Goal: Task Accomplishment & Management: Manage account settings

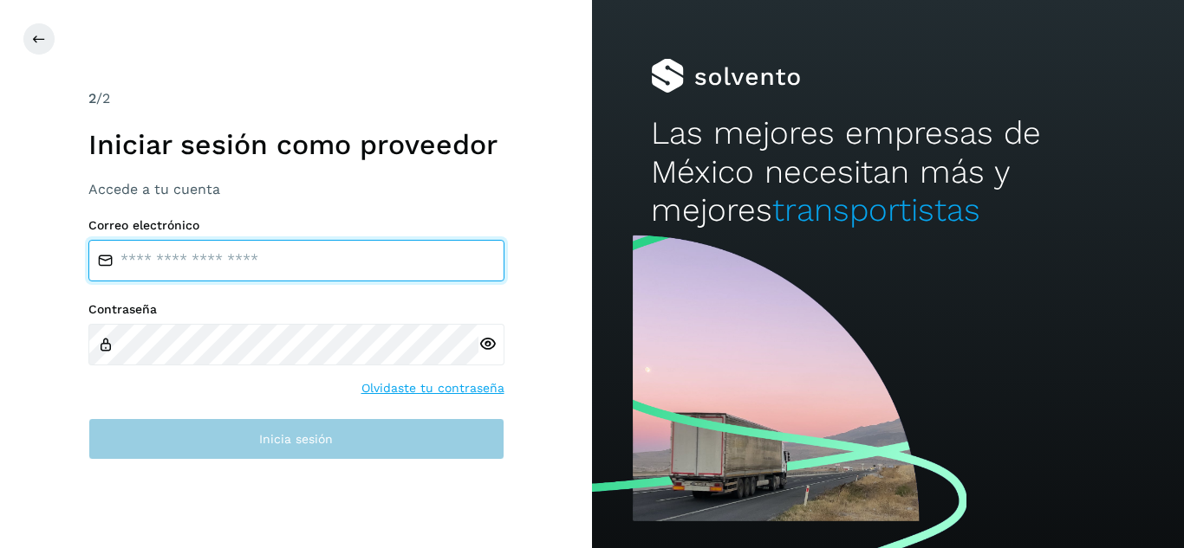
type input "**********"
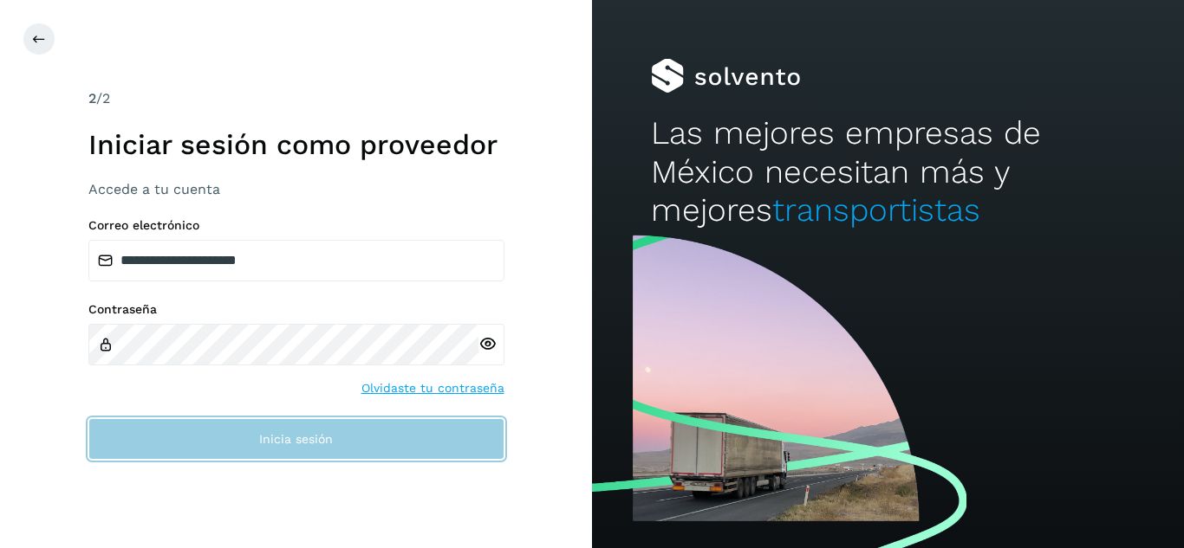
click at [268, 429] on button "Inicia sesión" at bounding box center [296, 439] width 416 height 42
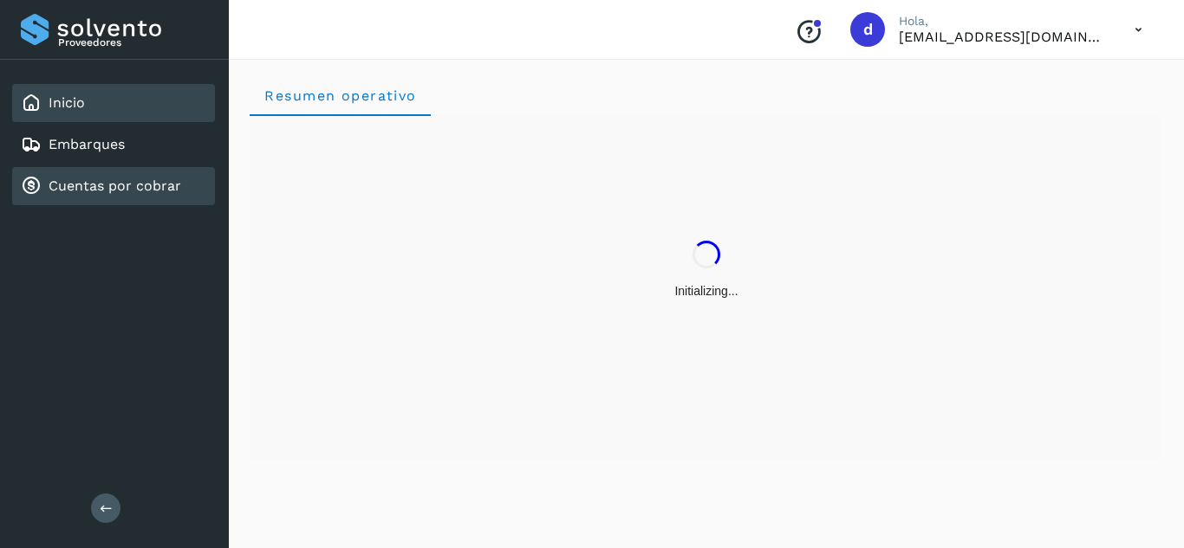
click at [169, 187] on link "Cuentas por cobrar" at bounding box center [115, 186] width 133 height 16
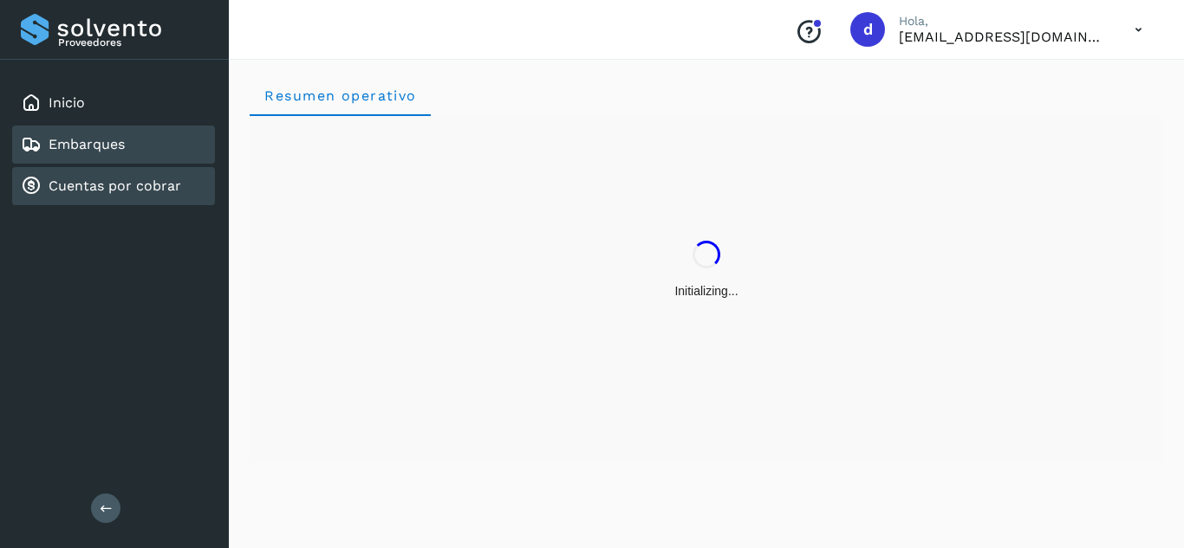
click at [113, 156] on div "Embarques" at bounding box center [113, 145] width 203 height 38
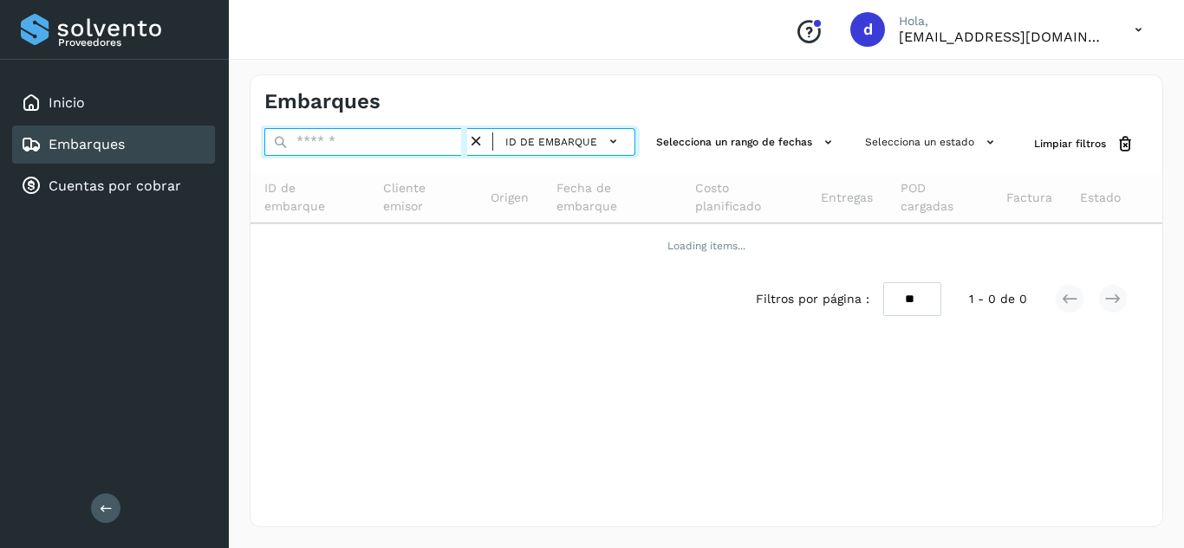
click at [328, 151] on input "text" at bounding box center [365, 142] width 203 height 28
click at [328, 147] on input "text" at bounding box center [365, 142] width 203 height 28
paste input "**********"
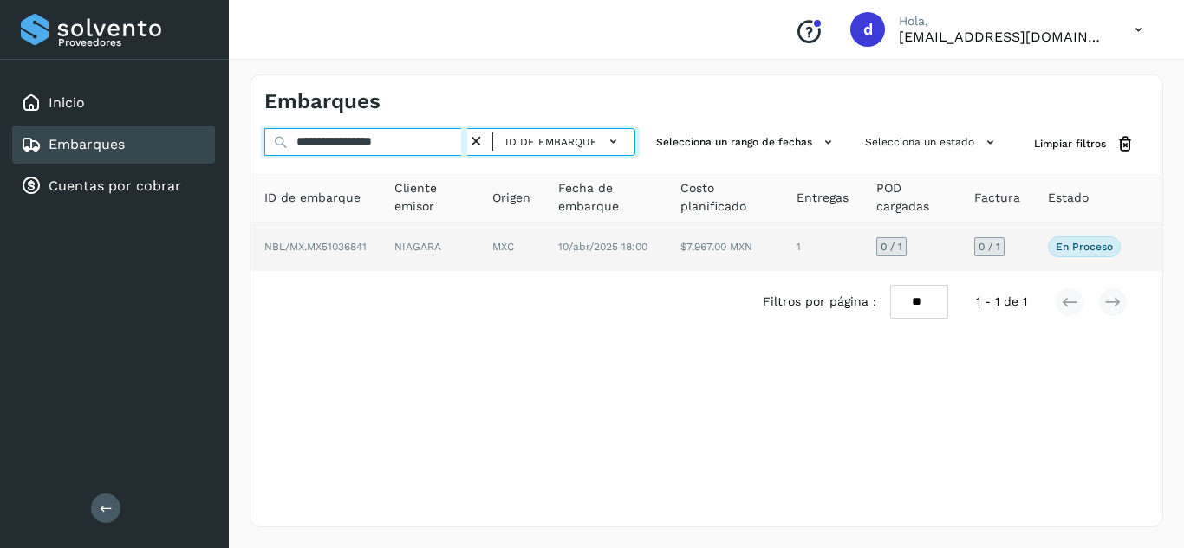
type input "**********"
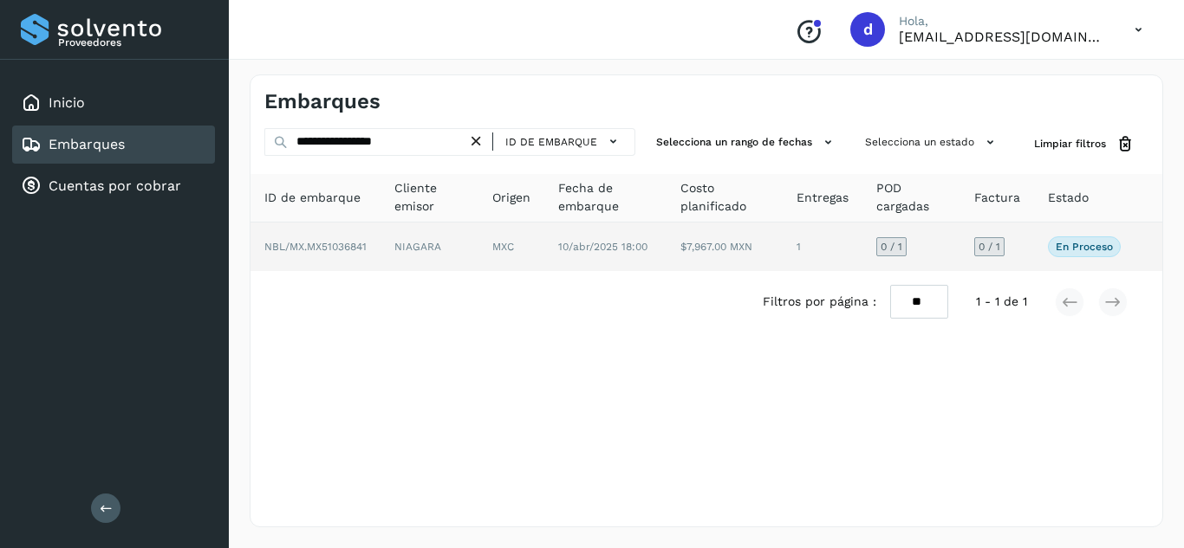
click at [324, 251] on span "NBL/MX.MX51036841" at bounding box center [315, 247] width 102 height 12
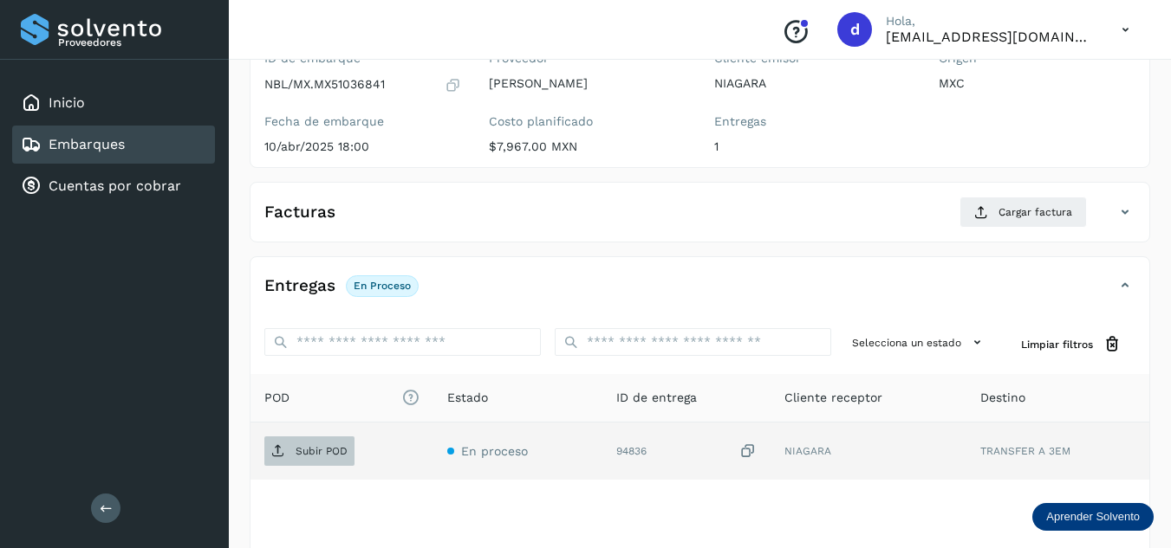
scroll to position [173, 0]
click at [316, 453] on p "Subir POD" at bounding box center [321, 450] width 52 height 12
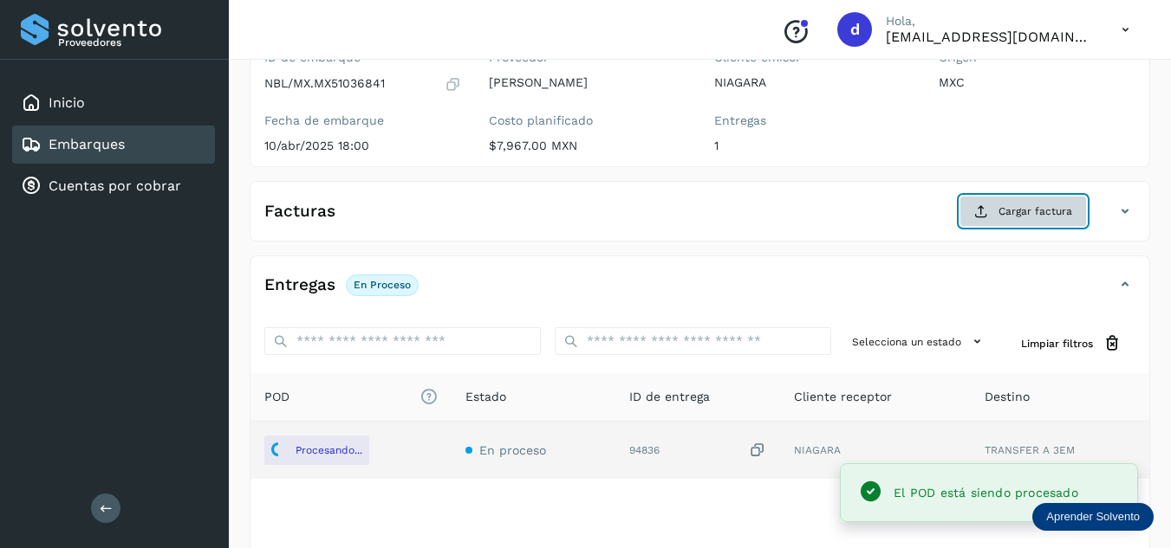
click at [1028, 218] on span "Cargar factura" at bounding box center [1035, 212] width 74 height 16
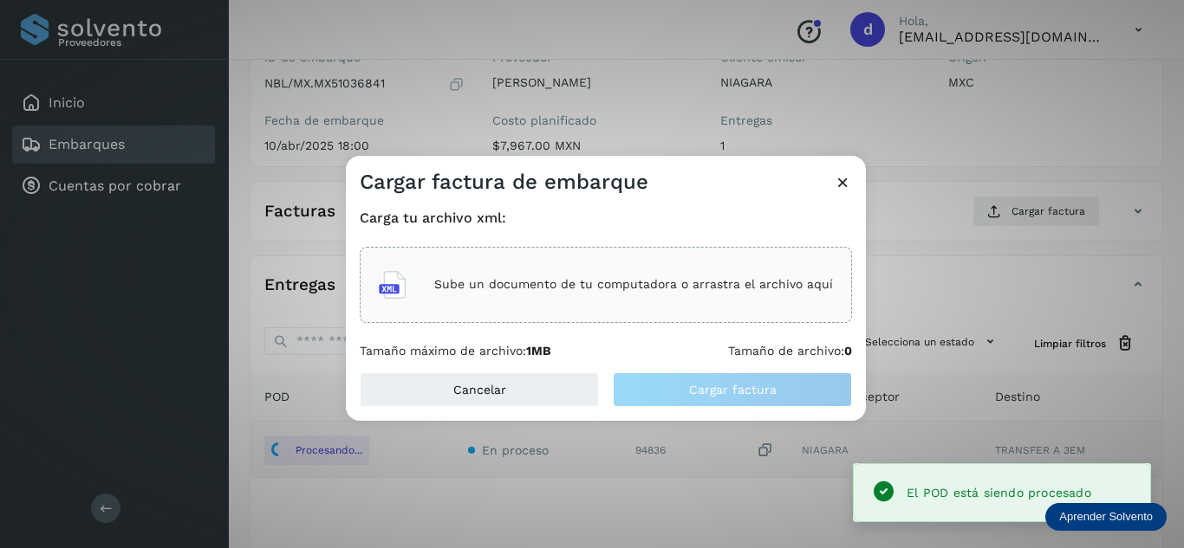
click at [658, 283] on p "Sube un documento de tu computadora o arrastra el archivo aquí" at bounding box center [633, 284] width 399 height 15
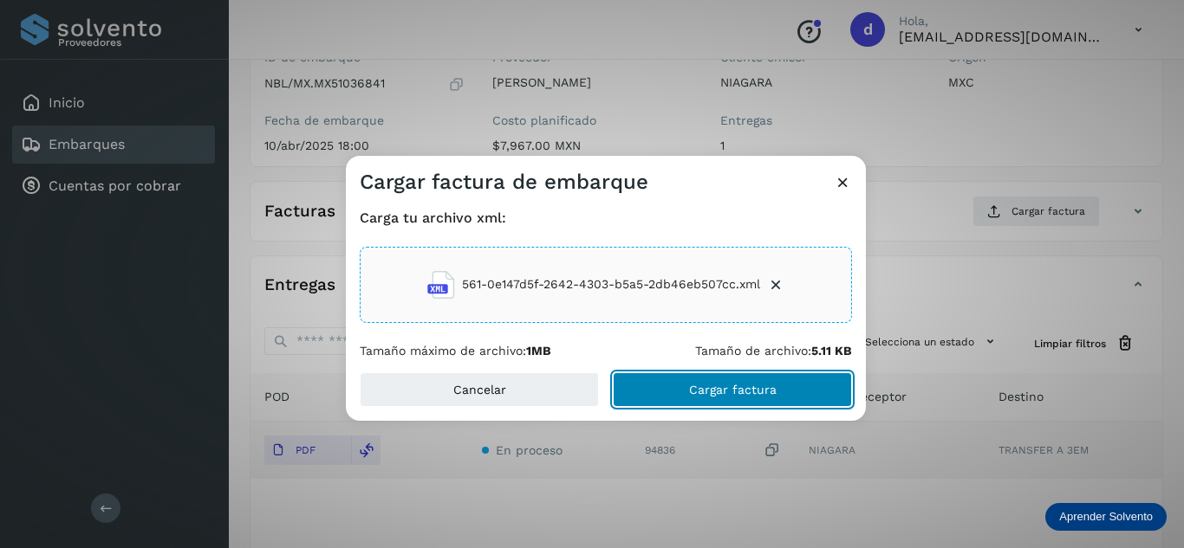
click at [723, 387] on span "Cargar factura" at bounding box center [733, 390] width 88 height 12
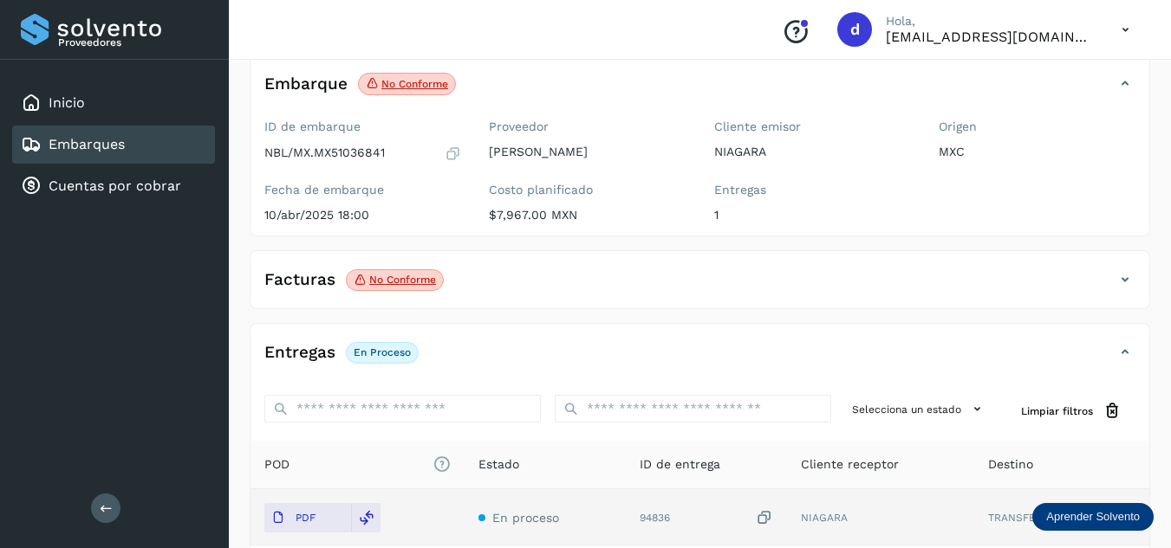
scroll to position [0, 0]
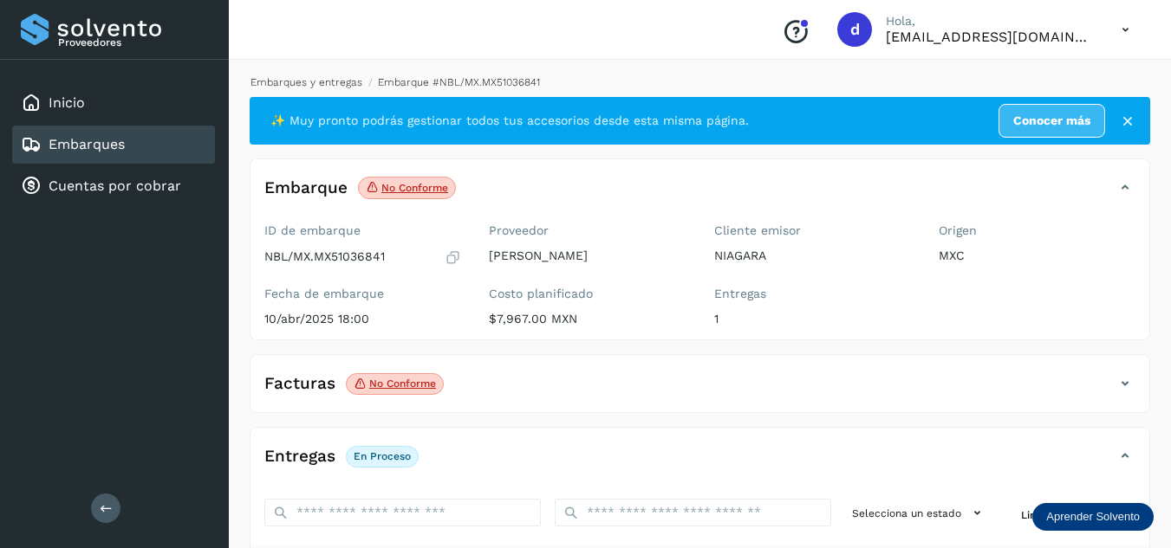
click at [340, 79] on link "Embarques y entregas" at bounding box center [306, 82] width 112 height 12
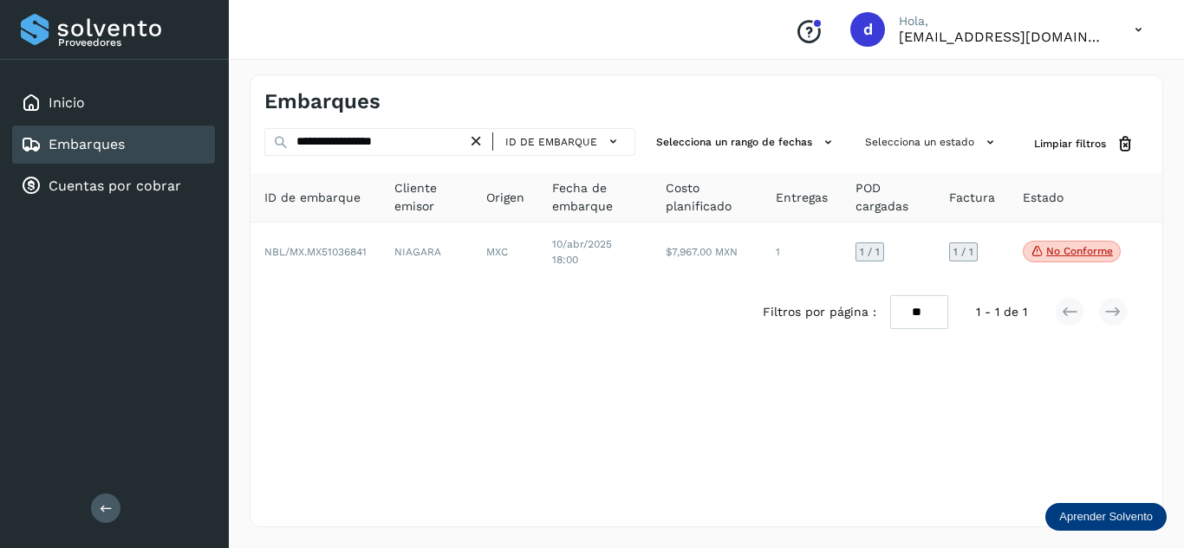
click at [478, 142] on icon at bounding box center [476, 142] width 18 height 18
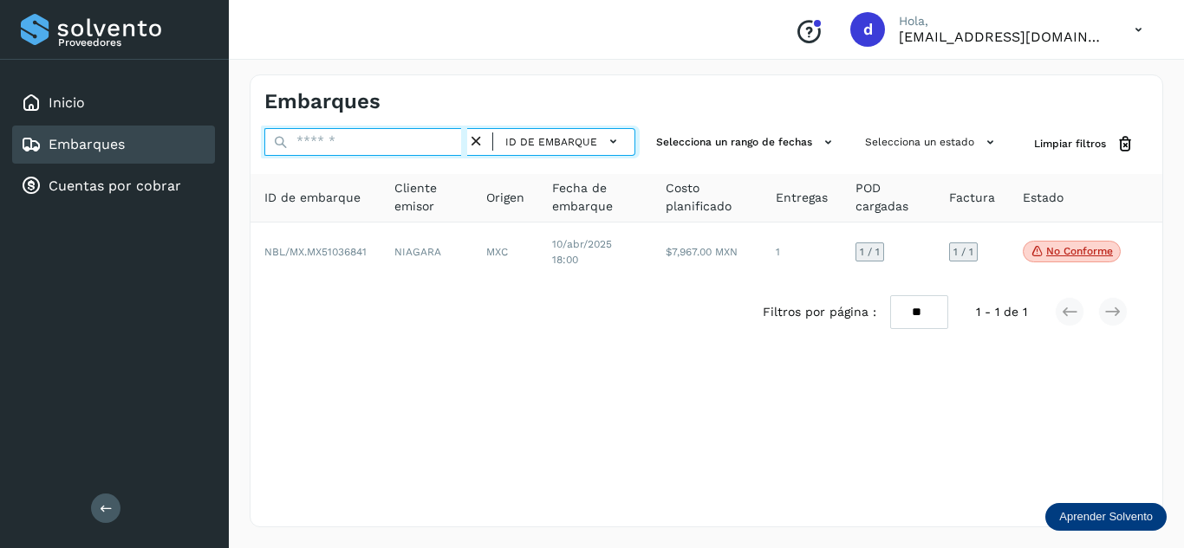
click at [426, 148] on input "text" at bounding box center [365, 142] width 203 height 28
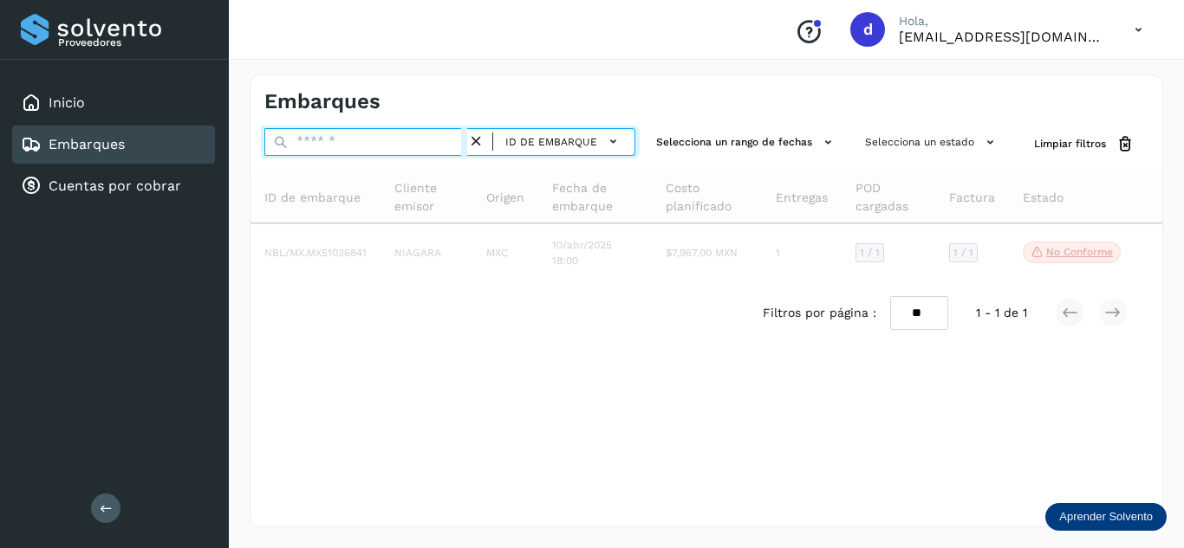
paste input "**********"
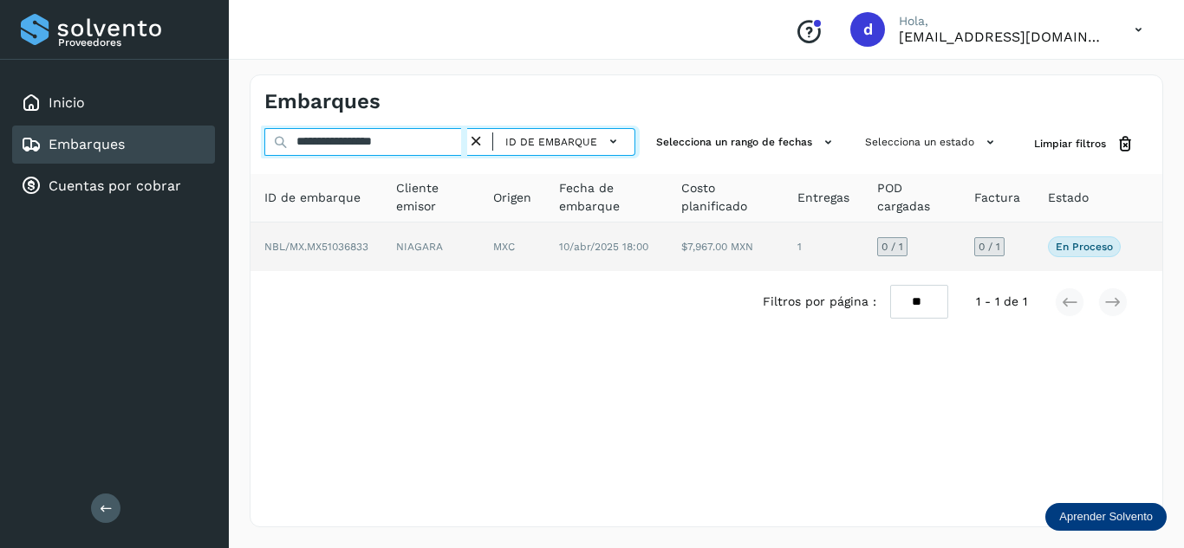
type input "**********"
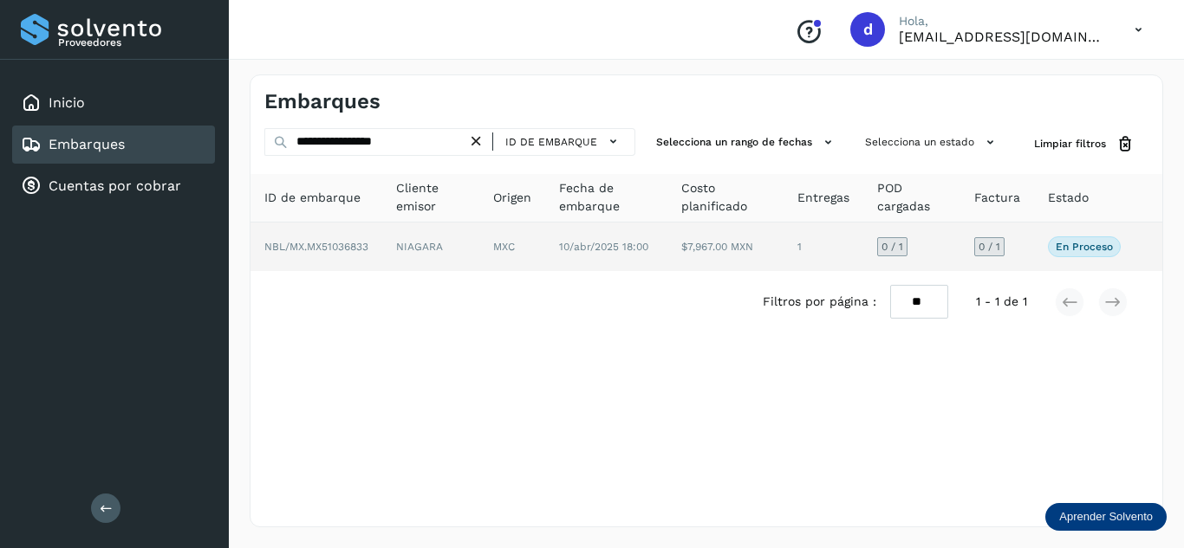
click at [382, 239] on td "NBL/MX.MX51036833" at bounding box center [430, 247] width 97 height 49
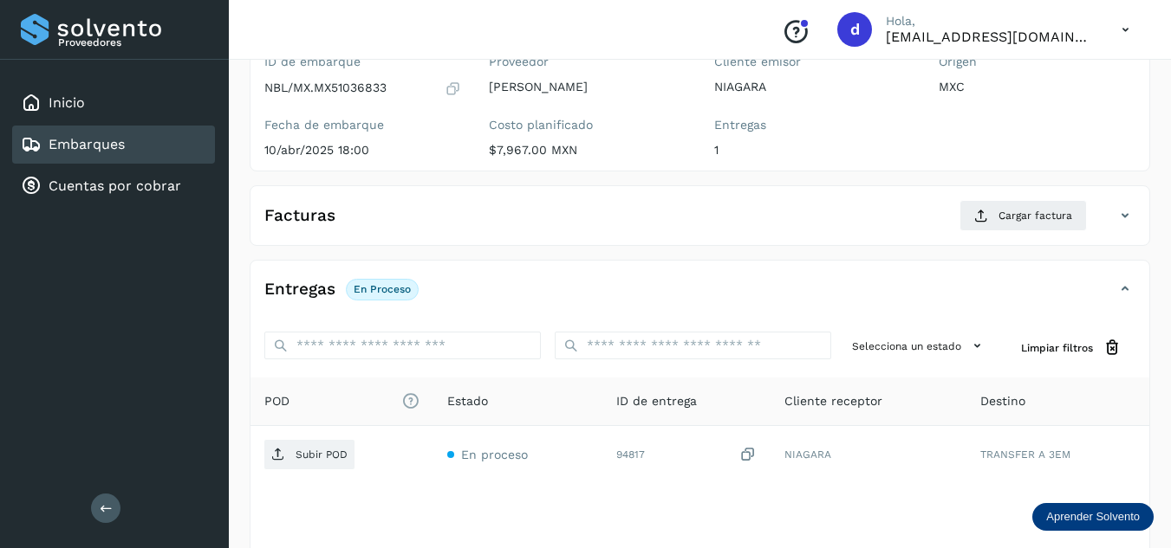
scroll to position [173, 0]
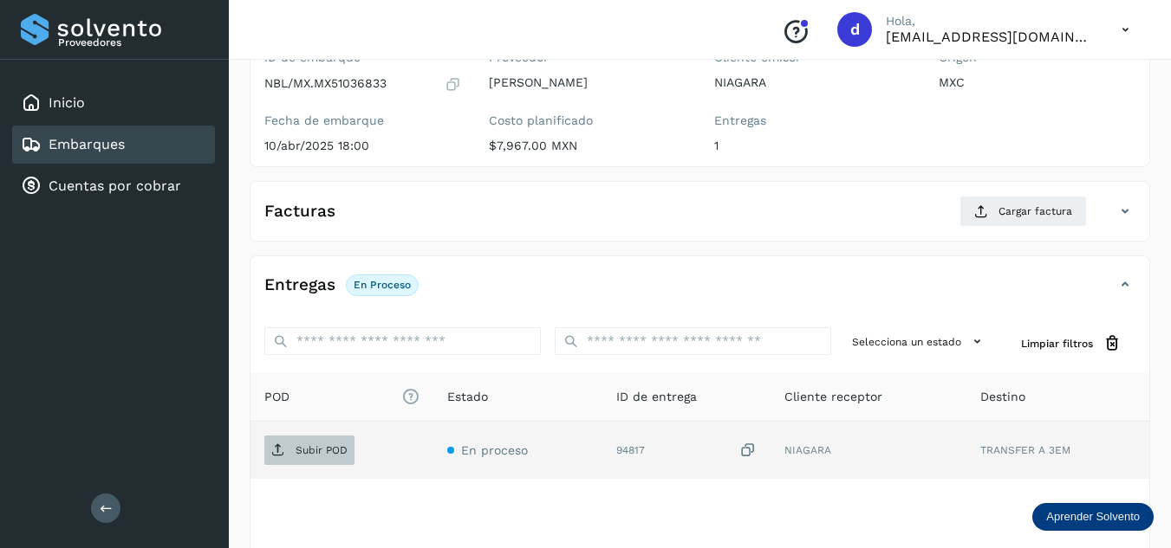
click at [308, 444] on p "Subir POD" at bounding box center [321, 450] width 52 height 12
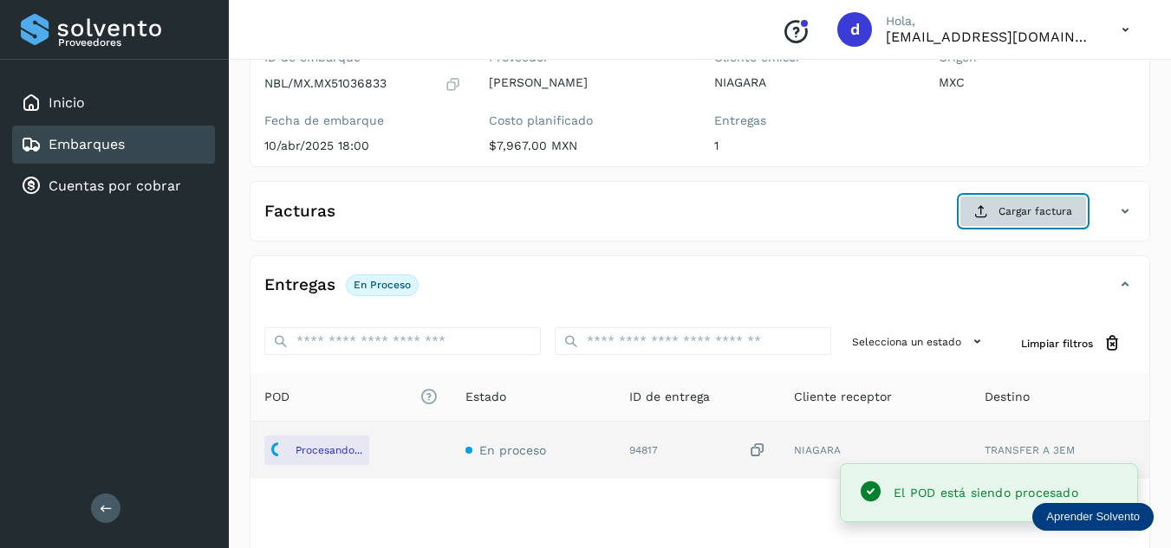
click at [1004, 209] on span "Cargar factura" at bounding box center [1035, 212] width 74 height 16
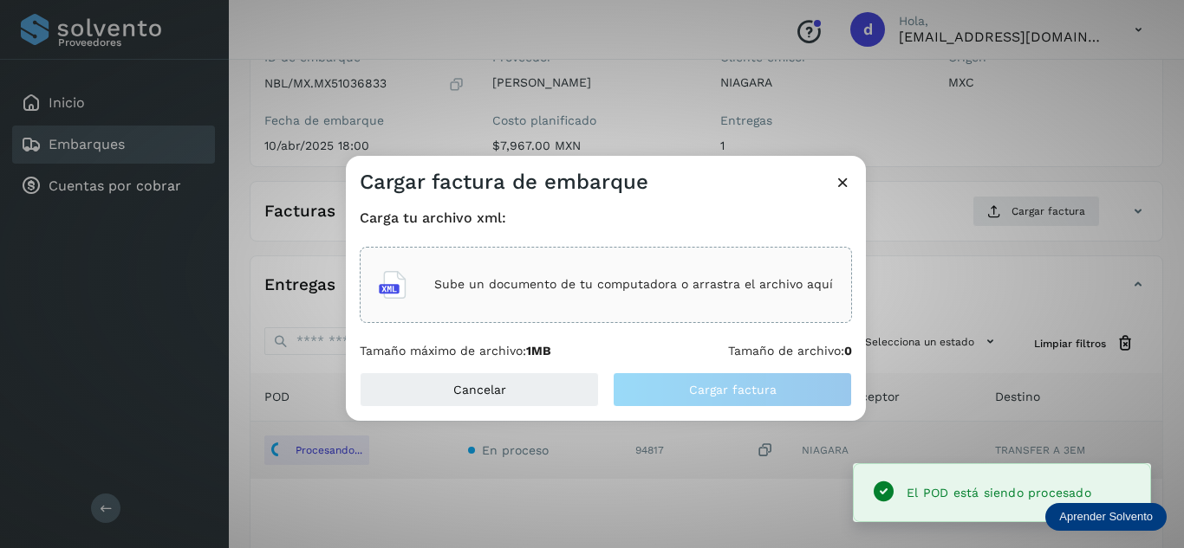
click at [602, 283] on p "Sube un documento de tu computadora o arrastra el archivo aquí" at bounding box center [633, 284] width 399 height 15
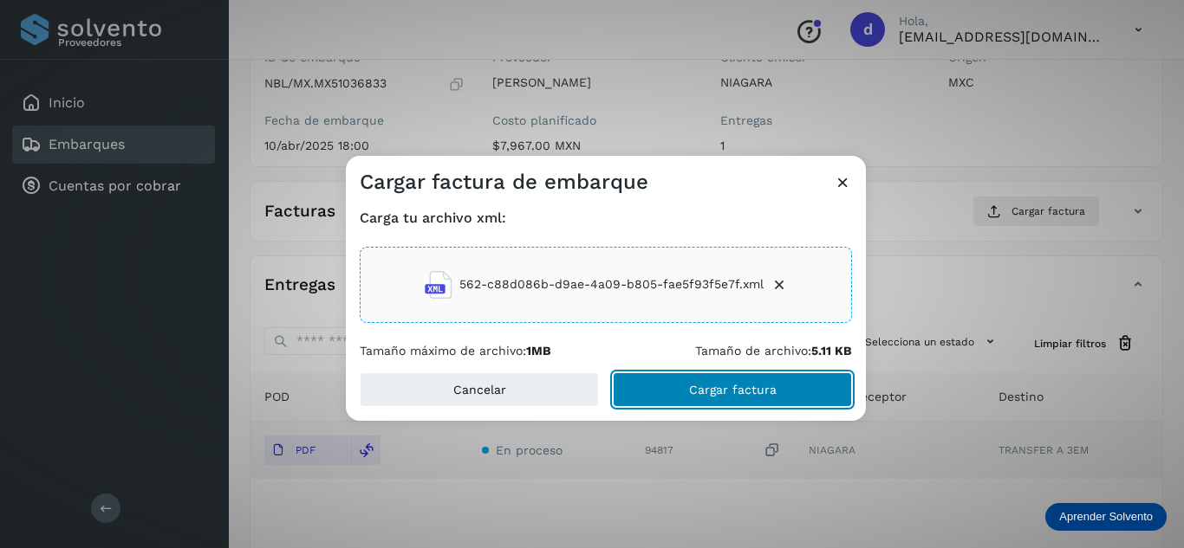
click at [791, 397] on button "Cargar factura" at bounding box center [732, 390] width 239 height 35
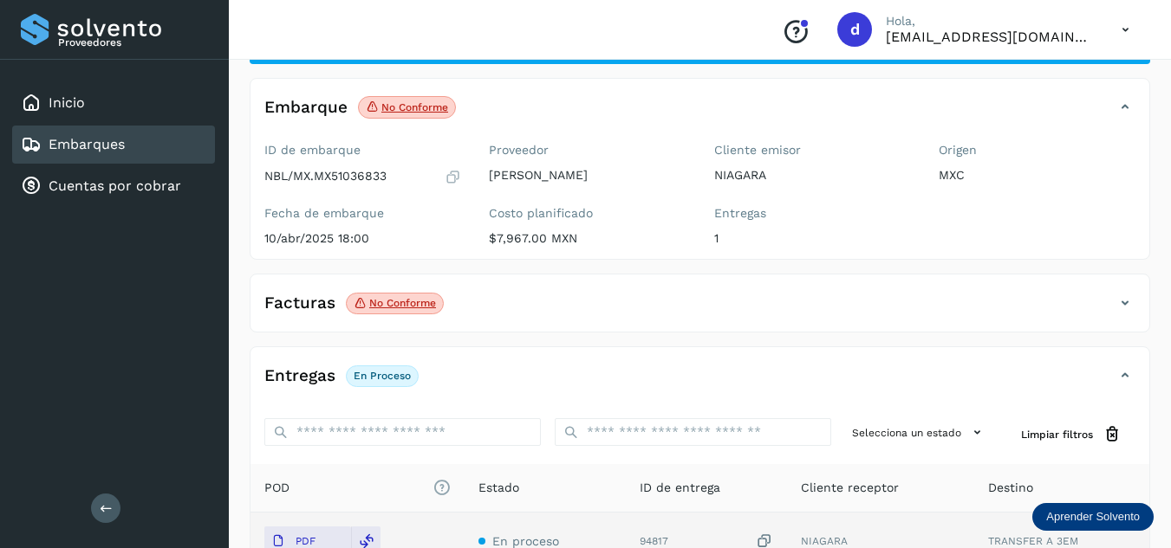
scroll to position [0, 0]
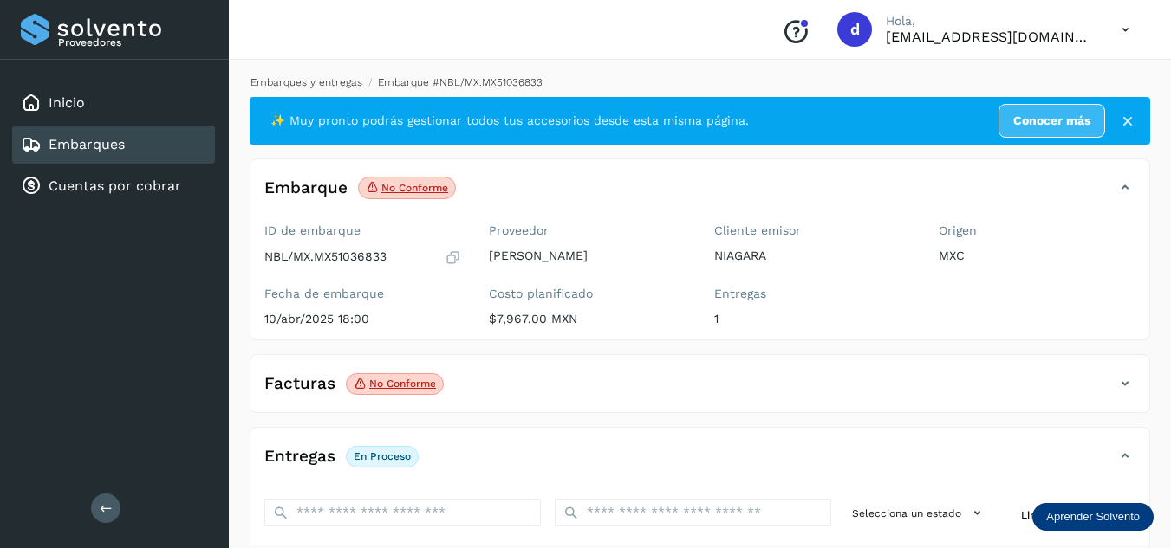
click at [346, 83] on link "Embarques y entregas" at bounding box center [306, 82] width 112 height 12
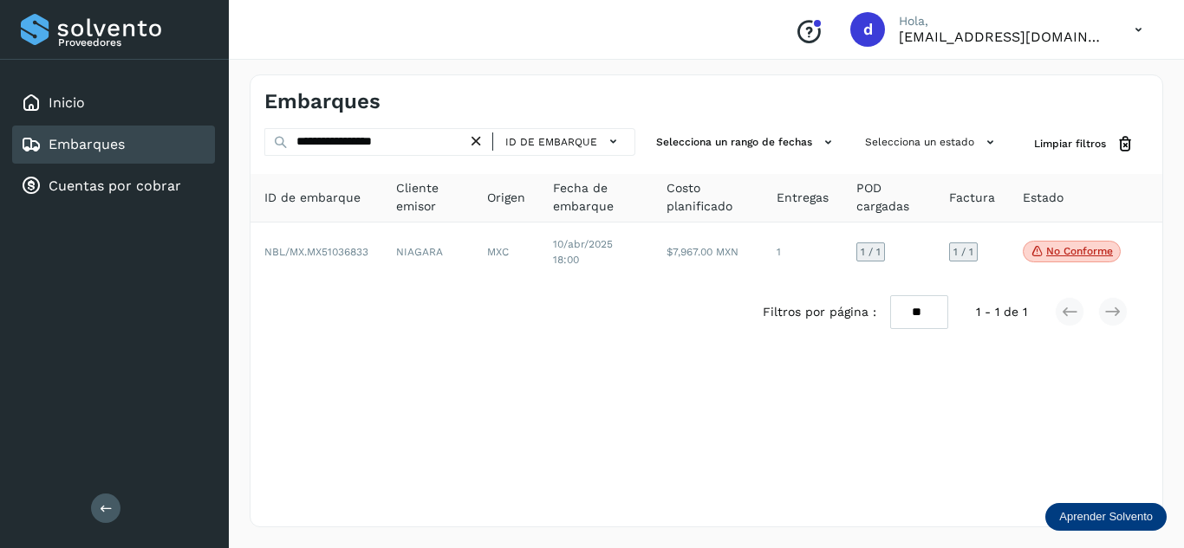
click at [477, 144] on icon at bounding box center [476, 142] width 18 height 18
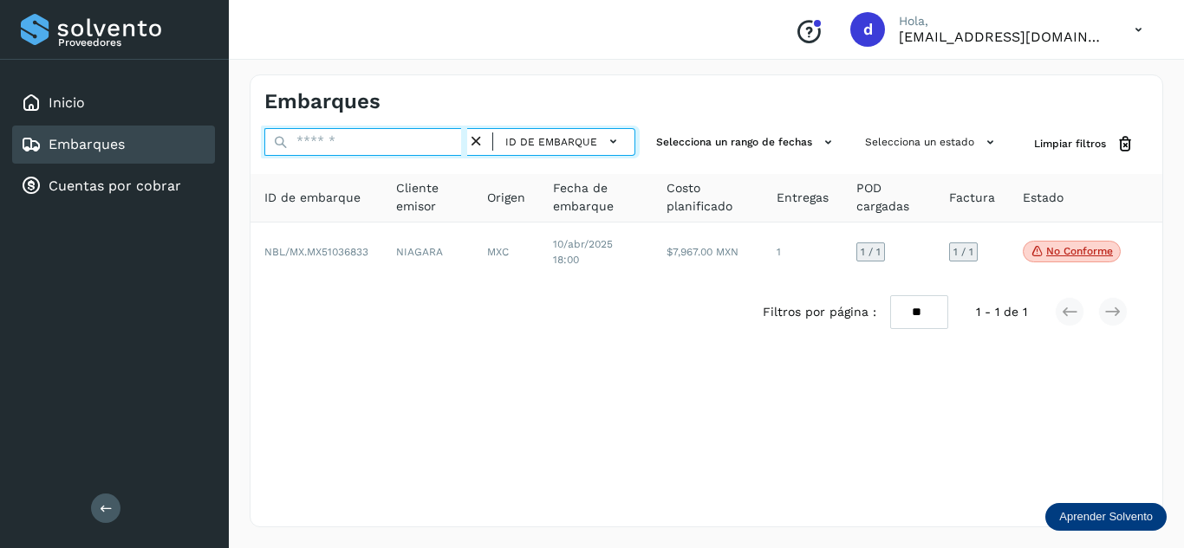
click at [425, 144] on input "text" at bounding box center [365, 142] width 203 height 28
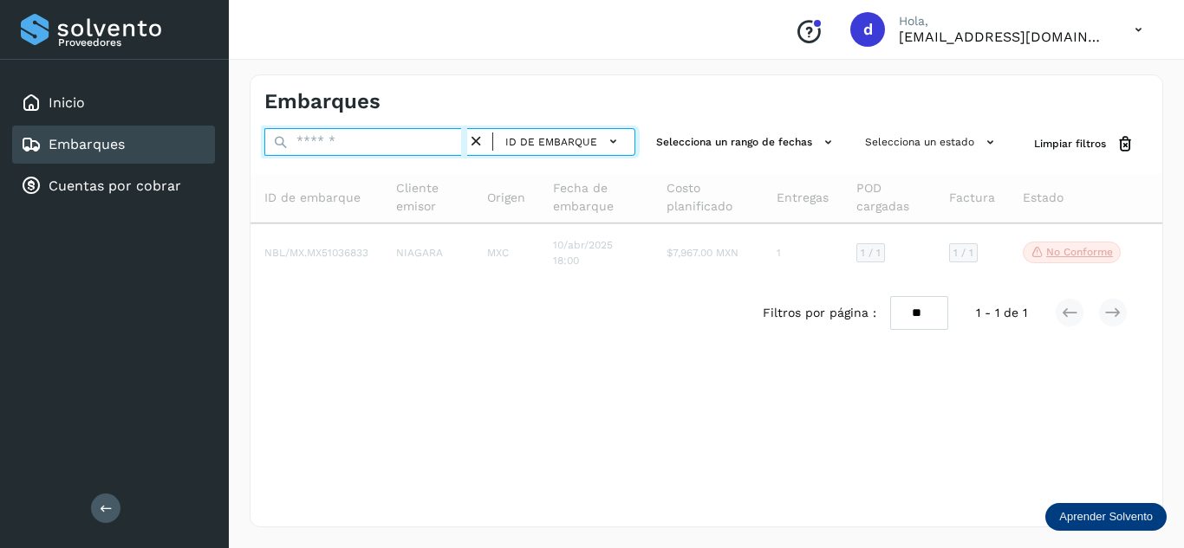
paste input "**********"
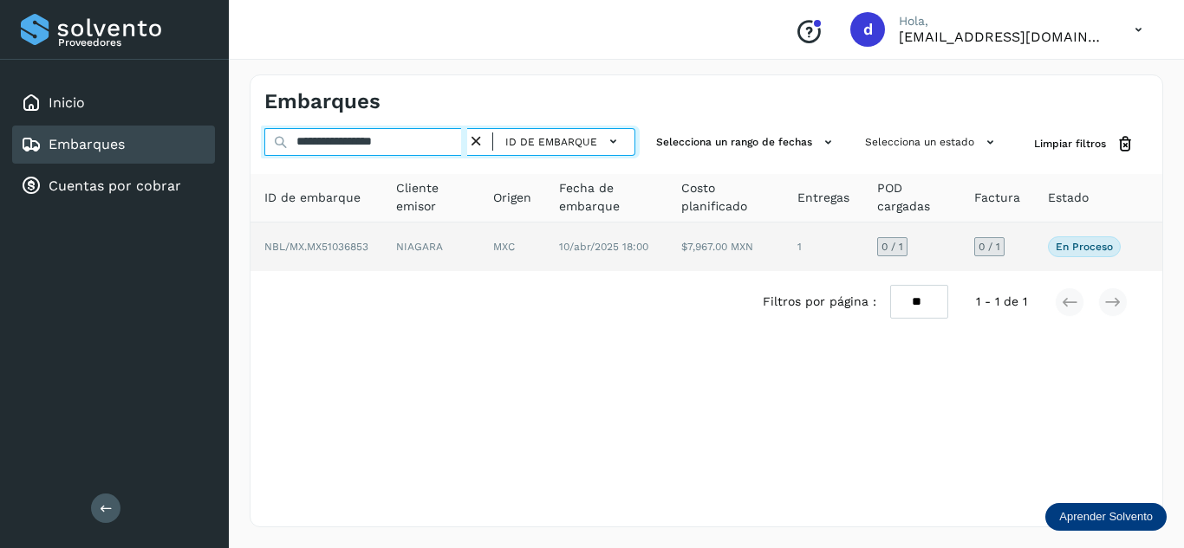
type input "**********"
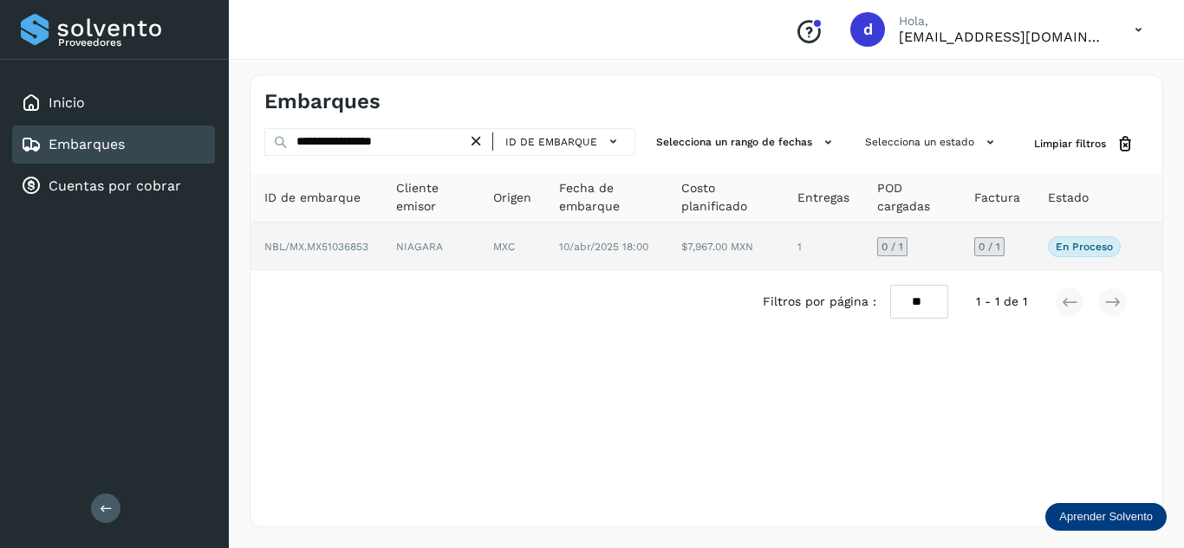
click at [334, 248] on span "NBL/MX.MX51036853" at bounding box center [316, 247] width 104 height 12
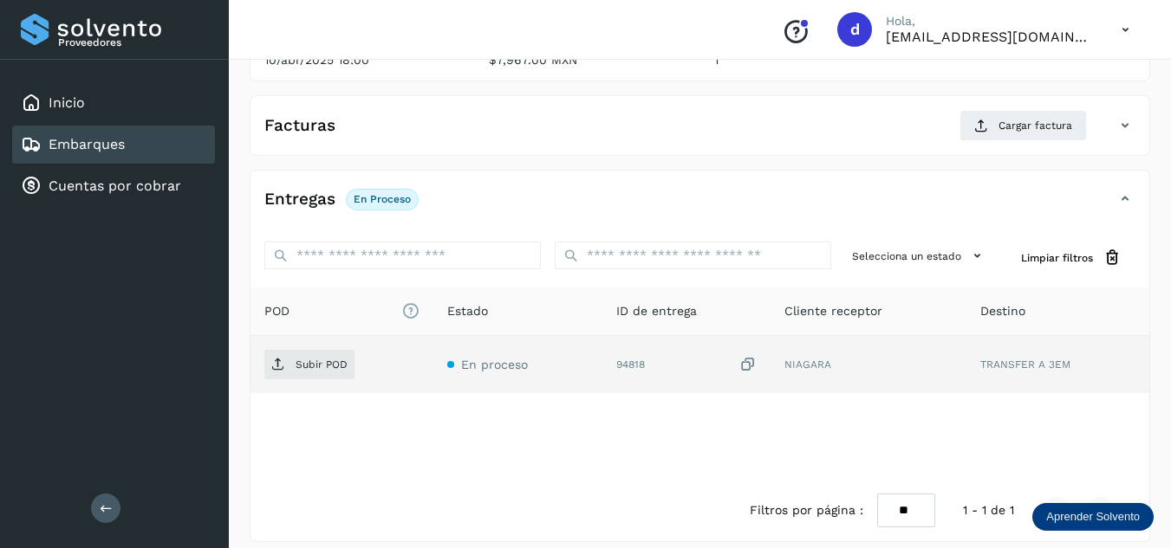
scroll to position [260, 0]
click at [342, 362] on p "Subir POD" at bounding box center [321, 364] width 52 height 12
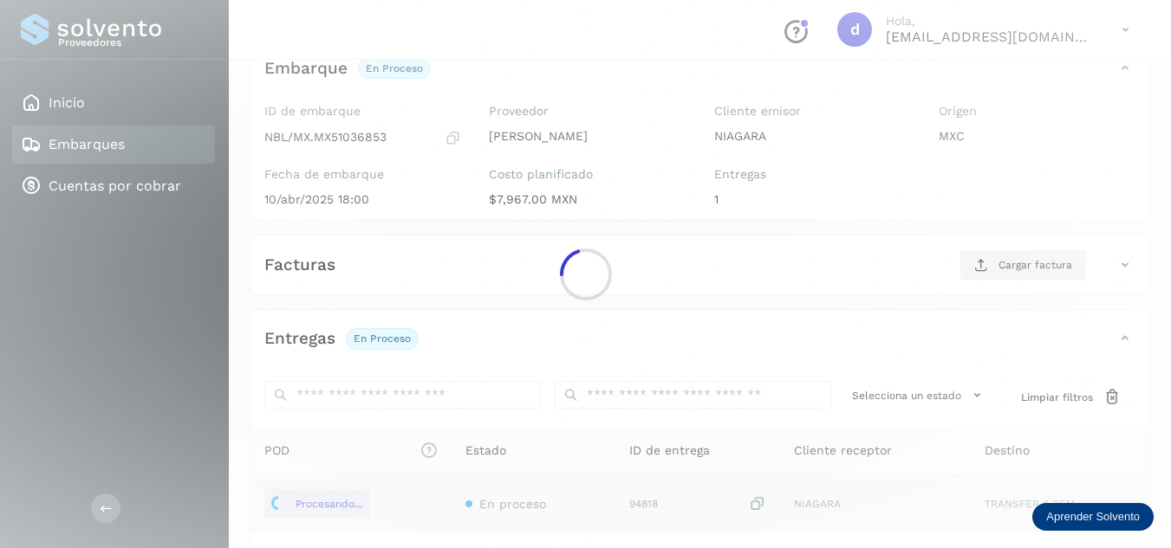
scroll to position [87, 0]
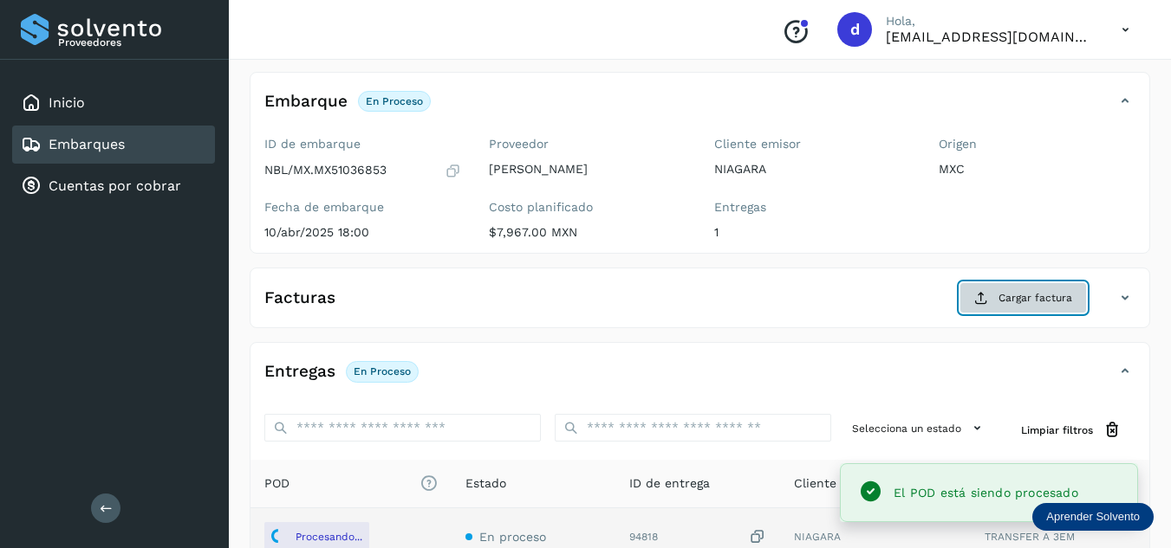
click at [996, 295] on button "Cargar factura" at bounding box center [1022, 297] width 127 height 31
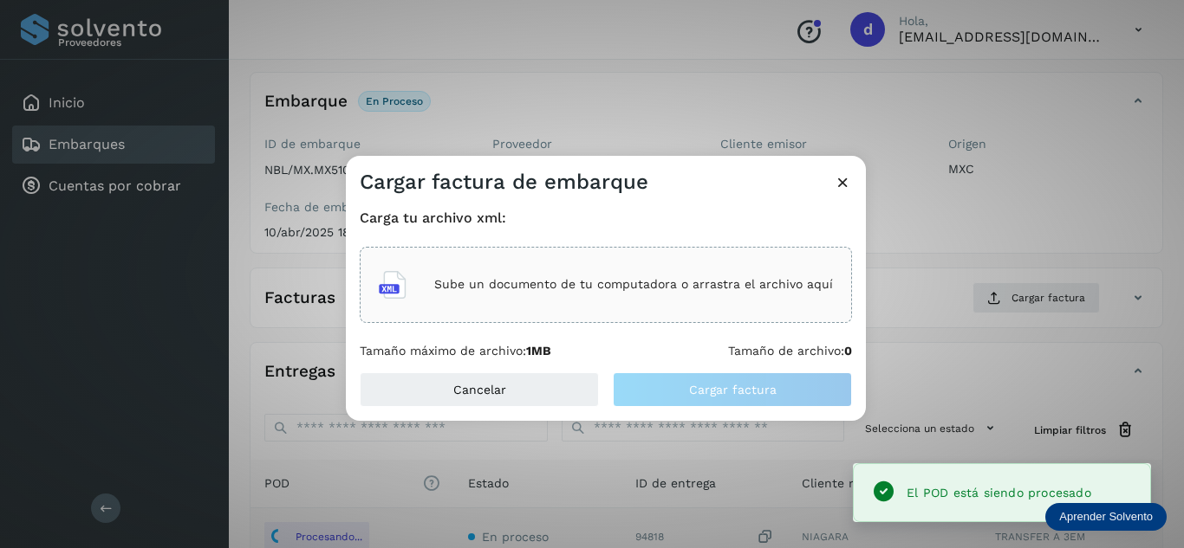
click at [739, 279] on p "Sube un documento de tu computadora o arrastra el archivo aquí" at bounding box center [633, 284] width 399 height 15
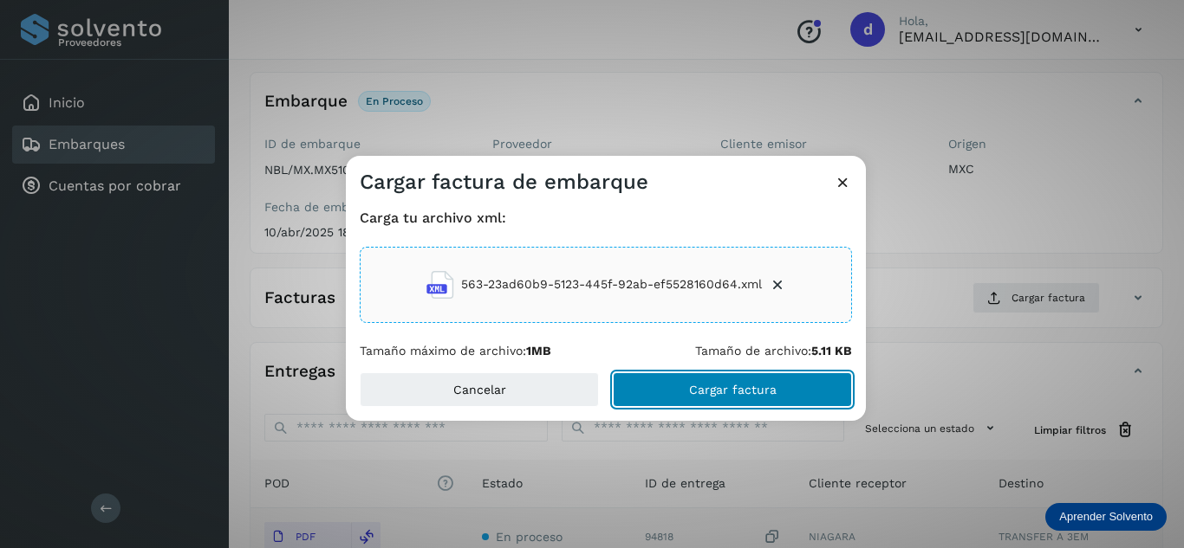
click at [731, 384] on span "Cargar factura" at bounding box center [733, 390] width 88 height 12
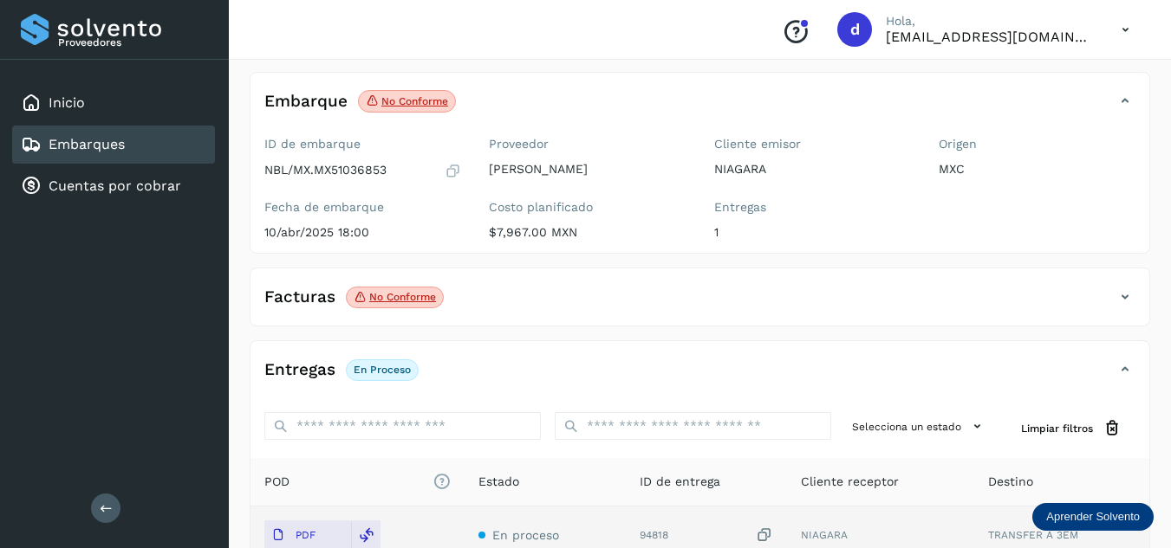
scroll to position [0, 0]
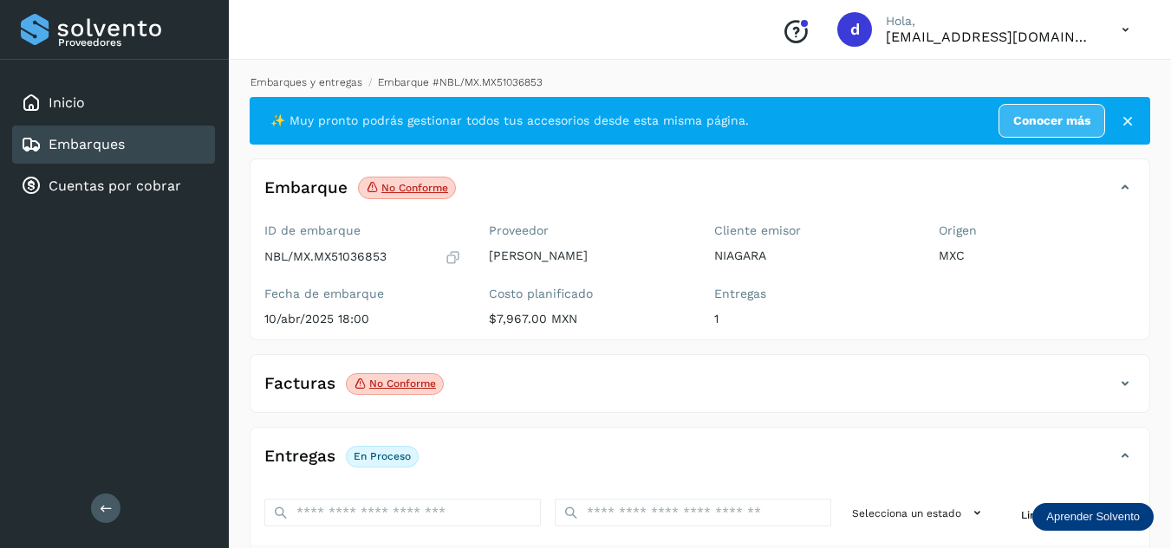
click at [313, 84] on link "Embarques y entregas" at bounding box center [306, 82] width 112 height 12
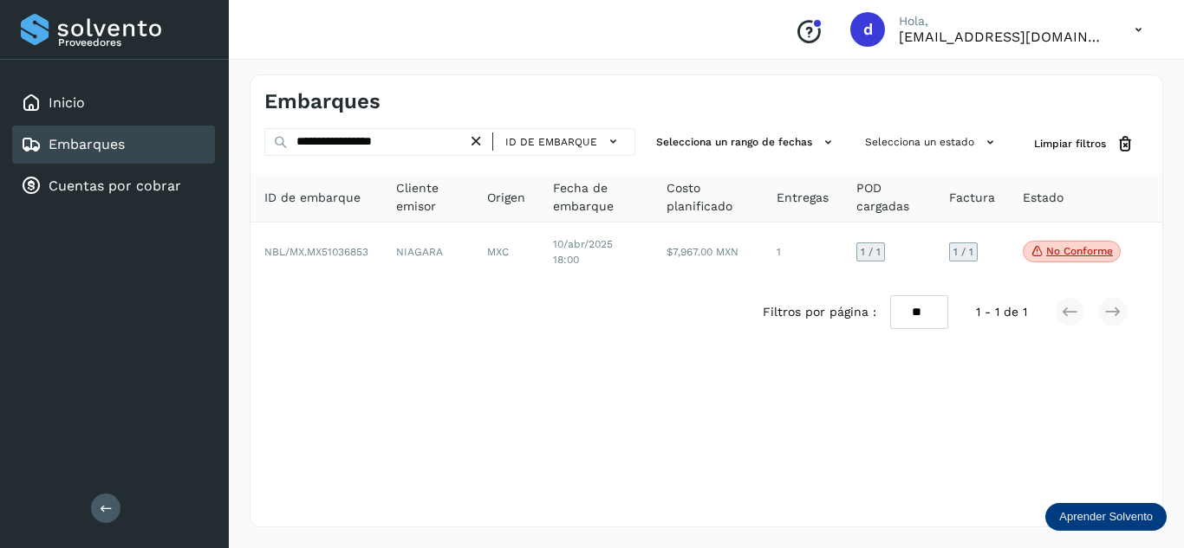
click at [475, 143] on icon at bounding box center [476, 142] width 18 height 18
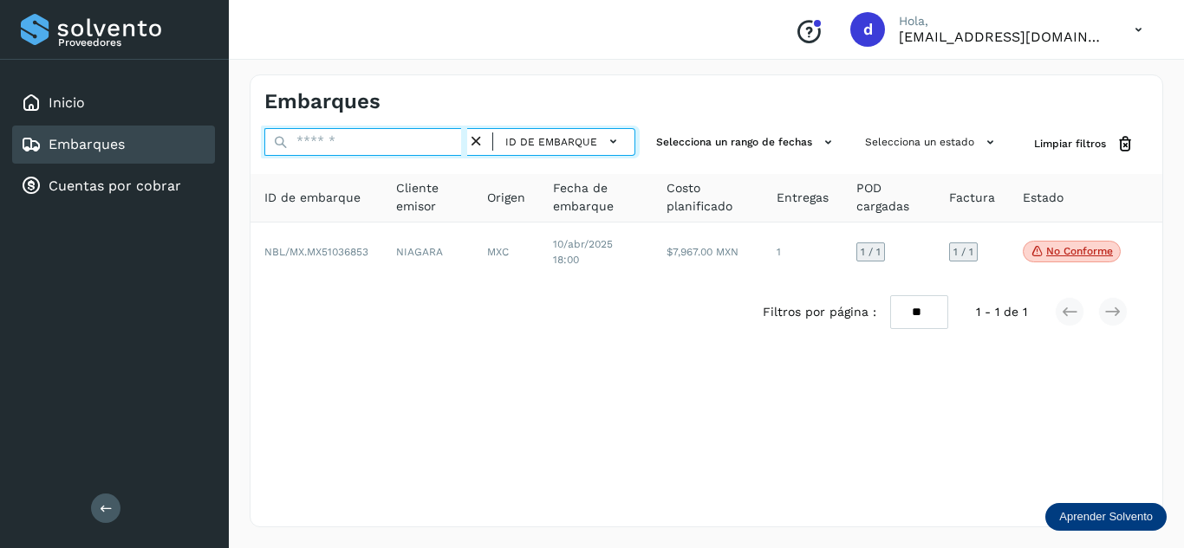
click at [427, 143] on input "text" at bounding box center [365, 142] width 203 height 28
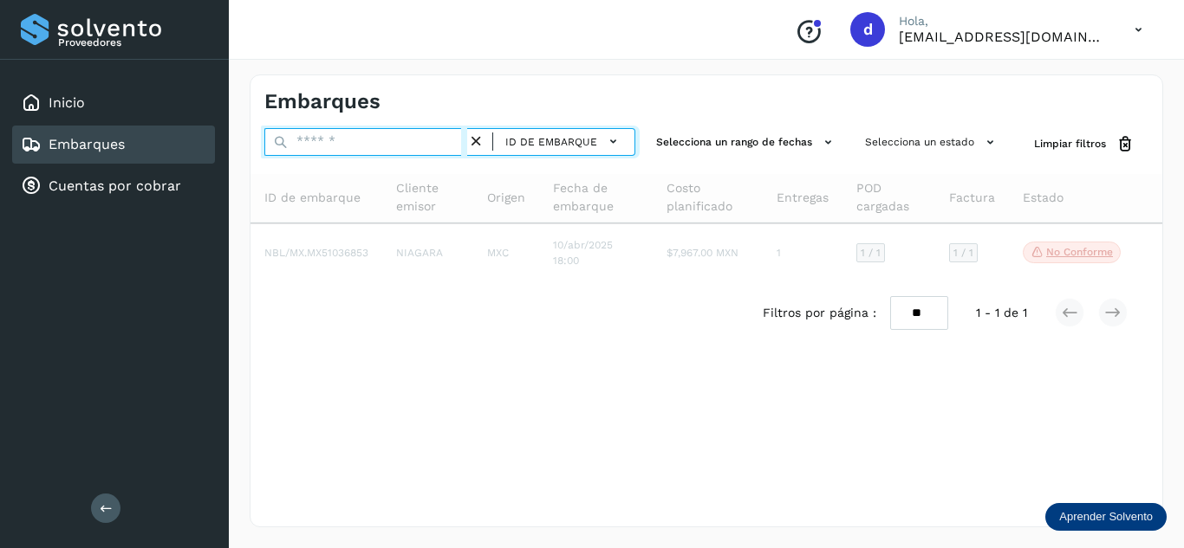
paste input "**********"
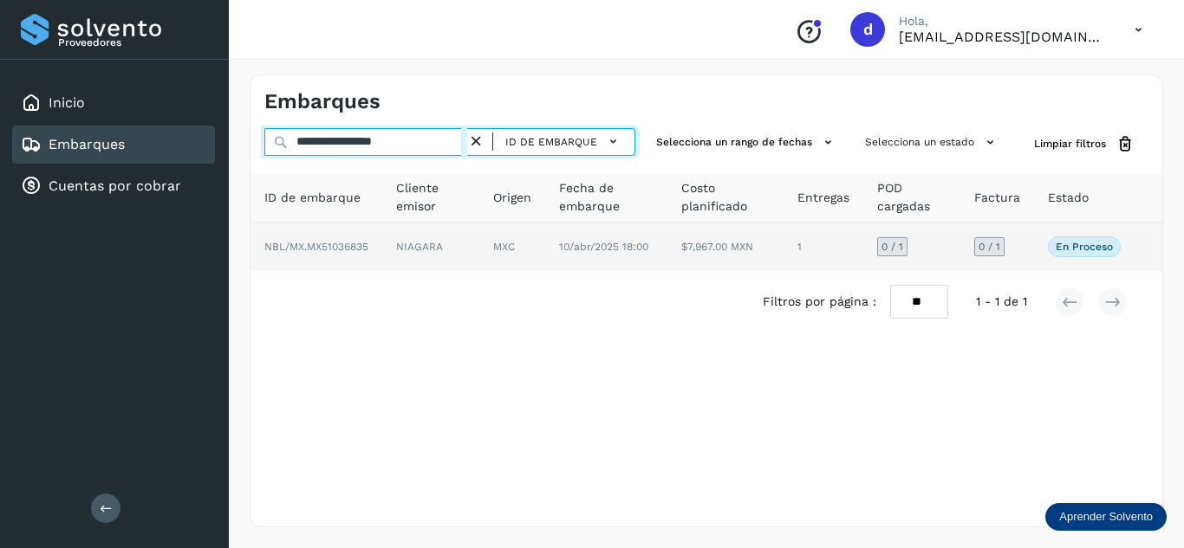
type input "**********"
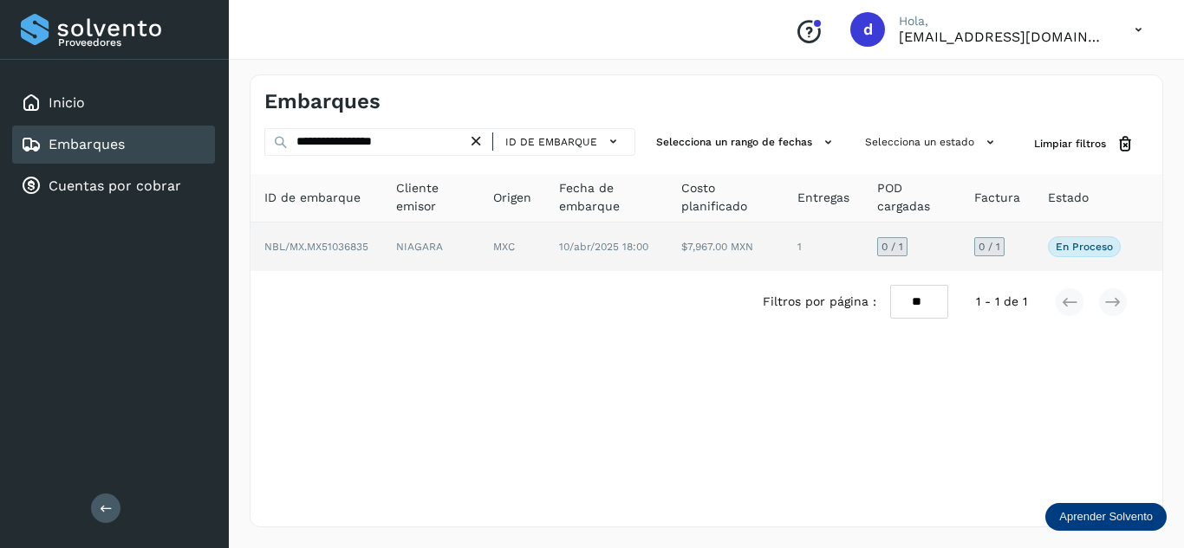
click at [331, 243] on span "NBL/MX.MX51036835" at bounding box center [316, 247] width 104 height 12
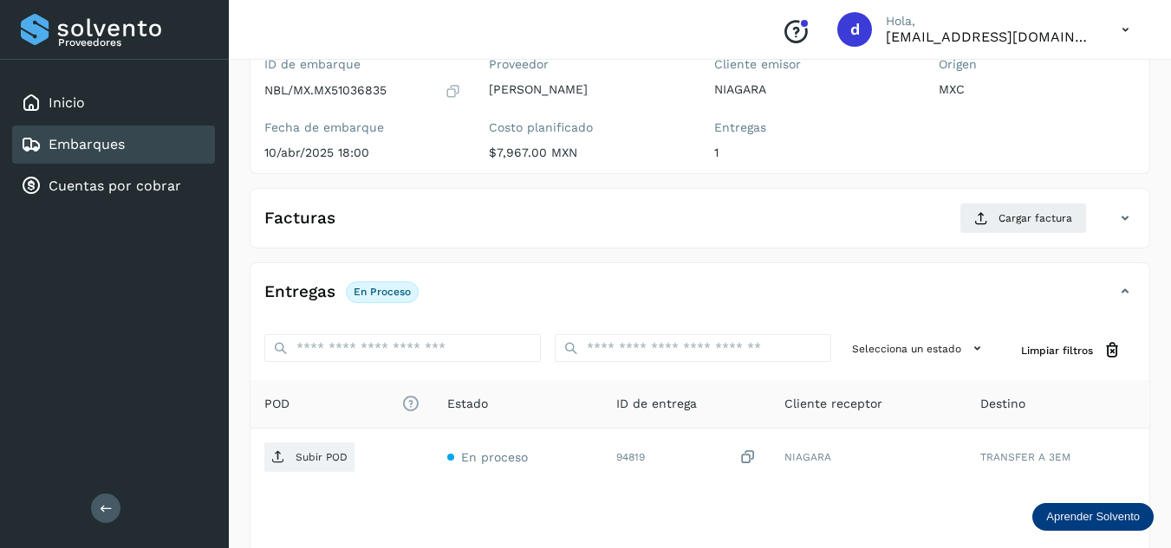
scroll to position [173, 0]
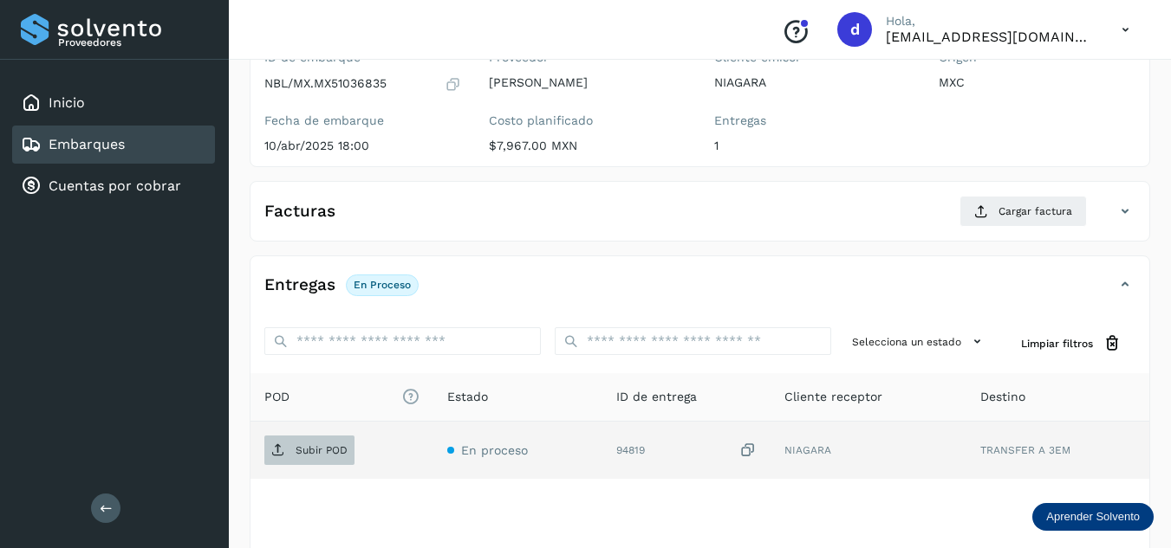
click at [305, 455] on p "Subir POD" at bounding box center [321, 450] width 52 height 12
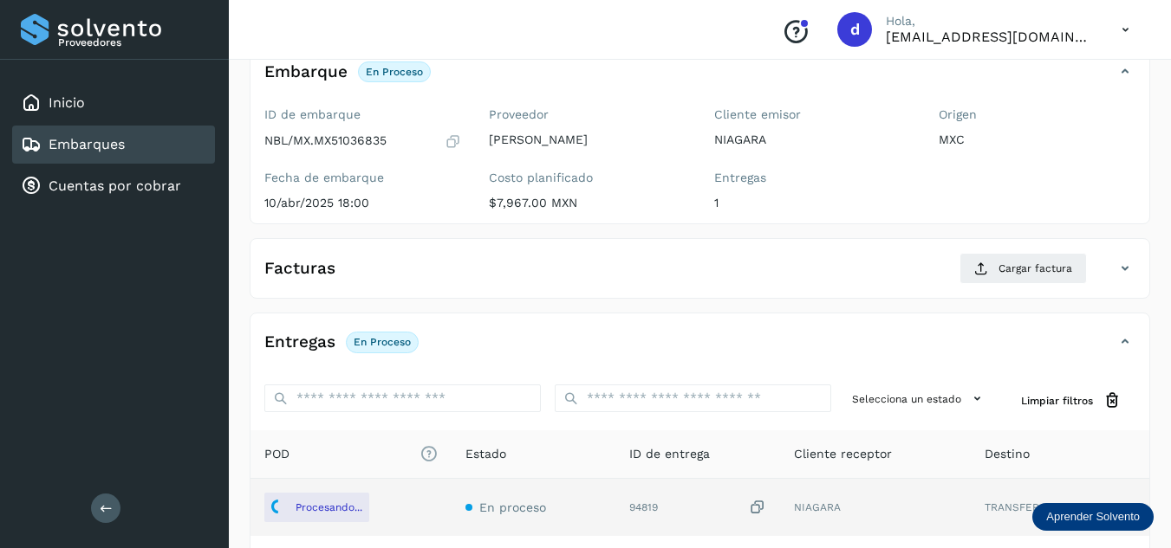
scroll to position [87, 0]
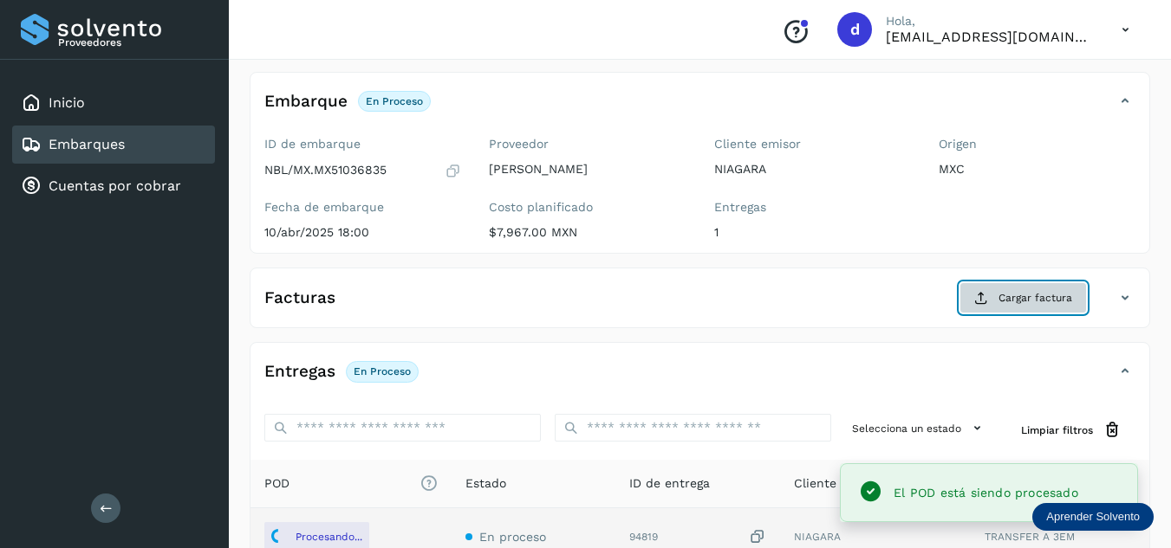
click at [1012, 303] on span "Cargar factura" at bounding box center [1035, 298] width 74 height 16
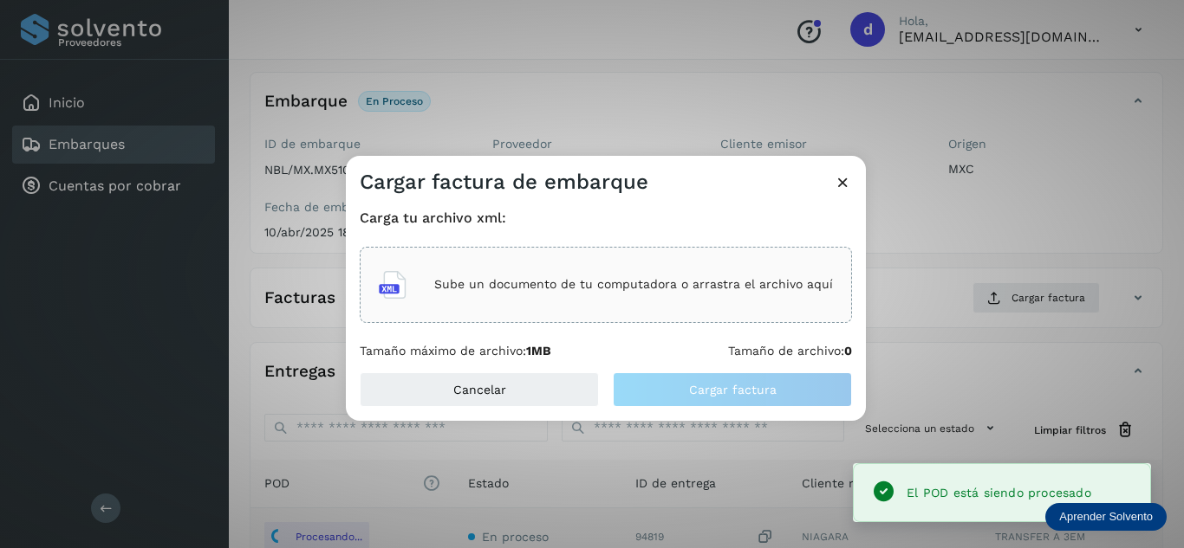
click at [629, 294] on div "Sube un documento de tu computadora o arrastra el archivo aquí" at bounding box center [606, 285] width 454 height 47
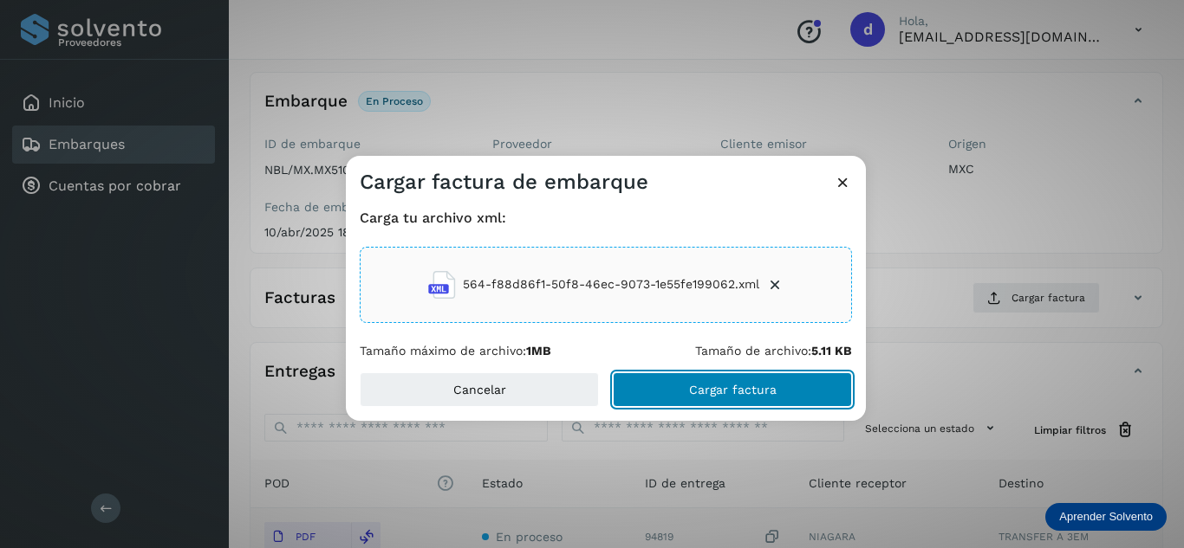
click at [730, 384] on span "Cargar factura" at bounding box center [733, 390] width 88 height 12
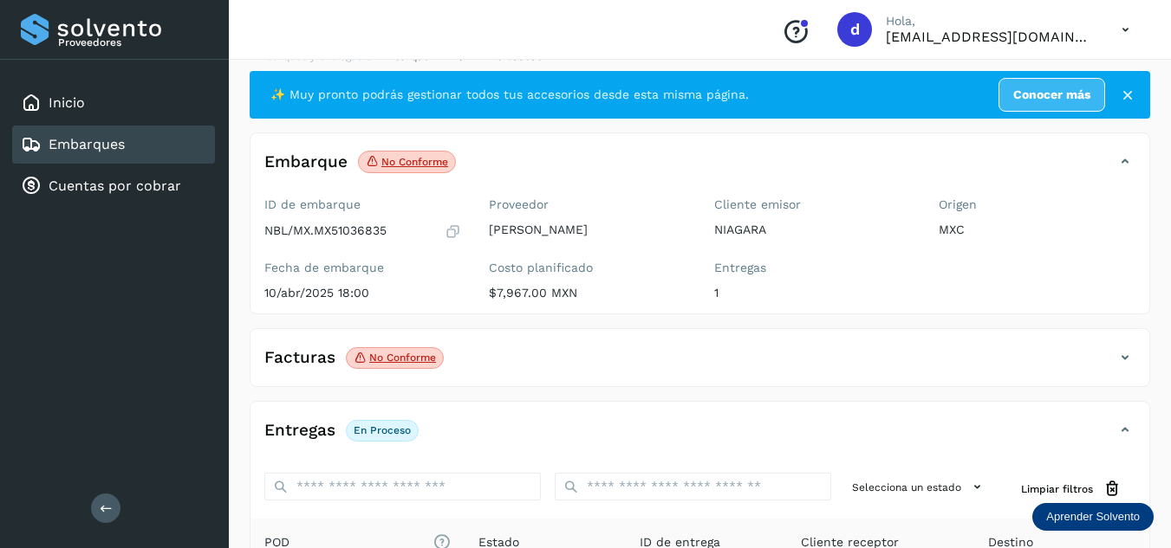
scroll to position [0, 0]
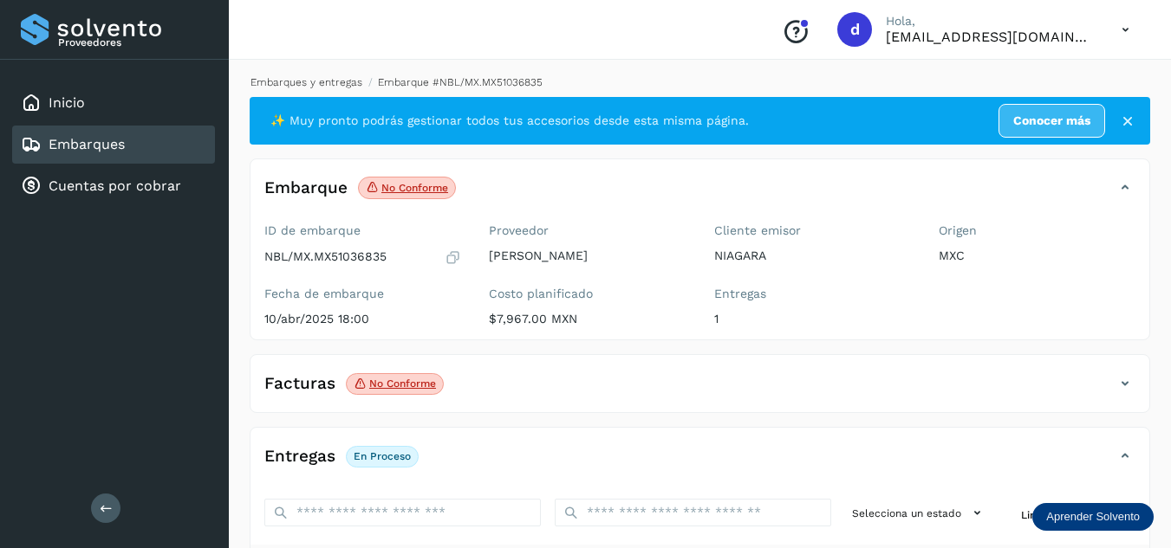
click at [313, 85] on link "Embarques y entregas" at bounding box center [306, 82] width 112 height 12
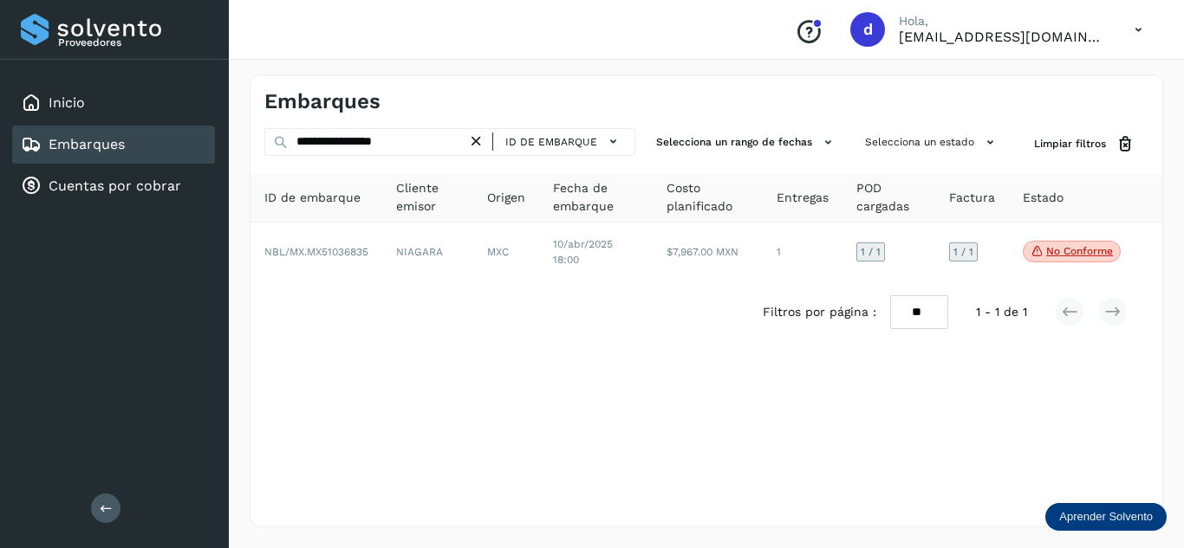
click at [474, 139] on icon at bounding box center [476, 142] width 18 height 18
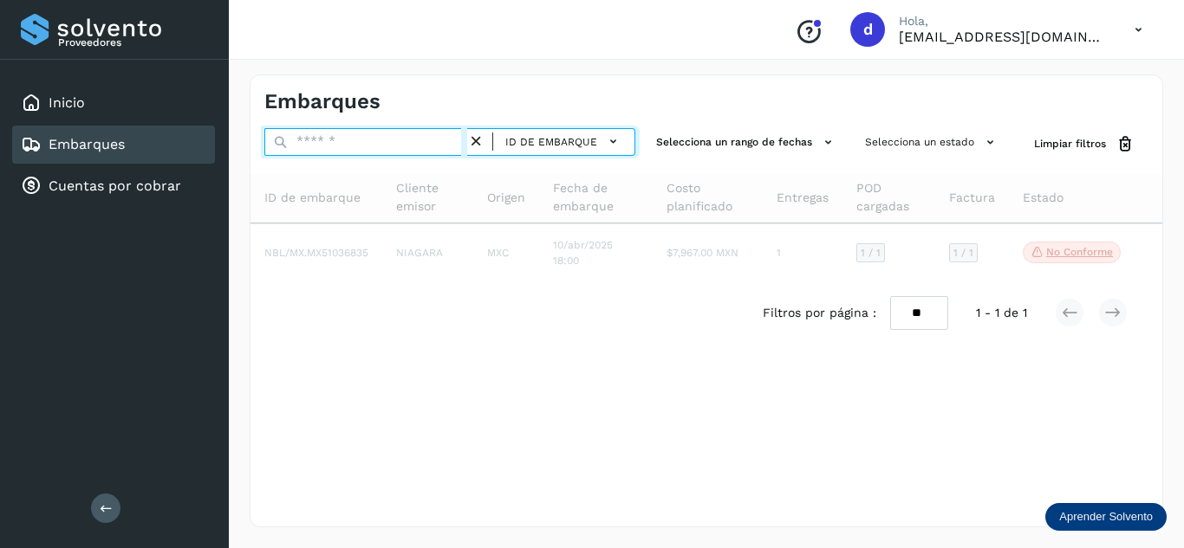
click at [425, 144] on input "text" at bounding box center [365, 142] width 203 height 28
paste input "**********"
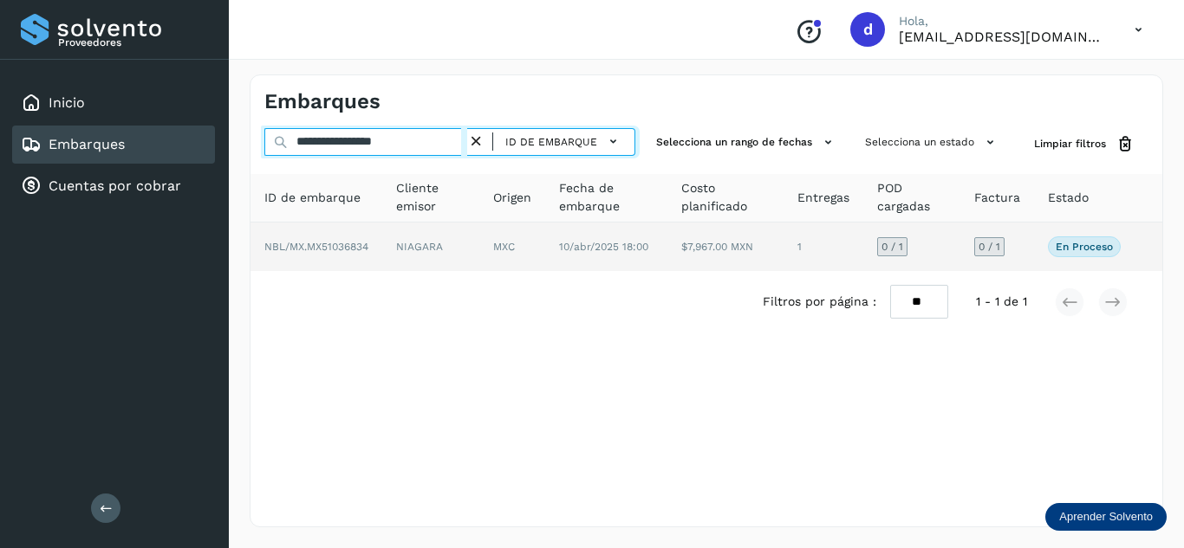
type input "**********"
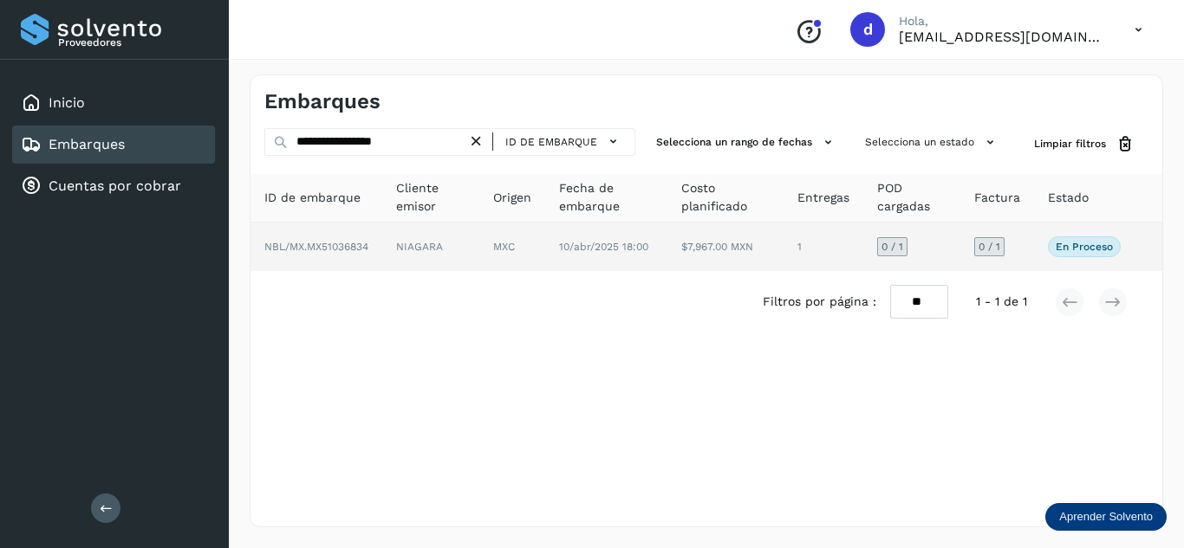
click at [1077, 242] on p "En proceso" at bounding box center [1083, 247] width 57 height 12
click at [1075, 247] on p "En proceso" at bounding box center [1083, 247] width 57 height 12
click at [1068, 249] on p "En proceso" at bounding box center [1083, 247] width 57 height 12
click at [1068, 248] on p "En proceso" at bounding box center [1083, 247] width 57 height 12
click at [1073, 243] on p "En proceso" at bounding box center [1083, 247] width 57 height 12
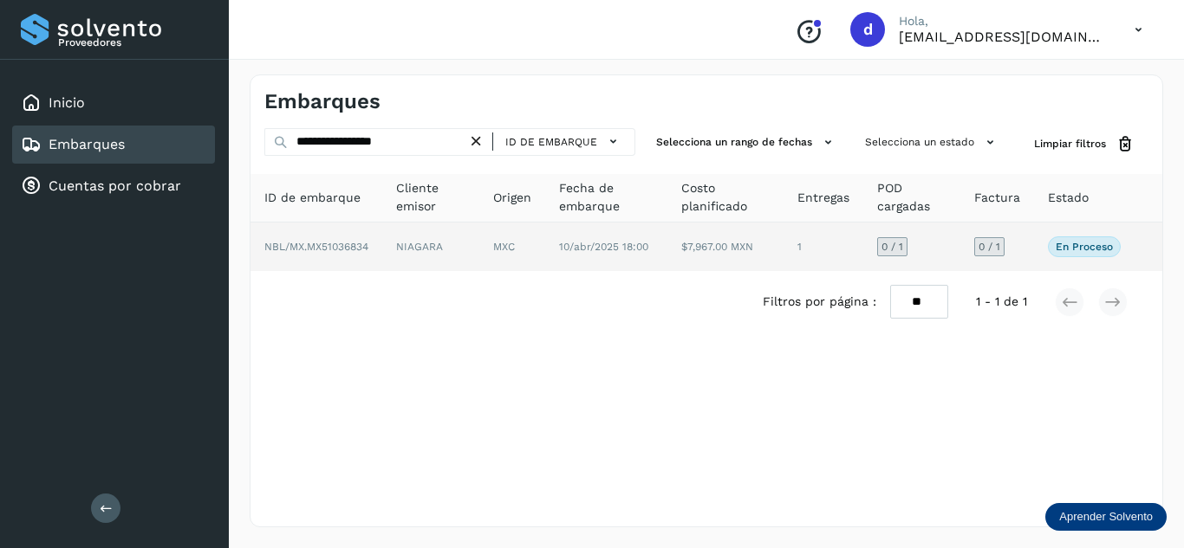
click at [1073, 243] on p "En proceso" at bounding box center [1083, 247] width 57 height 12
drag, startPoint x: 1076, startPoint y: 244, endPoint x: 347, endPoint y: 244, distance: 728.7
click at [347, 244] on span "NBL/MX.MX51036834" at bounding box center [316, 247] width 104 height 12
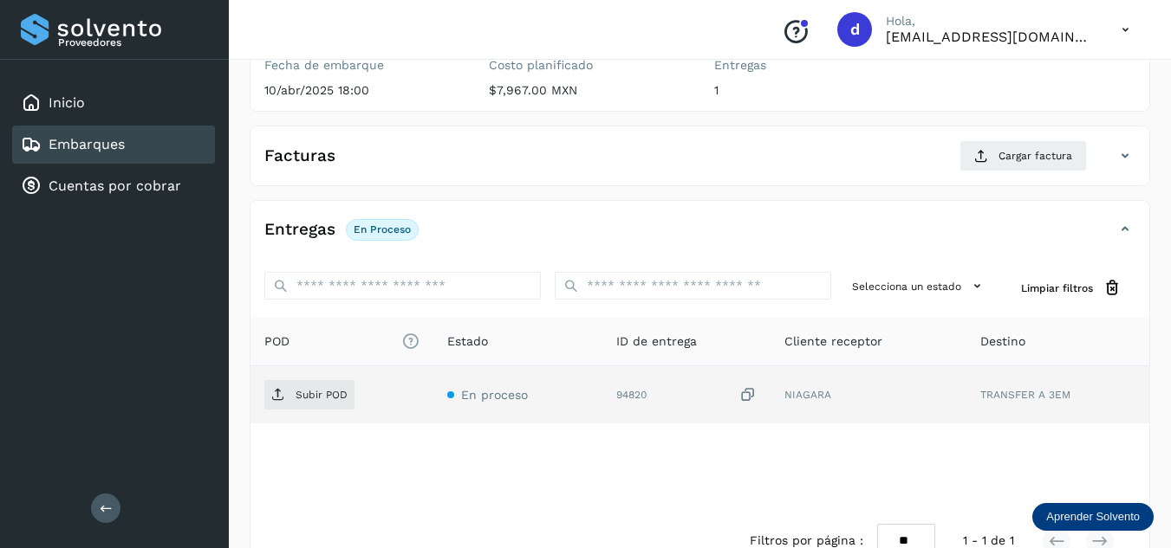
scroll to position [260, 0]
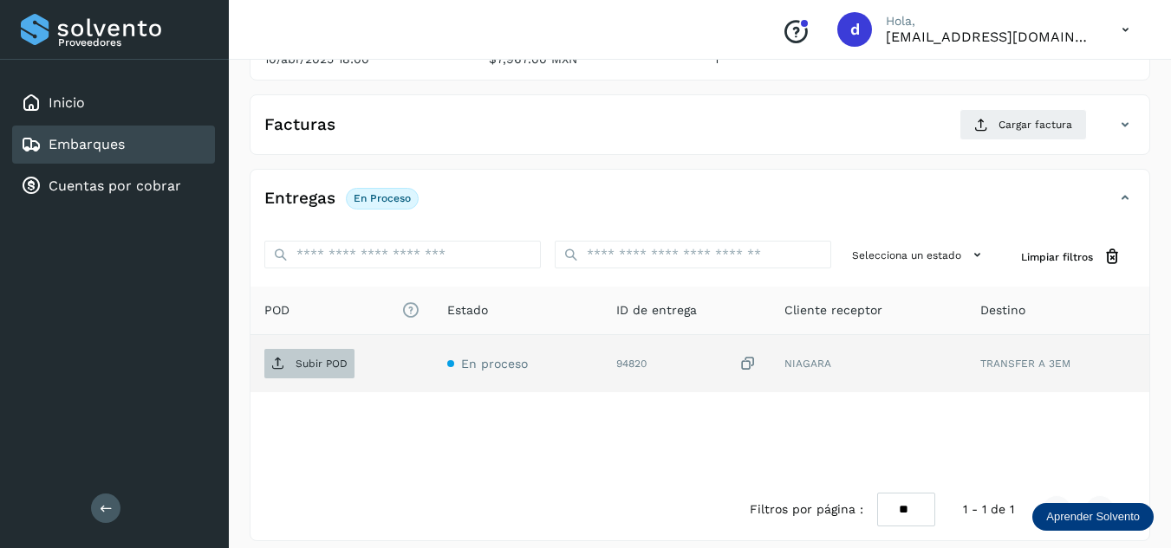
click at [334, 368] on p "Subir POD" at bounding box center [321, 364] width 52 height 12
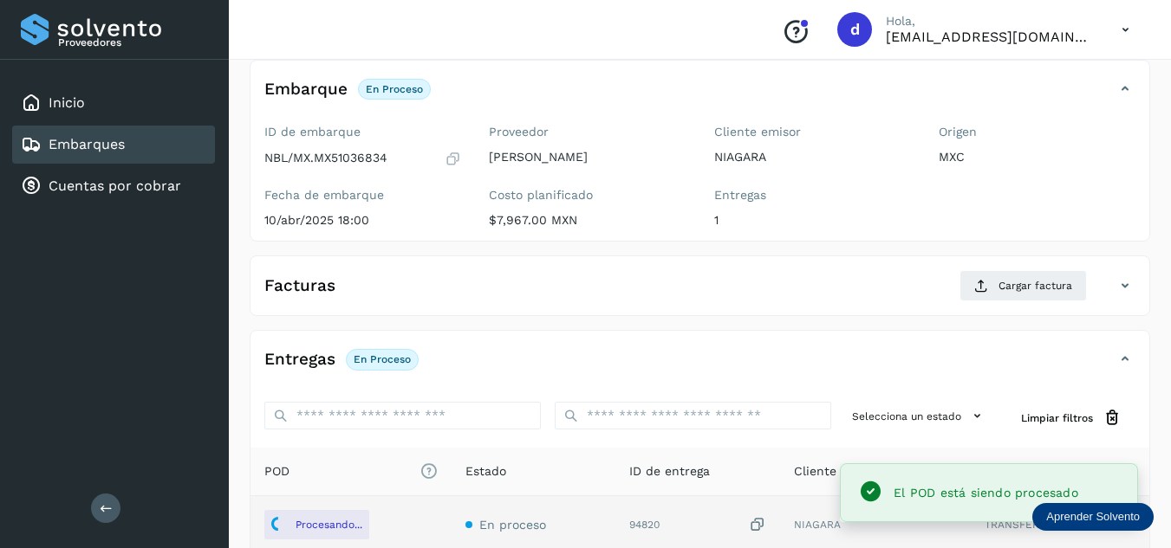
scroll to position [87, 0]
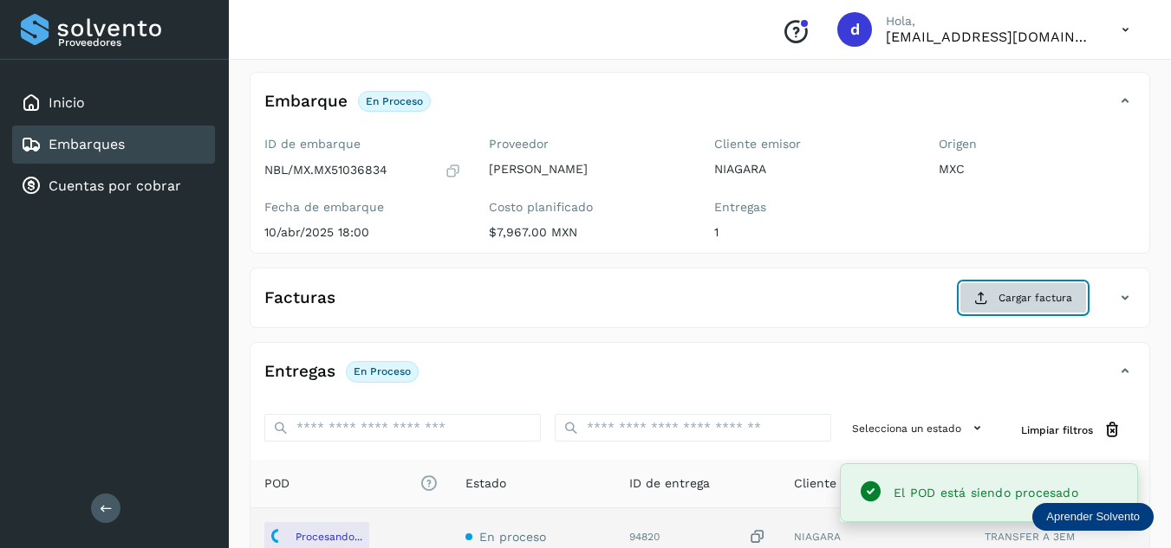
click at [1048, 289] on button "Cargar factura" at bounding box center [1022, 297] width 127 height 31
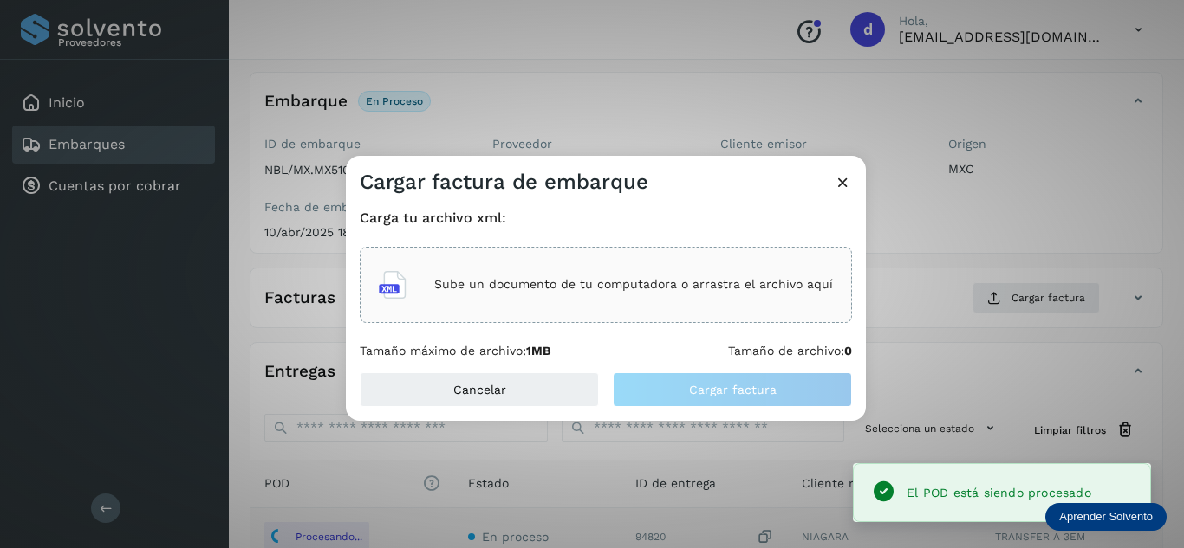
click at [755, 301] on div "Sube un documento de tu computadora o arrastra el archivo aquí" at bounding box center [606, 285] width 454 height 47
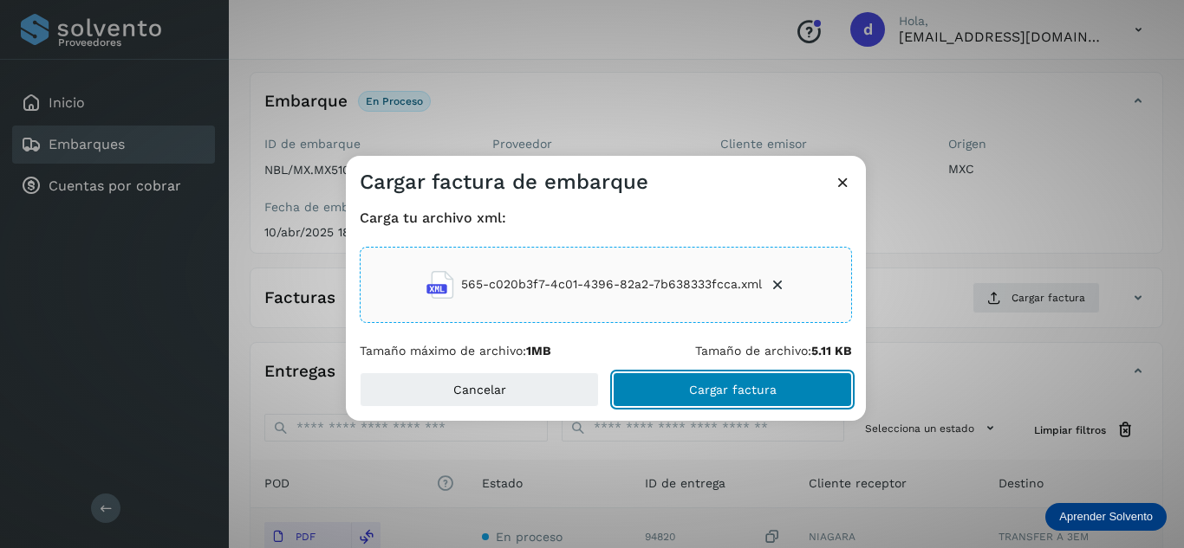
click at [706, 384] on span "Cargar factura" at bounding box center [733, 390] width 88 height 12
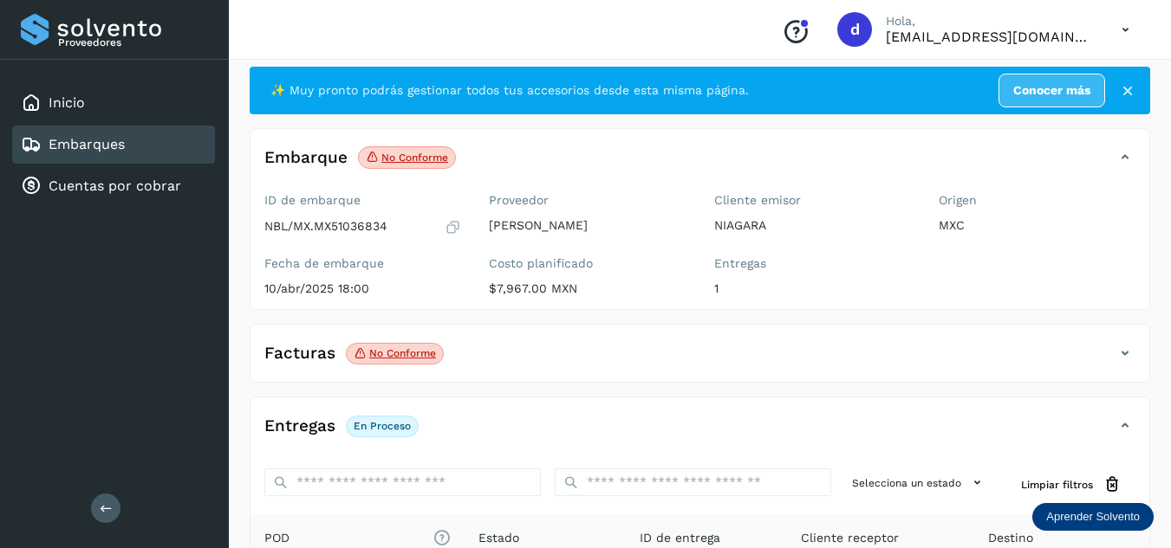
scroll to position [0, 0]
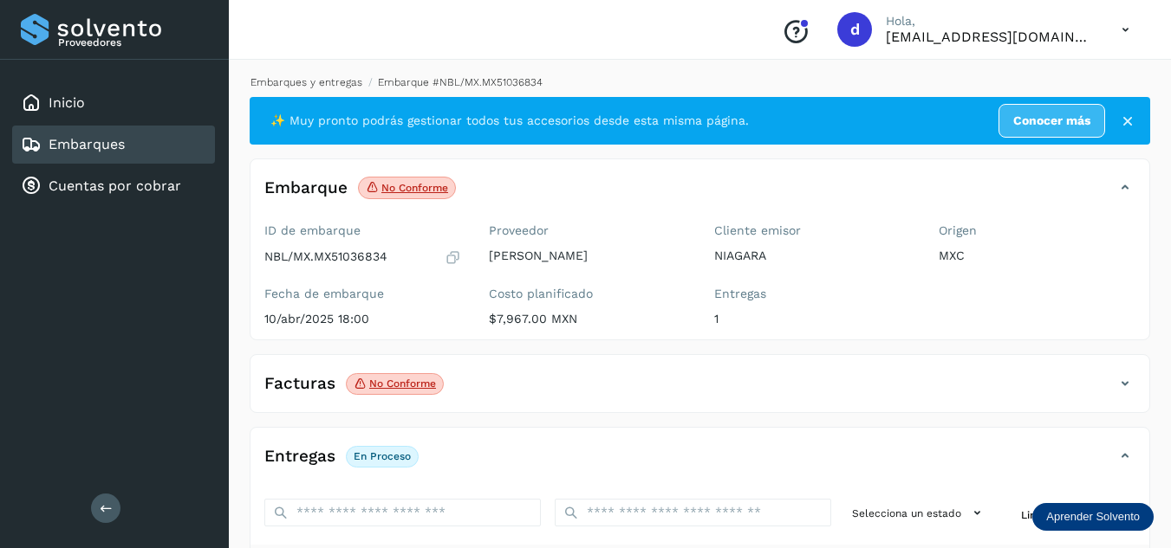
click at [332, 78] on link "Embarques y entregas" at bounding box center [306, 82] width 112 height 12
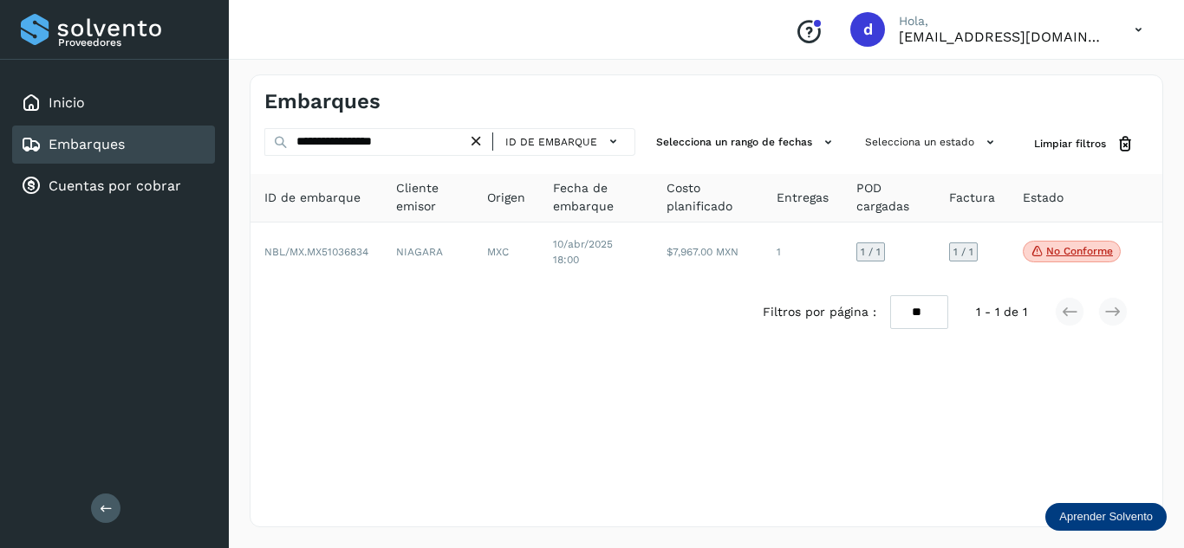
click at [480, 139] on icon at bounding box center [476, 142] width 18 height 18
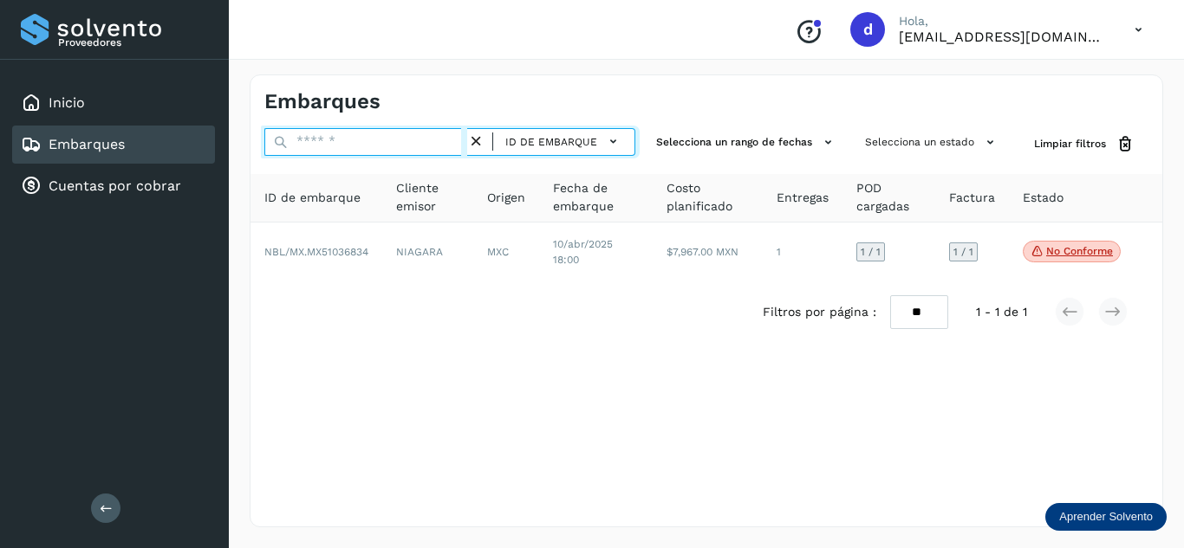
click at [405, 140] on input "text" at bounding box center [365, 142] width 203 height 28
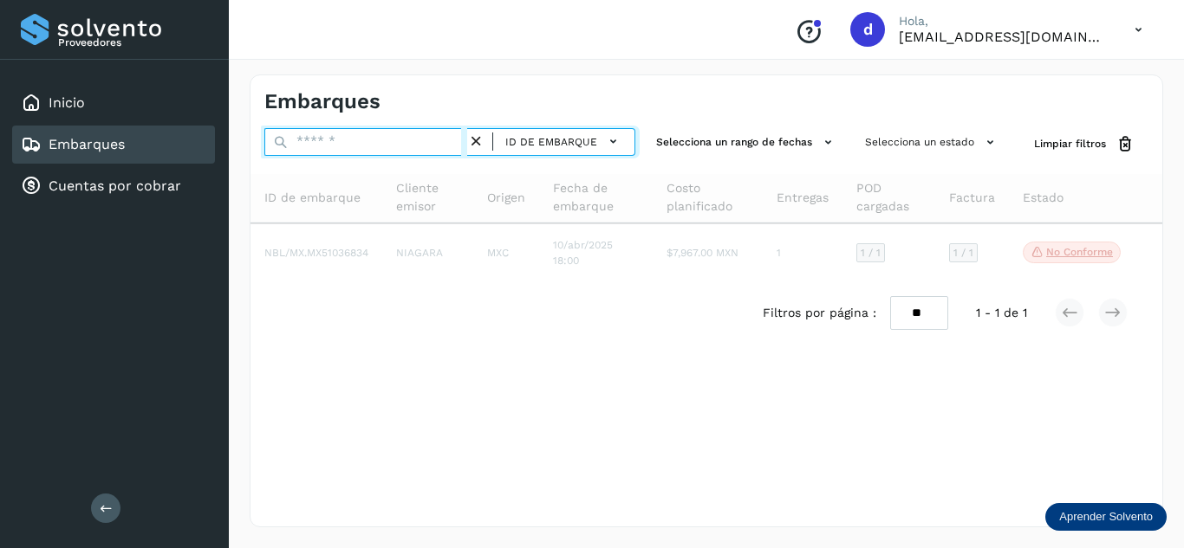
paste input "**********"
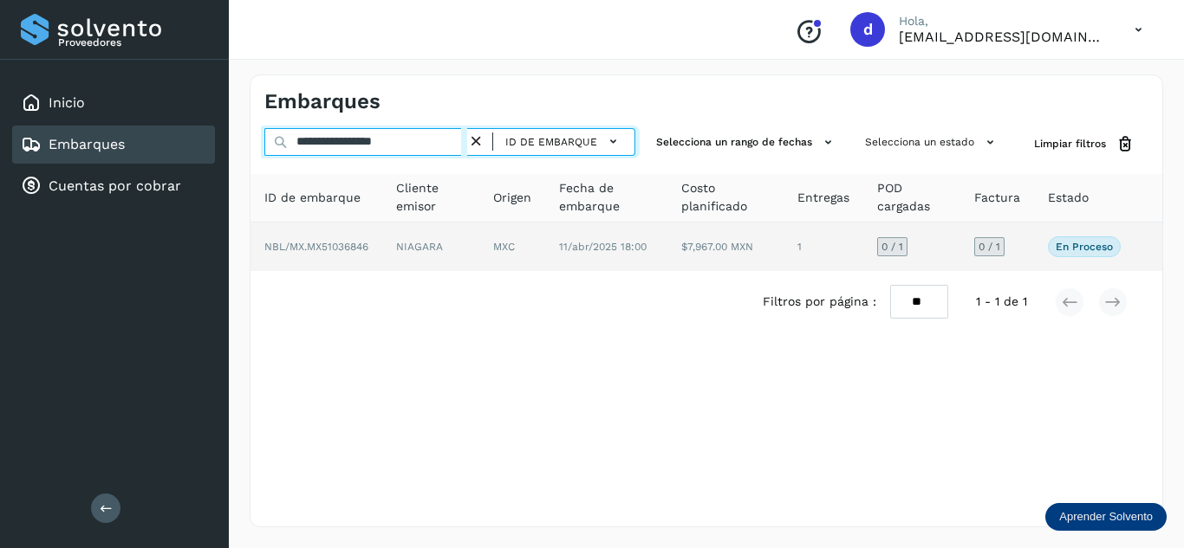
type input "**********"
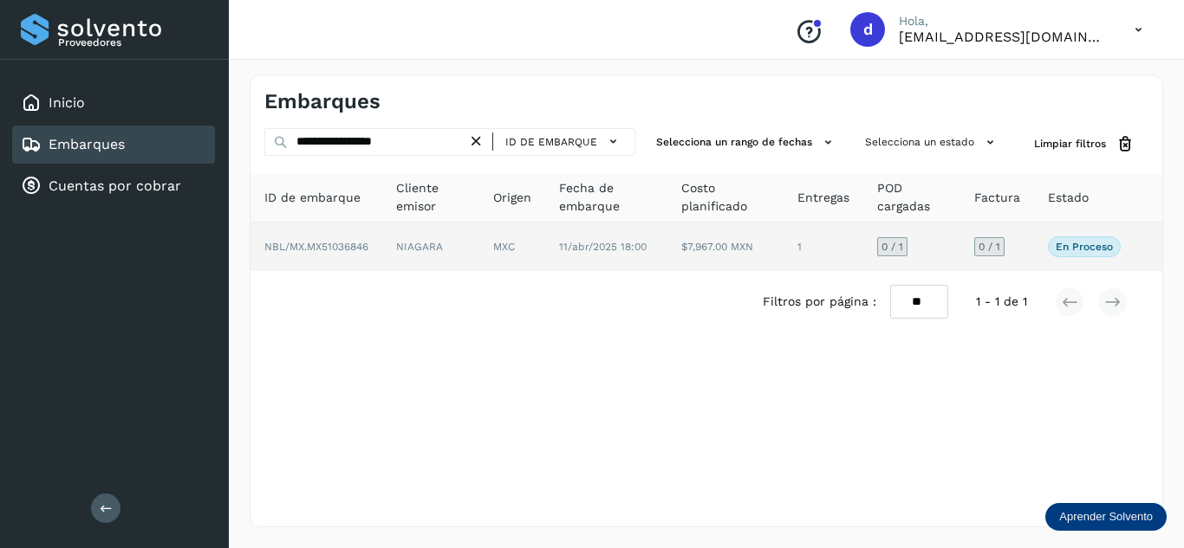
click at [329, 244] on span "NBL/MX.MX51036846" at bounding box center [316, 247] width 104 height 12
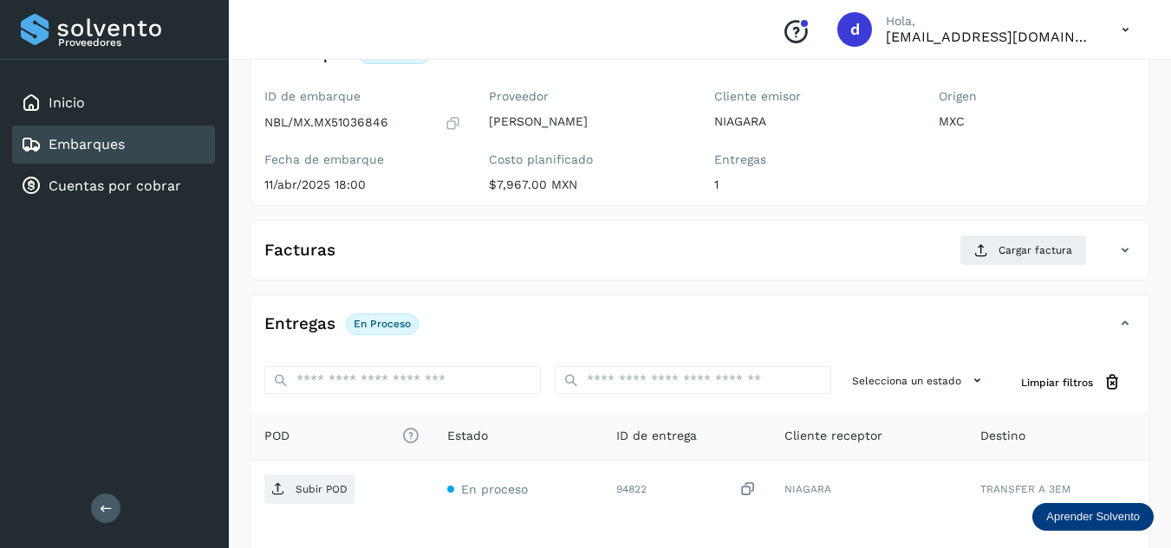
scroll to position [173, 0]
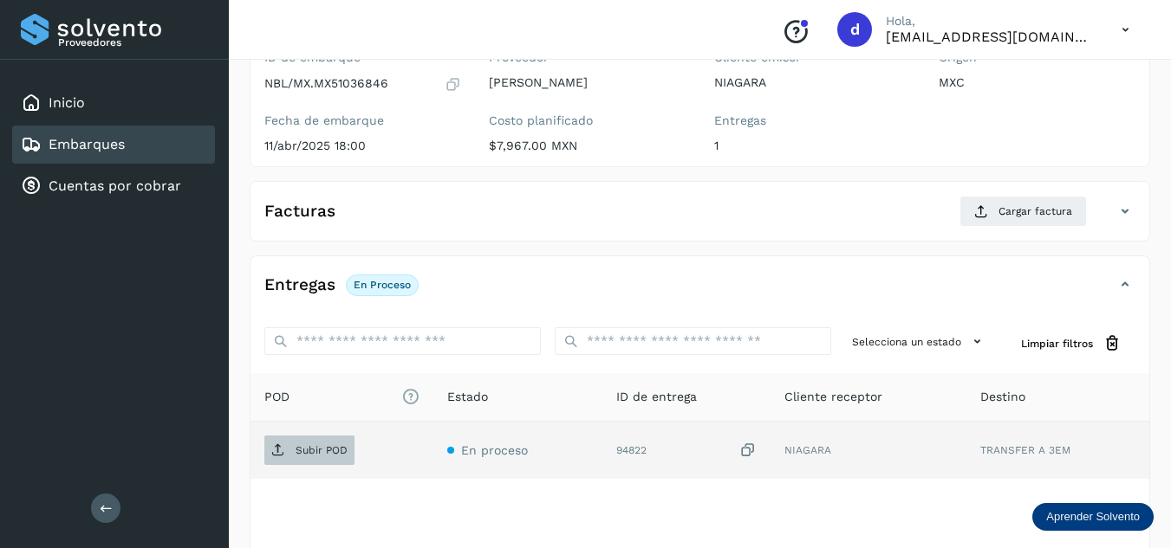
click at [322, 456] on p "Subir POD" at bounding box center [321, 450] width 52 height 12
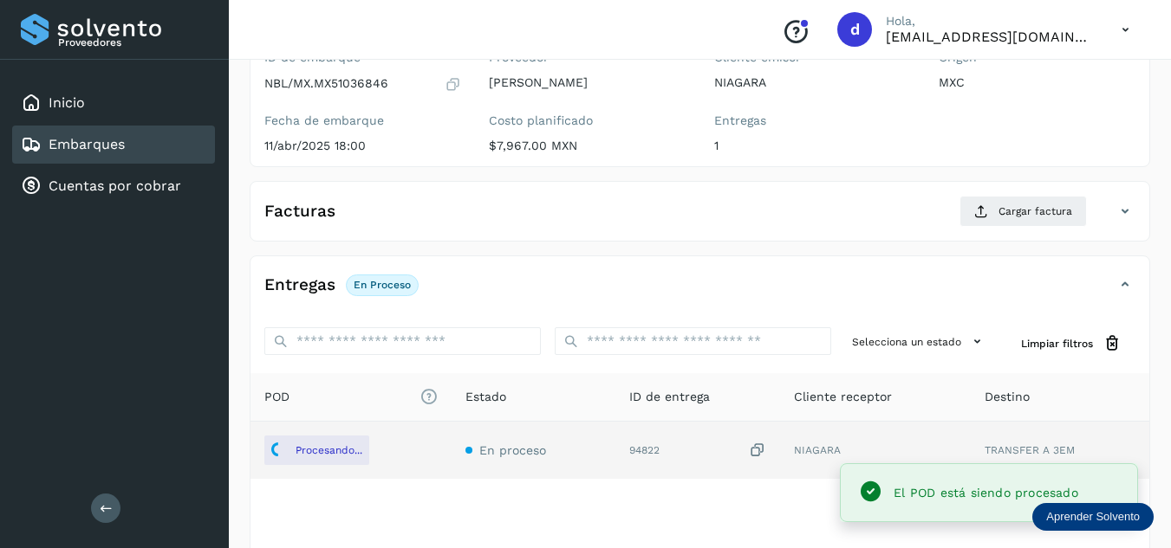
scroll to position [0, 0]
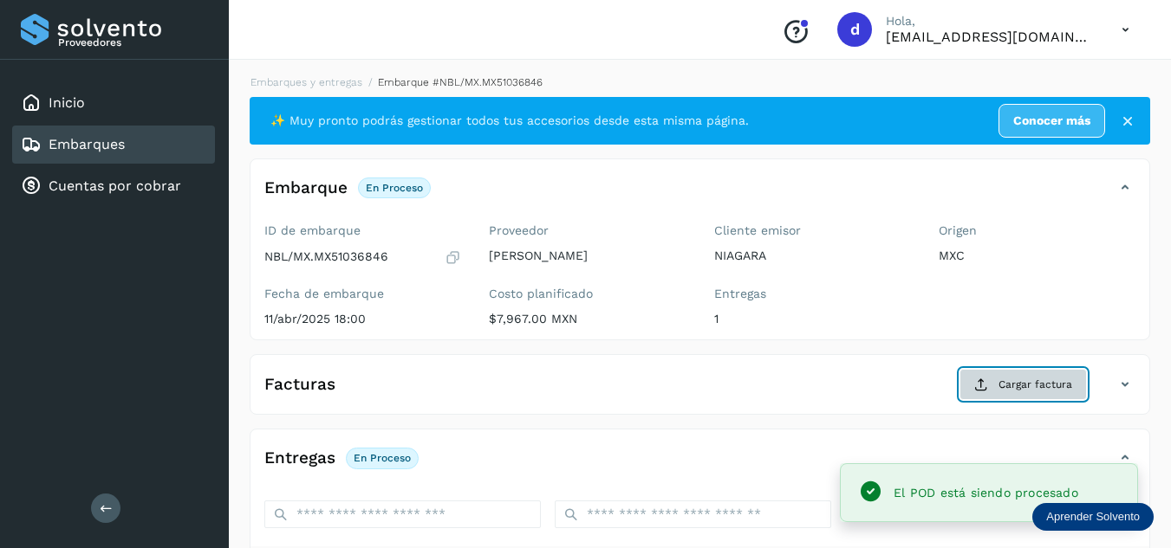
click at [1013, 380] on span "Cargar factura" at bounding box center [1035, 385] width 74 height 16
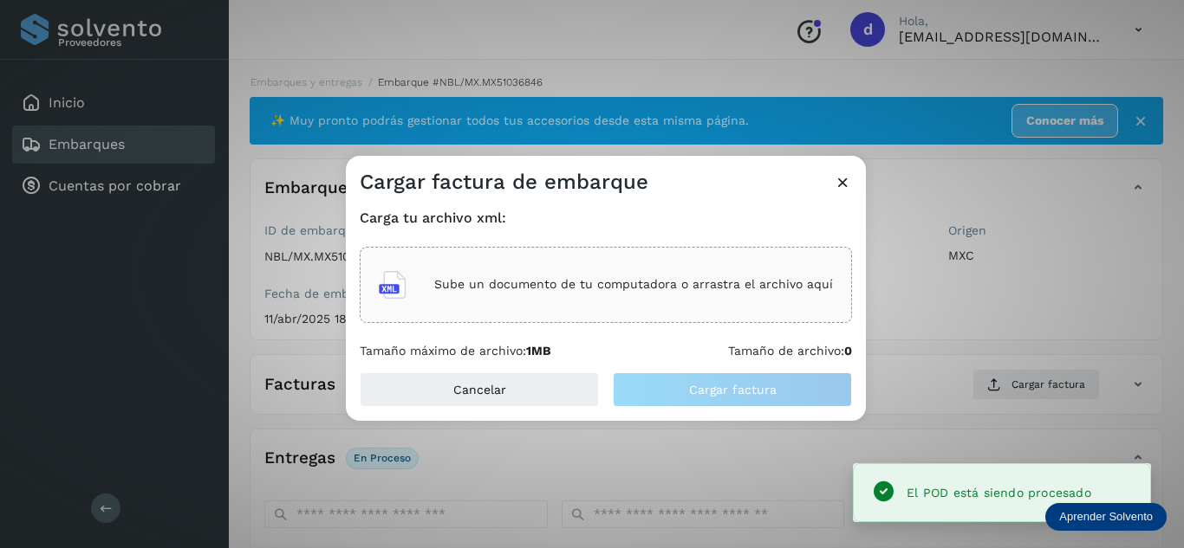
click at [600, 303] on div "Sube un documento de tu computadora o arrastra el archivo aquí" at bounding box center [606, 285] width 454 height 47
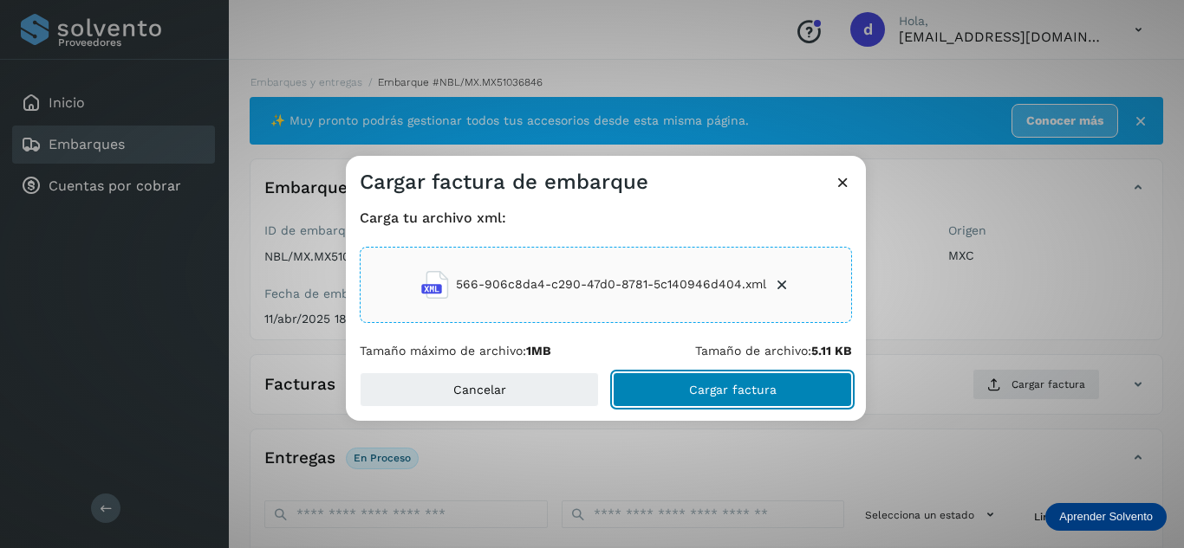
click at [734, 384] on span "Cargar factura" at bounding box center [733, 390] width 88 height 12
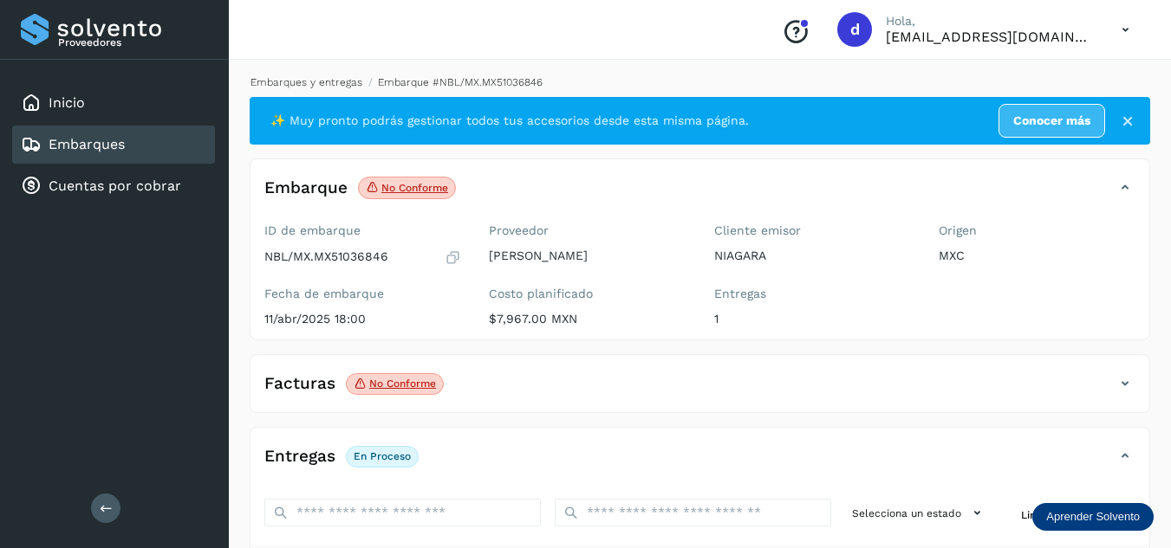
click at [324, 81] on link "Embarques y entregas" at bounding box center [306, 82] width 112 height 12
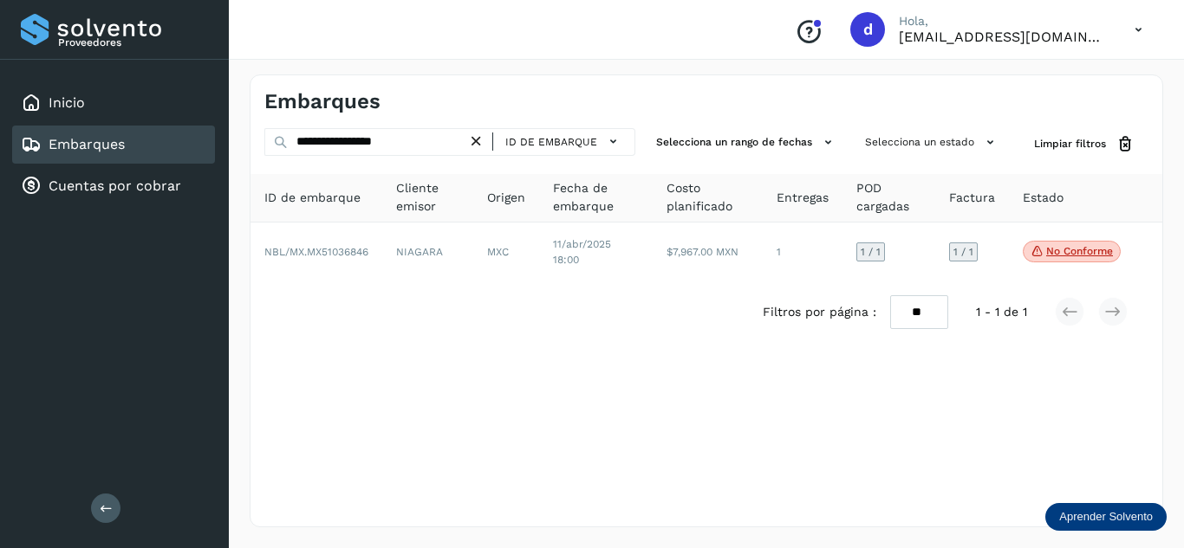
click at [483, 140] on icon at bounding box center [476, 142] width 18 height 18
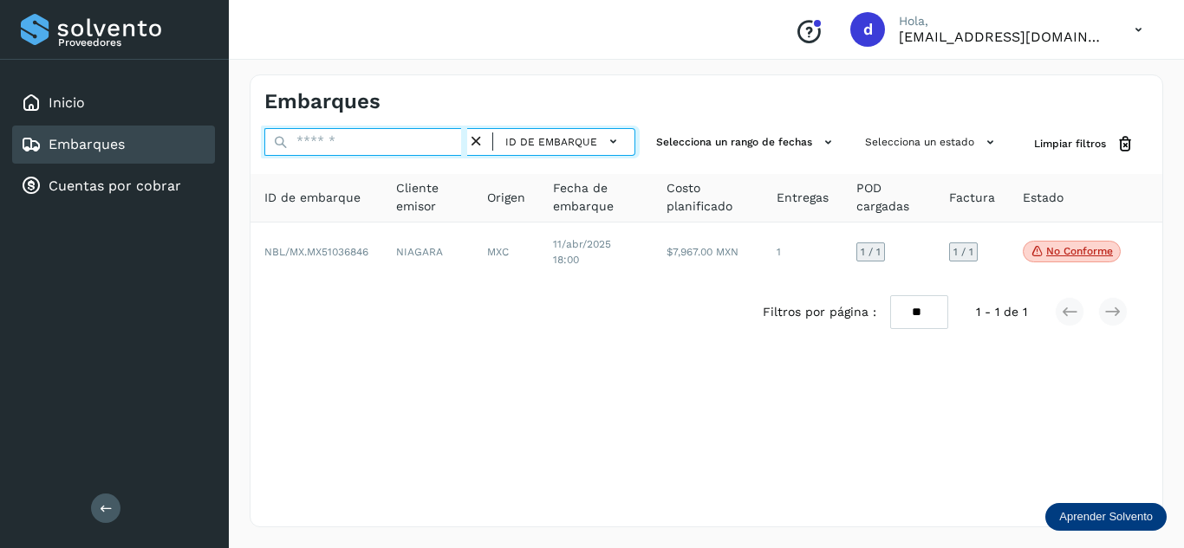
drag, startPoint x: 428, startPoint y: 148, endPoint x: 444, endPoint y: 156, distance: 17.4
click at [428, 148] on input "text" at bounding box center [365, 142] width 203 height 28
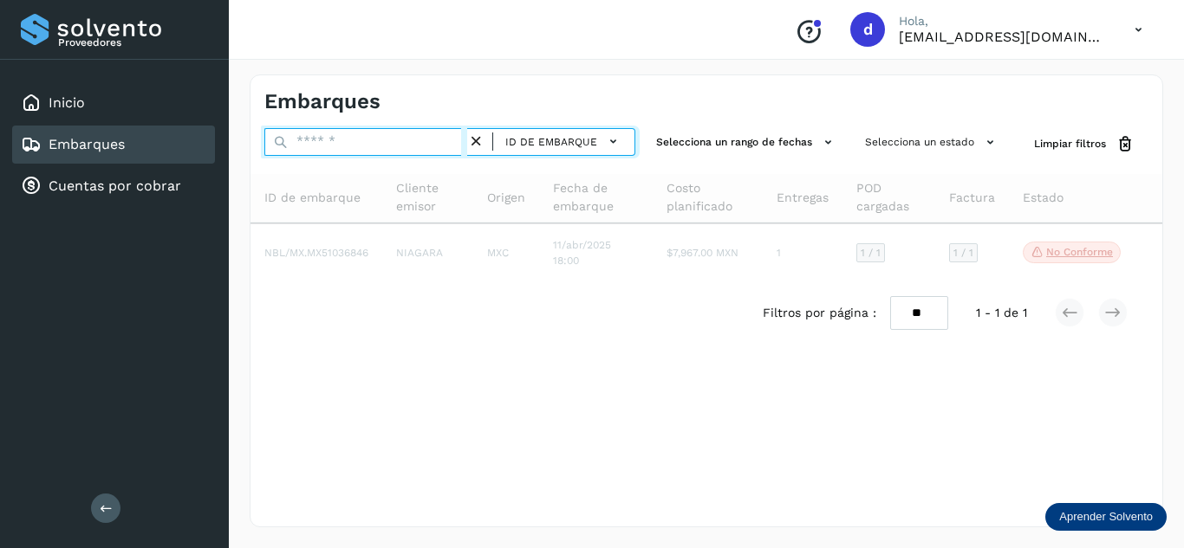
paste input "**********"
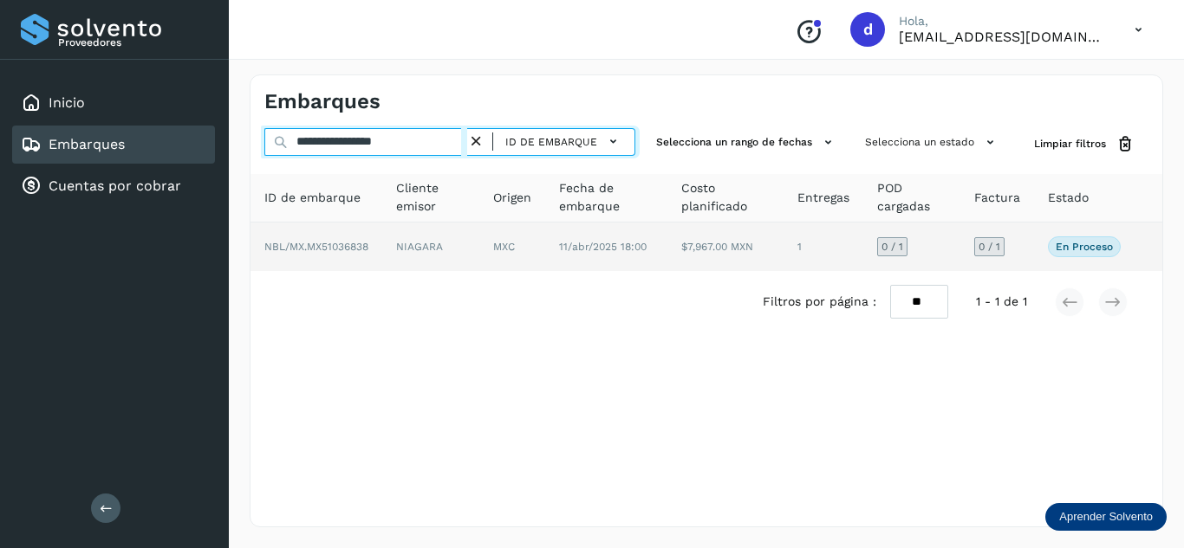
type input "**********"
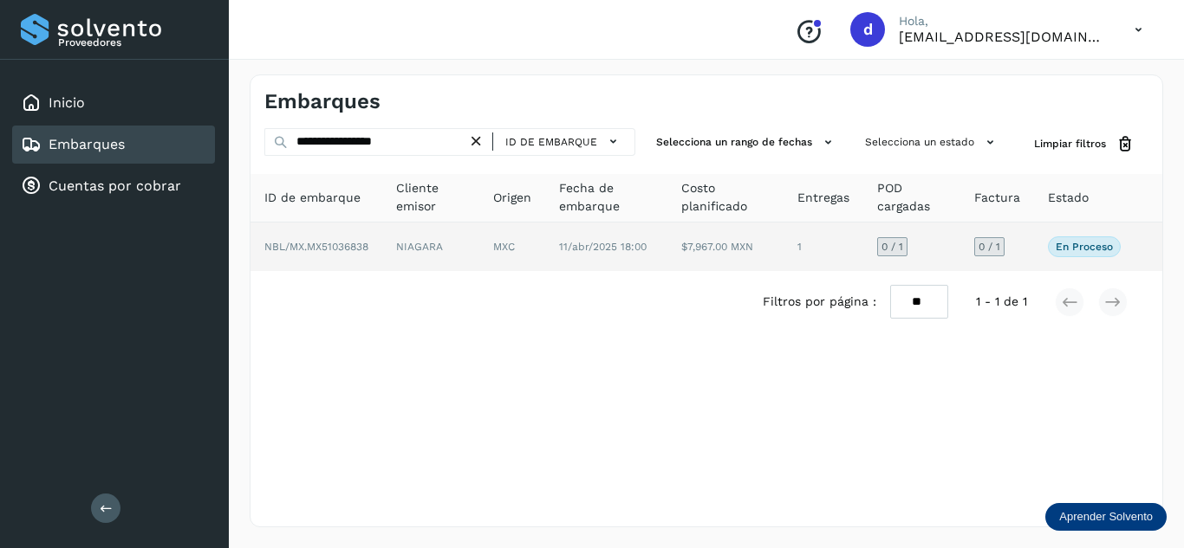
click at [329, 247] on span "NBL/MX.MX51036838" at bounding box center [316, 247] width 104 height 12
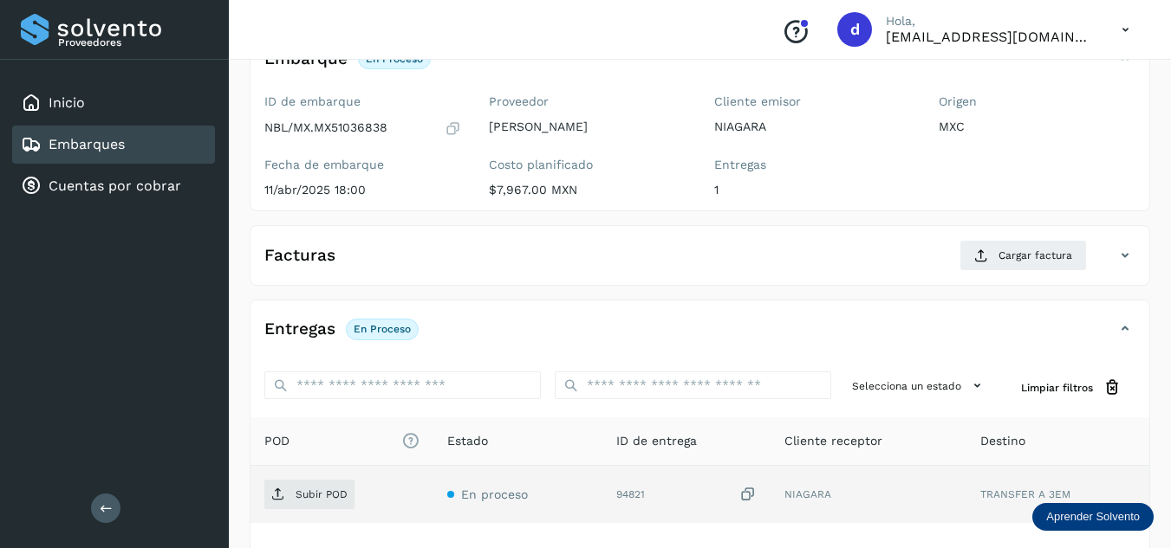
scroll to position [260, 0]
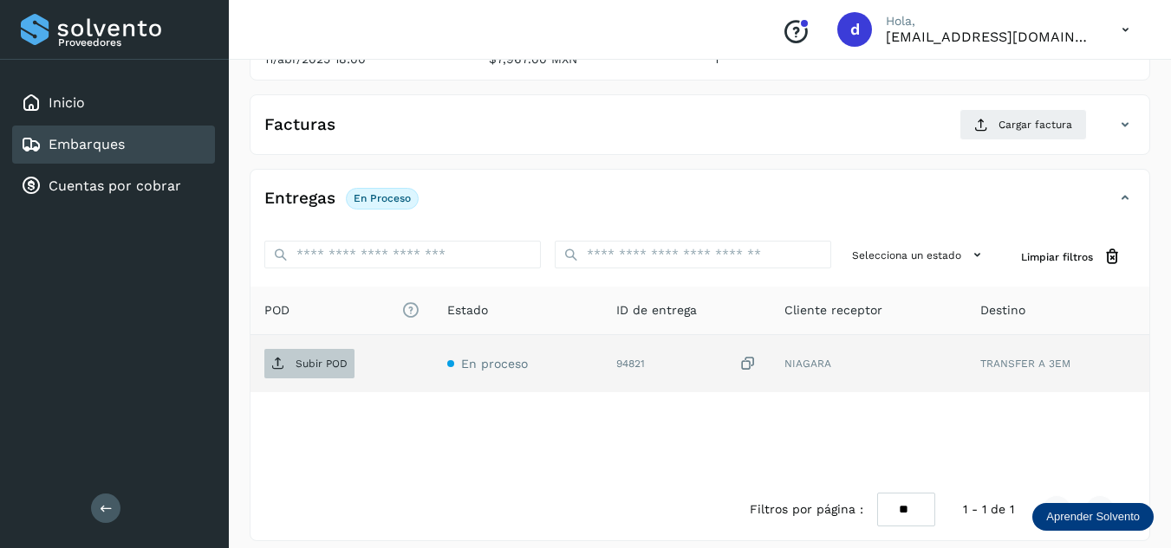
click at [298, 369] on p "Subir POD" at bounding box center [321, 364] width 52 height 12
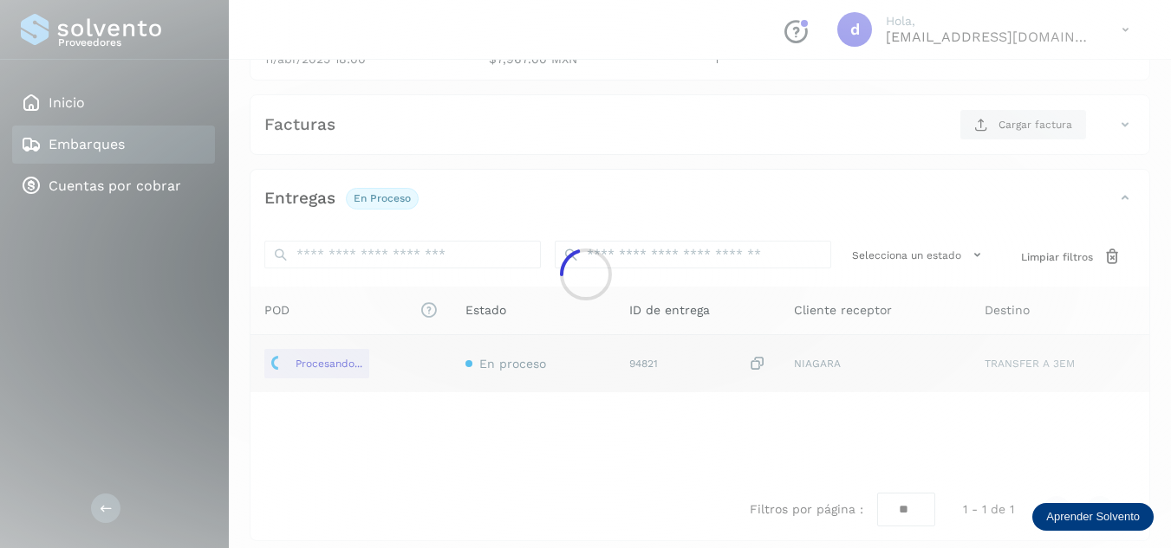
scroll to position [173, 0]
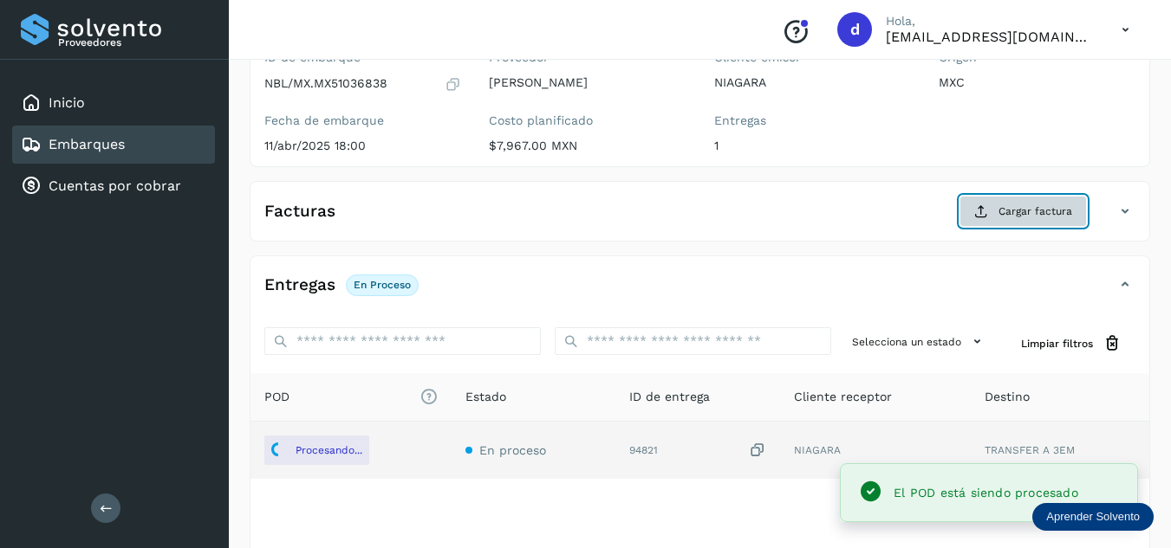
click at [982, 209] on icon at bounding box center [981, 211] width 14 height 14
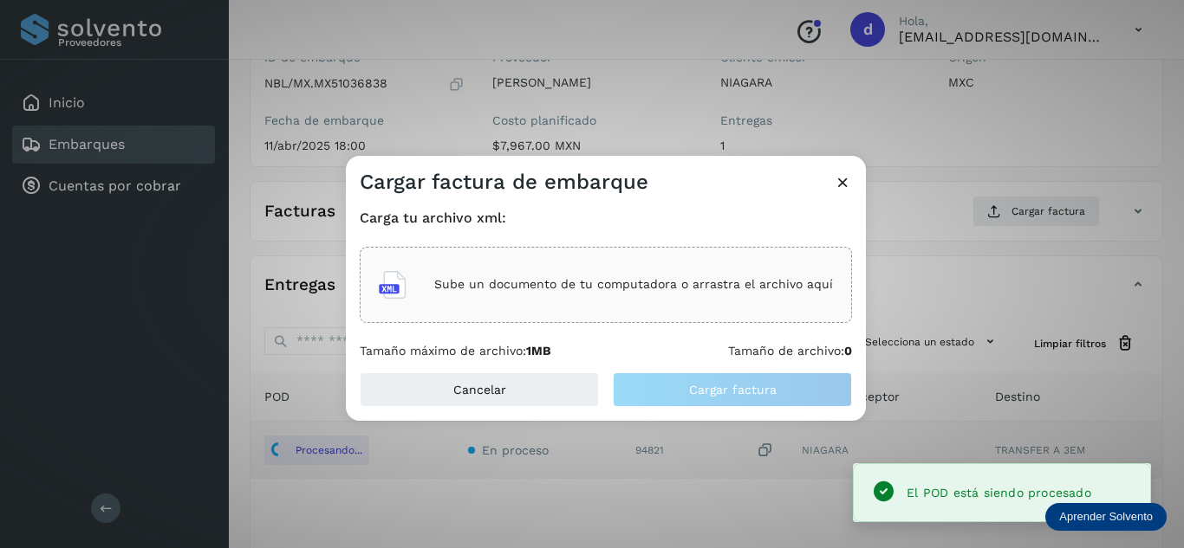
click at [694, 269] on div "Sube un documento de tu computadora o arrastra el archivo aquí" at bounding box center [606, 285] width 454 height 47
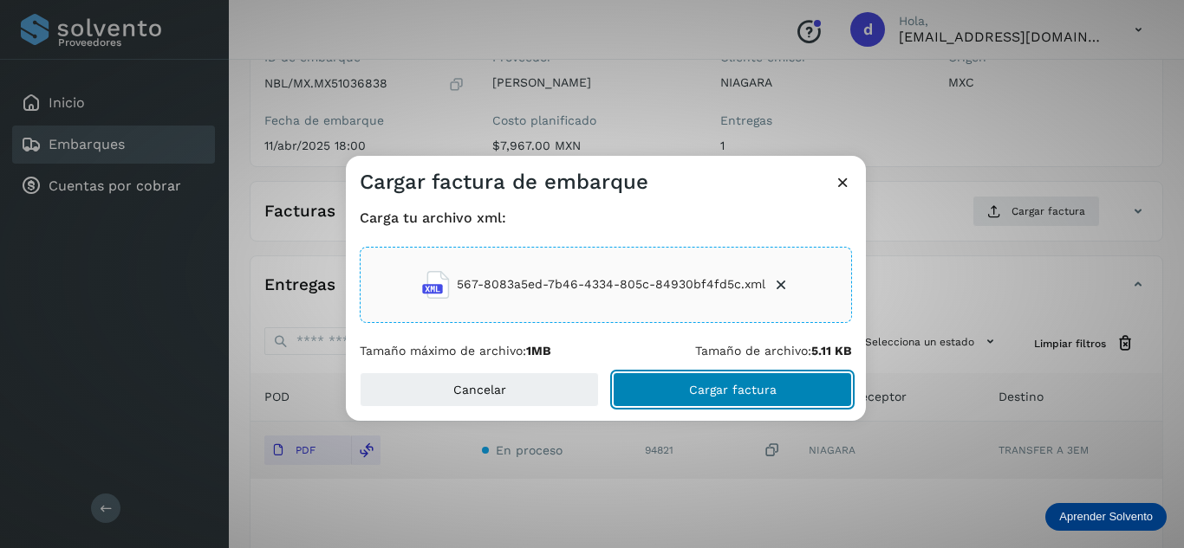
click at [752, 386] on span "Cargar factura" at bounding box center [733, 390] width 88 height 12
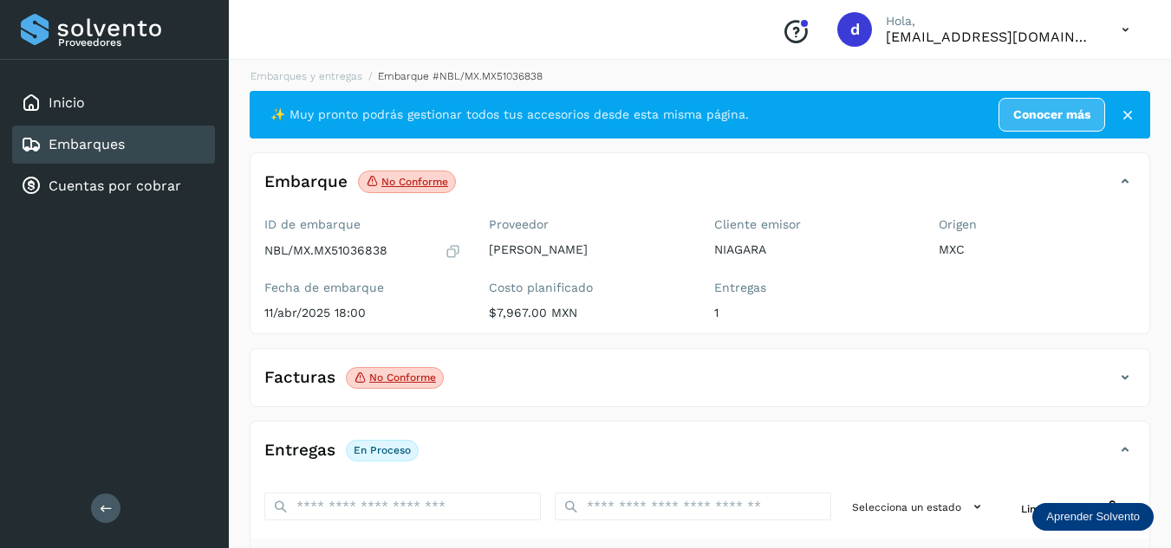
scroll to position [0, 0]
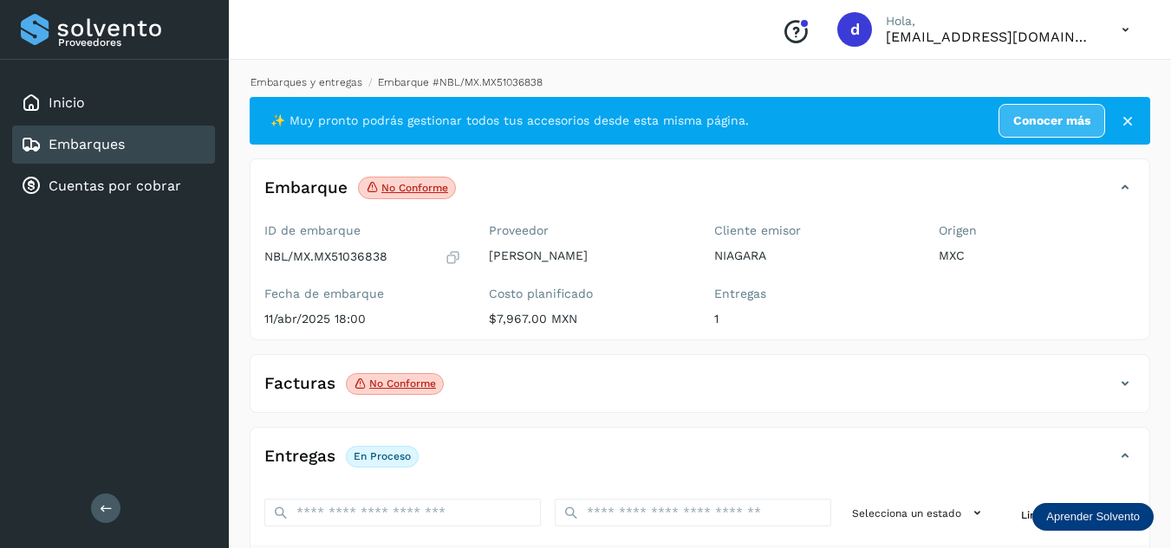
click at [331, 82] on link "Embarques y entregas" at bounding box center [306, 82] width 112 height 12
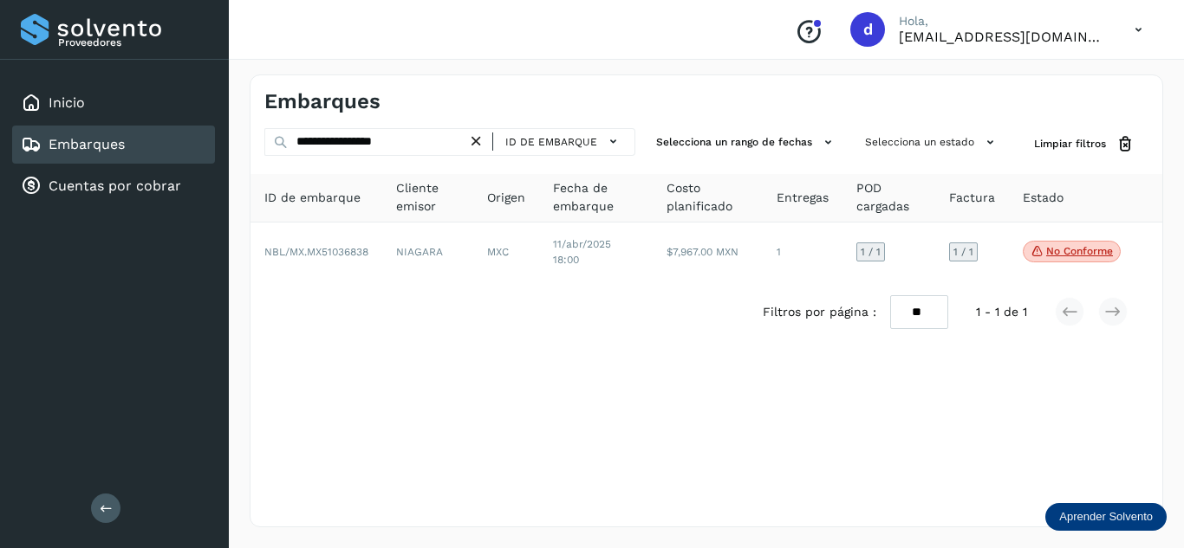
click at [474, 141] on icon at bounding box center [476, 142] width 18 height 18
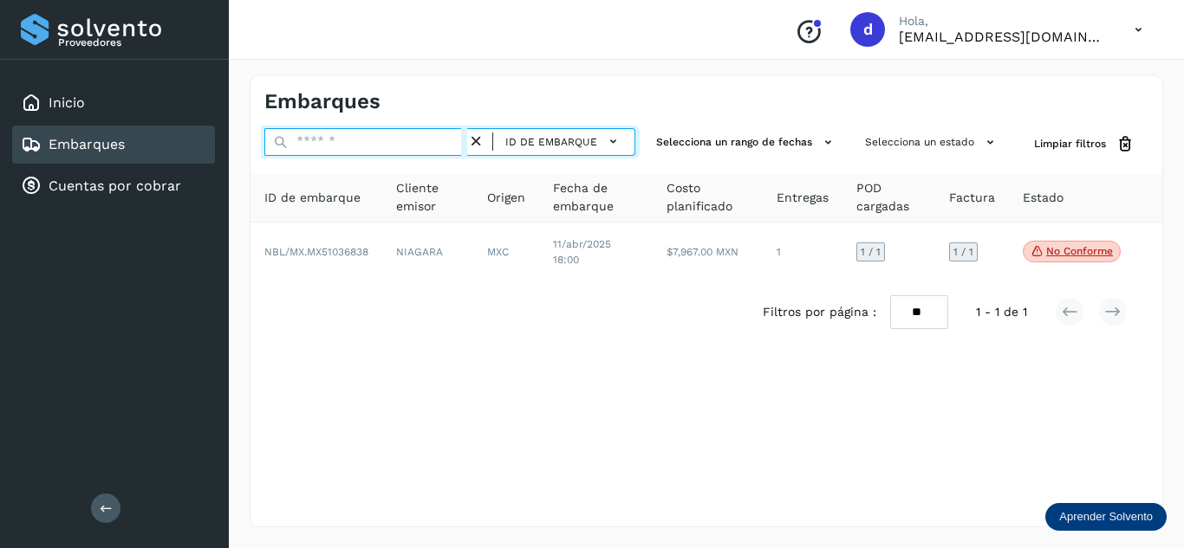
click at [451, 140] on input "text" at bounding box center [365, 142] width 203 height 28
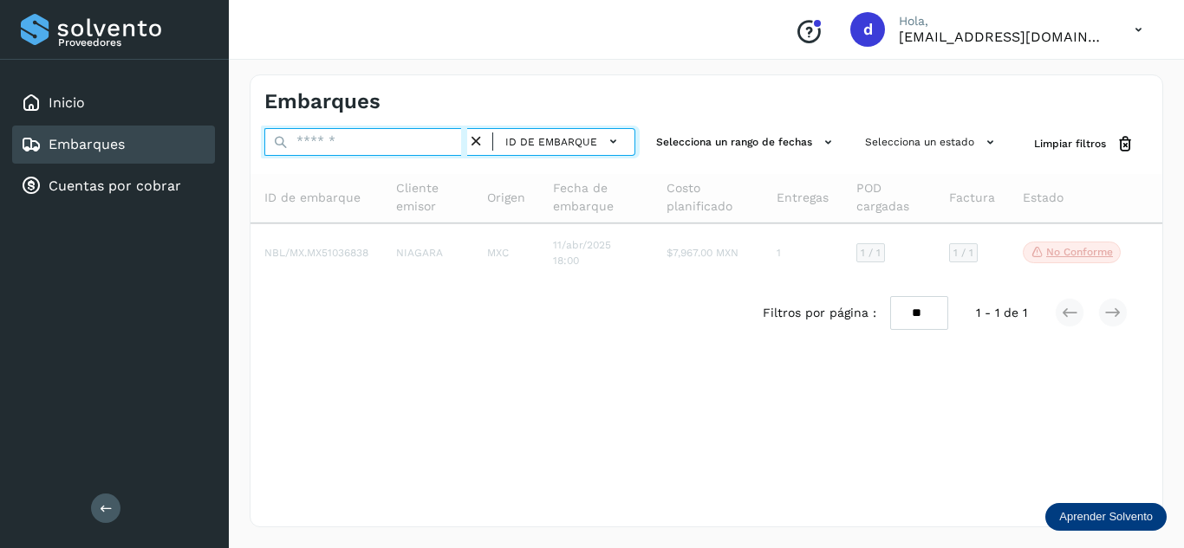
paste input "**********"
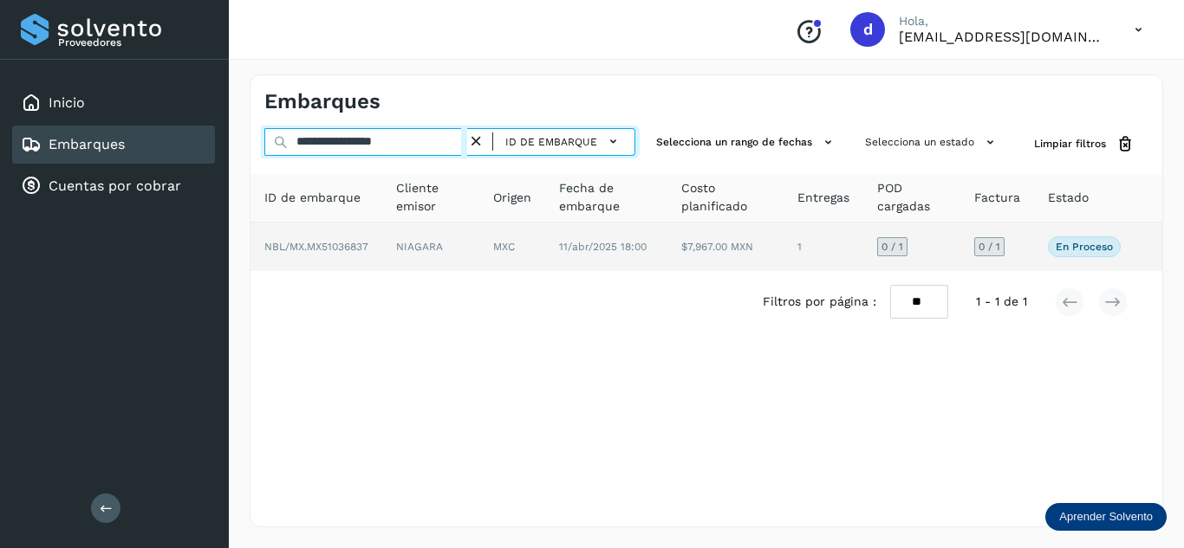
type input "**********"
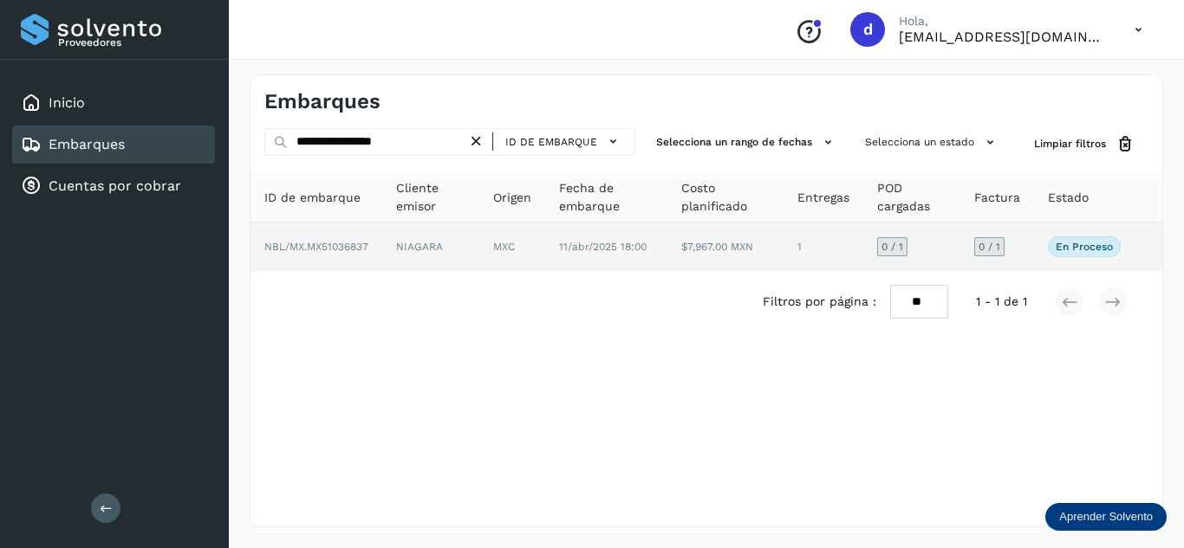
click at [382, 250] on td "NBL/MX.MX51036837" at bounding box center [430, 247] width 97 height 49
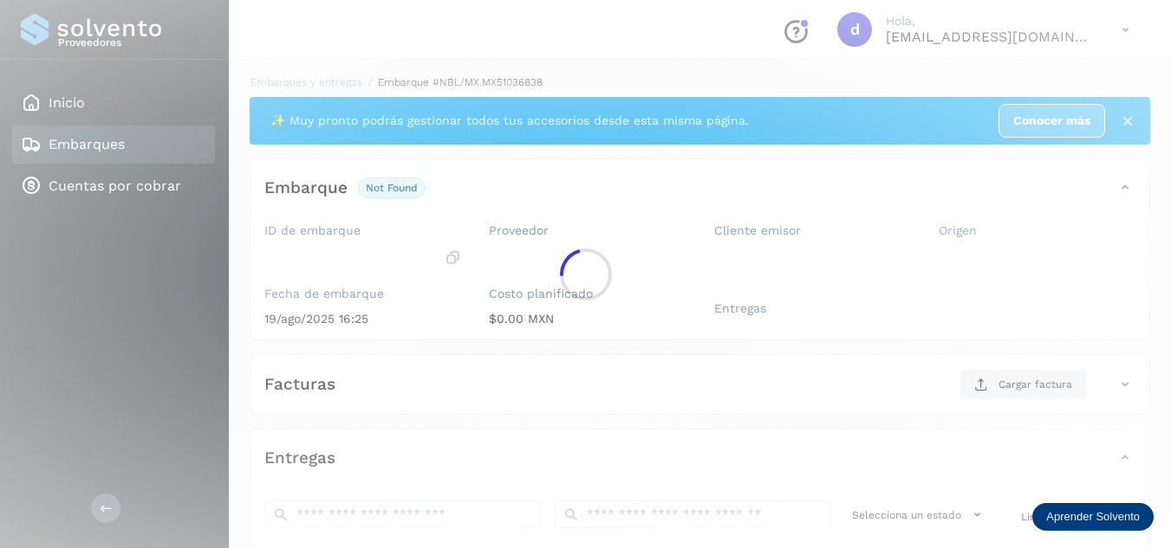
click at [312, 247] on div at bounding box center [585, 274] width 1171 height 548
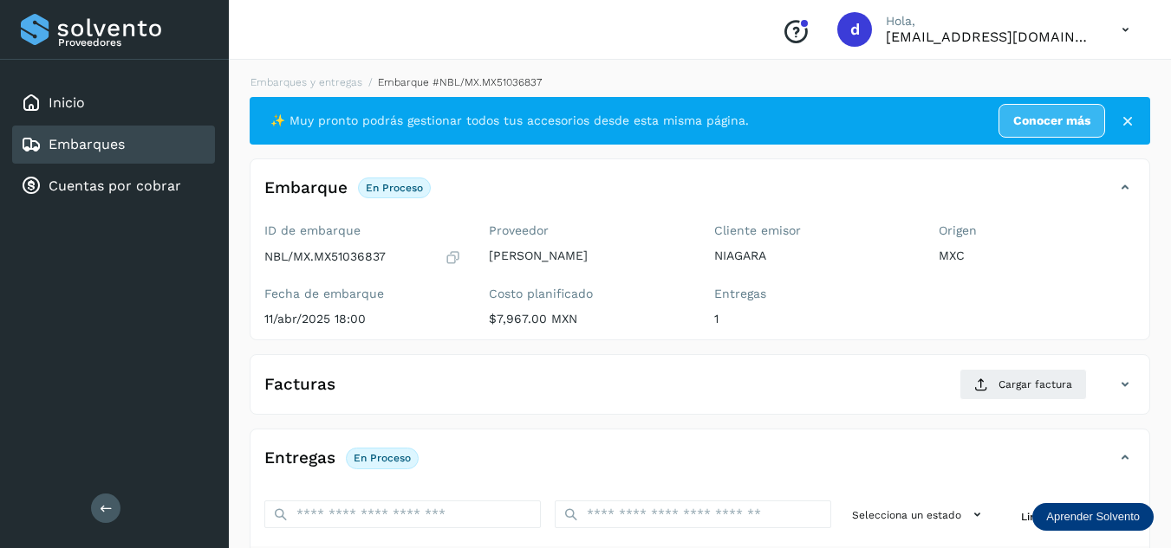
scroll to position [173, 0]
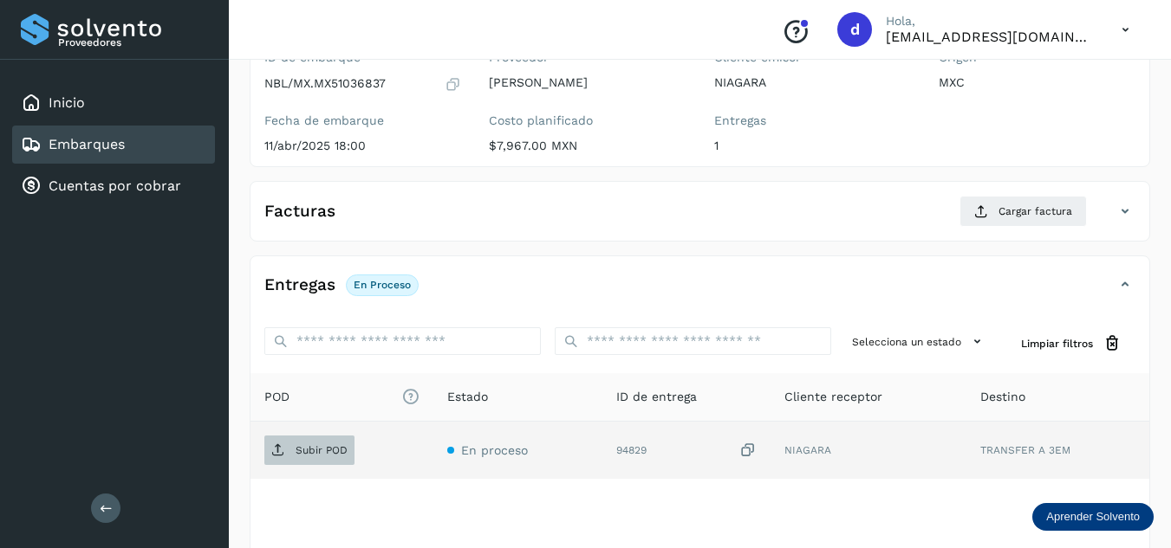
click at [321, 454] on p "Subir POD" at bounding box center [321, 450] width 52 height 12
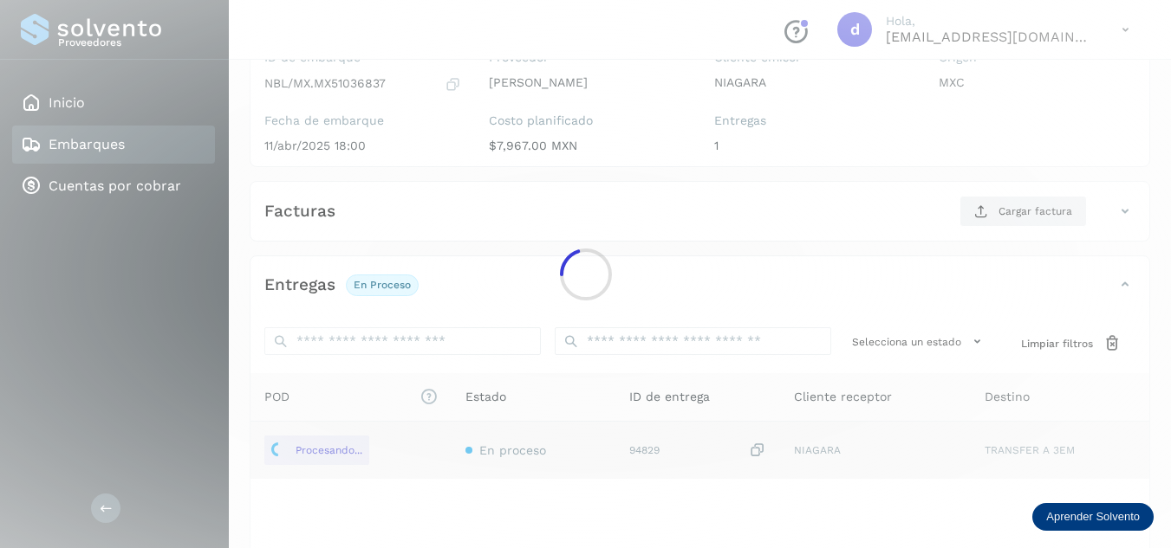
scroll to position [87, 0]
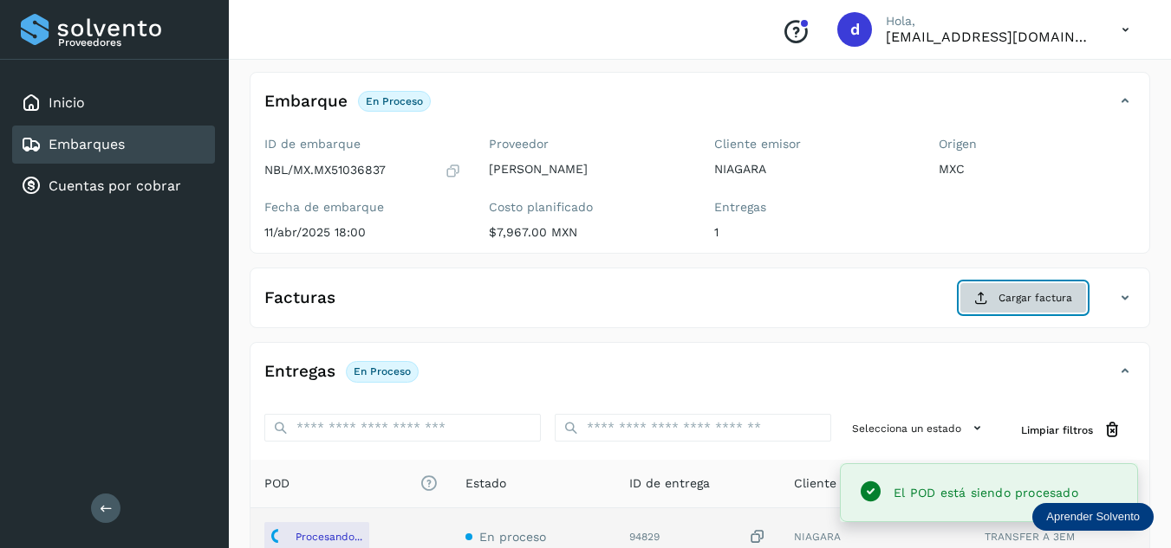
click at [1011, 304] on span "Cargar factura" at bounding box center [1035, 298] width 74 height 16
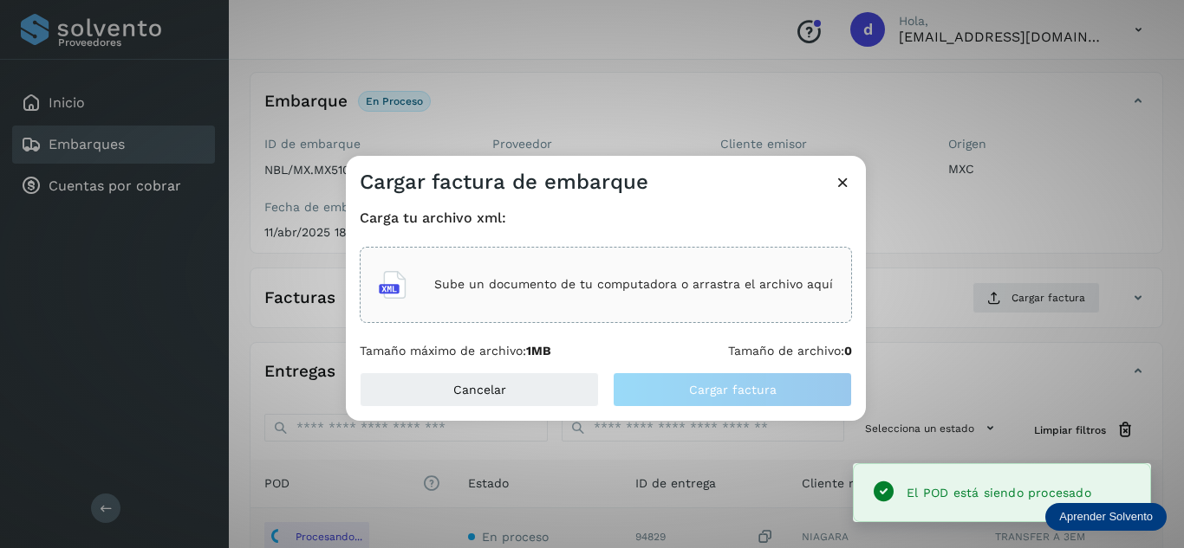
click at [721, 299] on div "Sube un documento de tu computadora o arrastra el archivo aquí" at bounding box center [606, 285] width 454 height 47
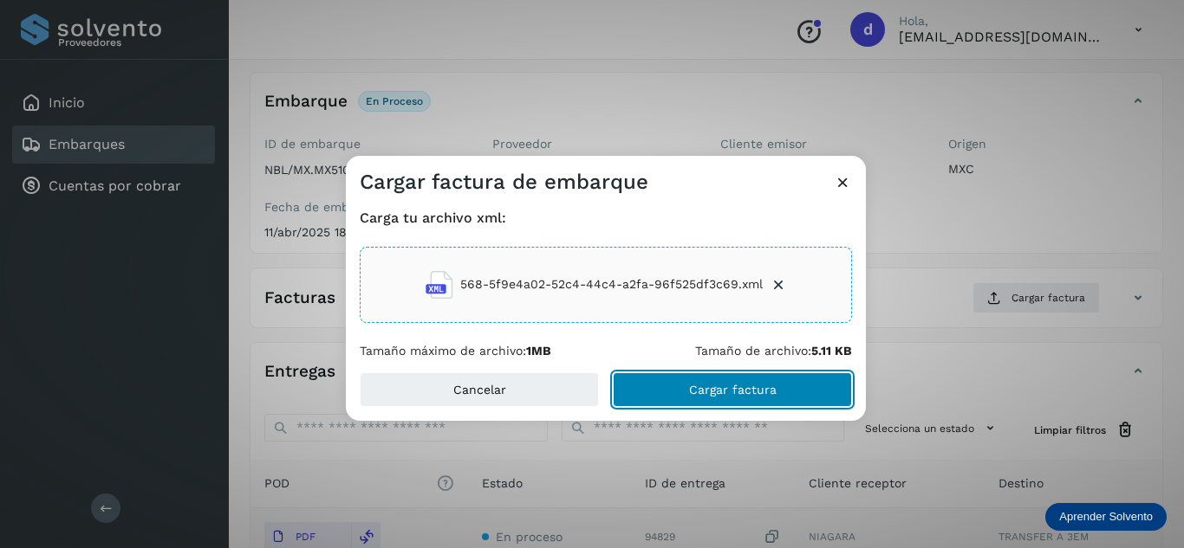
click at [763, 392] on span "Cargar factura" at bounding box center [733, 390] width 88 height 12
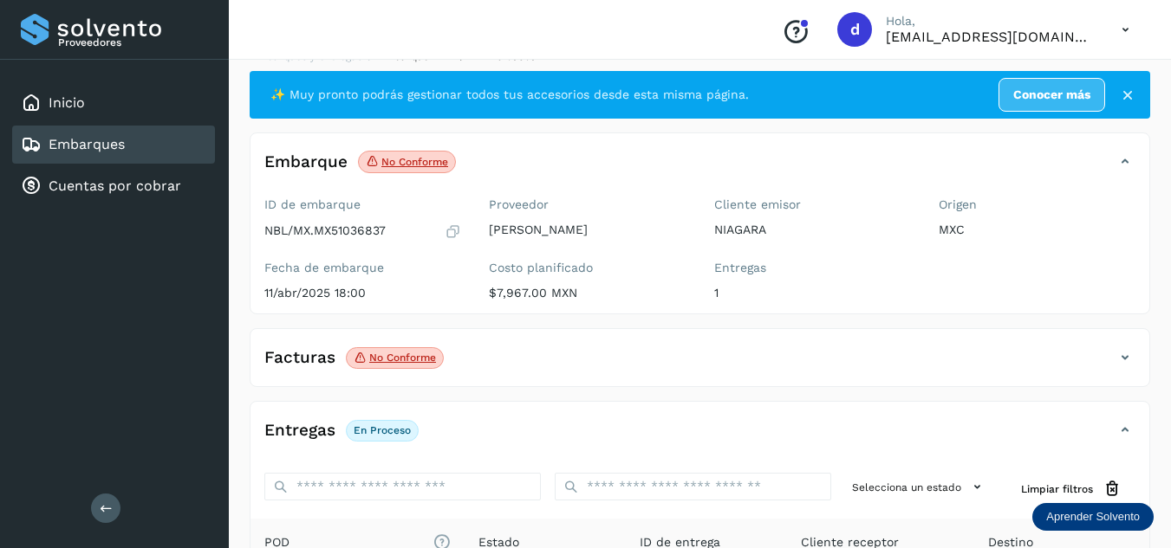
scroll to position [0, 0]
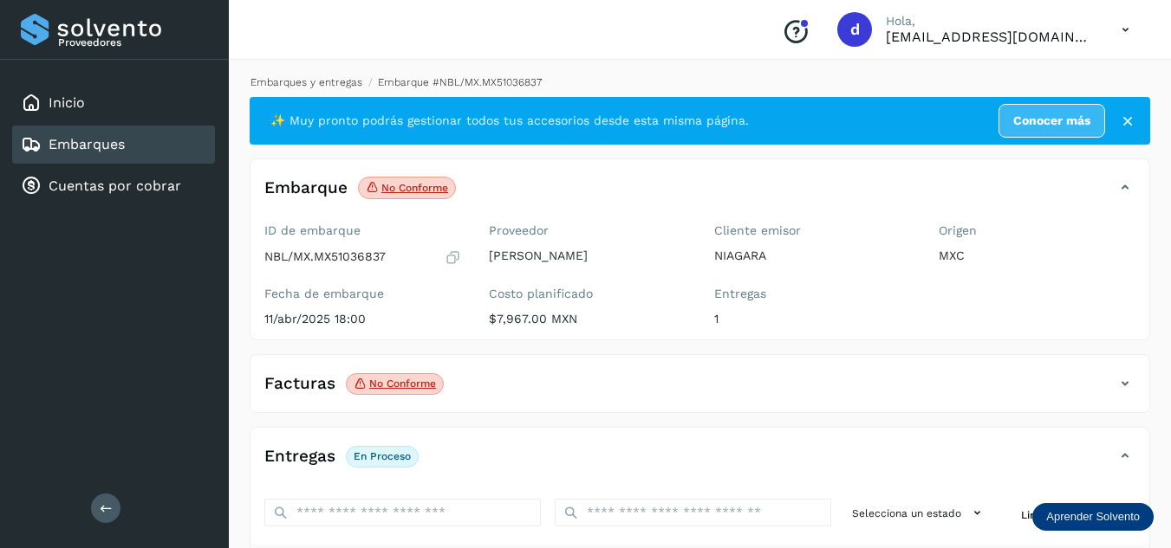
click at [337, 77] on link "Embarques y entregas" at bounding box center [306, 82] width 112 height 12
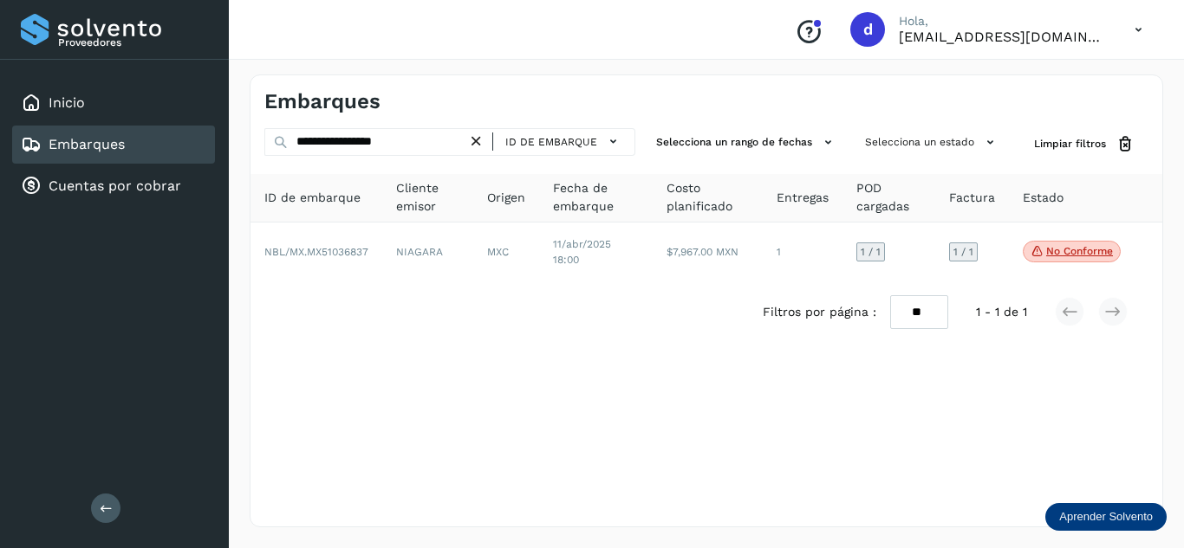
click at [481, 143] on icon at bounding box center [476, 142] width 18 height 18
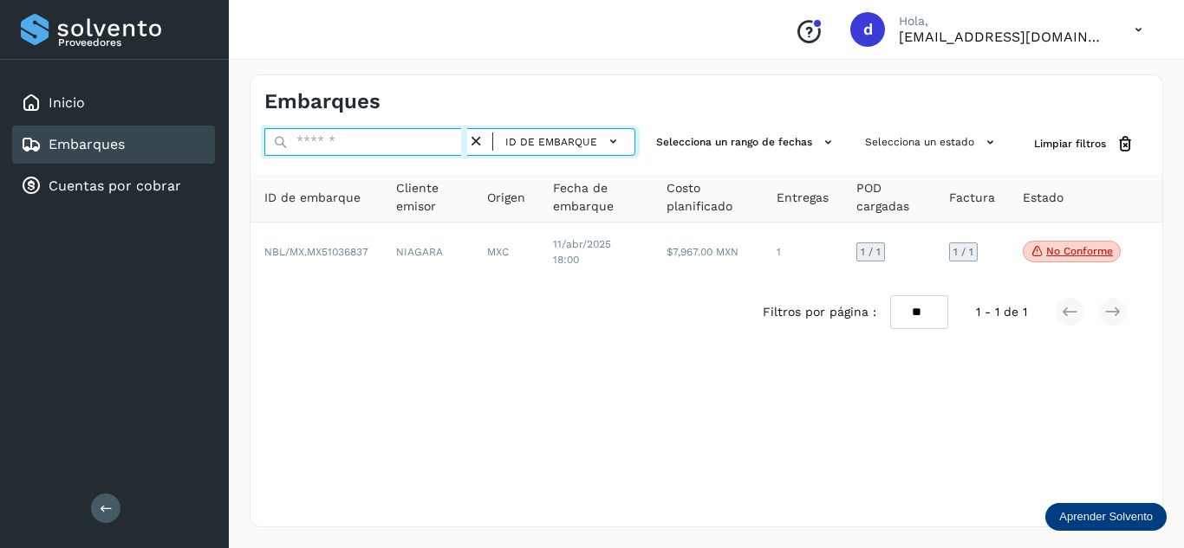
click at [431, 138] on input "text" at bounding box center [365, 142] width 203 height 28
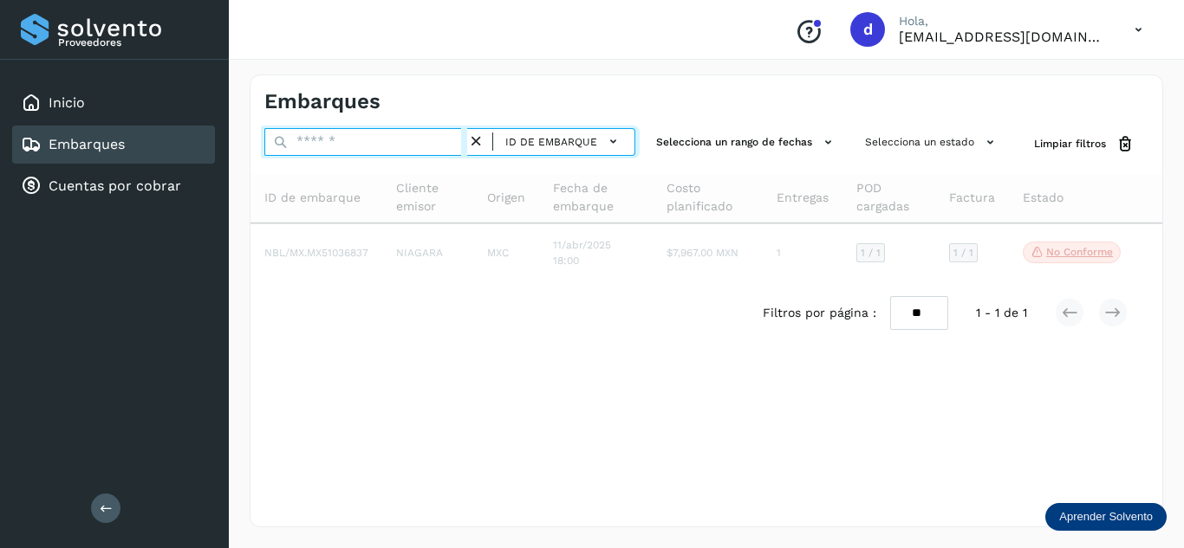
paste input "**********"
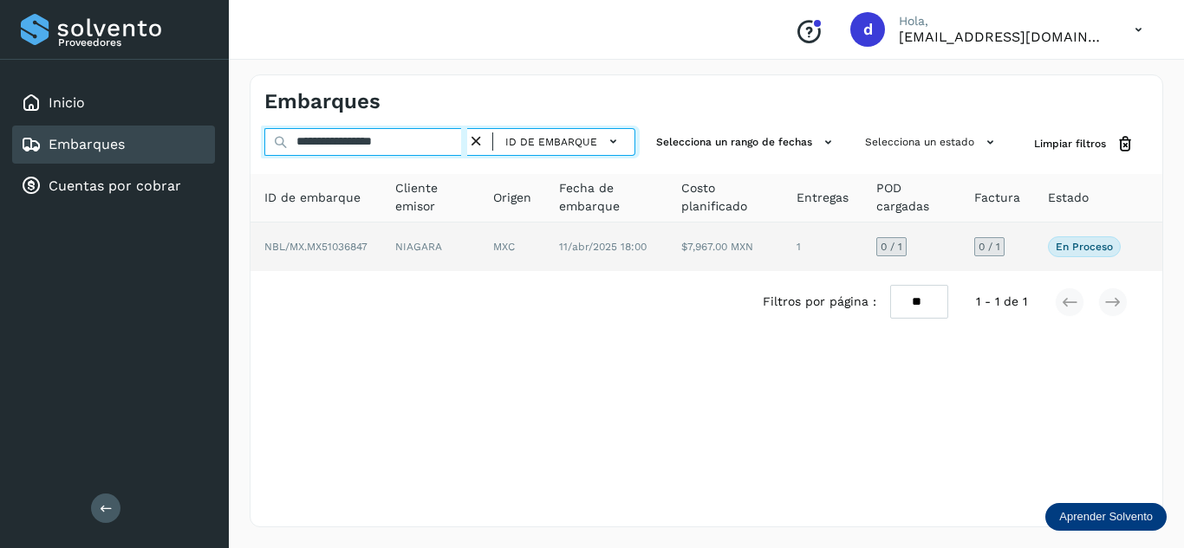
type input "**********"
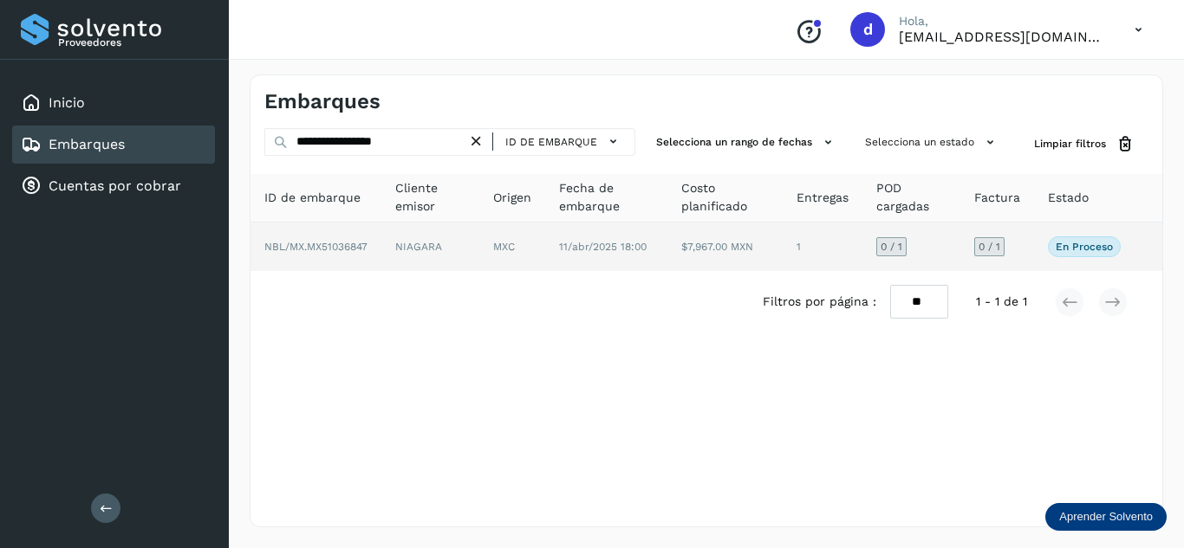
click at [381, 245] on td "NBL/MX.MX51036847" at bounding box center [430, 247] width 98 height 49
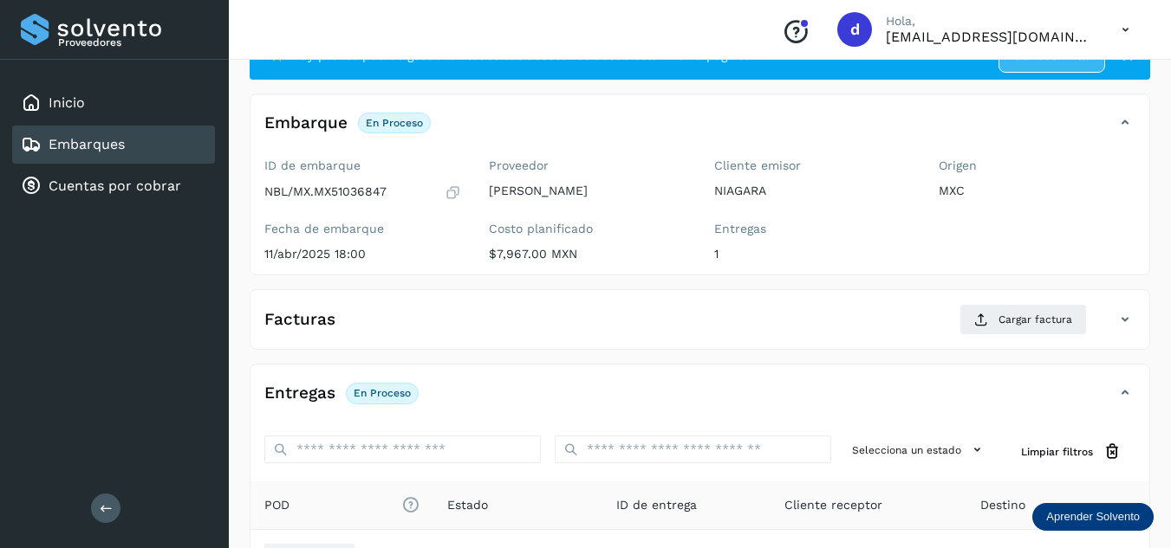
scroll to position [173, 0]
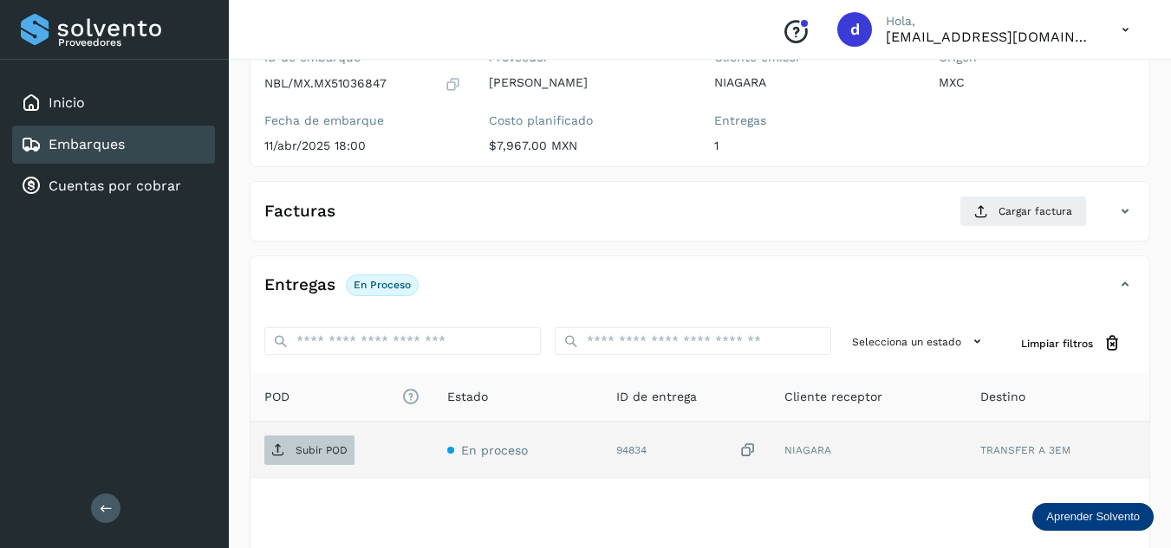
click at [289, 457] on span "Subir POD" at bounding box center [309, 451] width 90 height 28
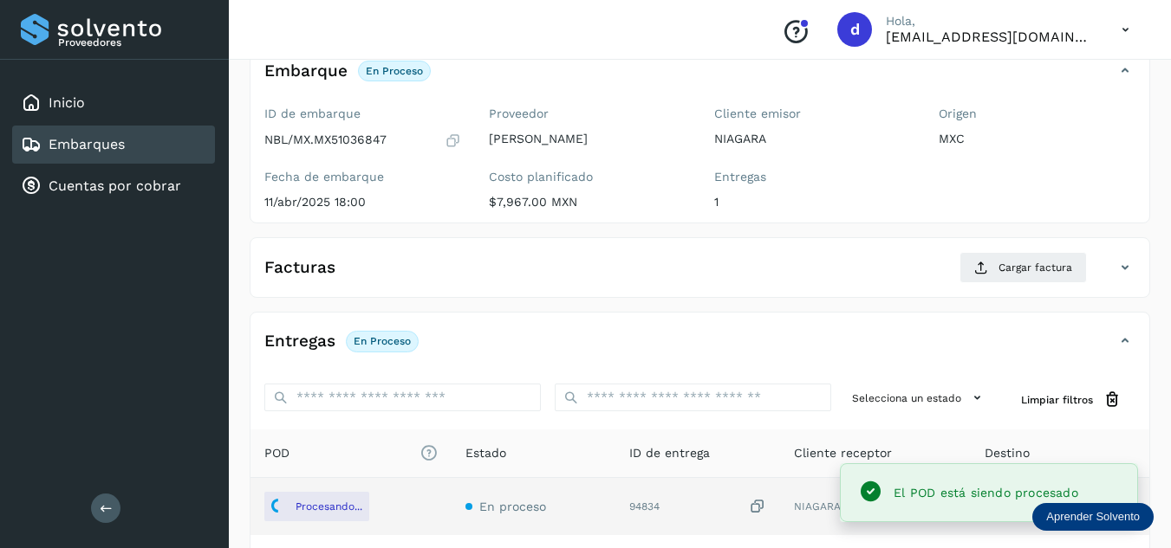
scroll to position [87, 0]
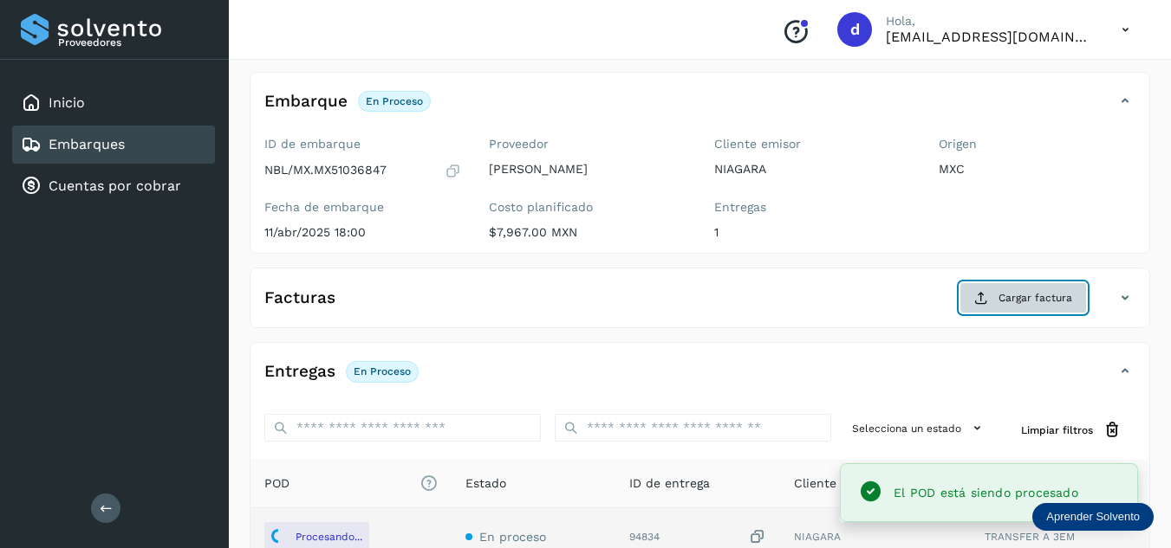
click at [1028, 291] on span "Cargar factura" at bounding box center [1035, 298] width 74 height 16
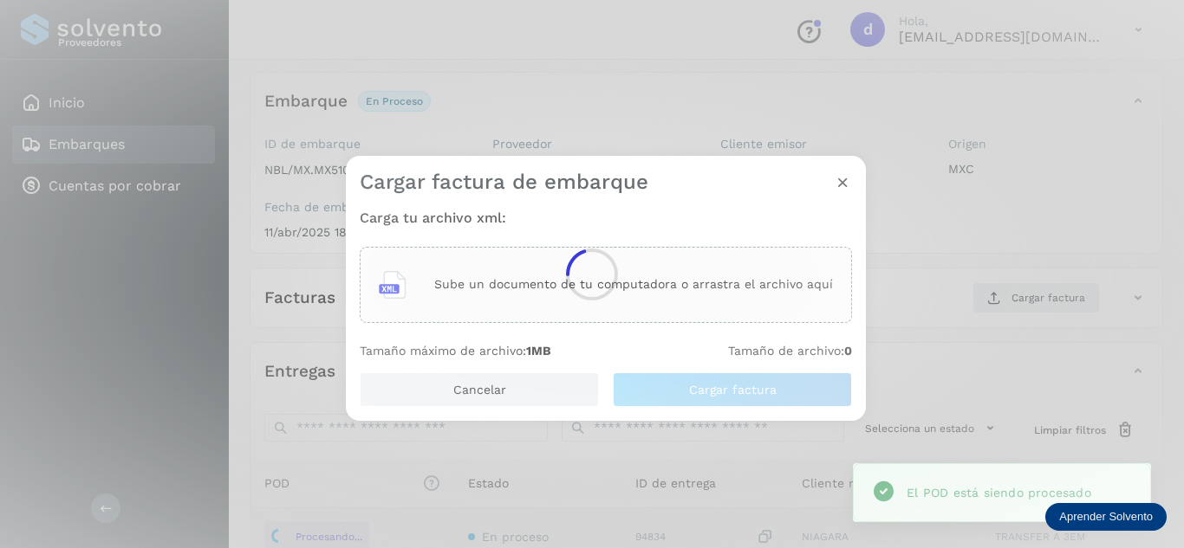
click at [665, 311] on div at bounding box center [592, 274] width 1184 height 548
click at [669, 292] on div at bounding box center [592, 274] width 1184 height 548
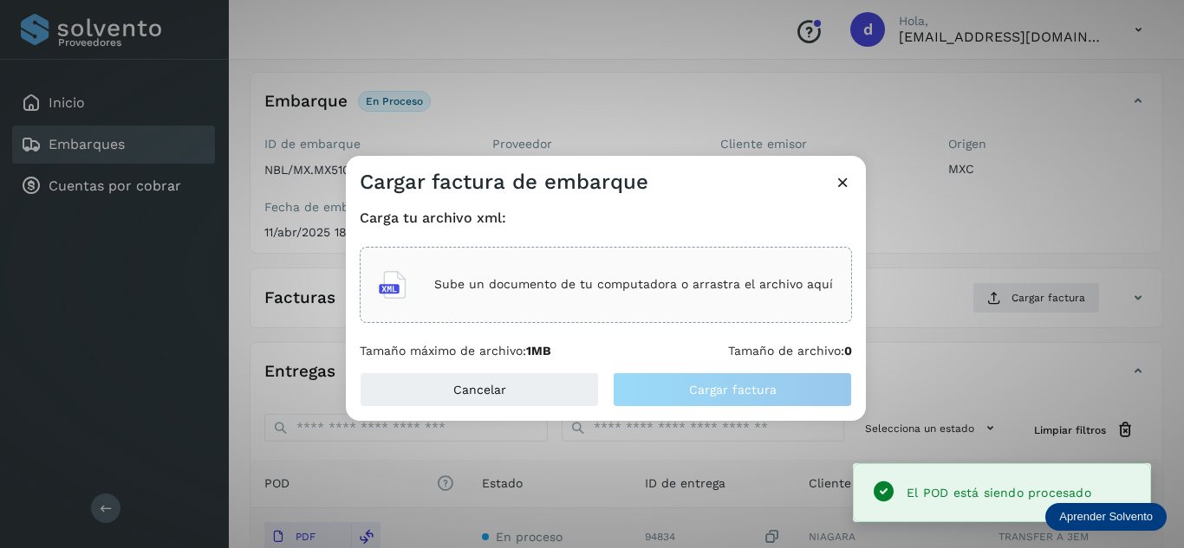
click at [665, 282] on p "Sube un documento de tu computadora o arrastra el archivo aquí" at bounding box center [633, 284] width 399 height 15
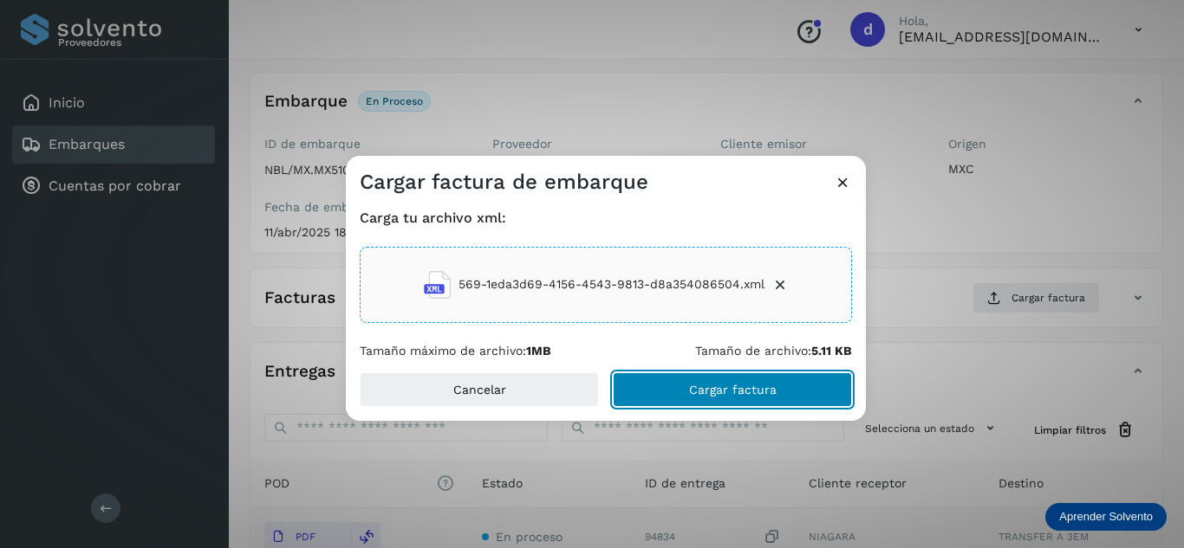
click at [699, 395] on span "Cargar factura" at bounding box center [733, 390] width 88 height 12
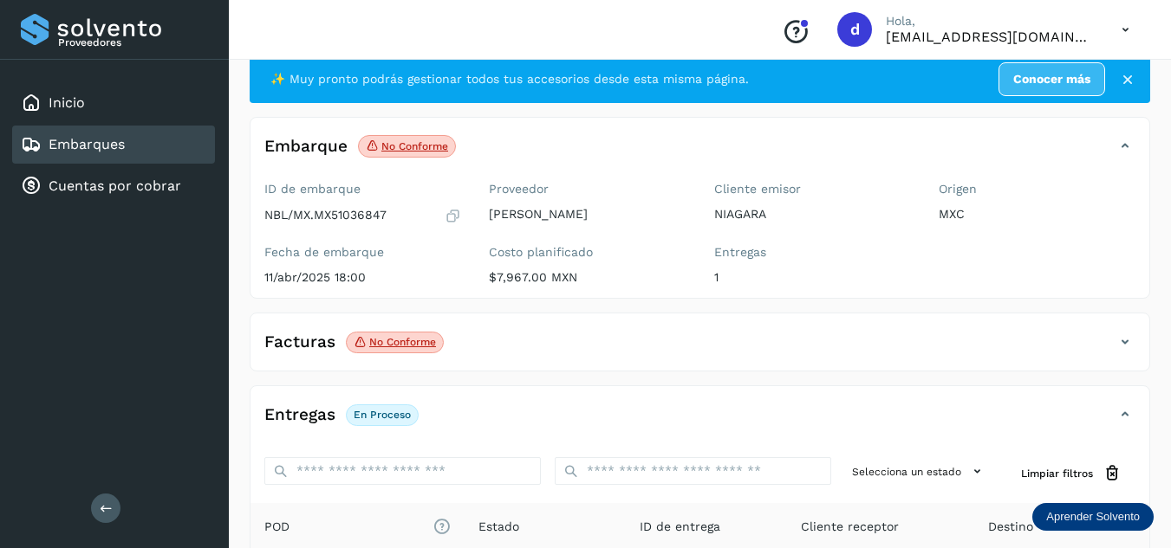
scroll to position [0, 0]
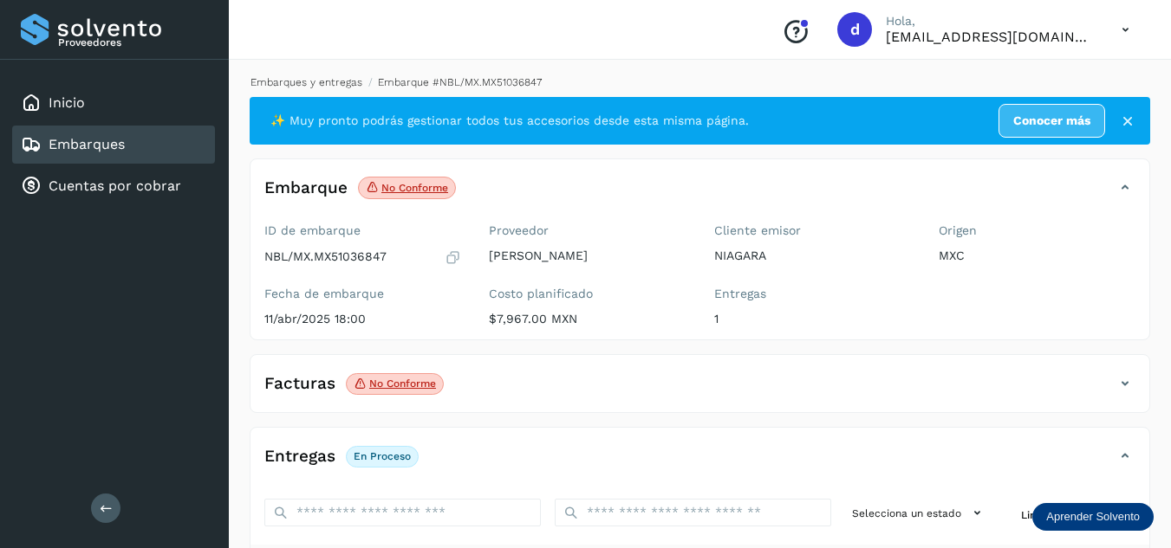
click at [315, 77] on link "Embarques y entregas" at bounding box center [306, 82] width 112 height 12
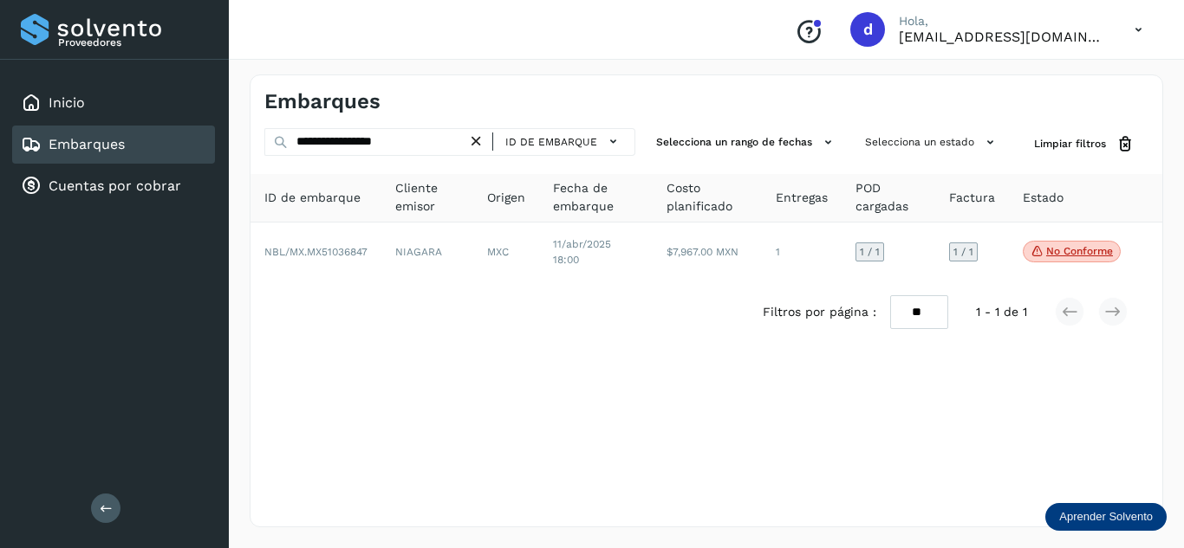
click at [480, 143] on icon at bounding box center [476, 142] width 18 height 18
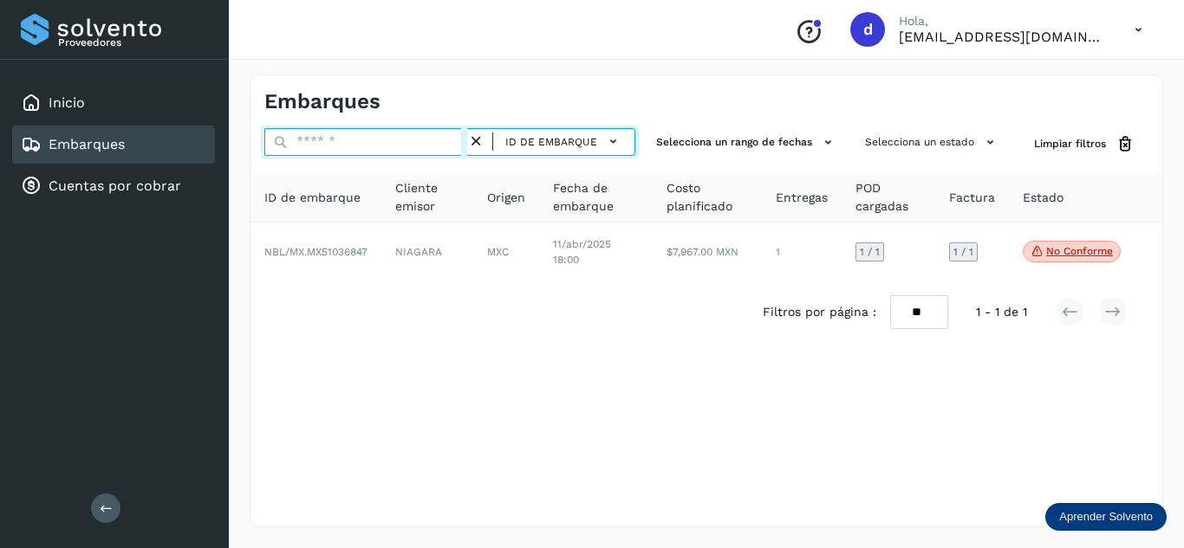
click at [437, 146] on input "text" at bounding box center [365, 142] width 203 height 28
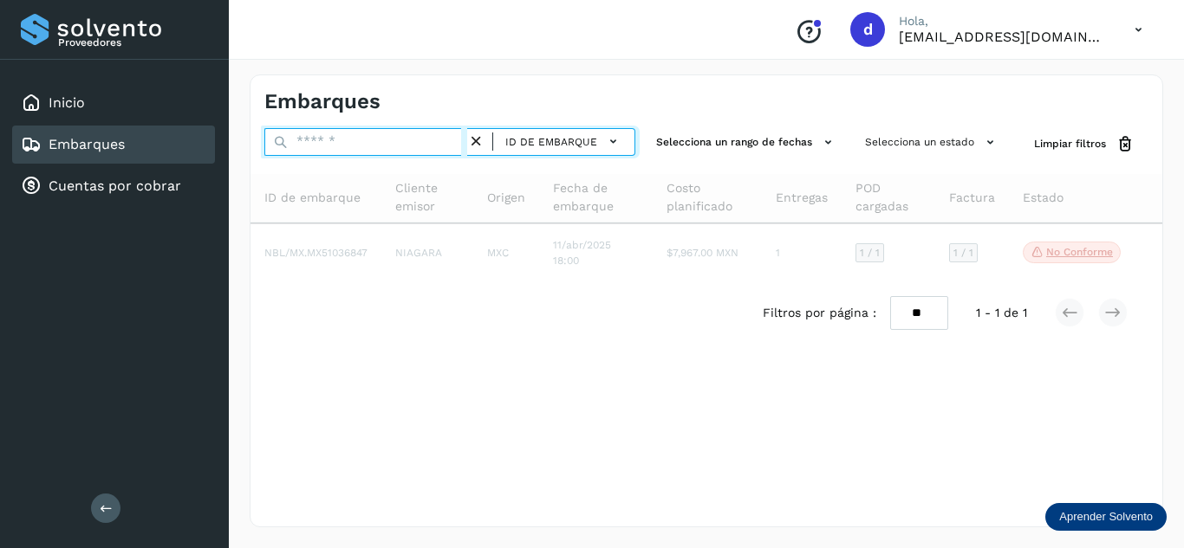
paste input "**********"
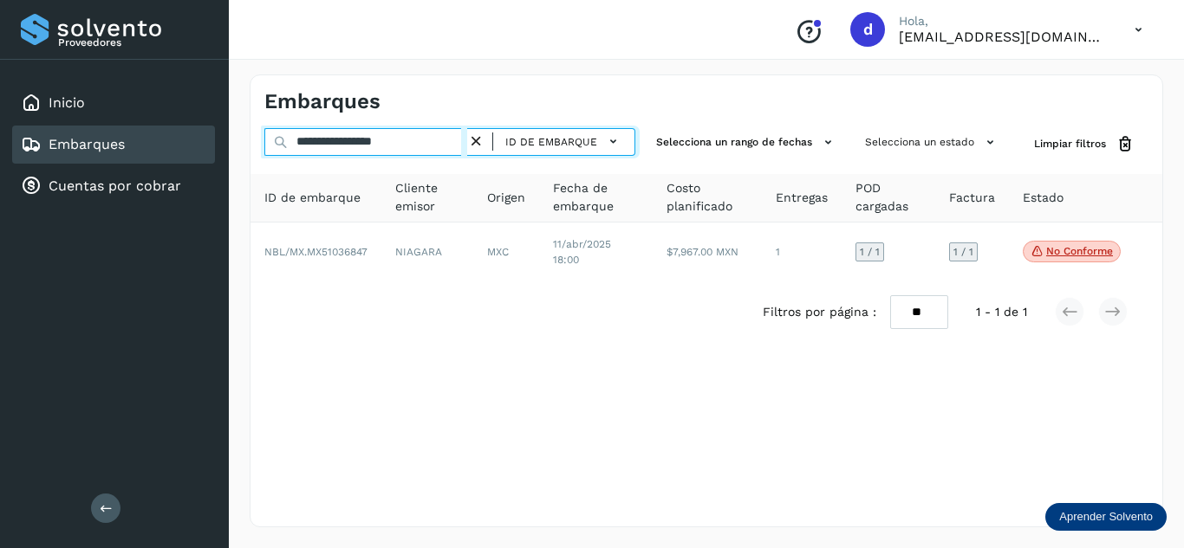
type input "**********"
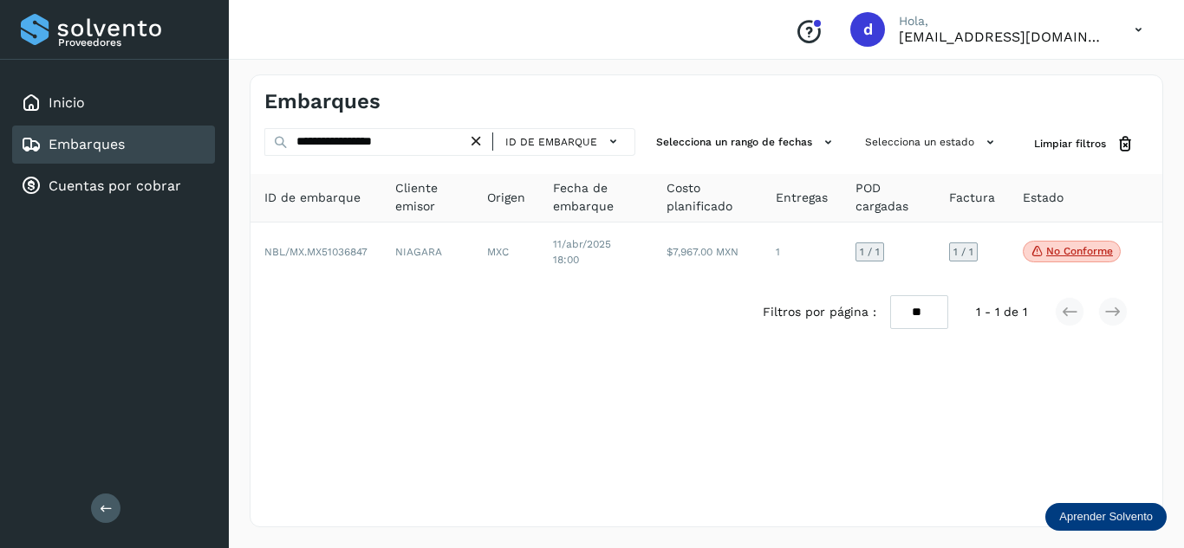
click at [476, 141] on icon at bounding box center [476, 142] width 18 height 18
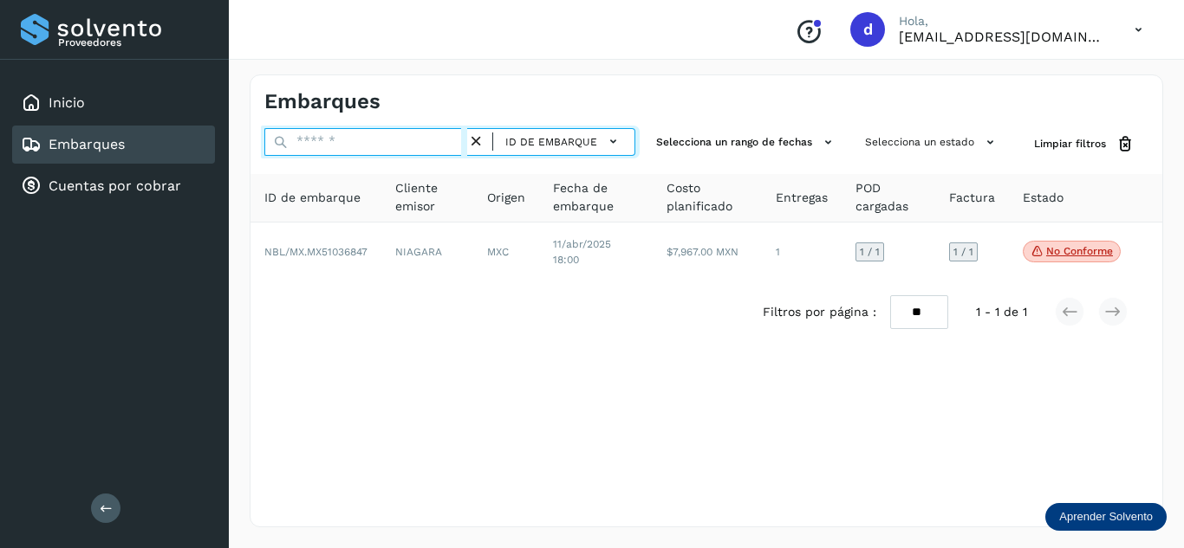
click at [412, 153] on input "text" at bounding box center [365, 142] width 203 height 28
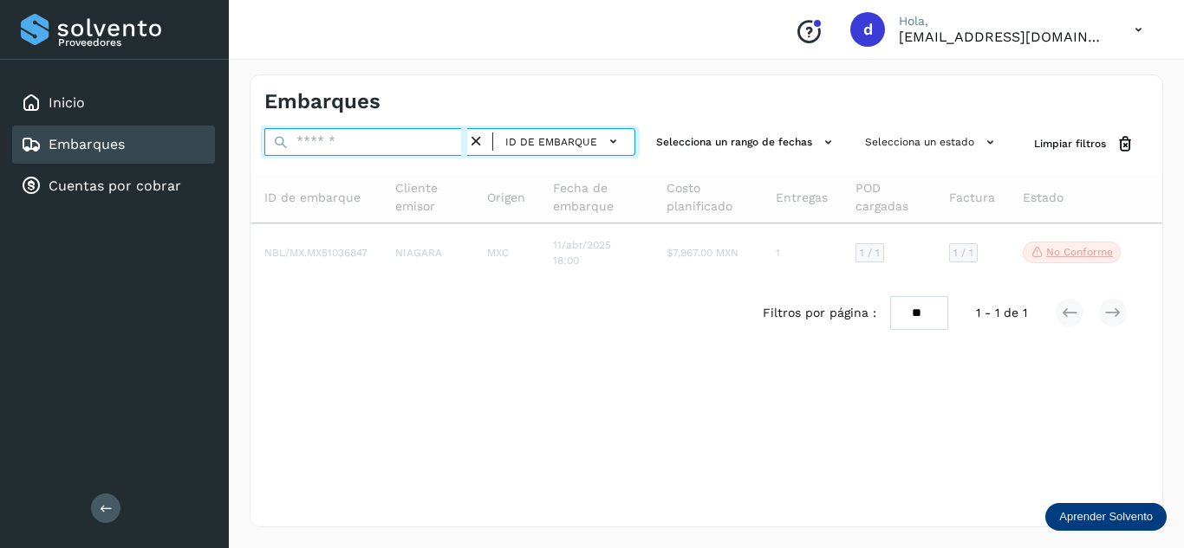
paste input "**********"
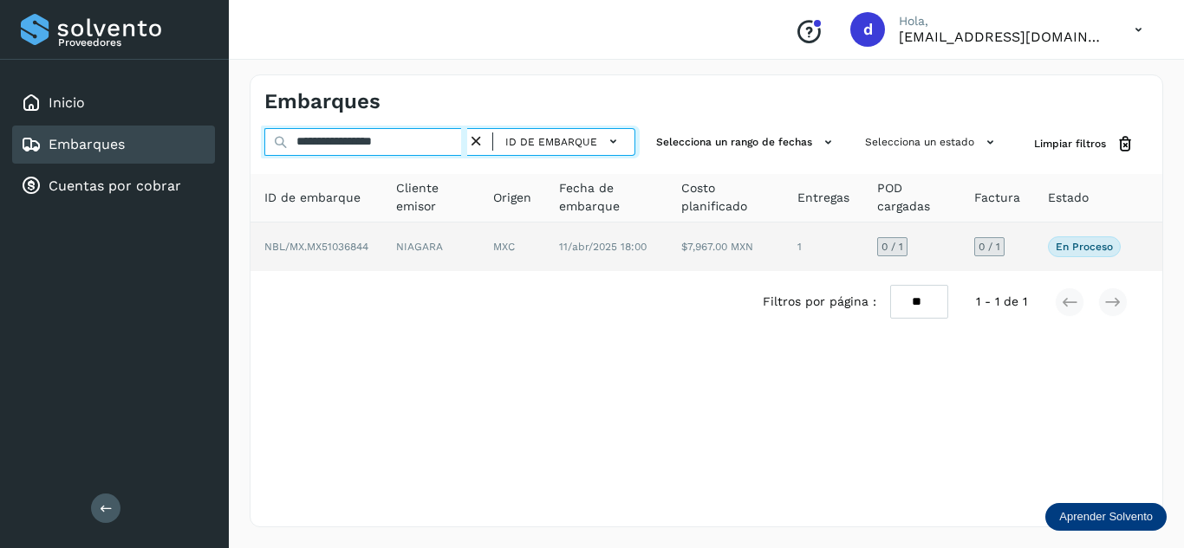
type input "**********"
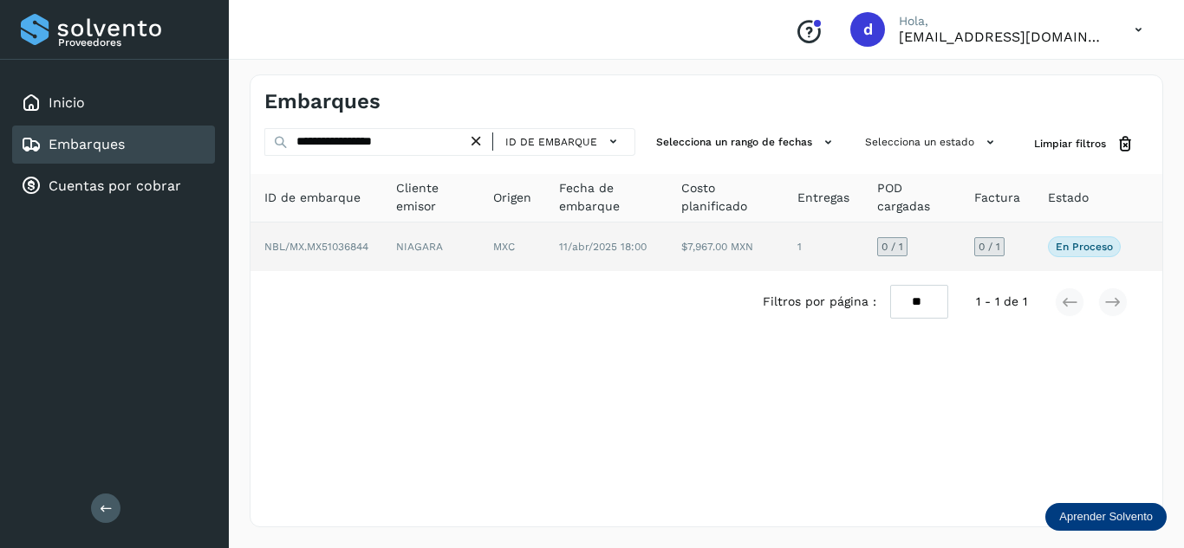
click at [347, 244] on span "NBL/MX.MX51036844" at bounding box center [316, 247] width 104 height 12
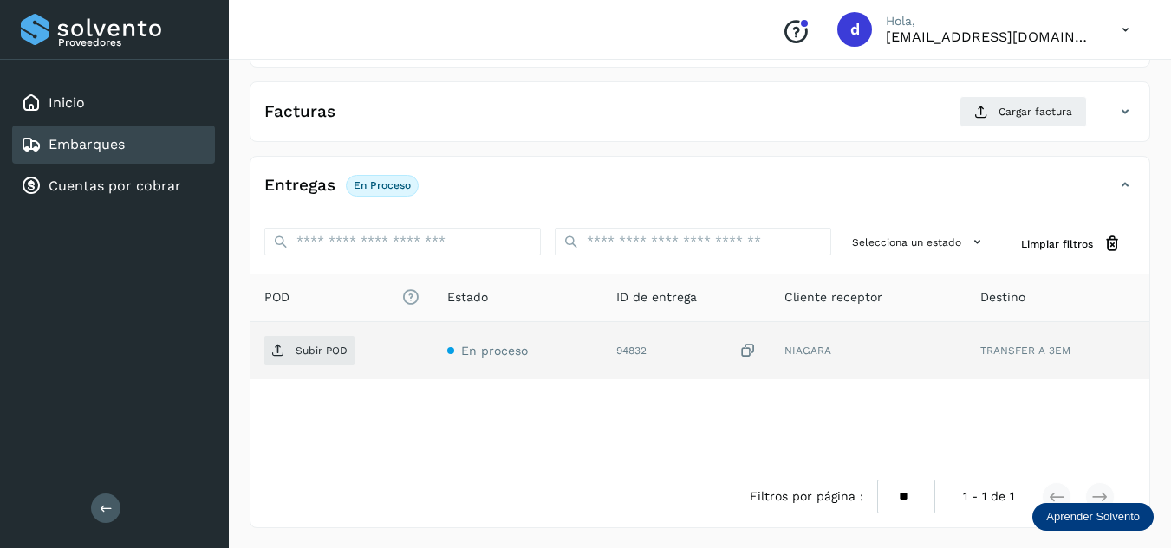
scroll to position [274, 0]
click at [305, 345] on p "Subir POD" at bounding box center [321, 350] width 52 height 12
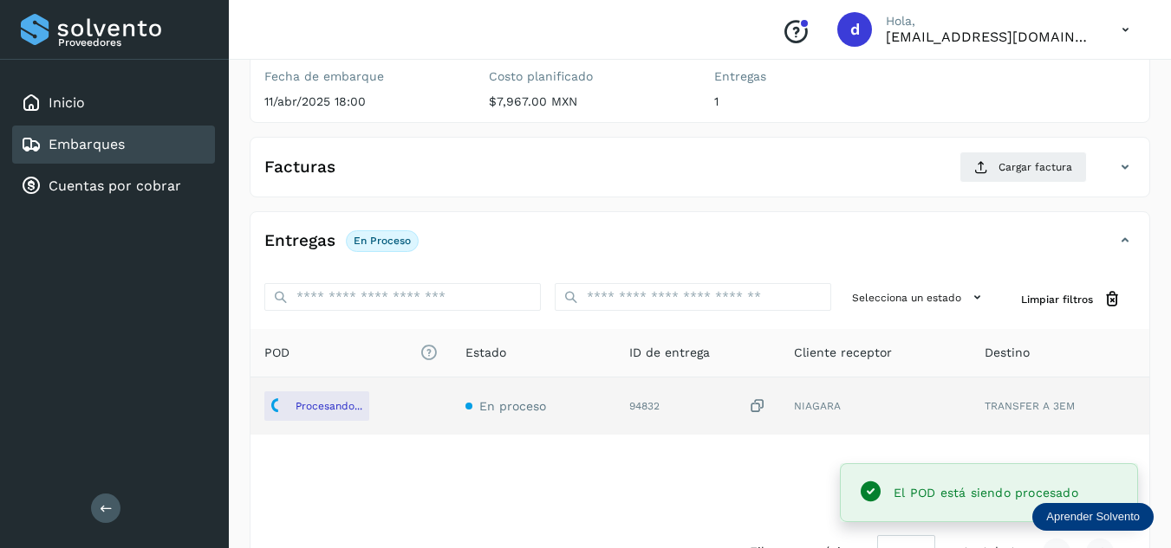
scroll to position [187, 0]
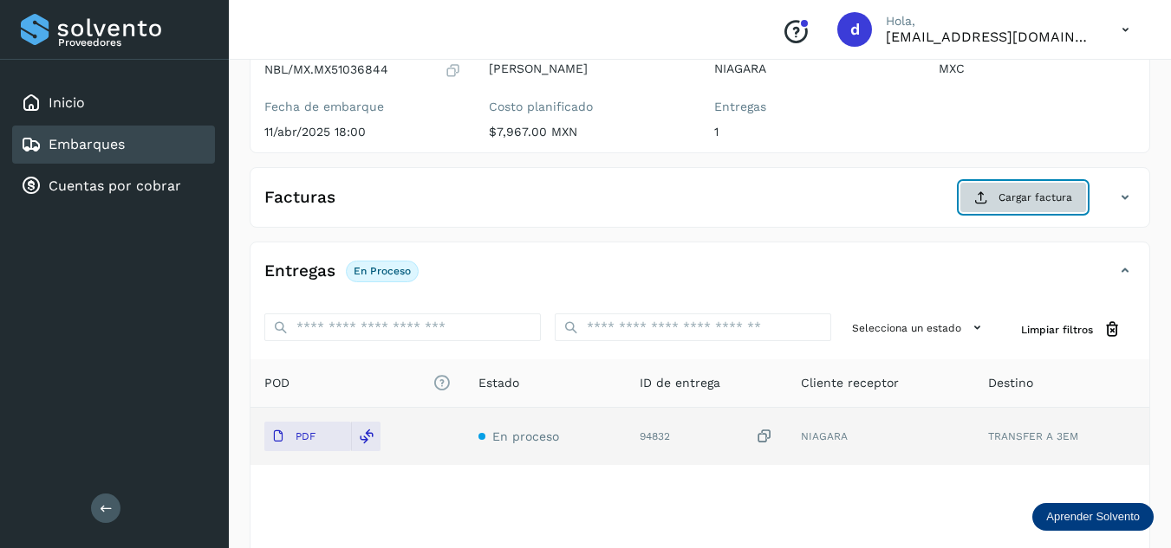
click at [967, 191] on button "Cargar factura" at bounding box center [1022, 197] width 127 height 31
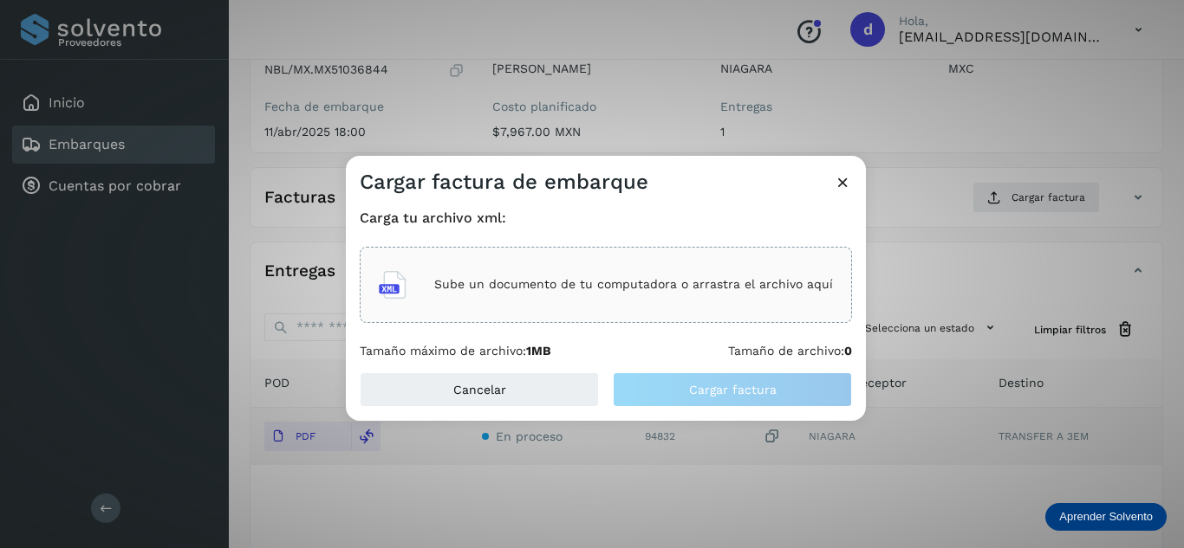
click at [643, 290] on p "Sube un documento de tu computadora o arrastra el archivo aquí" at bounding box center [633, 284] width 399 height 15
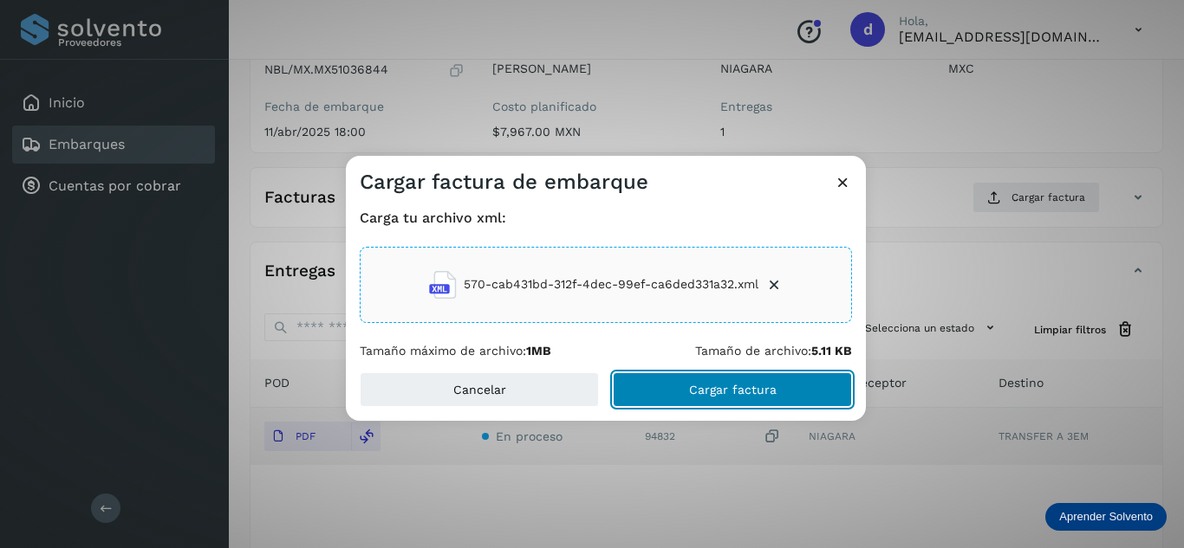
click at [752, 394] on span "Cargar factura" at bounding box center [733, 390] width 88 height 12
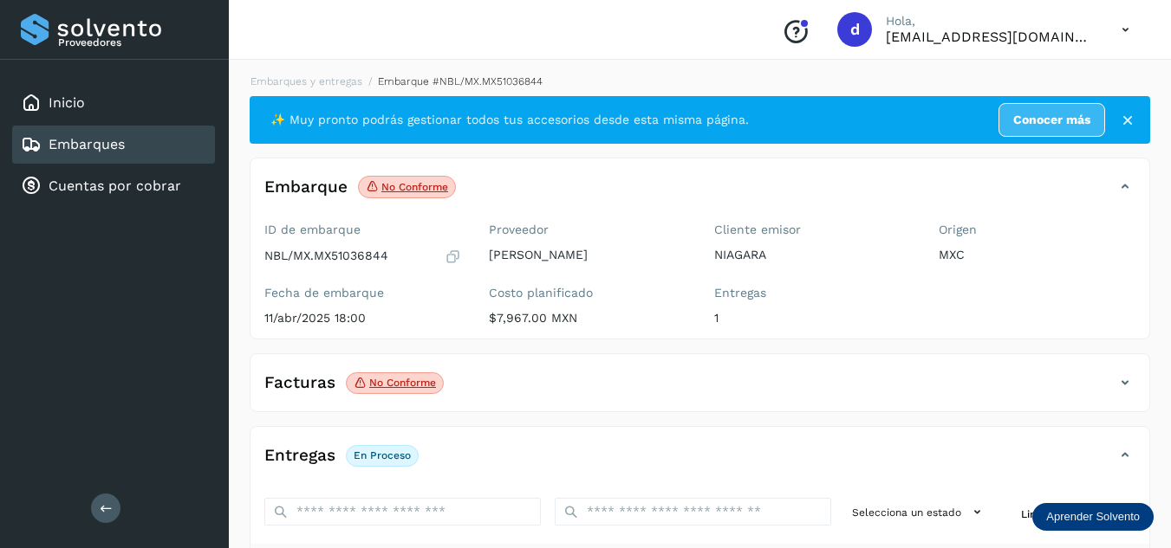
scroll to position [0, 0]
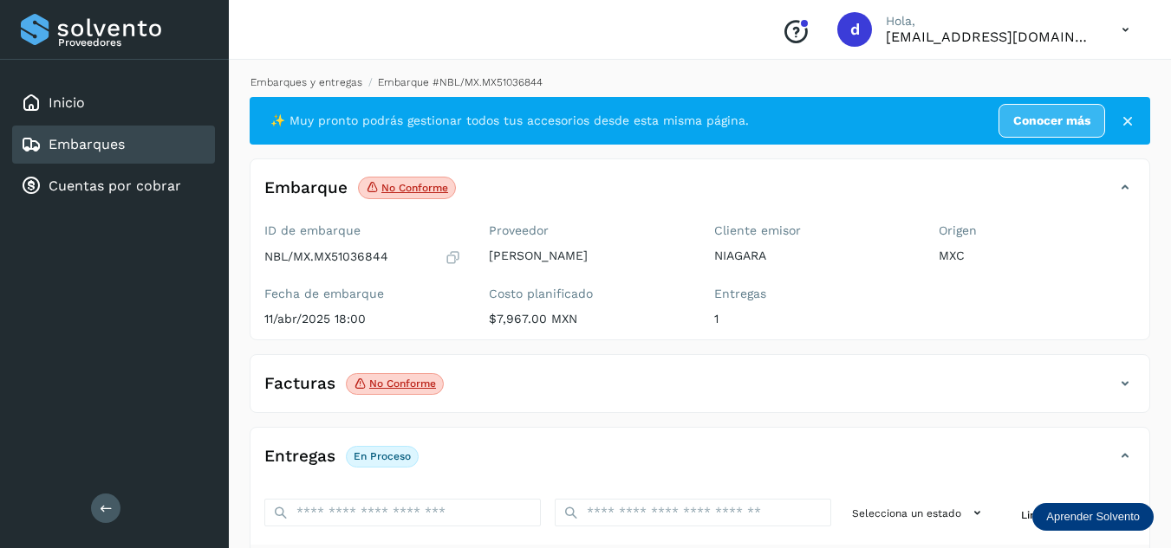
click at [315, 84] on link "Embarques y entregas" at bounding box center [306, 82] width 112 height 12
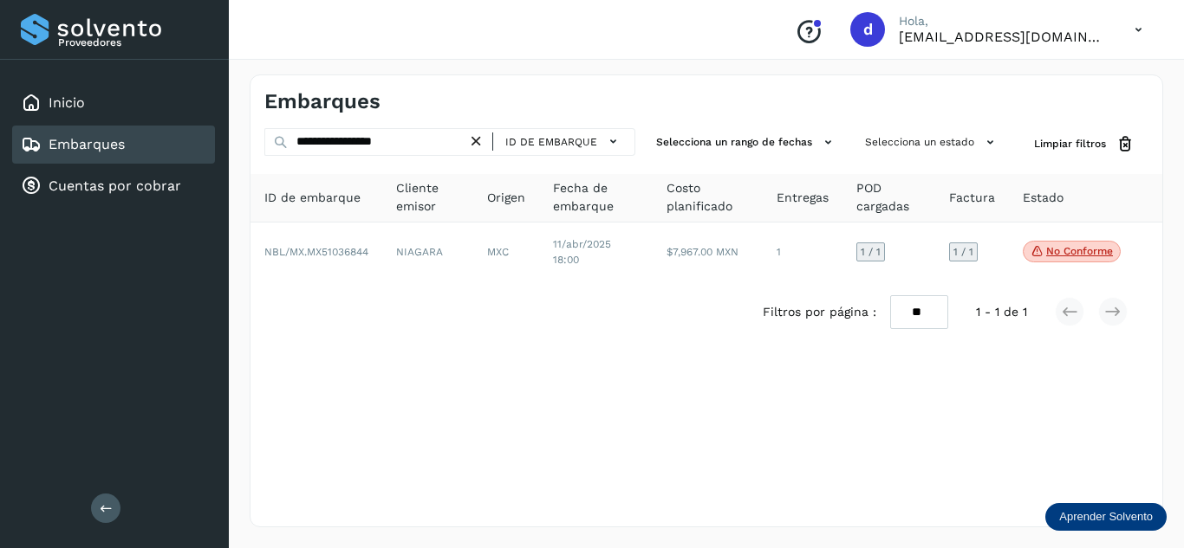
click at [481, 140] on icon at bounding box center [476, 142] width 18 height 18
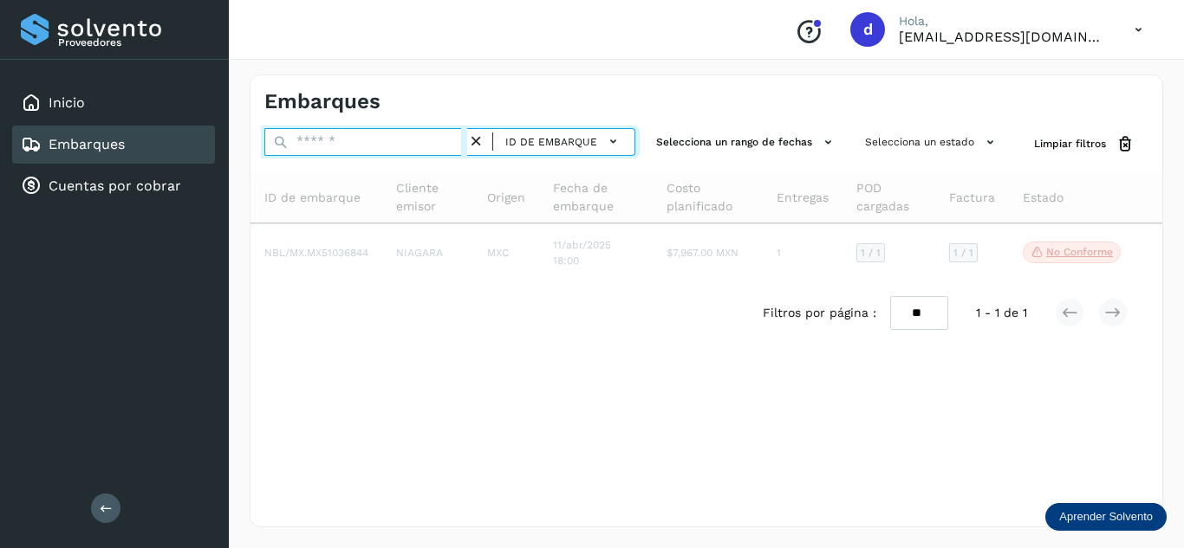
click at [415, 143] on input "text" at bounding box center [365, 142] width 203 height 28
paste input "**********"
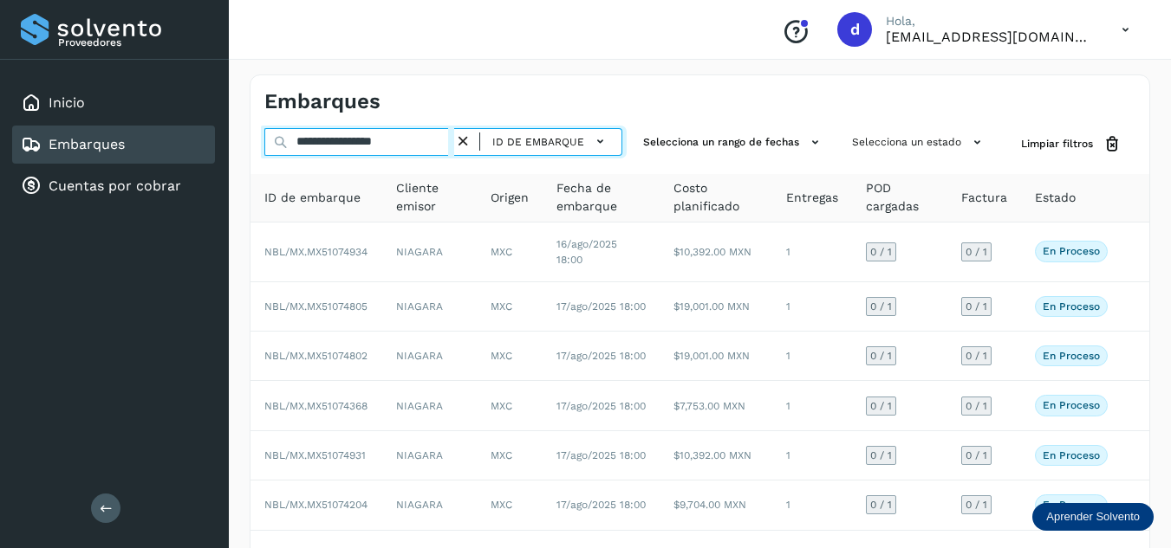
type input "**********"
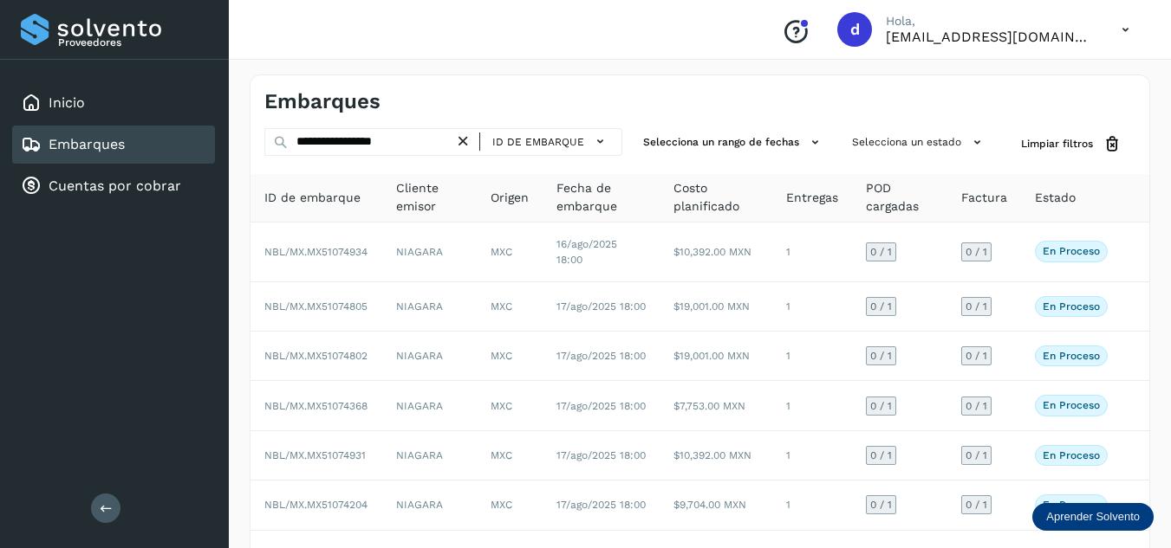
click at [465, 137] on icon at bounding box center [463, 142] width 18 height 18
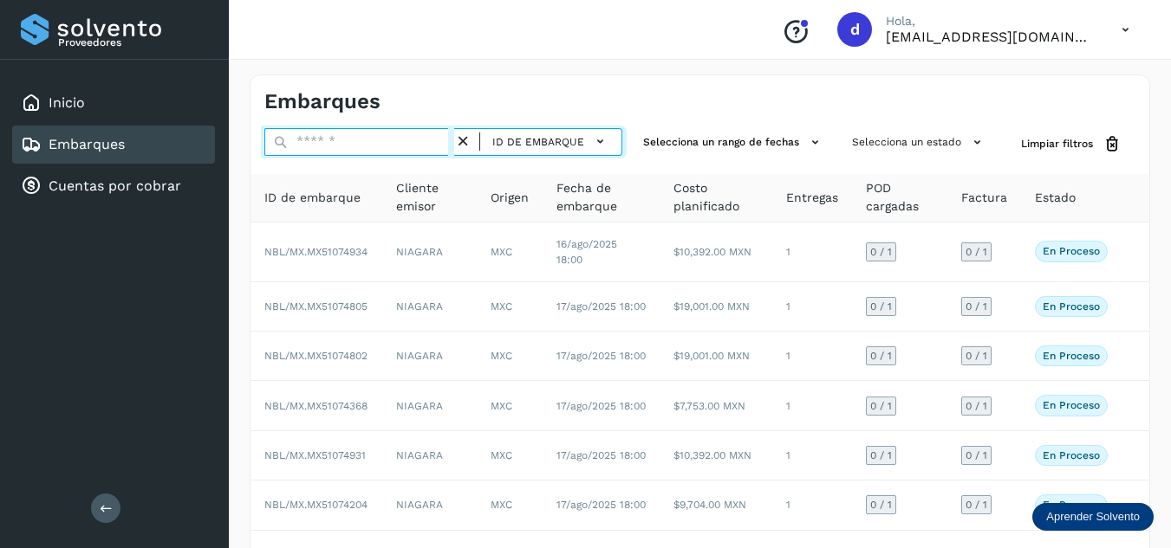
drag, startPoint x: 444, startPoint y: 146, endPoint x: 454, endPoint y: 150, distance: 10.5
click at [444, 146] on input "text" at bounding box center [359, 142] width 190 height 28
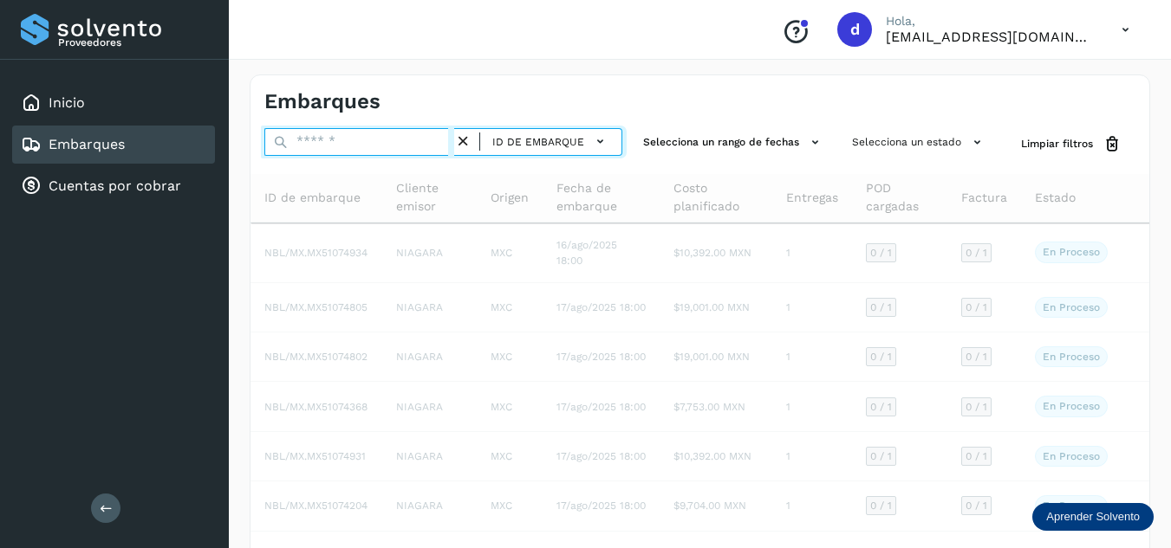
paste input "**********"
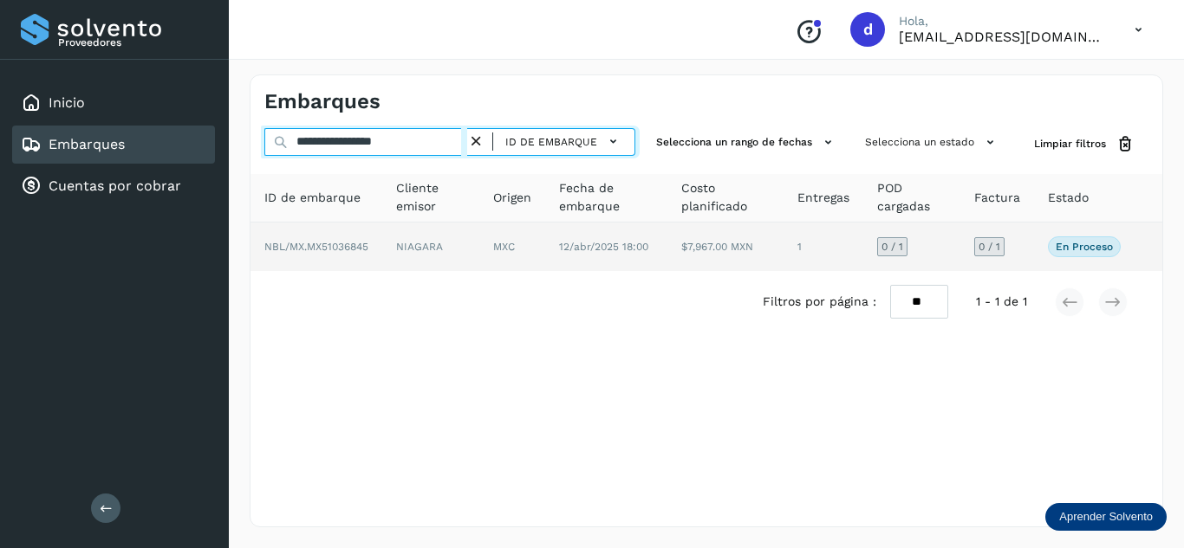
type input "**********"
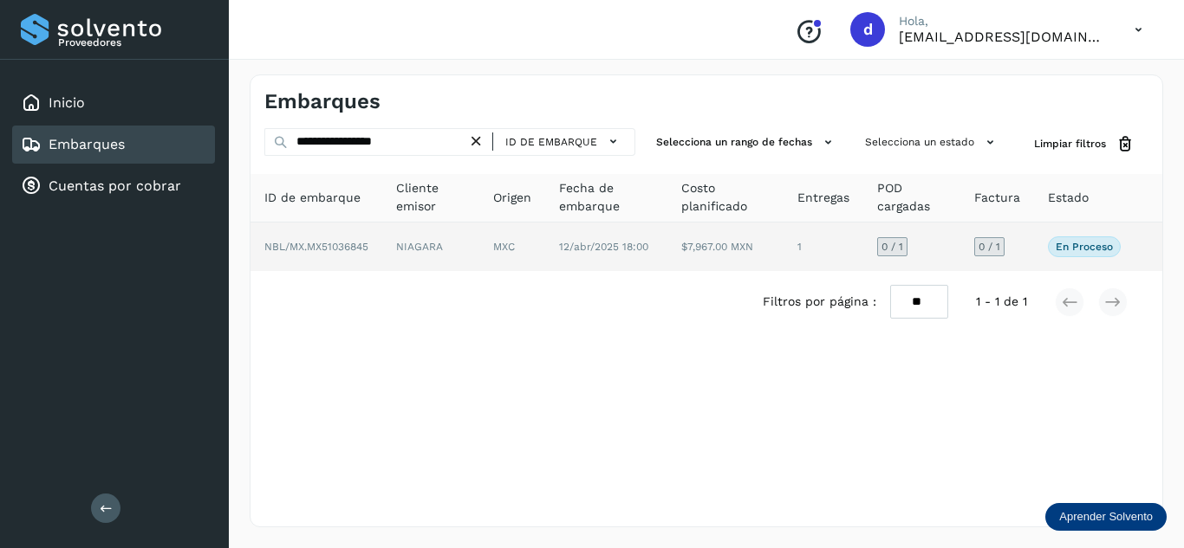
click at [360, 241] on span "NBL/MX.MX51036845" at bounding box center [316, 247] width 104 height 12
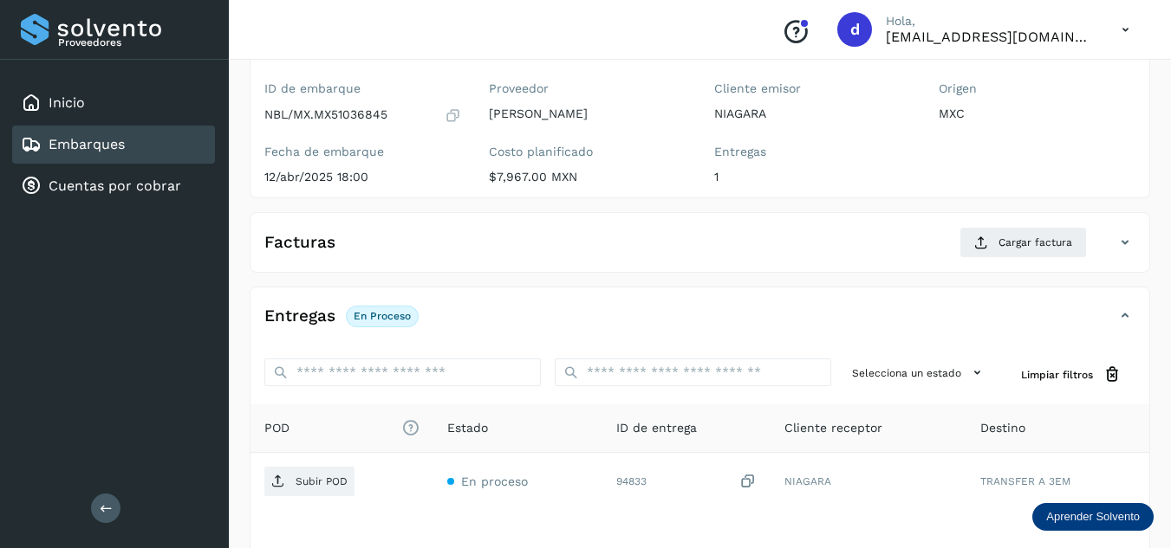
scroll to position [173, 0]
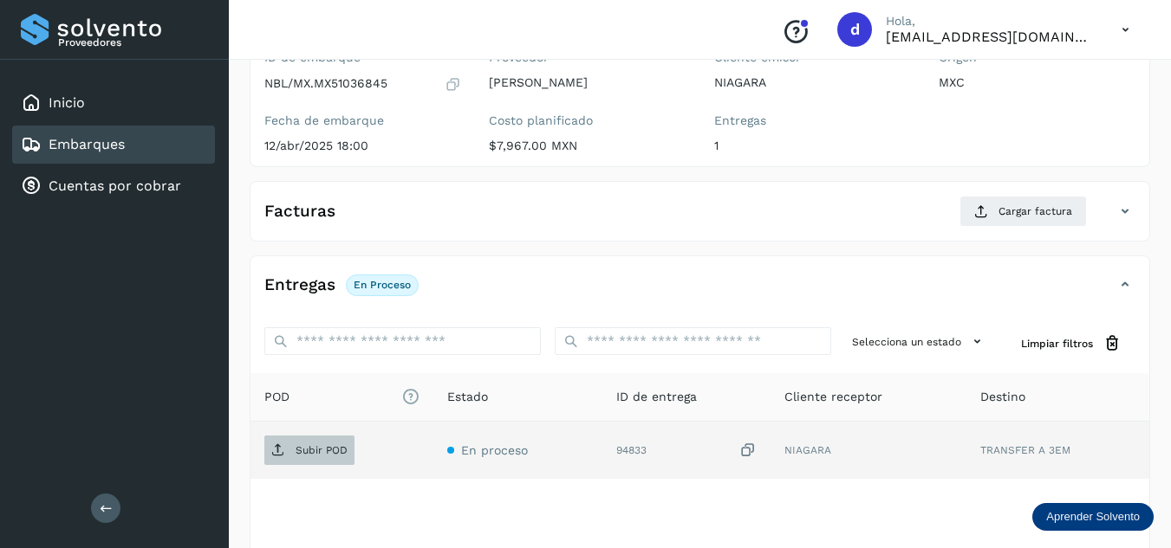
click at [307, 460] on span "Subir POD" at bounding box center [309, 451] width 90 height 28
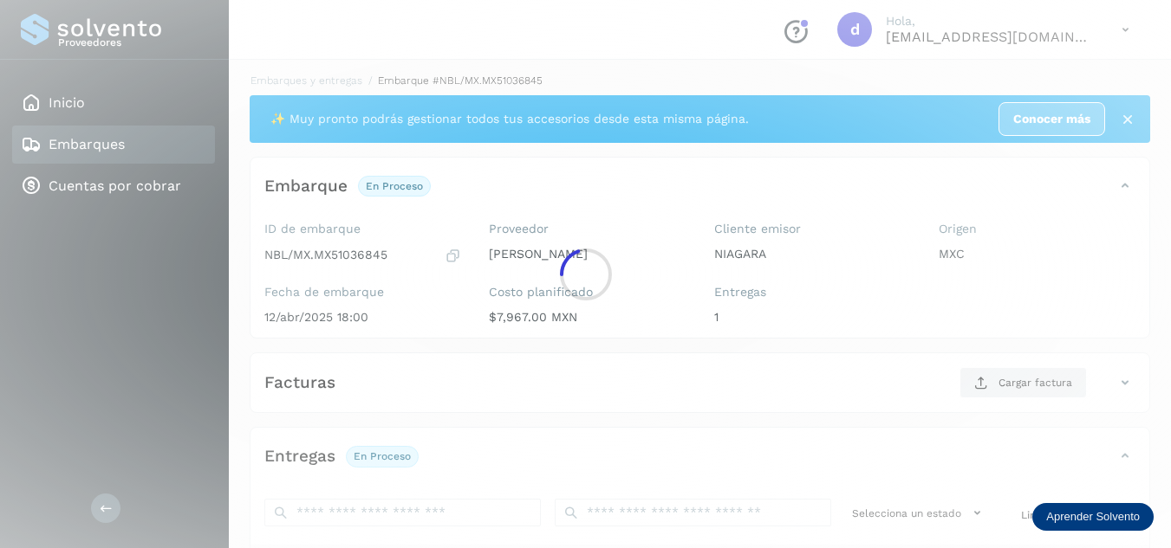
scroll to position [0, 0]
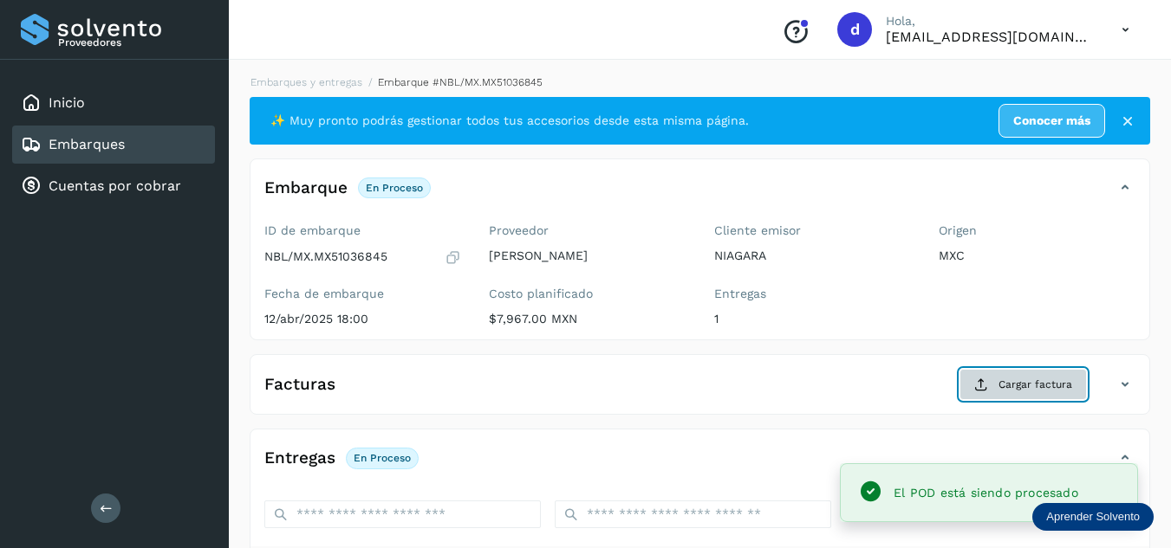
click at [1028, 384] on span "Cargar factura" at bounding box center [1035, 385] width 74 height 16
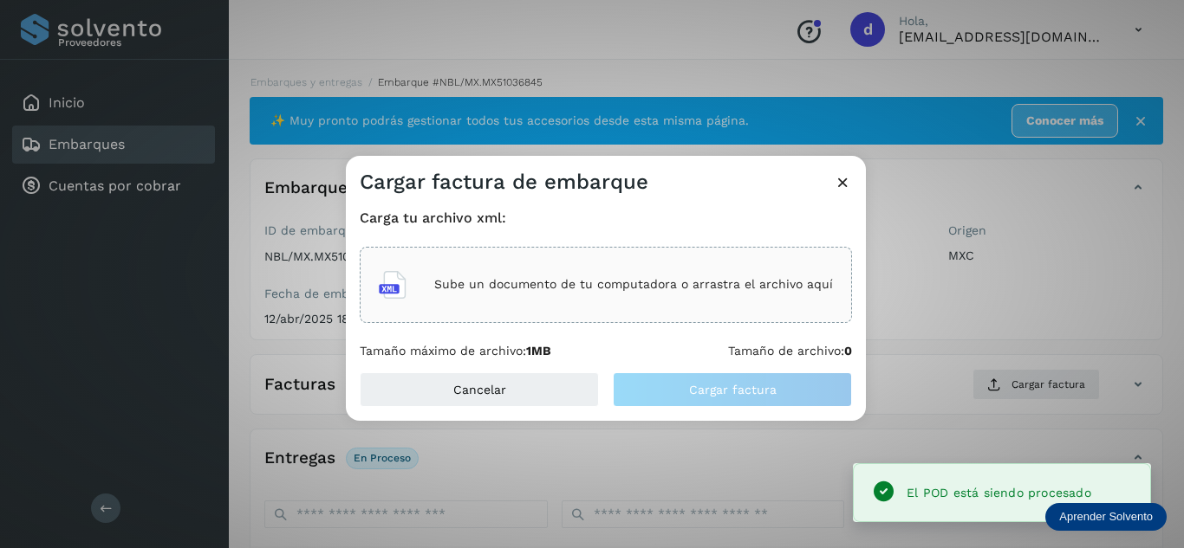
click at [538, 294] on div "Sube un documento de tu computadora o arrastra el archivo aquí" at bounding box center [606, 285] width 454 height 47
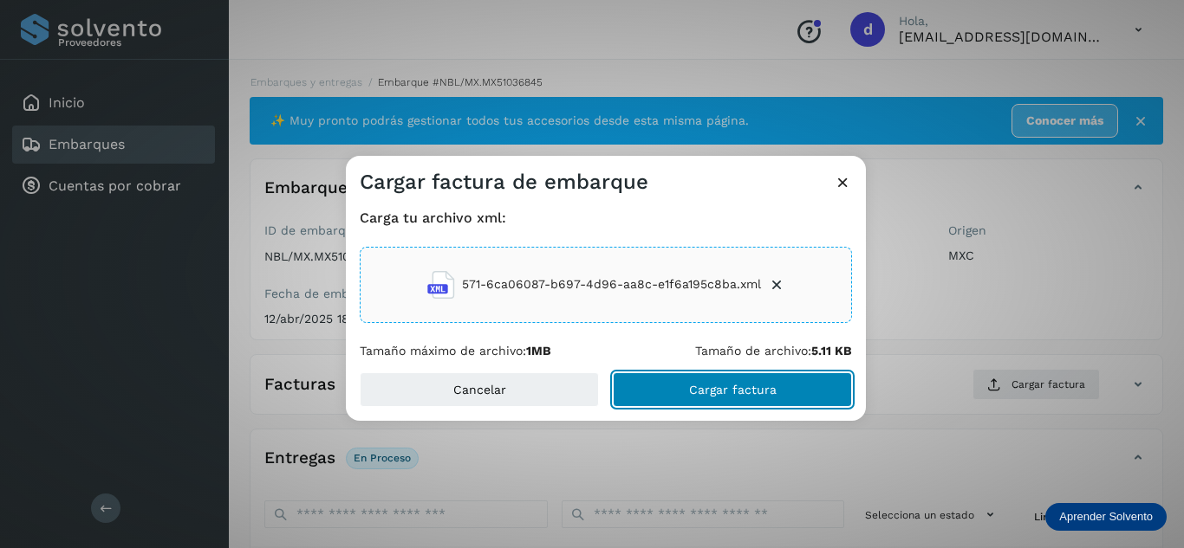
click at [665, 391] on button "Cargar factura" at bounding box center [732, 390] width 239 height 35
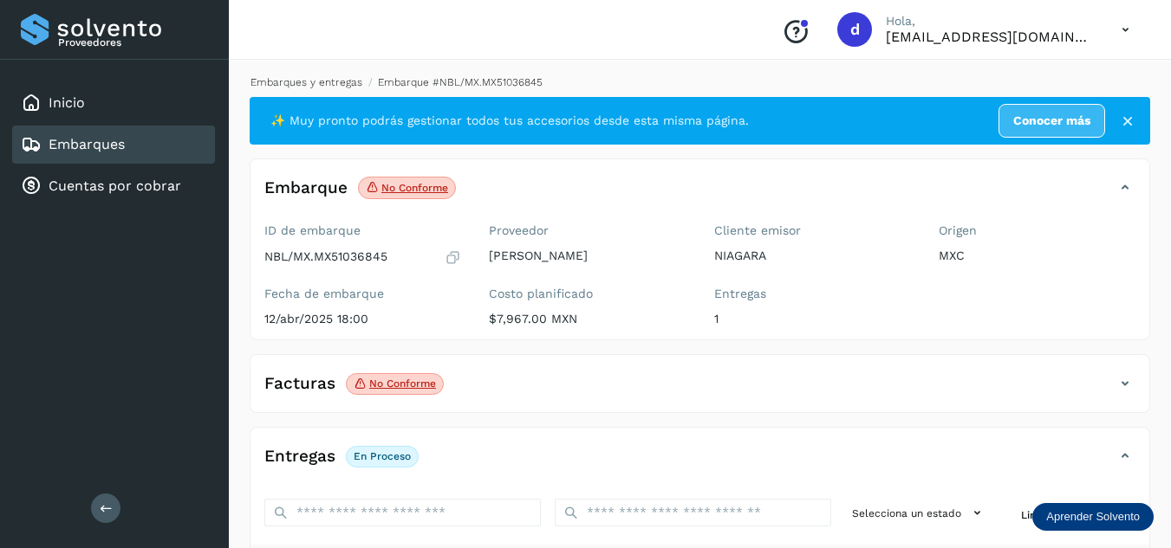
click at [318, 81] on link "Embarques y entregas" at bounding box center [306, 82] width 112 height 12
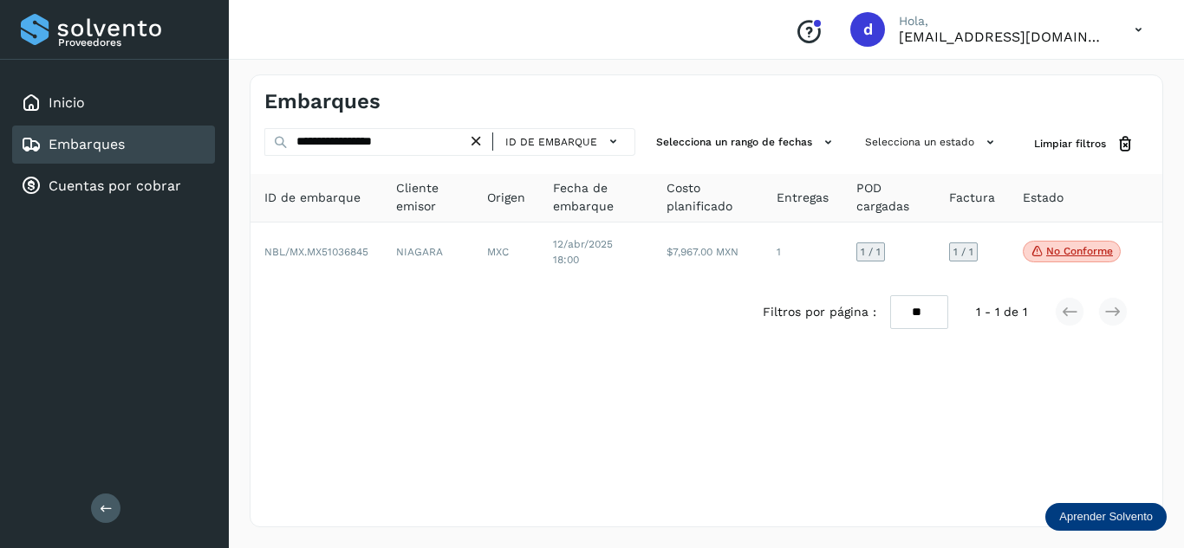
click at [477, 144] on icon at bounding box center [476, 142] width 18 height 18
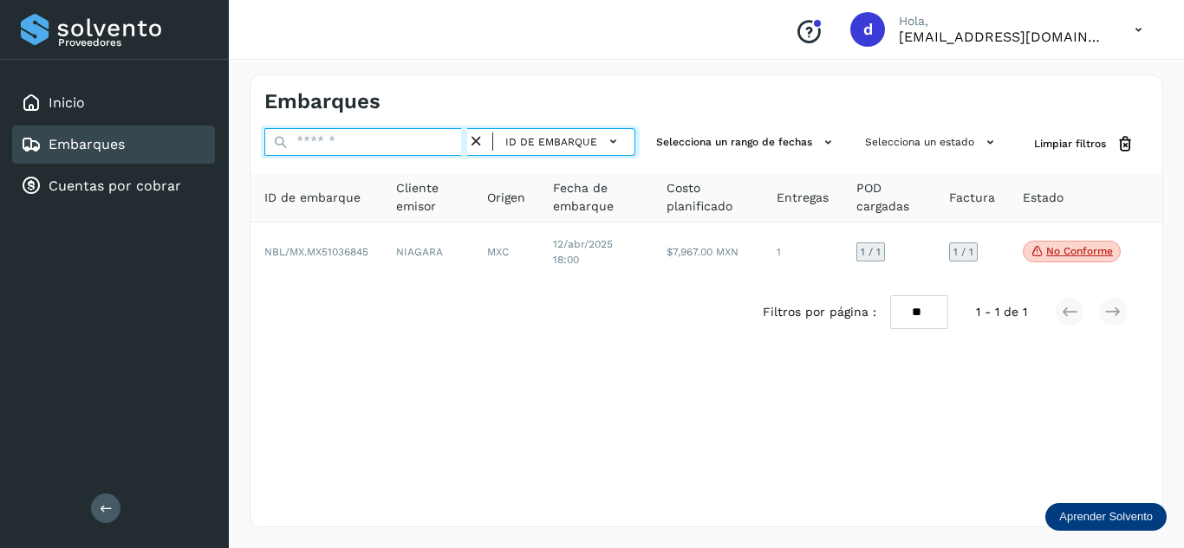
click at [424, 146] on input "text" at bounding box center [365, 142] width 203 height 28
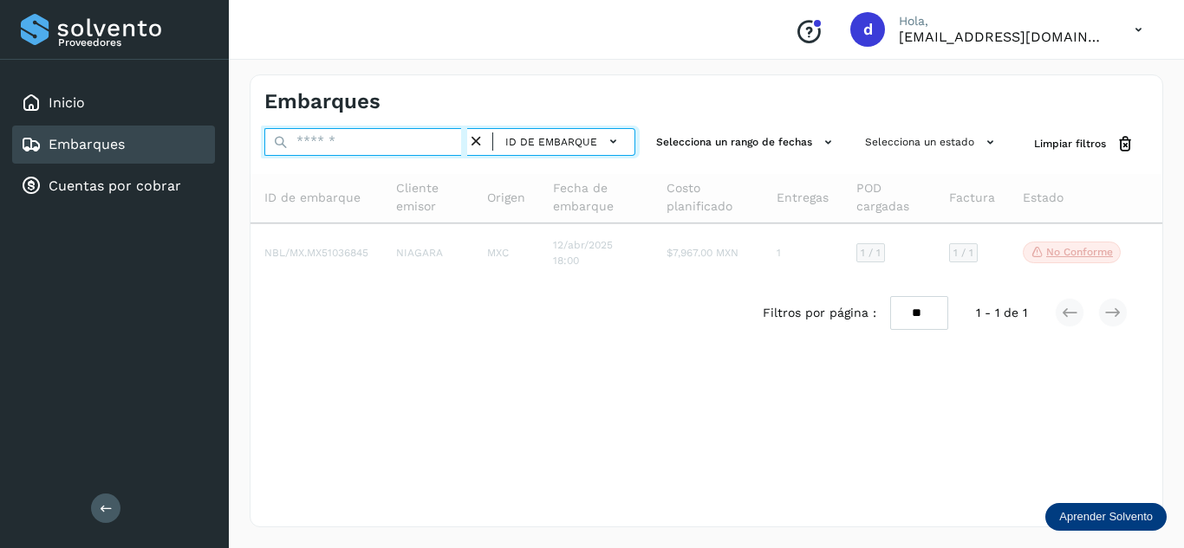
paste input "**********"
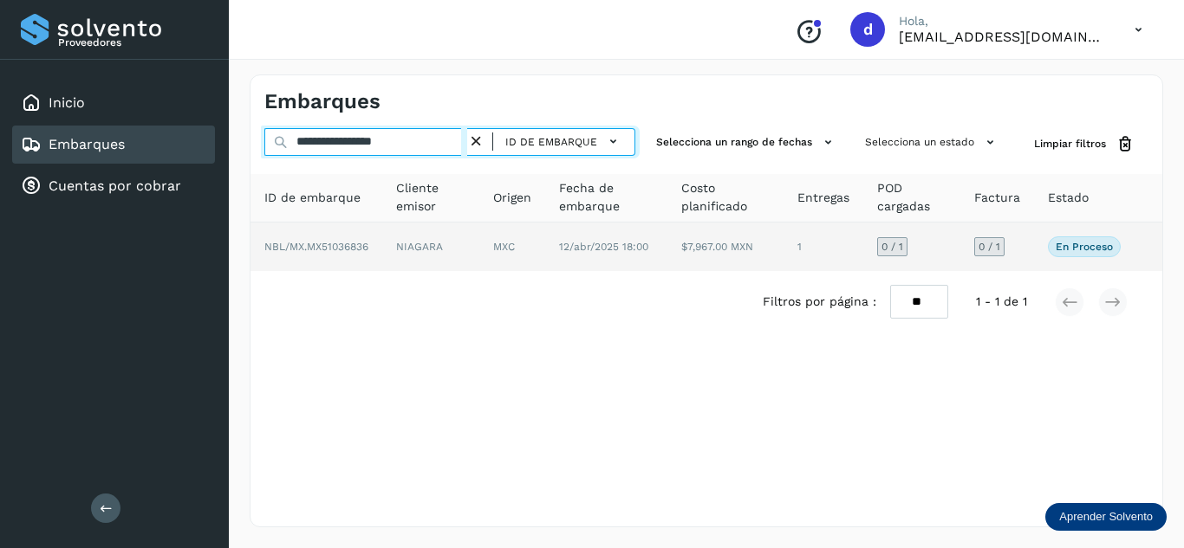
type input "**********"
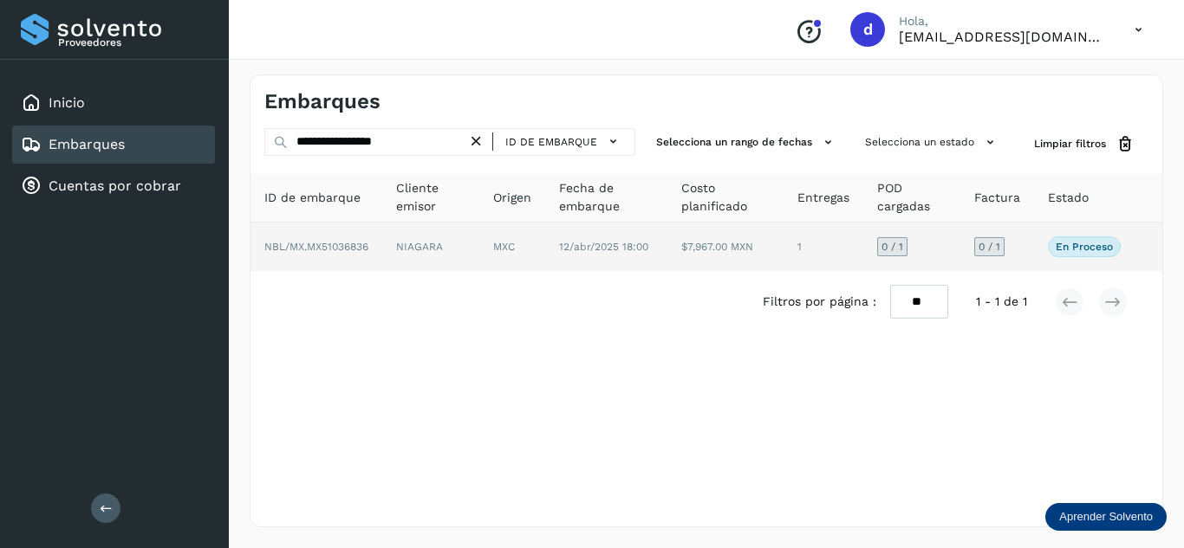
click at [335, 246] on span "NBL/MX.MX51036836" at bounding box center [316, 247] width 104 height 12
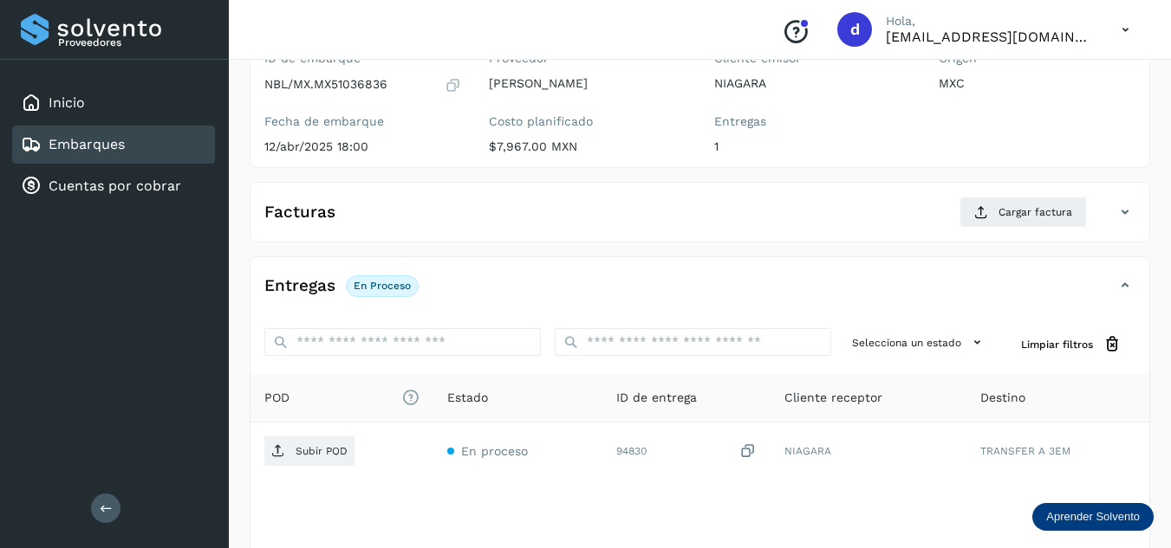
scroll to position [173, 0]
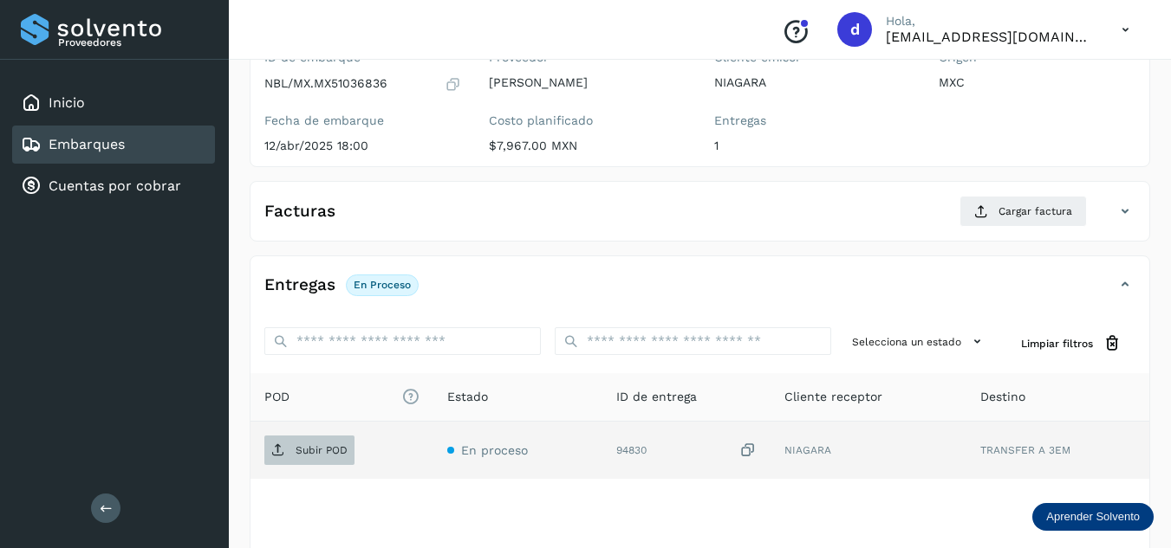
click at [313, 455] on p "Subir POD" at bounding box center [321, 450] width 52 height 12
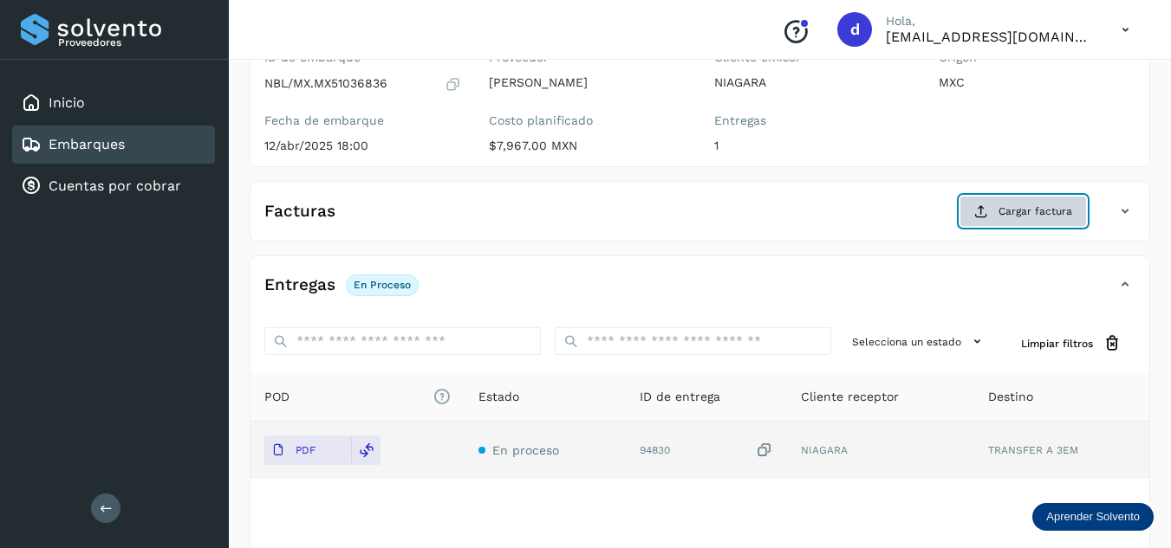
click at [1022, 207] on span "Cargar factura" at bounding box center [1035, 212] width 74 height 16
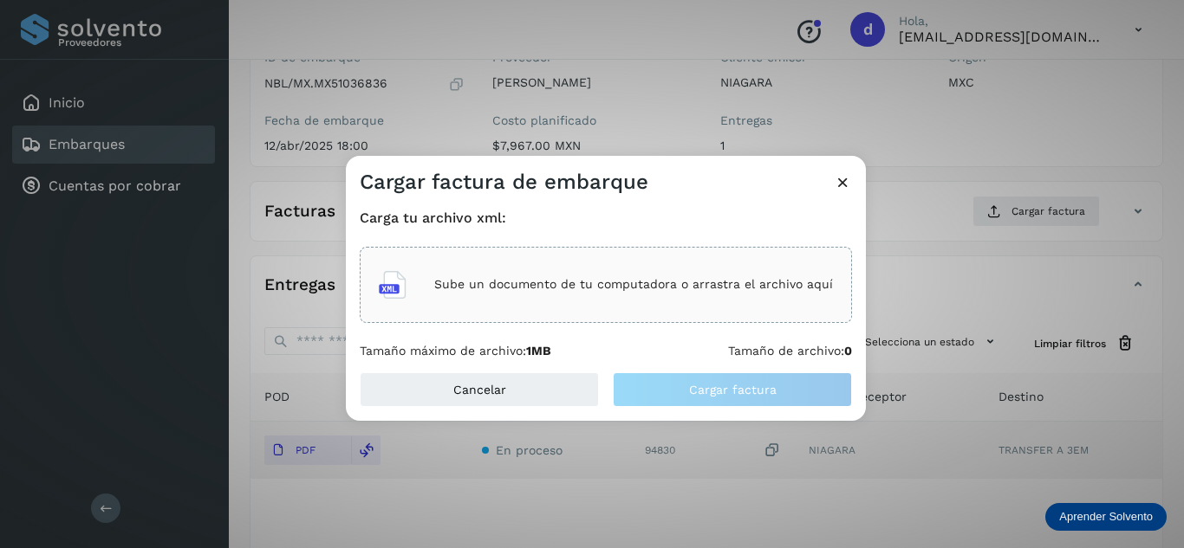
click at [730, 296] on div "Sube un documento de tu computadora o arrastra el archivo aquí" at bounding box center [606, 285] width 454 height 47
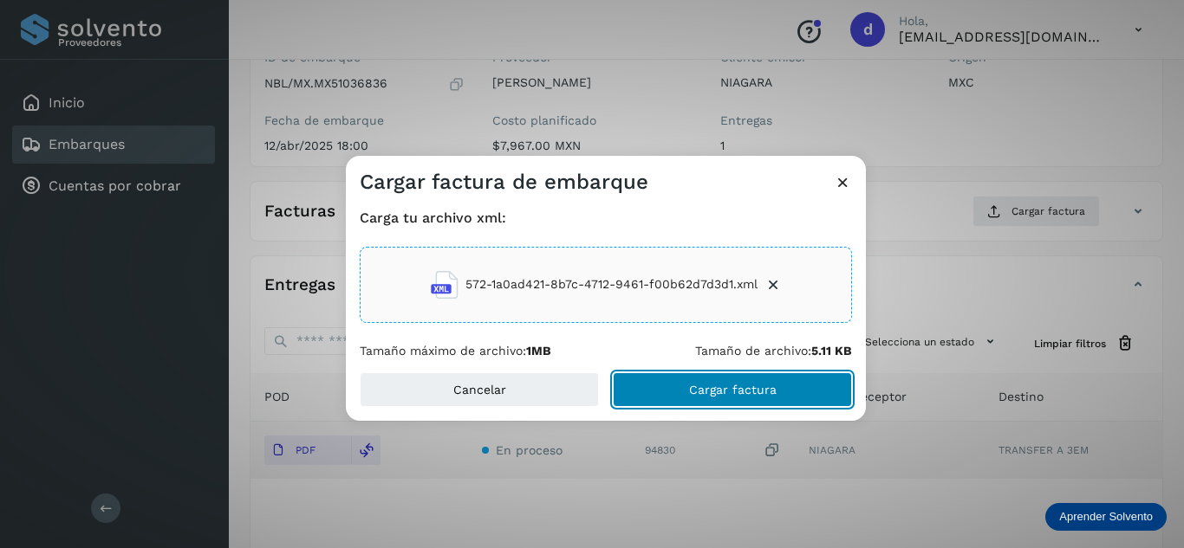
click at [735, 380] on button "Cargar factura" at bounding box center [732, 390] width 239 height 35
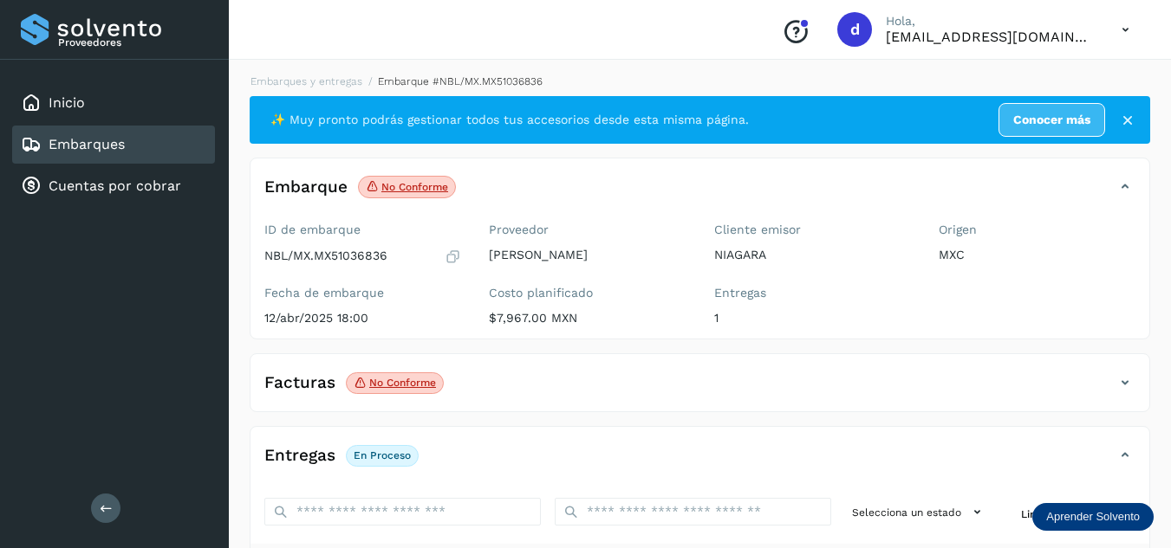
scroll to position [0, 0]
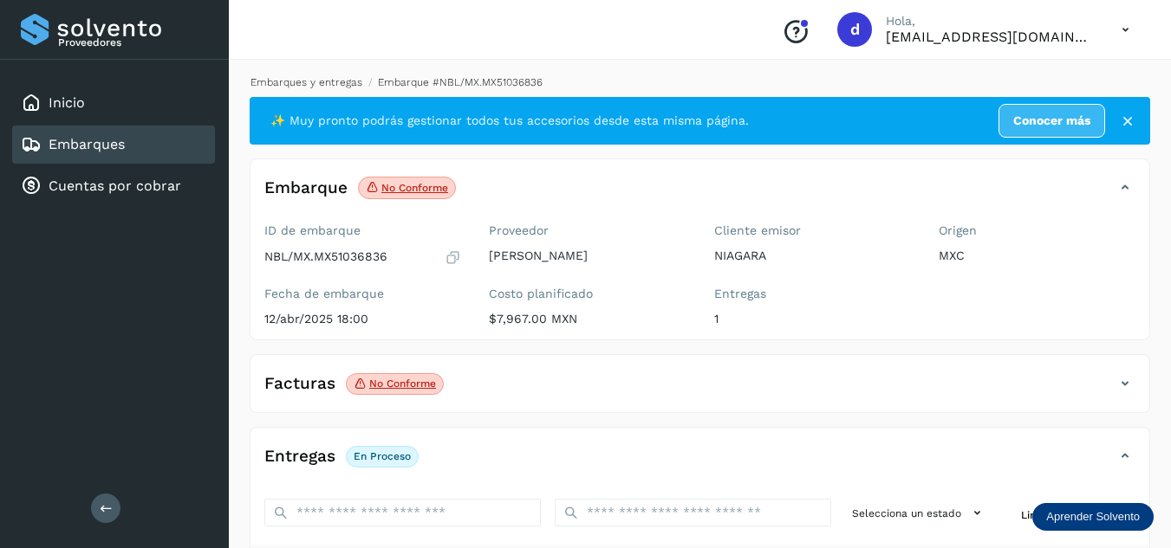
click at [295, 78] on link "Embarques y entregas" at bounding box center [306, 82] width 112 height 12
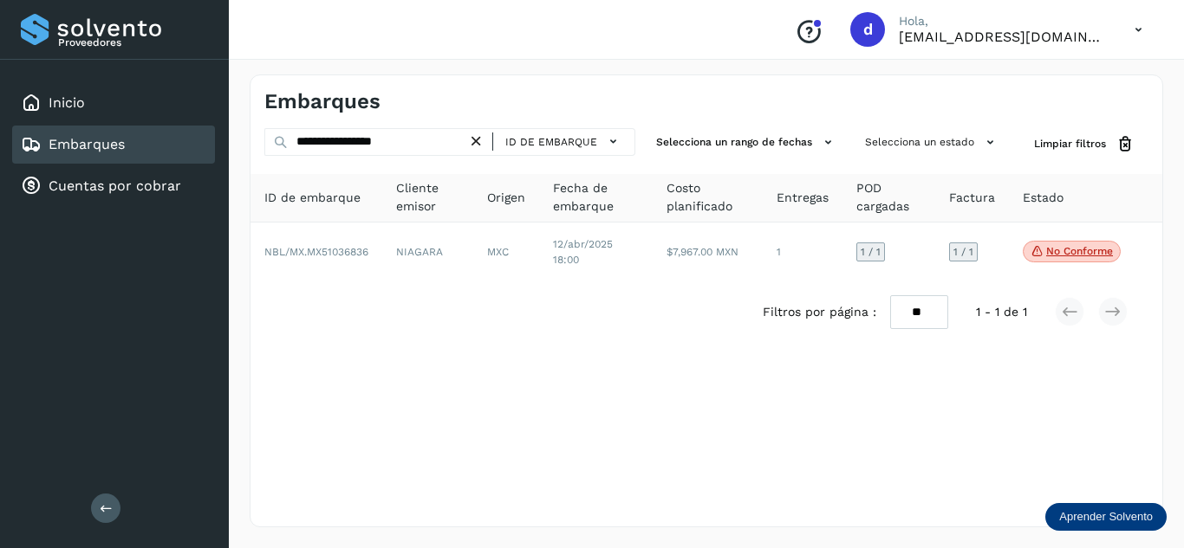
click at [485, 145] on icon at bounding box center [476, 142] width 18 height 18
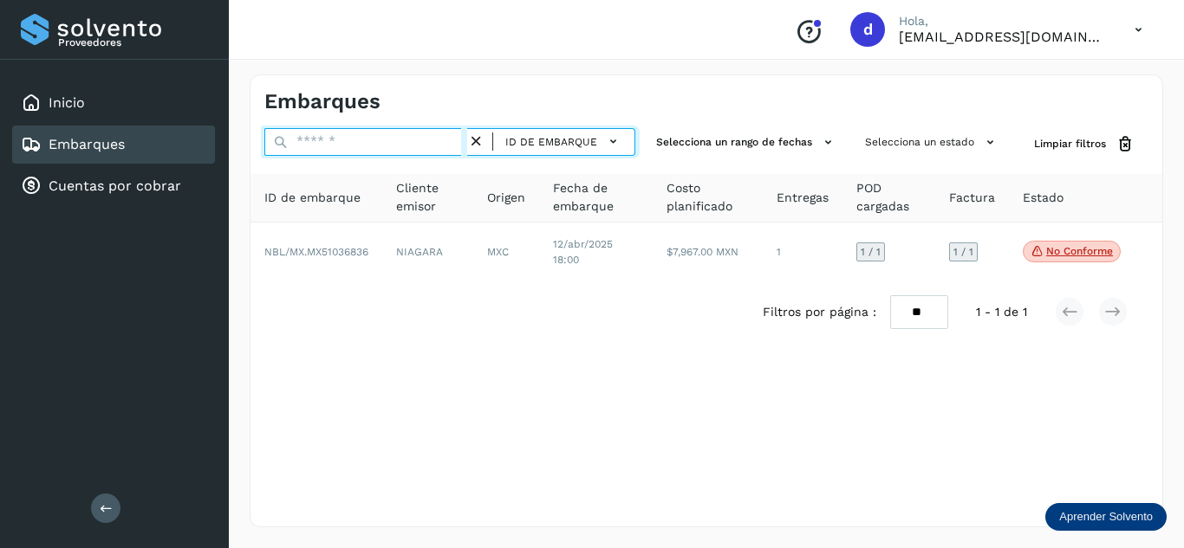
click at [428, 142] on input "text" at bounding box center [365, 142] width 203 height 28
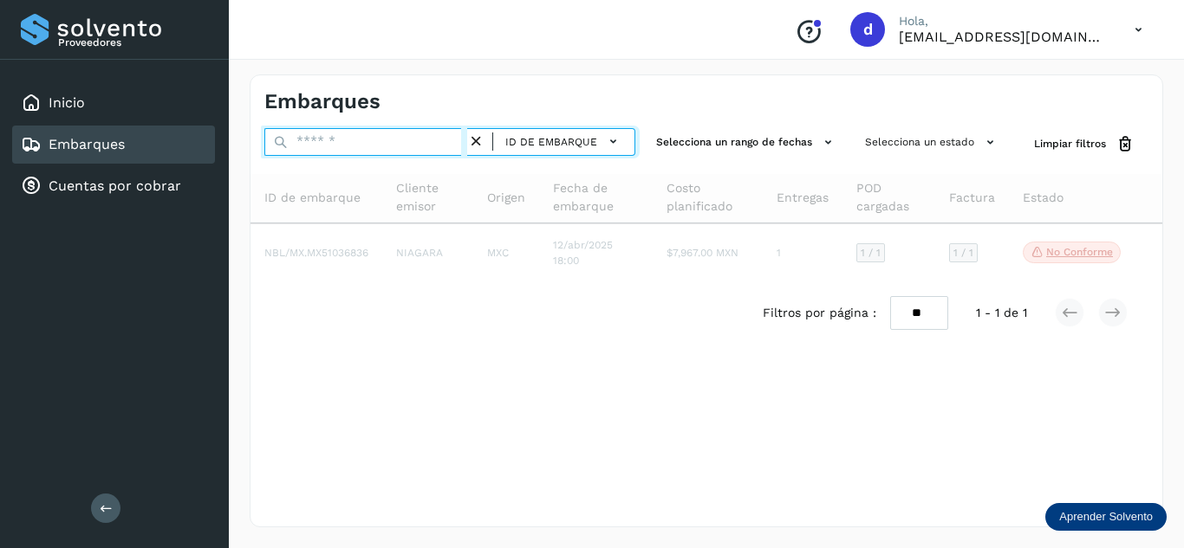
paste input "**********"
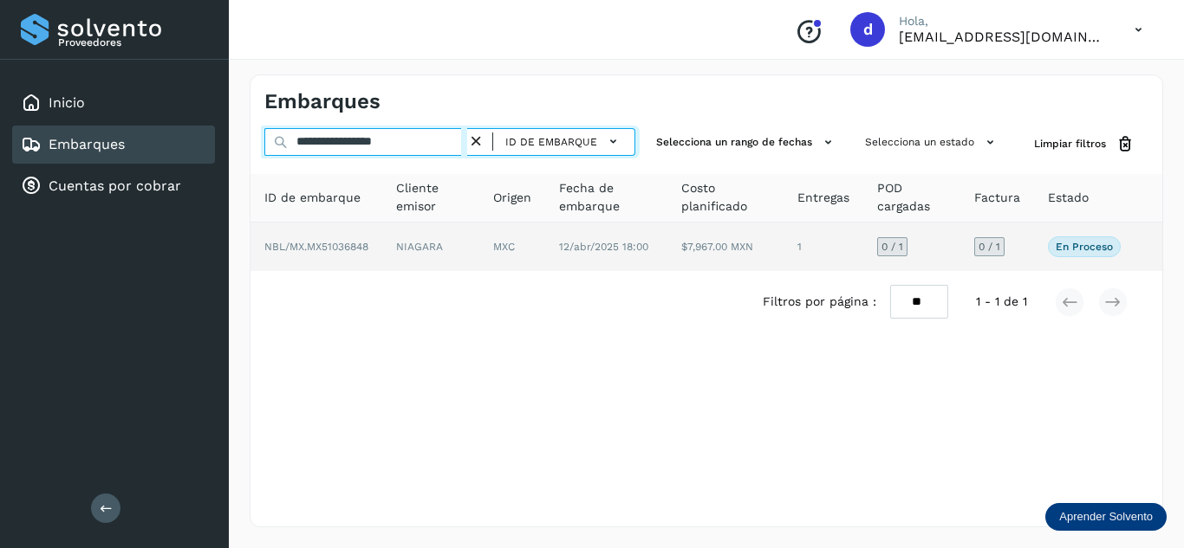
type input "**********"
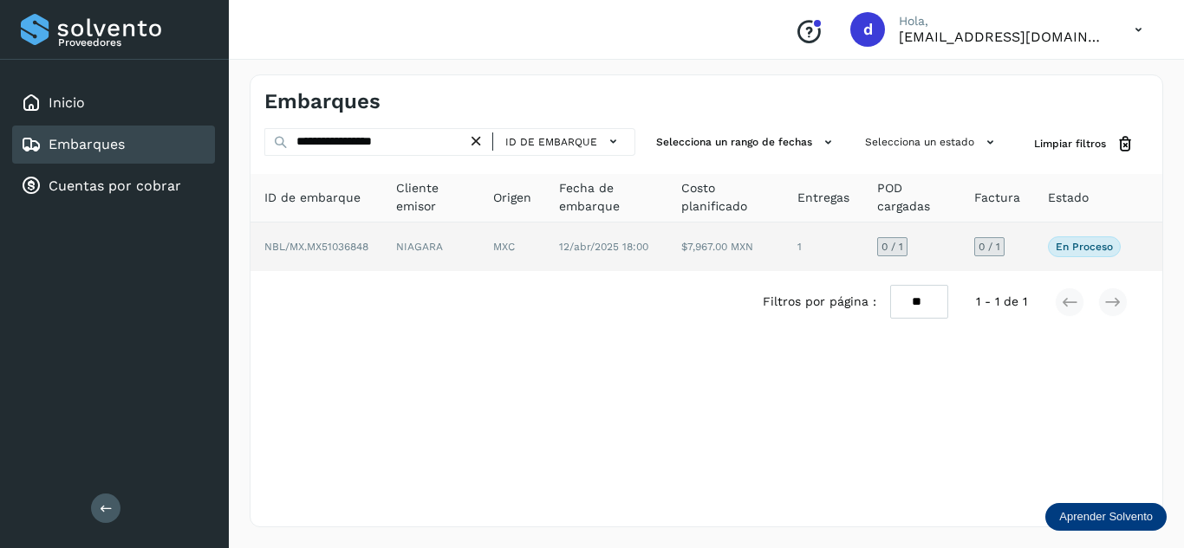
click at [334, 244] on span "NBL/MX.MX51036848" at bounding box center [316, 247] width 104 height 12
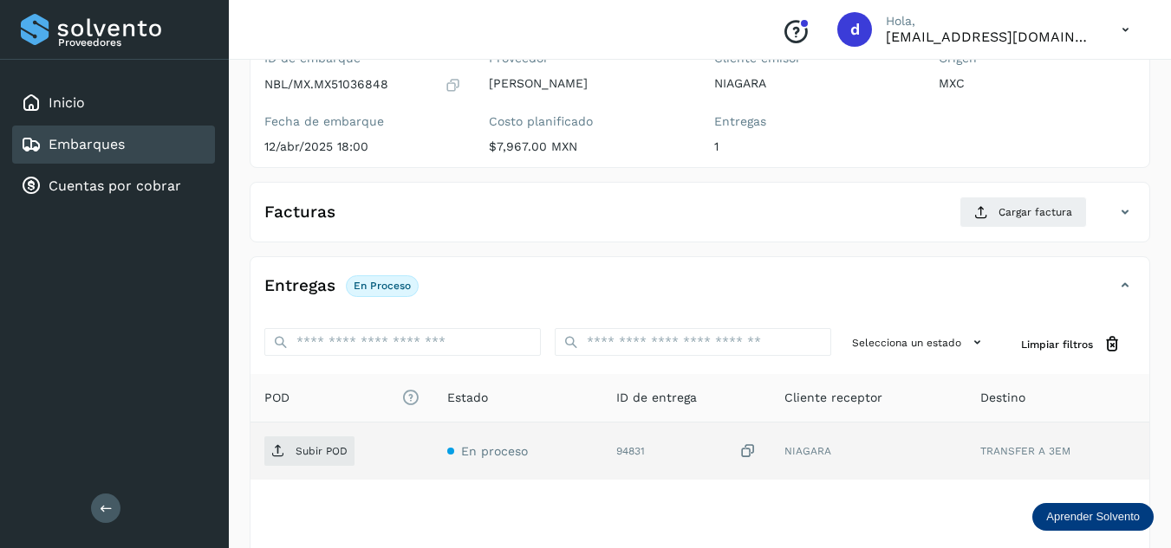
scroll to position [173, 0]
click at [307, 451] on p "Subir POD" at bounding box center [321, 450] width 52 height 12
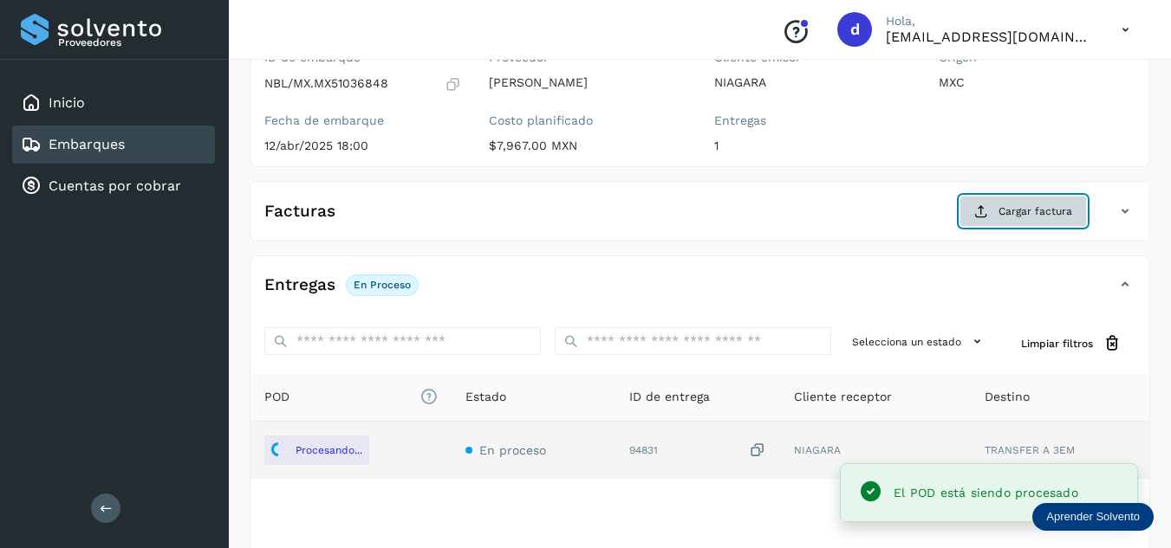
click at [1045, 219] on span "Cargar factura" at bounding box center [1035, 212] width 74 height 16
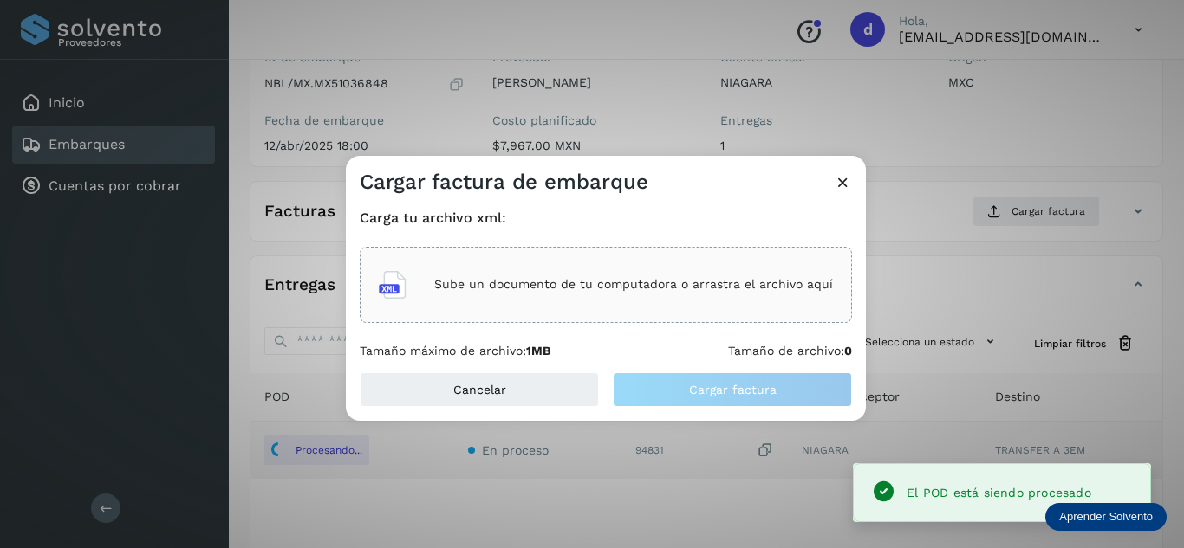
click at [693, 297] on div "Sube un documento de tu computadora o arrastra el archivo aquí" at bounding box center [606, 285] width 454 height 47
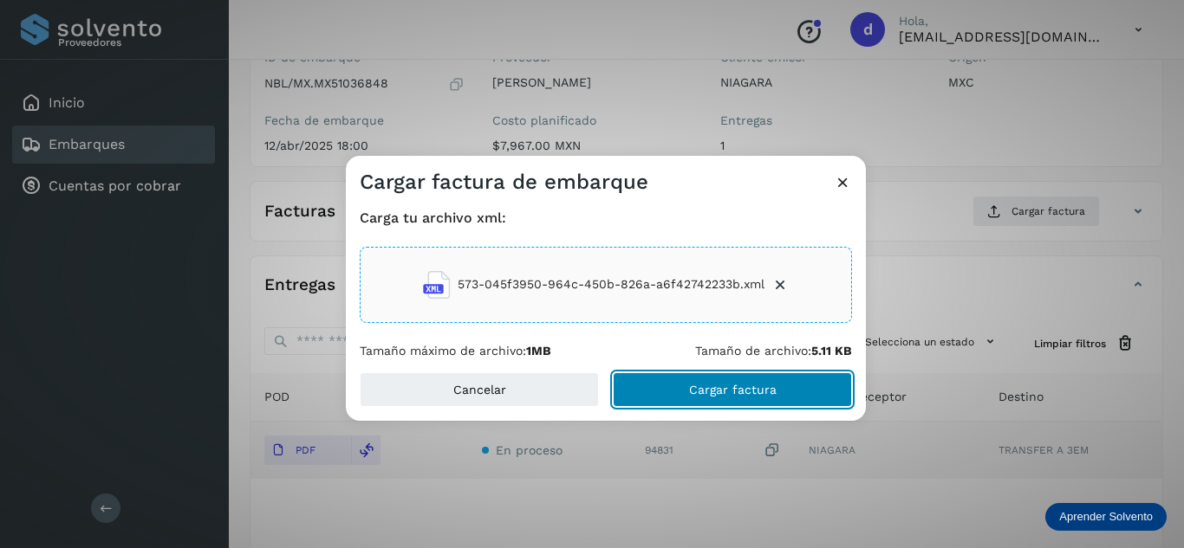
click at [703, 384] on span "Cargar factura" at bounding box center [733, 390] width 88 height 12
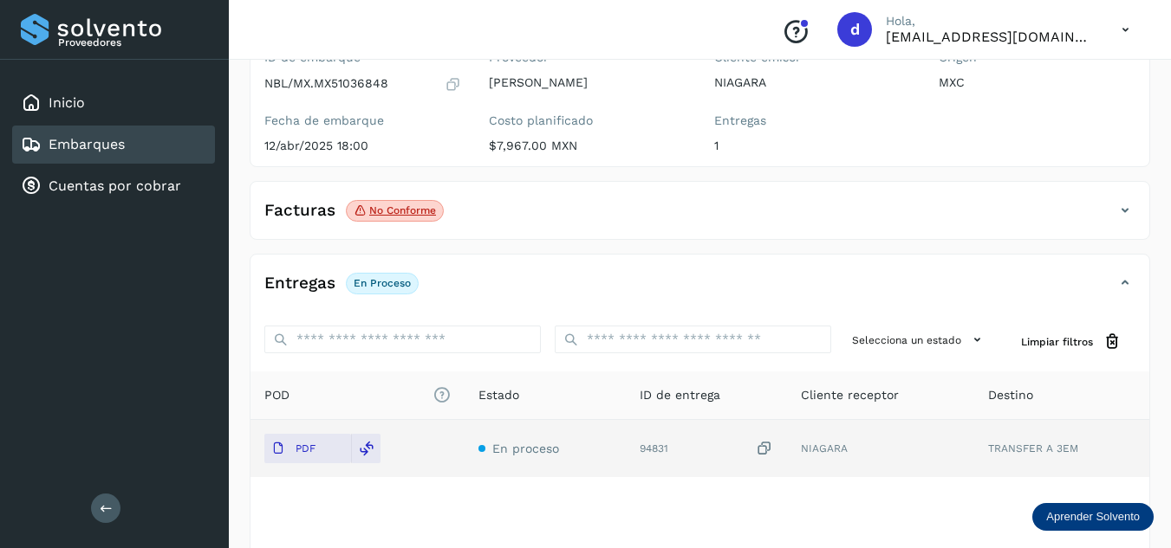
scroll to position [0, 0]
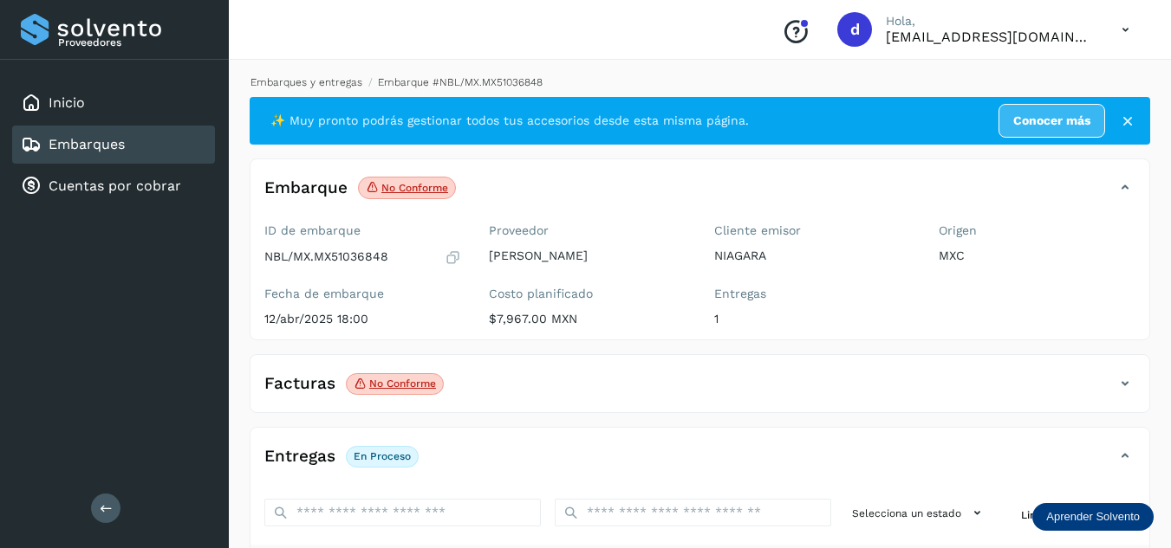
click at [338, 81] on link "Embarques y entregas" at bounding box center [306, 82] width 112 height 12
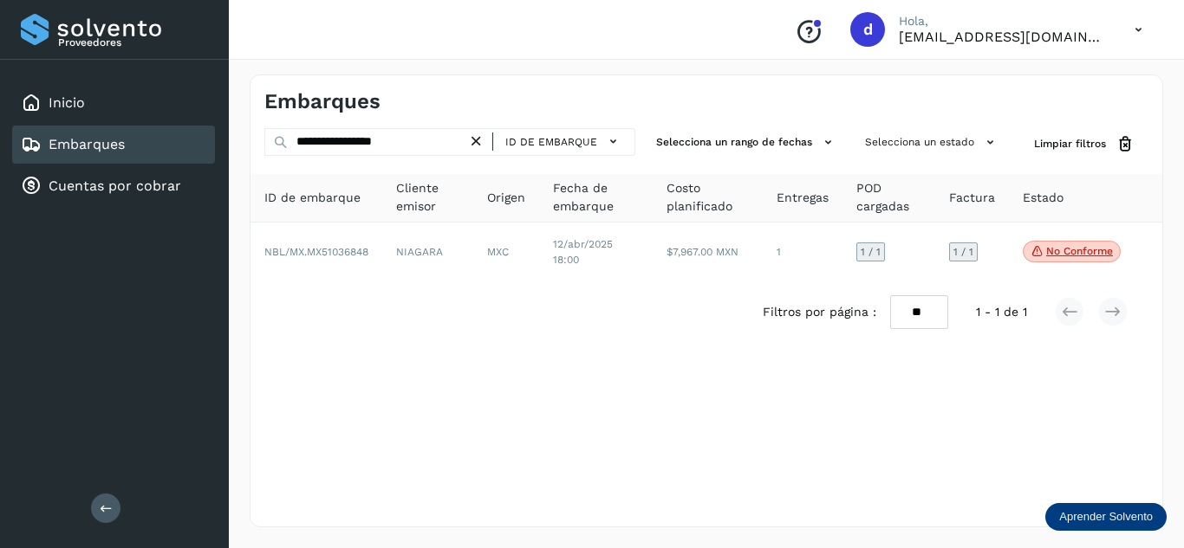
drag, startPoint x: 479, startPoint y: 136, endPoint x: 431, endPoint y: 136, distance: 47.7
click at [477, 136] on icon at bounding box center [476, 142] width 18 height 18
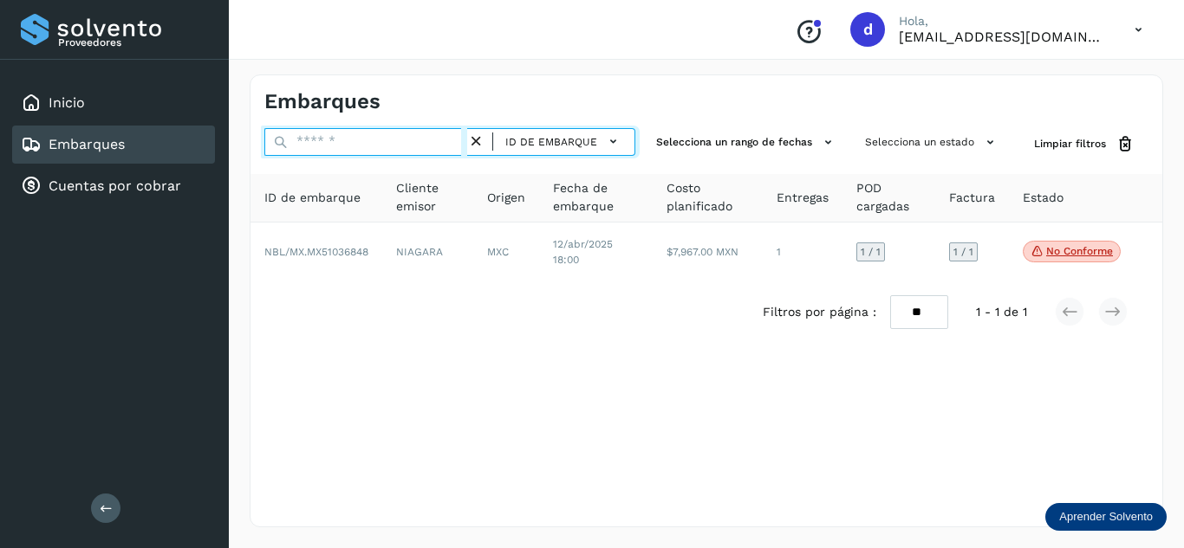
click at [419, 136] on input "text" at bounding box center [365, 142] width 203 height 28
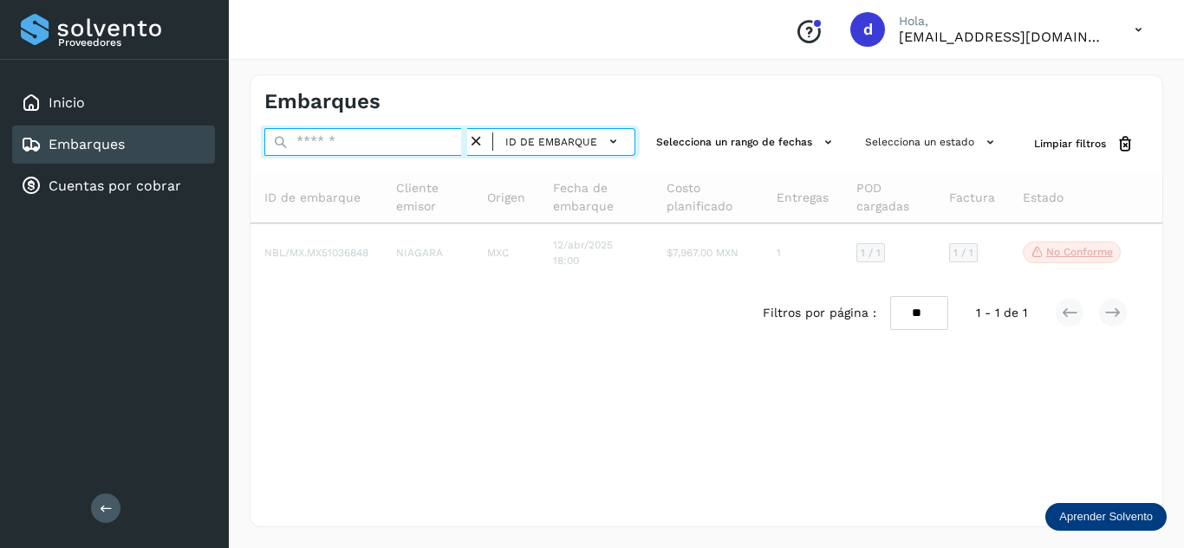
paste input "**********"
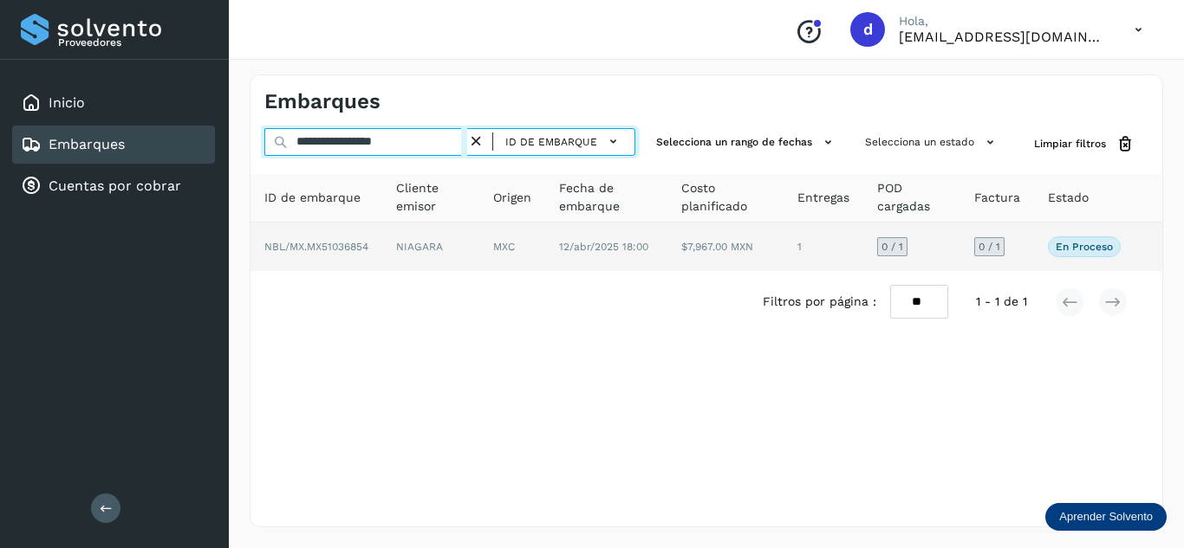
type input "**********"
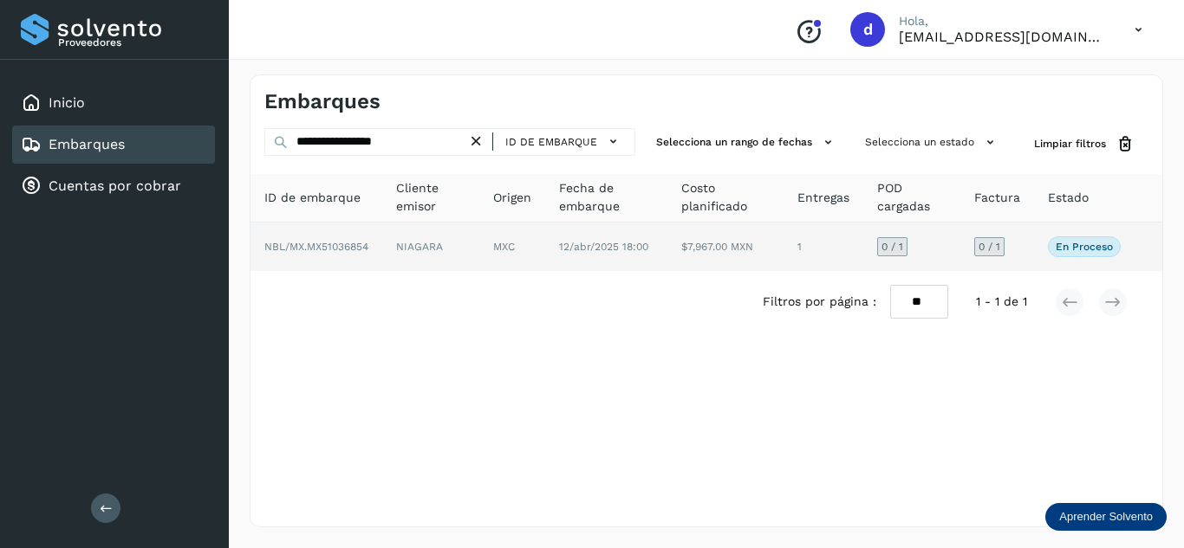
click at [350, 242] on span "NBL/MX.MX51036854" at bounding box center [316, 247] width 104 height 12
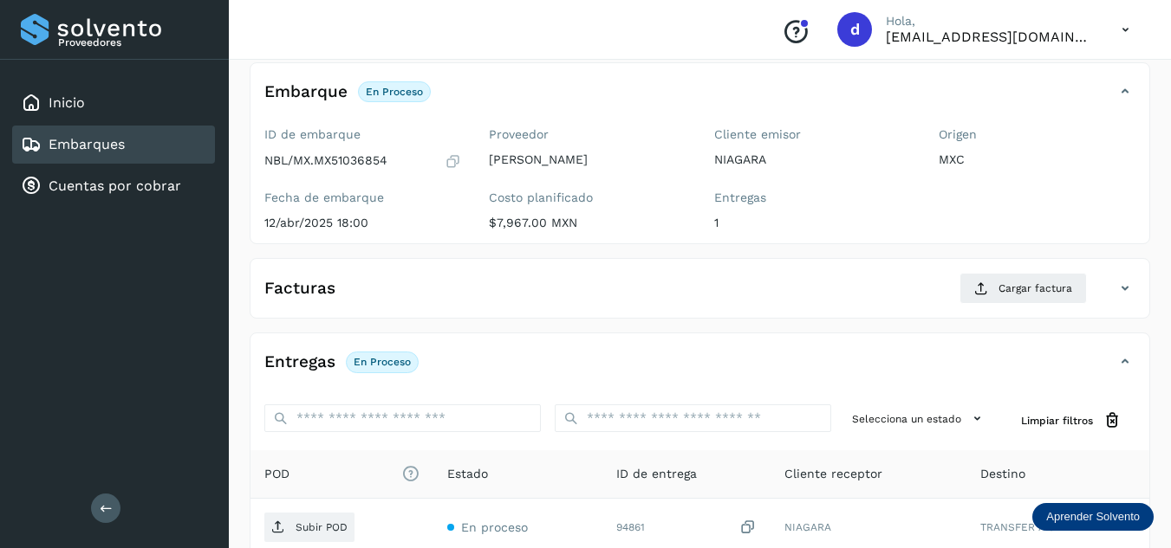
scroll to position [260, 0]
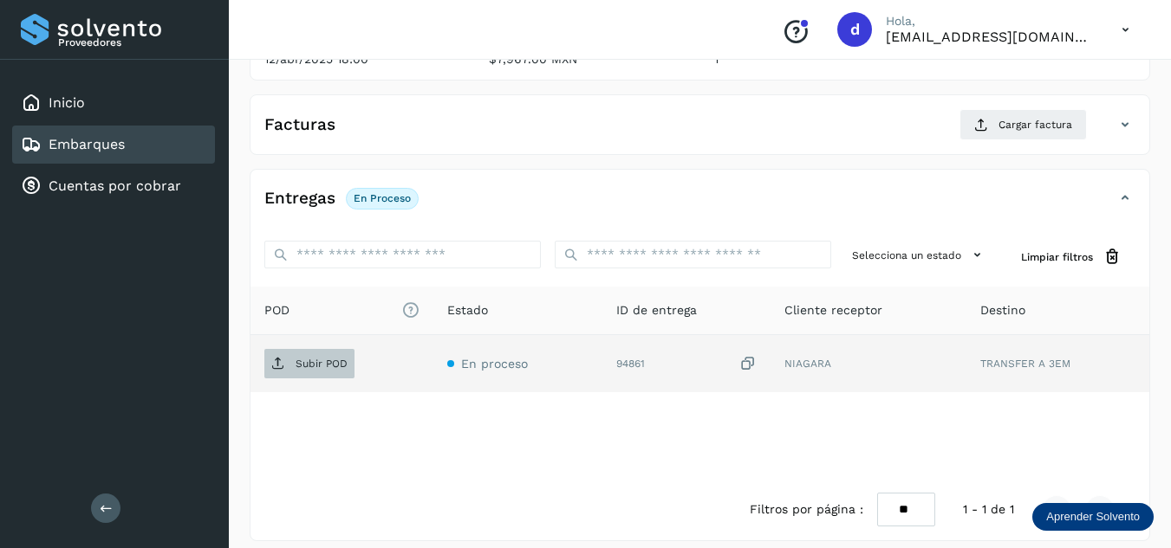
click at [308, 369] on p "Subir POD" at bounding box center [321, 364] width 52 height 12
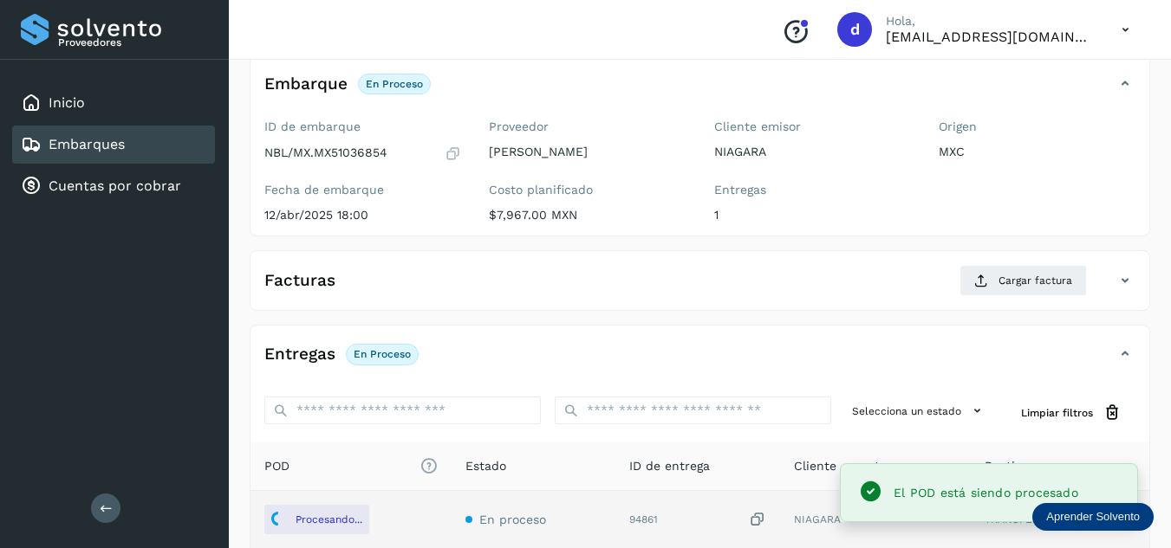
scroll to position [87, 0]
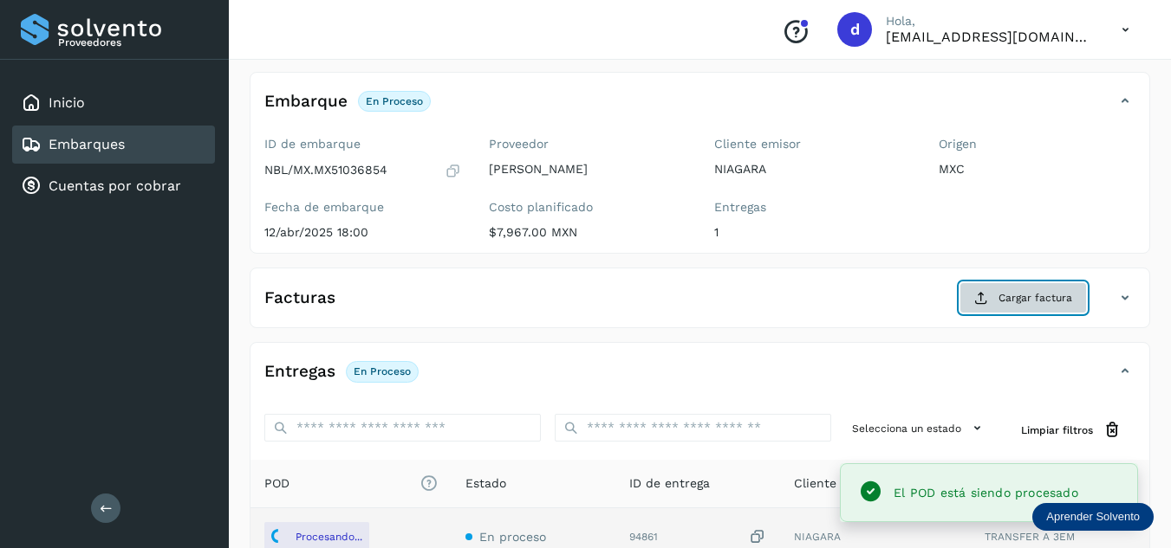
click at [1006, 297] on span "Cargar factura" at bounding box center [1035, 298] width 74 height 16
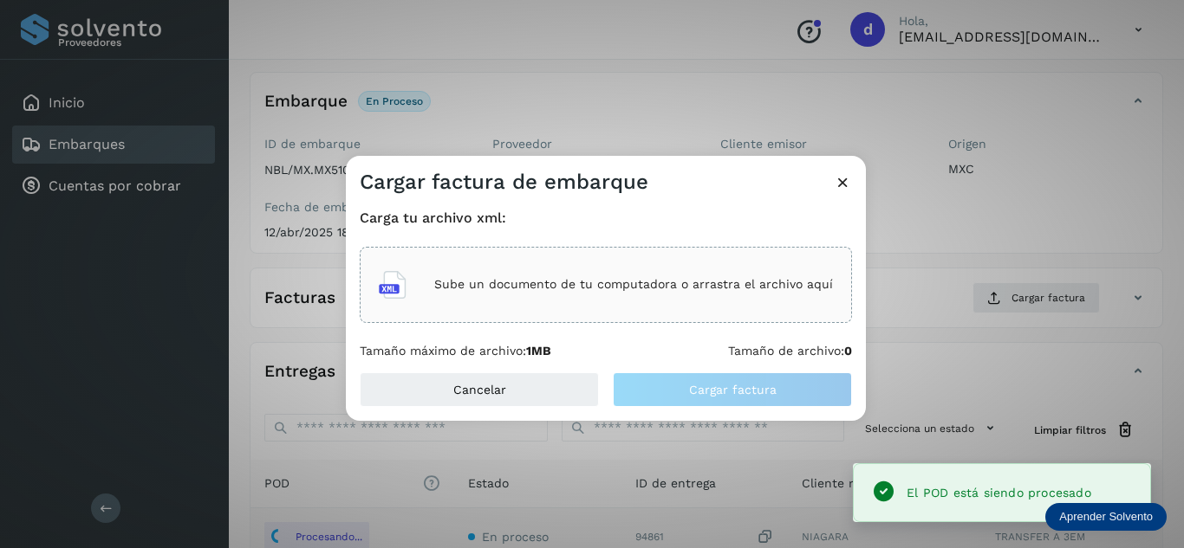
click at [570, 280] on p "Sube un documento de tu computadora o arrastra el archivo aquí" at bounding box center [633, 284] width 399 height 15
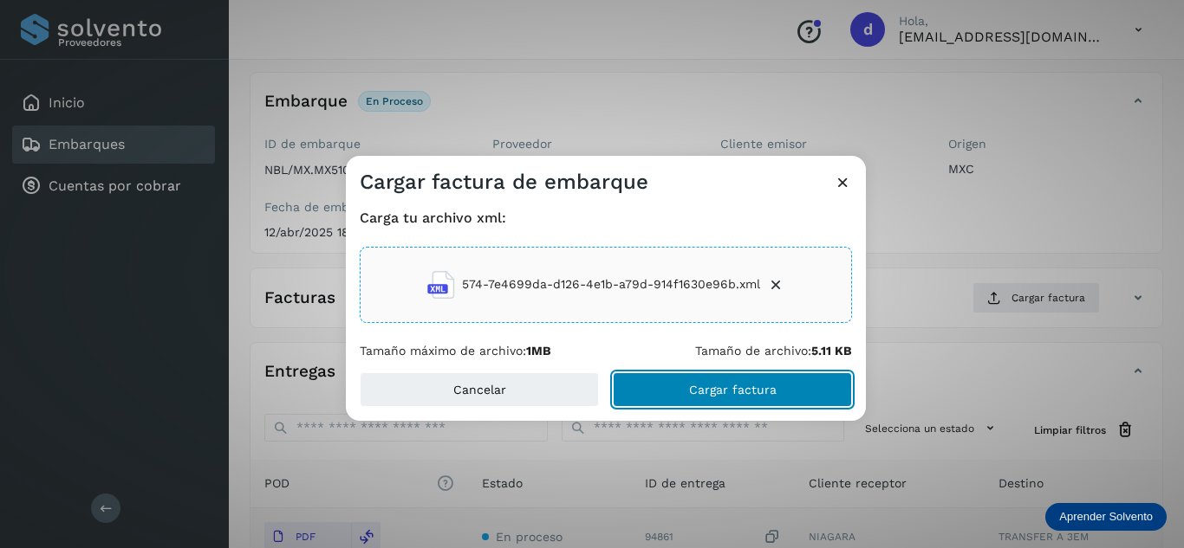
click at [793, 390] on button "Cargar factura" at bounding box center [732, 390] width 239 height 35
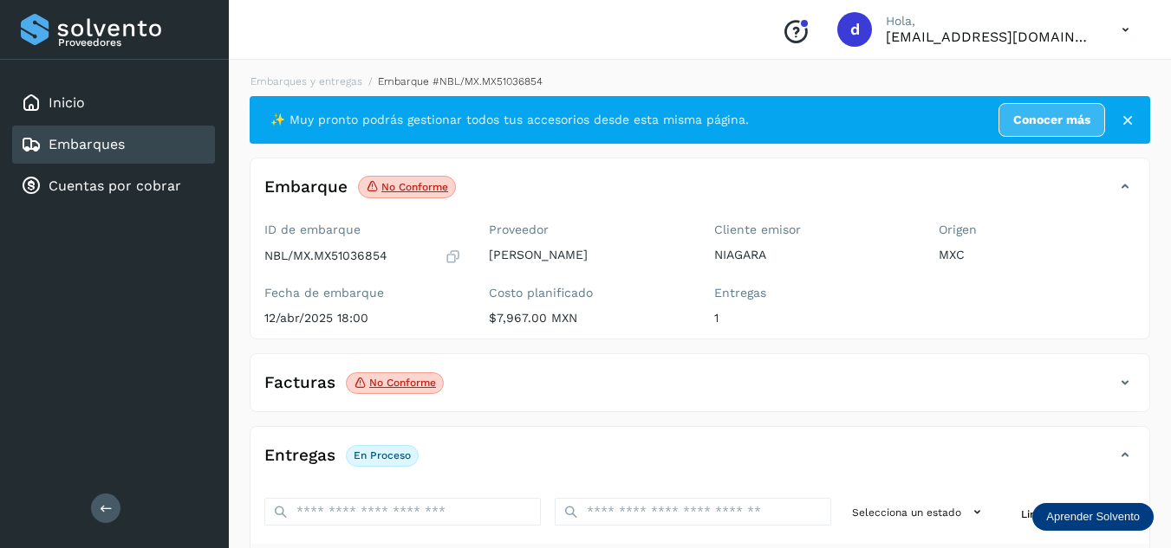
scroll to position [0, 0]
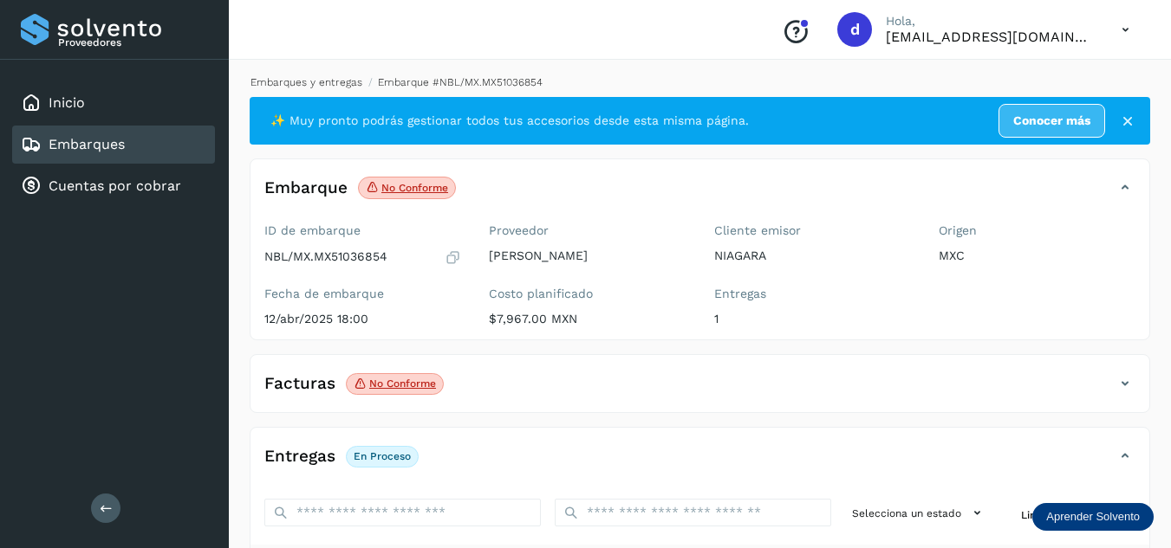
click at [340, 80] on link "Embarques y entregas" at bounding box center [306, 82] width 112 height 12
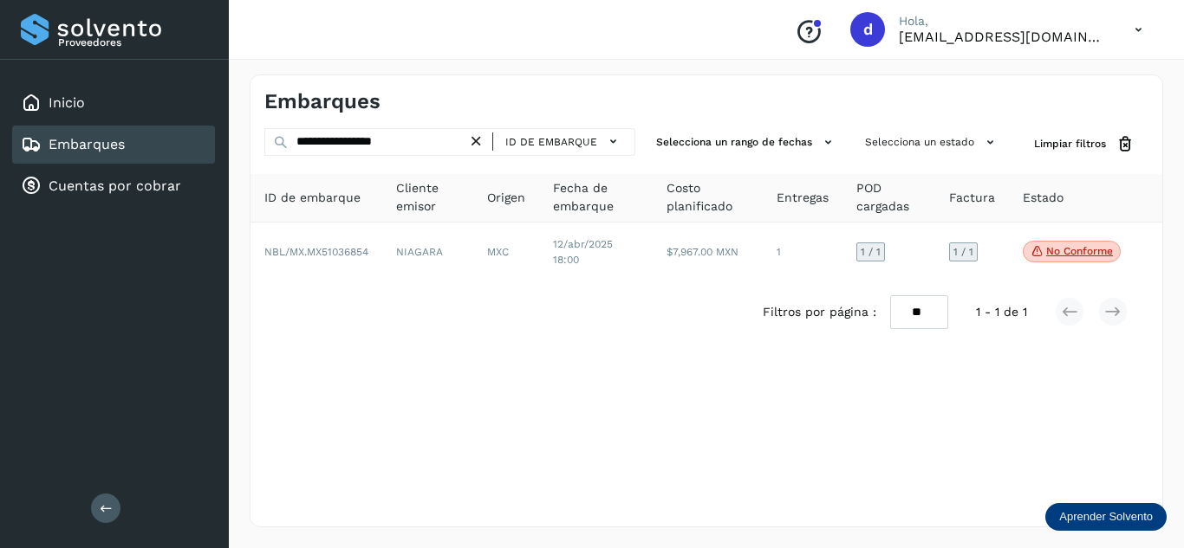
drag, startPoint x: 481, startPoint y: 141, endPoint x: 449, endPoint y: 140, distance: 32.1
click at [481, 140] on icon at bounding box center [476, 142] width 18 height 18
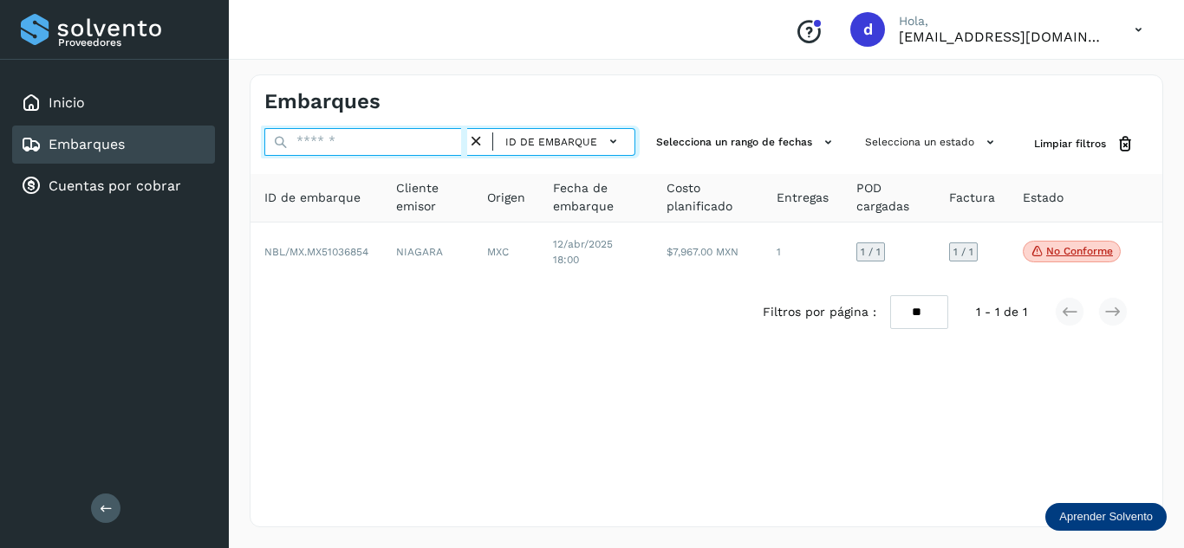
click at [417, 146] on input "text" at bounding box center [365, 142] width 203 height 28
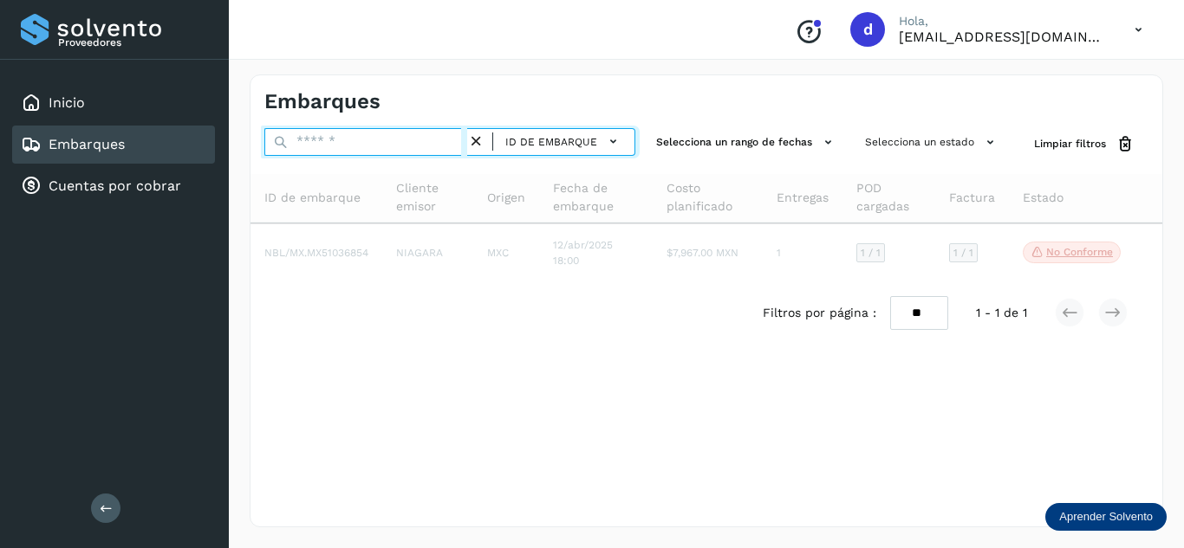
paste input "**********"
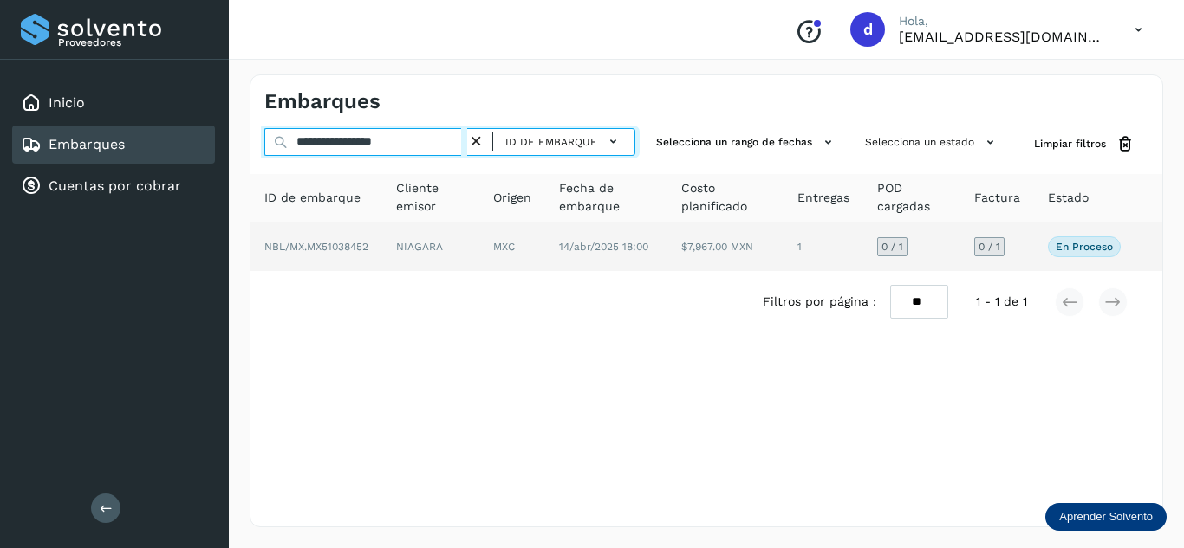
type input "**********"
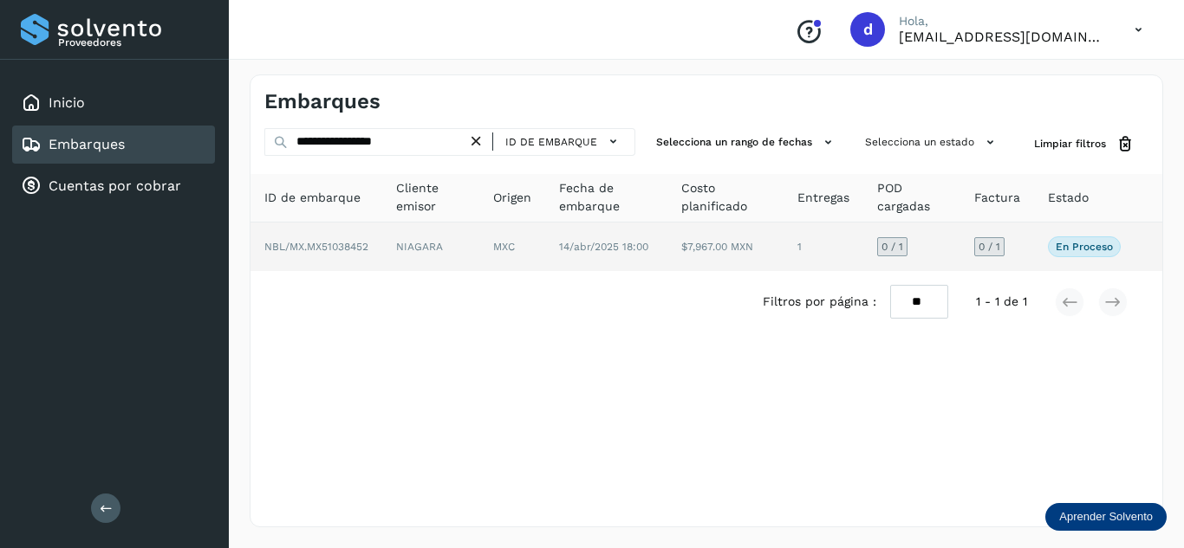
click at [327, 243] on span "NBL/MX.MX51038452" at bounding box center [316, 247] width 104 height 12
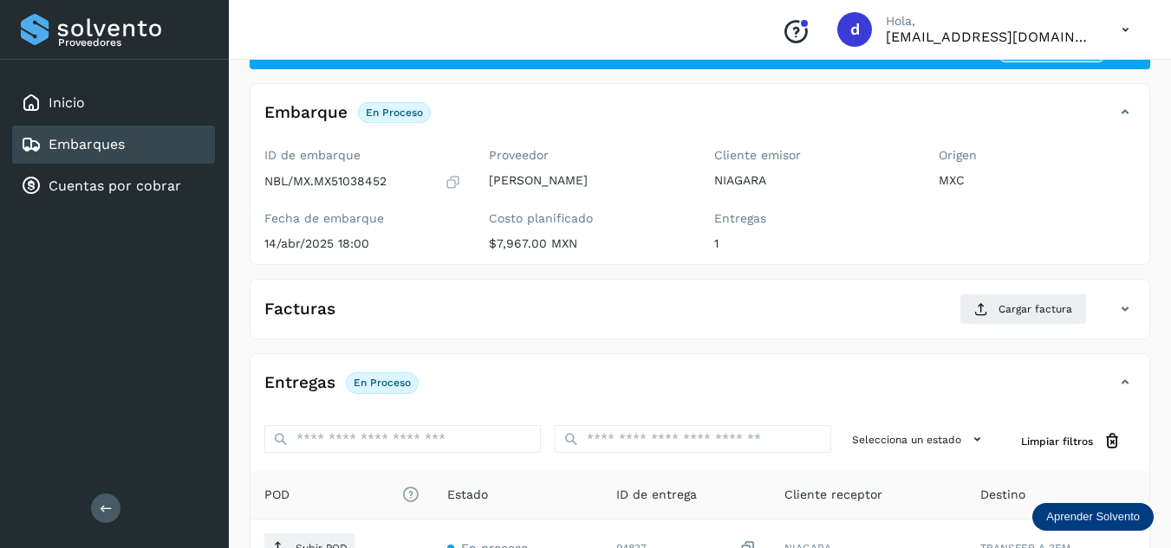
scroll to position [173, 0]
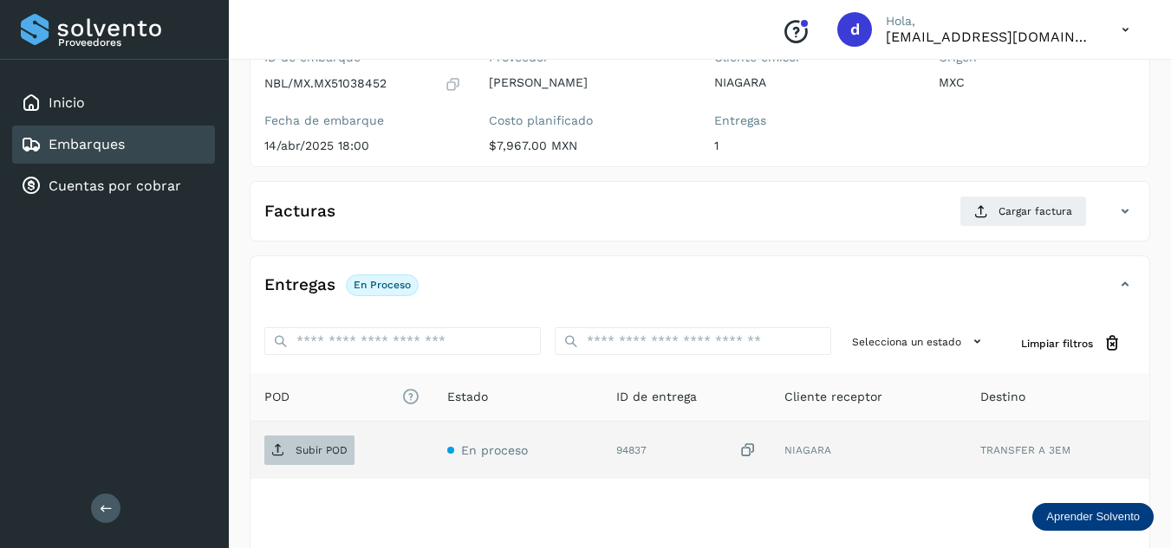
click at [282, 442] on span "Subir POD" at bounding box center [309, 451] width 90 height 28
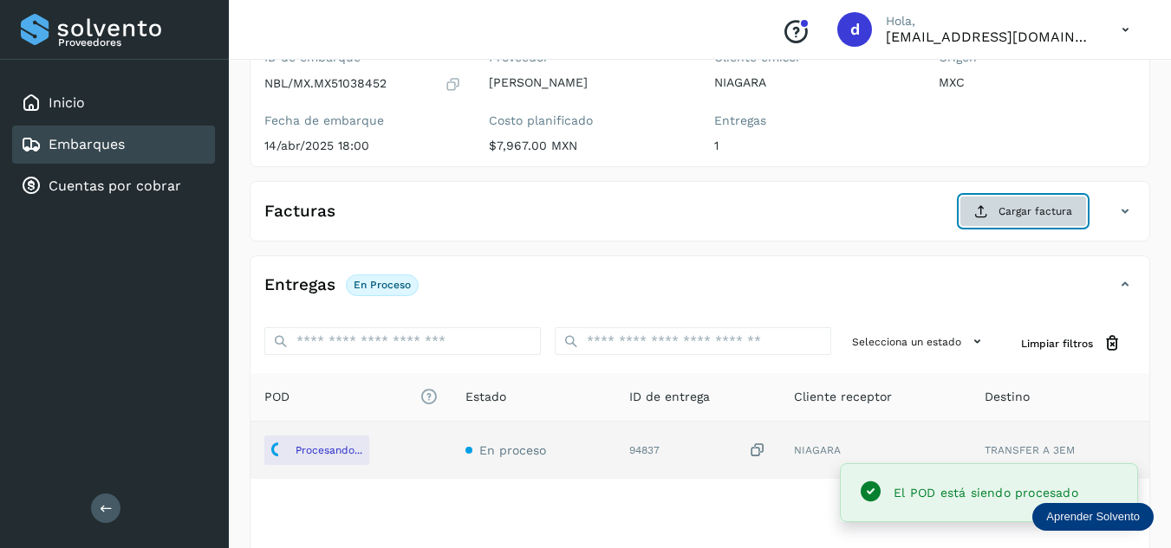
click at [1002, 210] on span "Cargar factura" at bounding box center [1035, 212] width 74 height 16
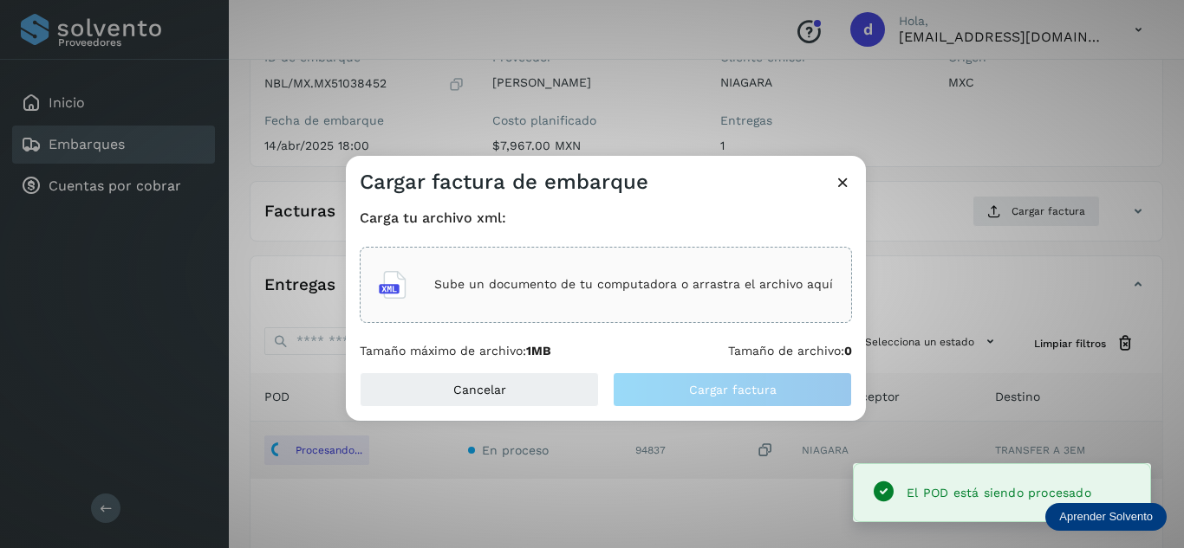
click at [641, 276] on div "Sube un documento de tu computadora o arrastra el archivo aquí" at bounding box center [606, 285] width 454 height 47
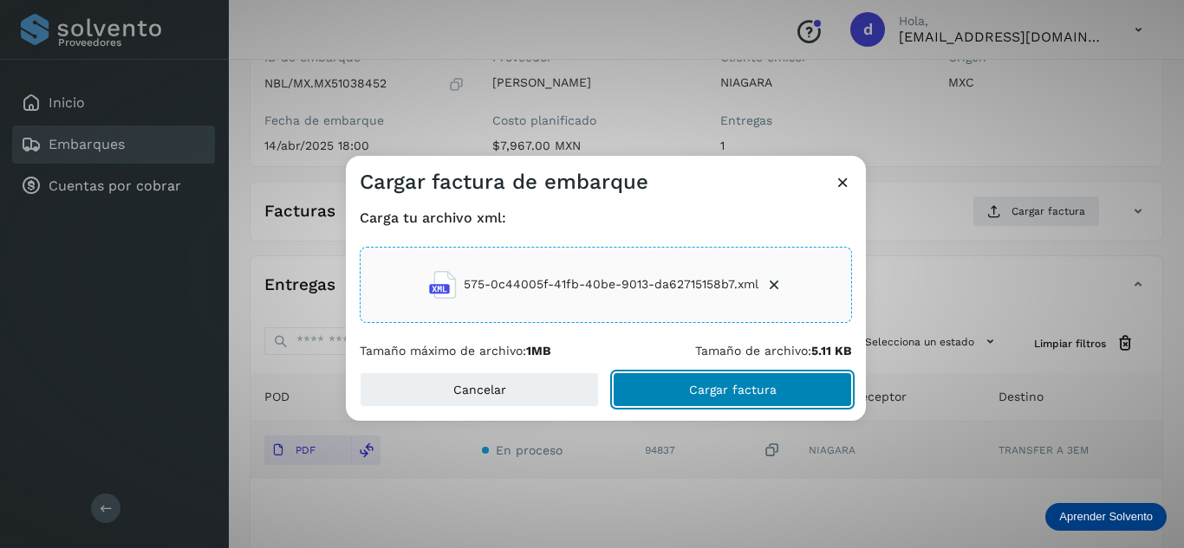
click at [715, 393] on span "Cargar factura" at bounding box center [733, 390] width 88 height 12
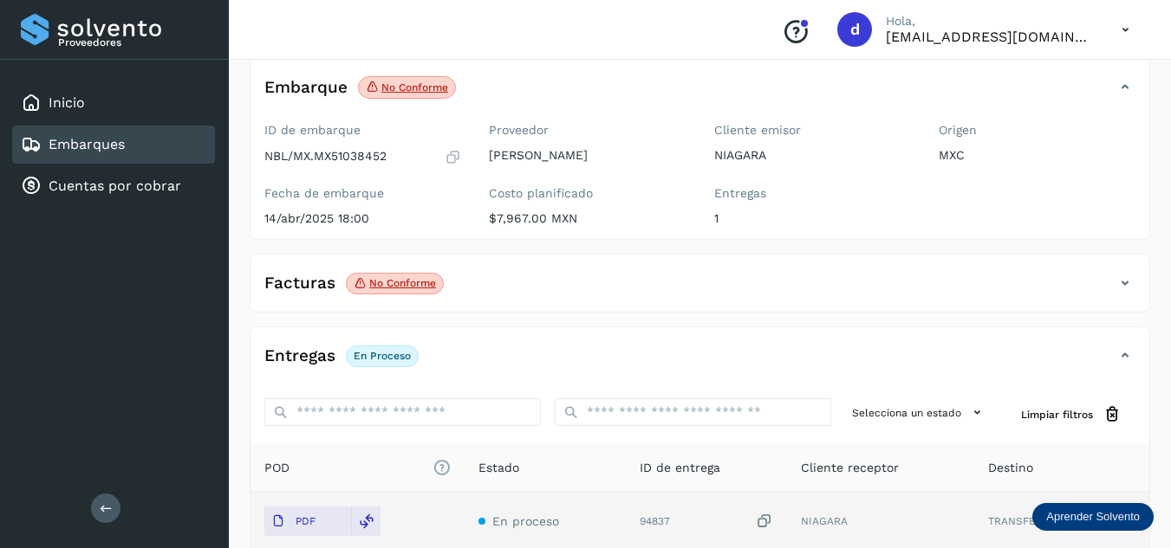
scroll to position [0, 0]
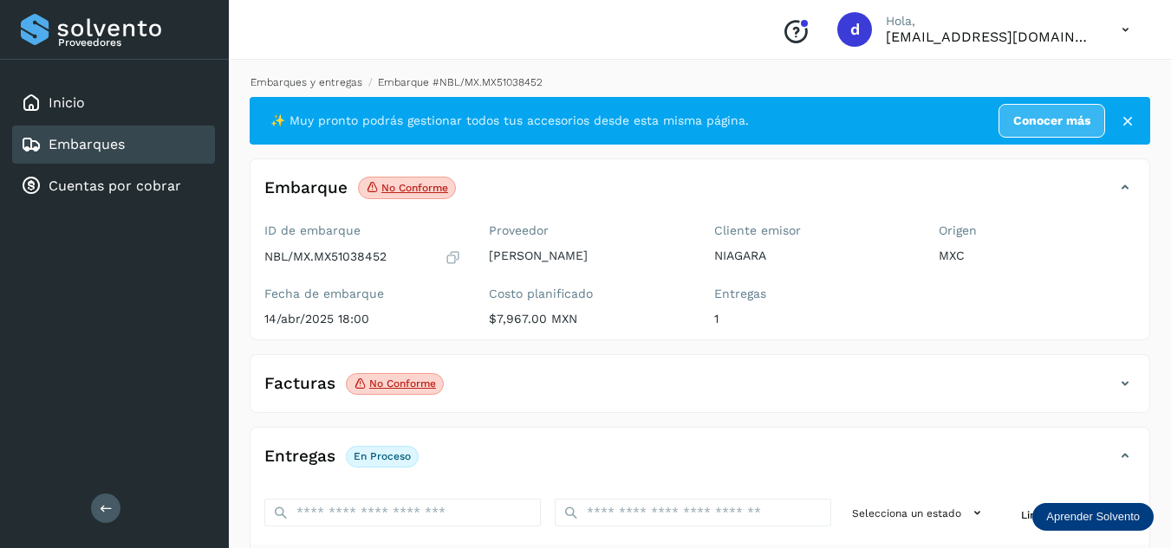
click at [328, 82] on link "Embarques y entregas" at bounding box center [306, 82] width 112 height 12
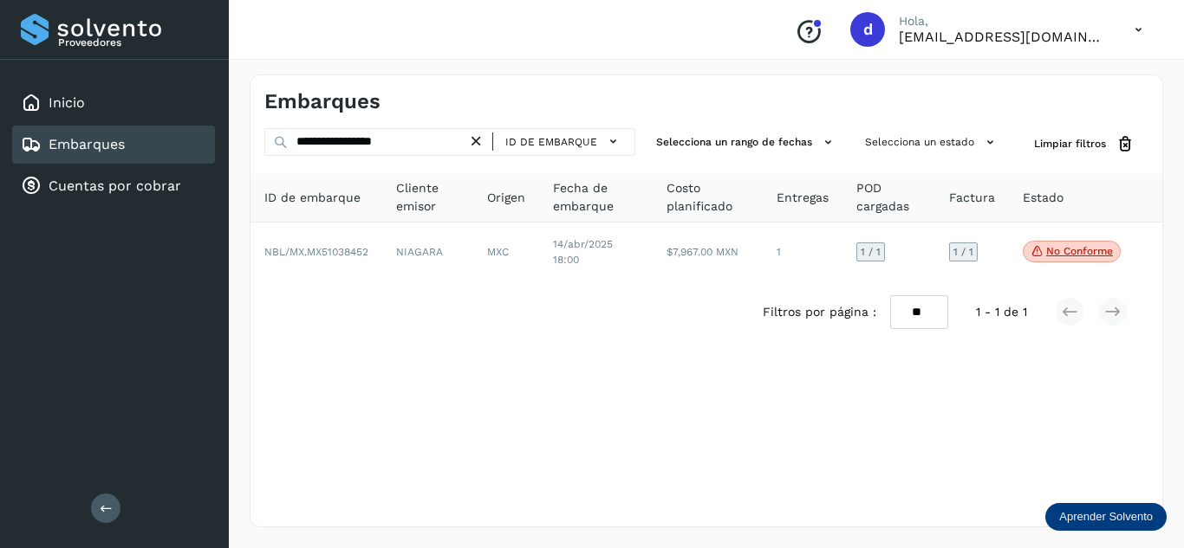
click at [479, 135] on icon at bounding box center [476, 142] width 18 height 18
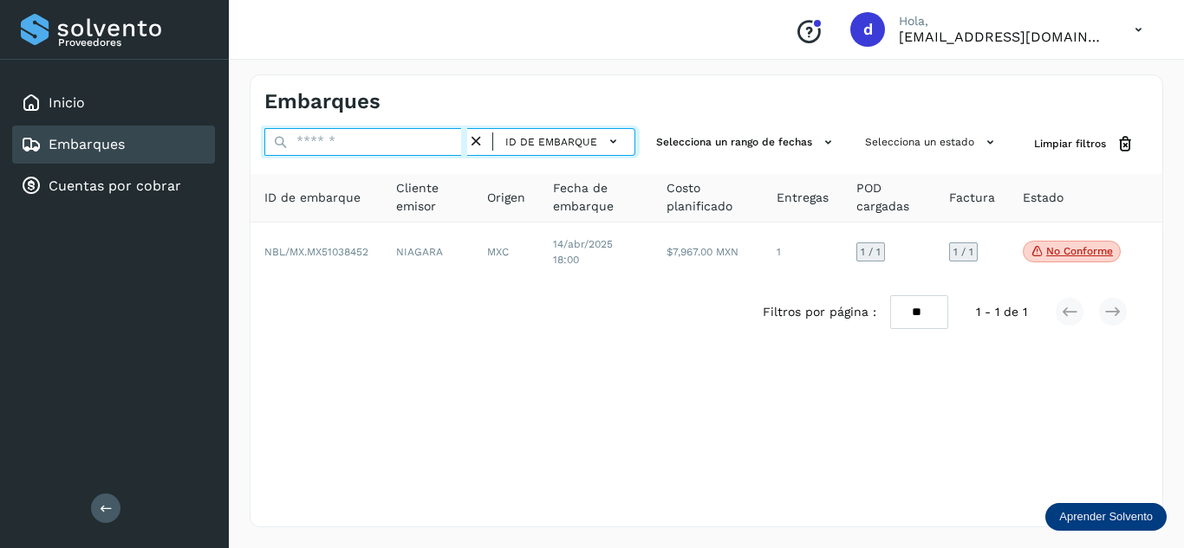
click at [434, 146] on input "text" at bounding box center [365, 142] width 203 height 28
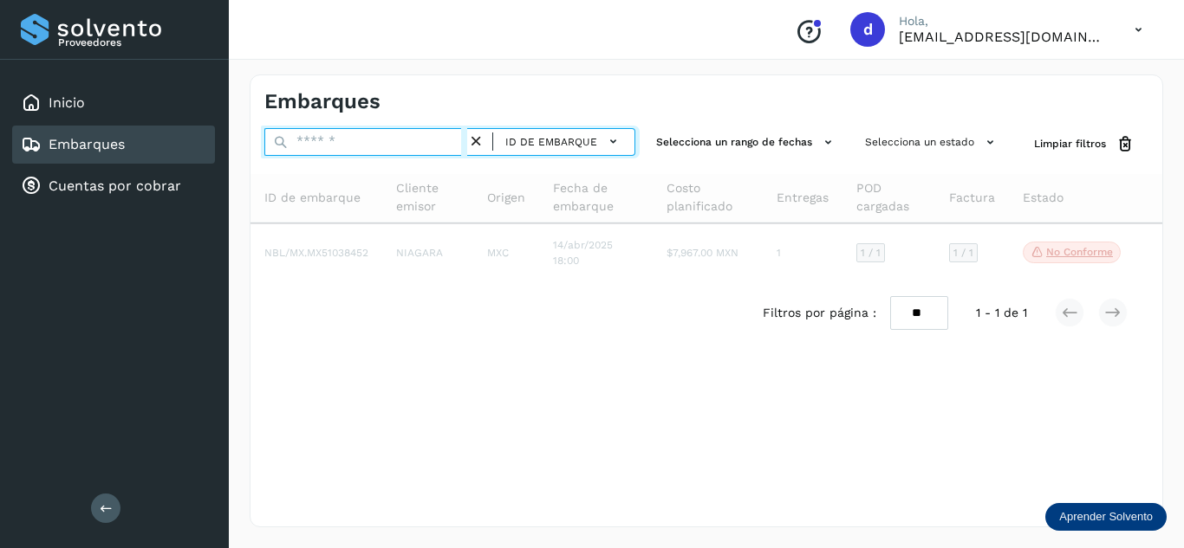
paste input "**********"
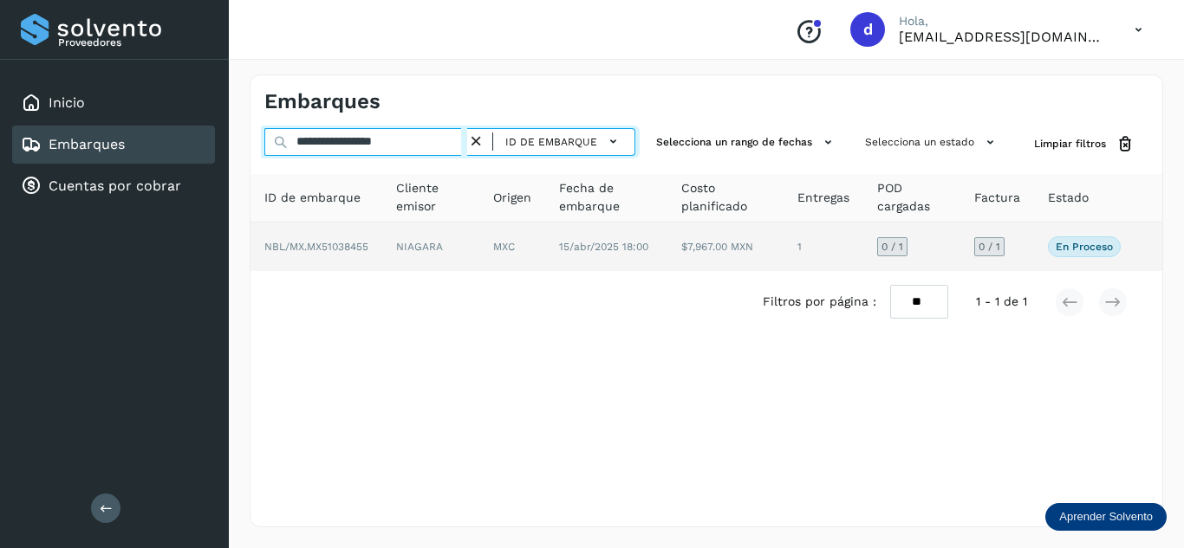
type input "**********"
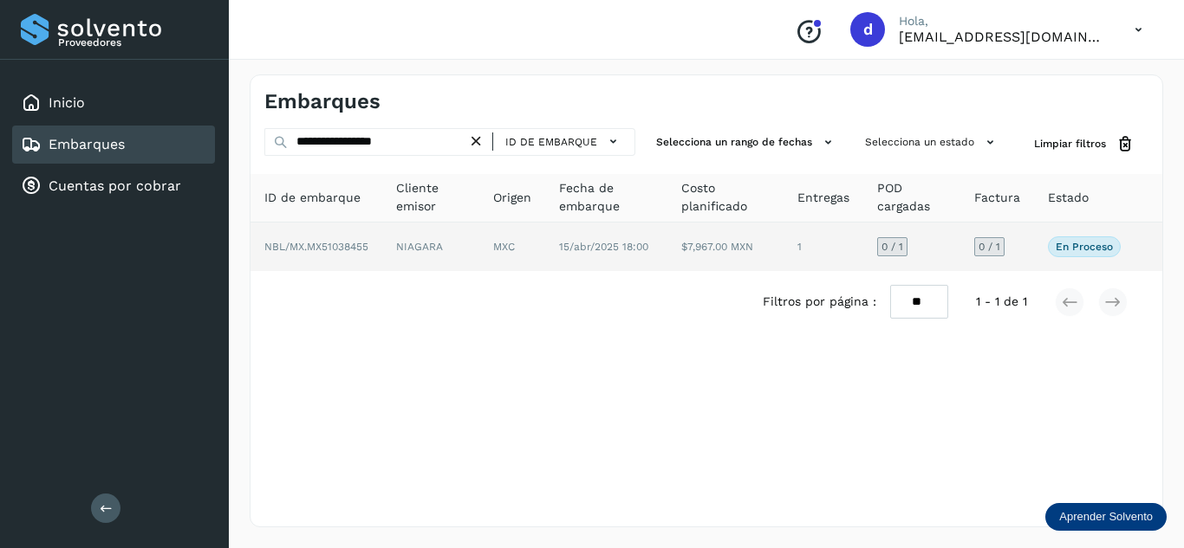
click at [341, 250] on span "NBL/MX.MX51038455" at bounding box center [316, 247] width 104 height 12
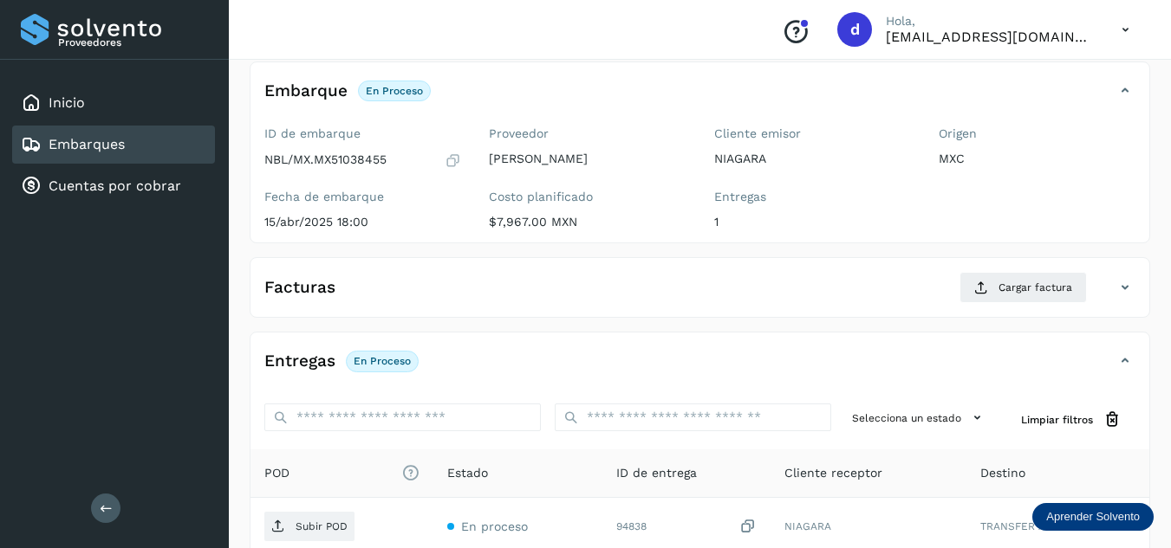
scroll to position [173, 0]
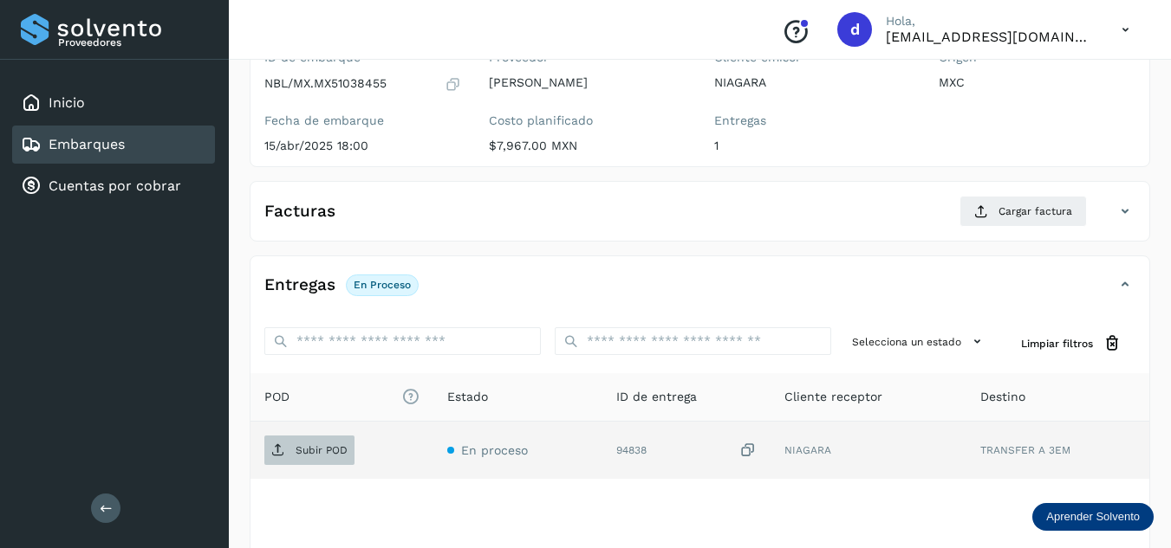
click at [308, 445] on p "Subir POD" at bounding box center [321, 450] width 52 height 12
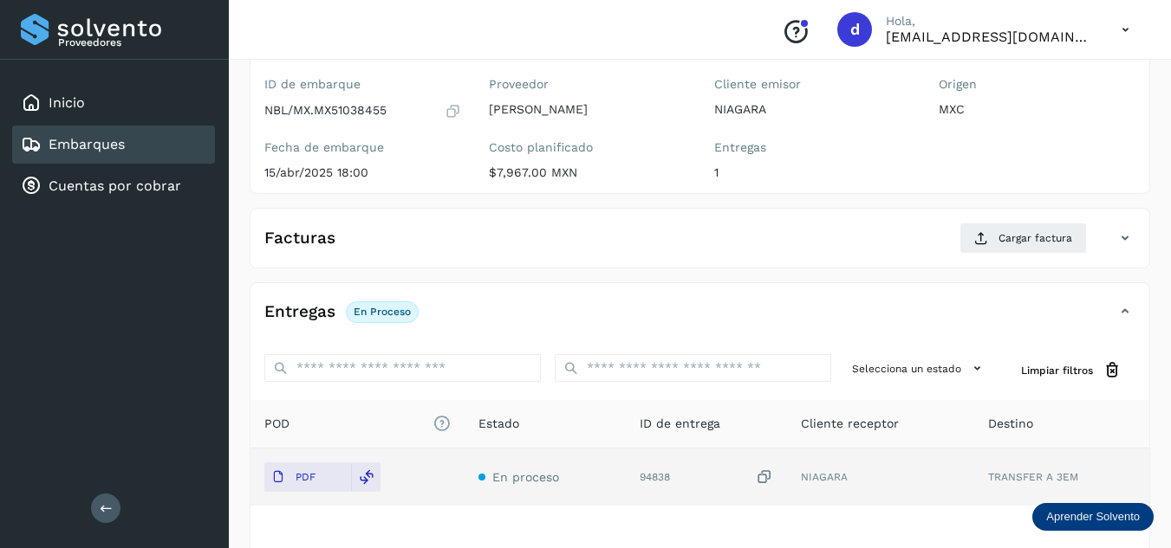
scroll to position [260, 0]
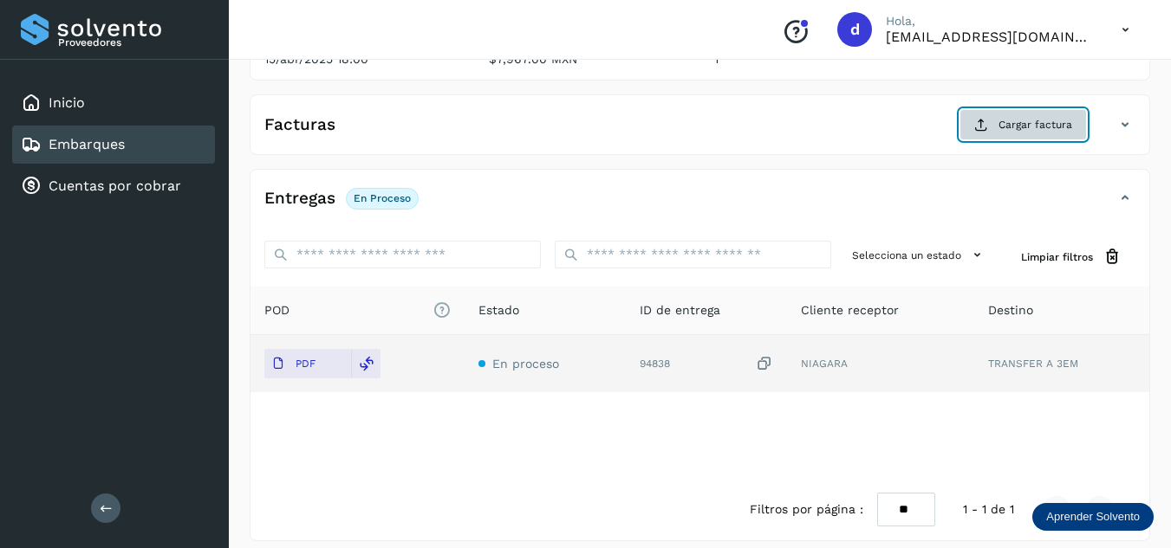
click at [999, 129] on span "Cargar factura" at bounding box center [1035, 125] width 74 height 16
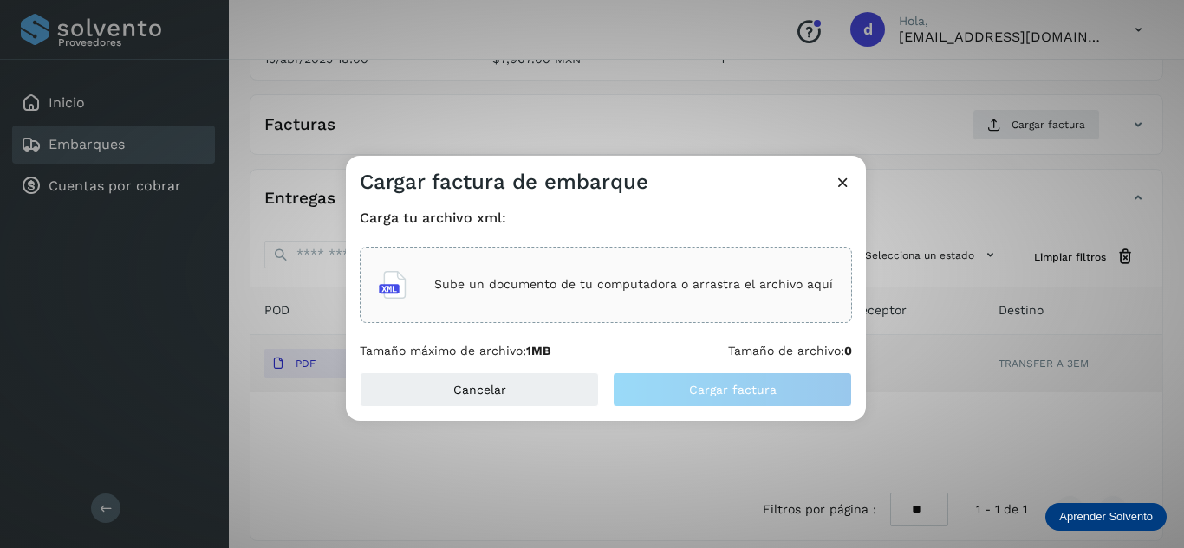
click at [568, 262] on div "Sube un documento de tu computadora o arrastra el archivo aquí" at bounding box center [606, 285] width 454 height 47
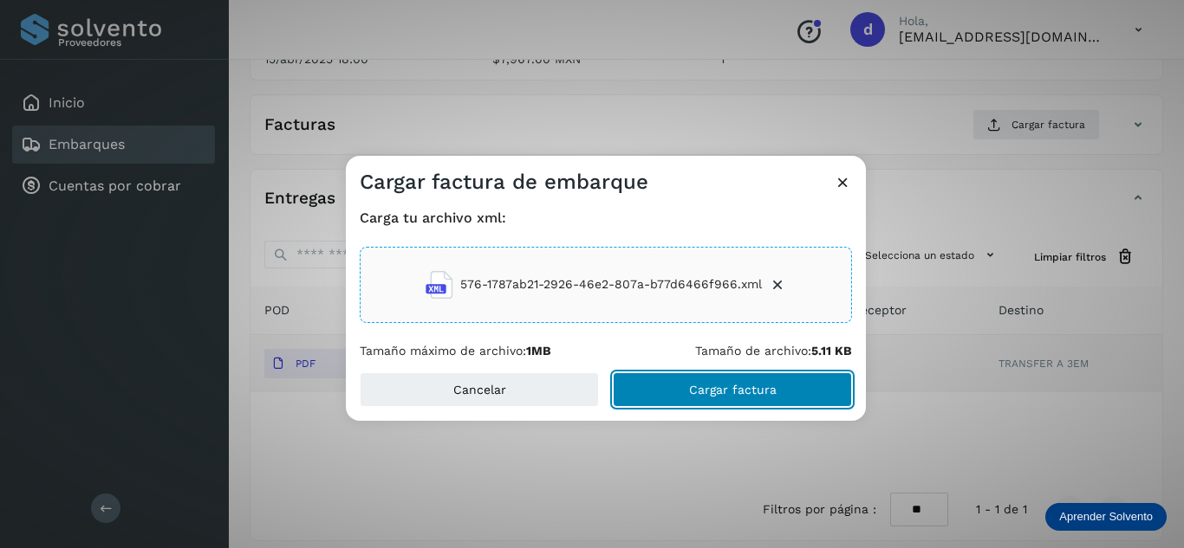
click at [722, 384] on span "Cargar factura" at bounding box center [733, 390] width 88 height 12
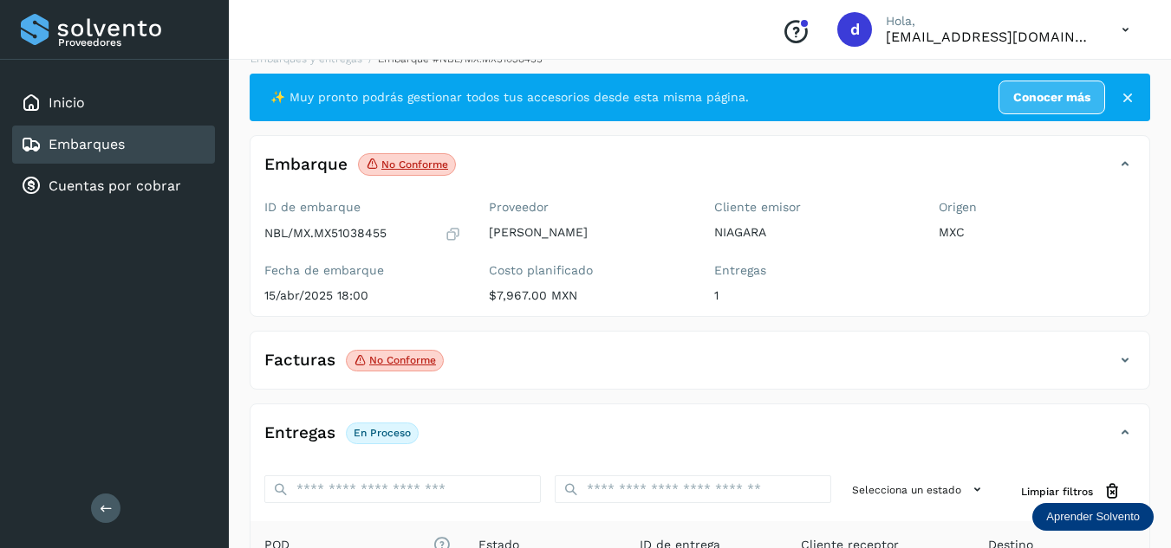
scroll to position [0, 0]
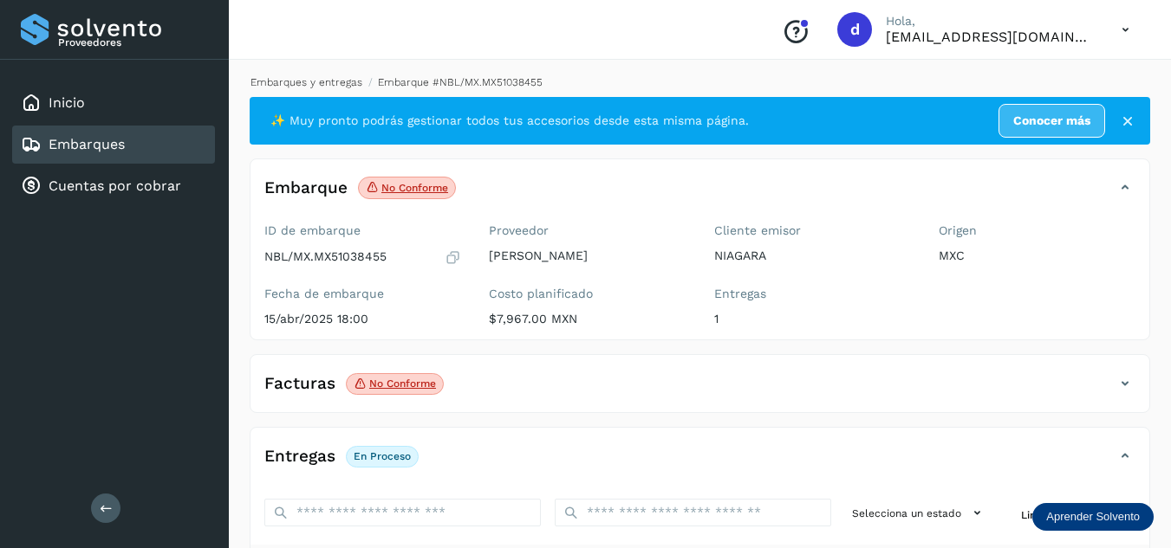
click at [311, 81] on link "Embarques y entregas" at bounding box center [306, 82] width 112 height 12
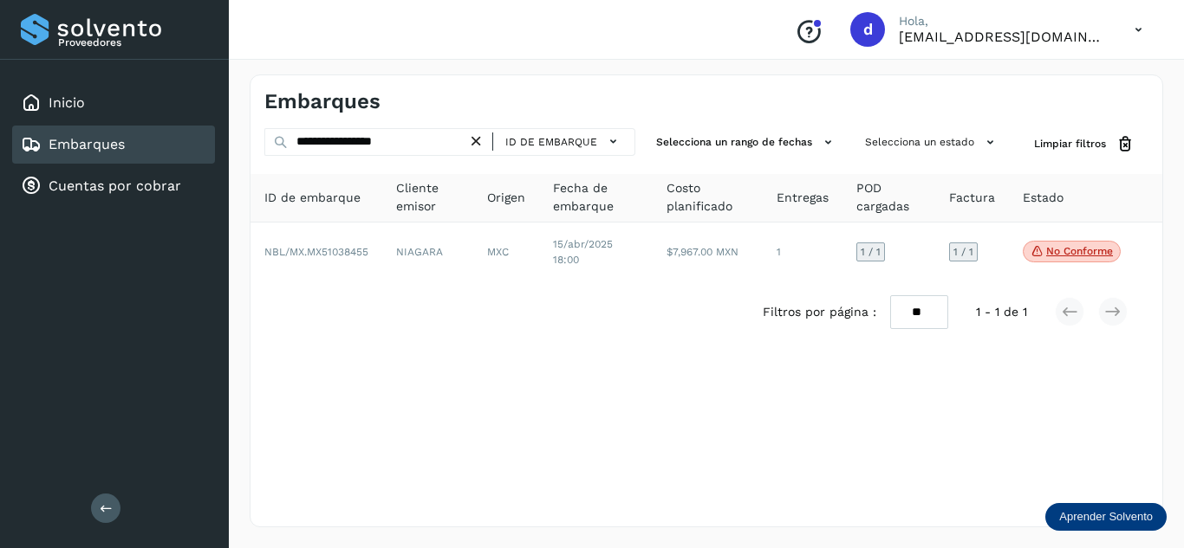
click at [482, 142] on icon at bounding box center [476, 142] width 18 height 18
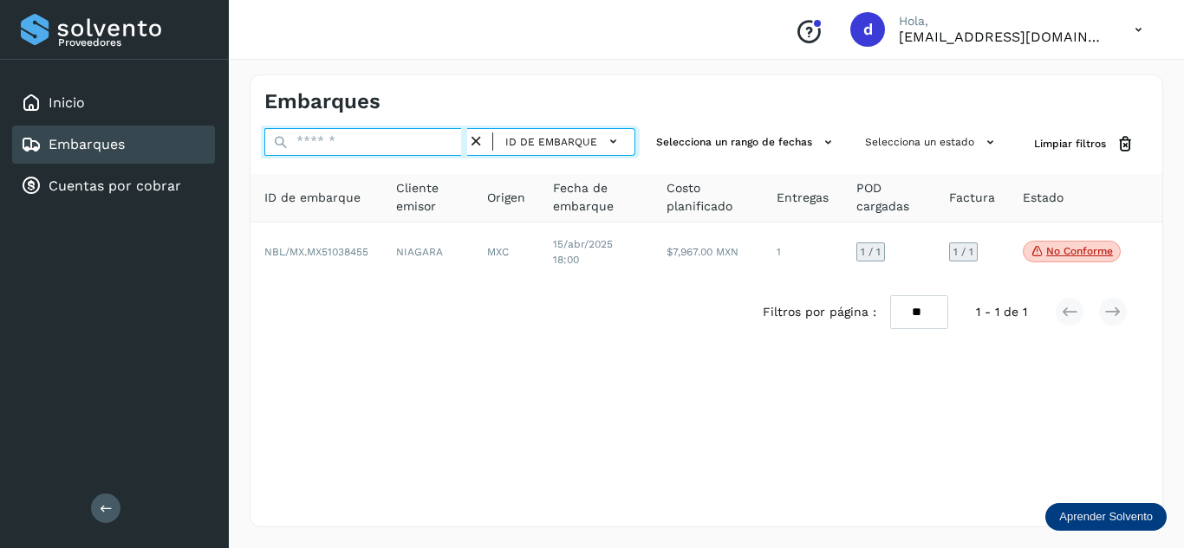
click at [448, 140] on input "text" at bounding box center [365, 142] width 203 height 28
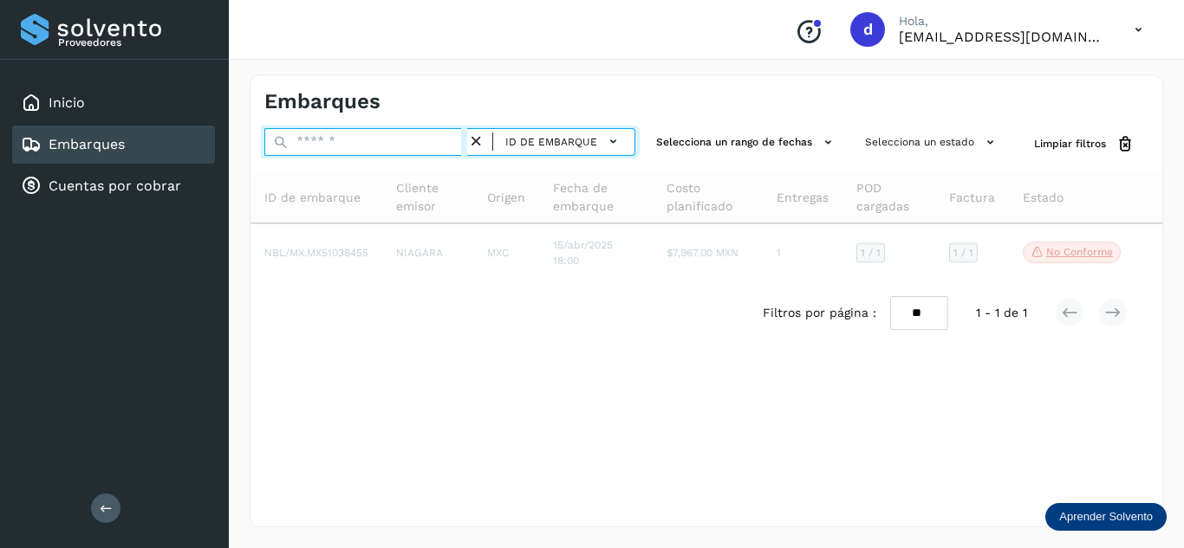
paste input "**********"
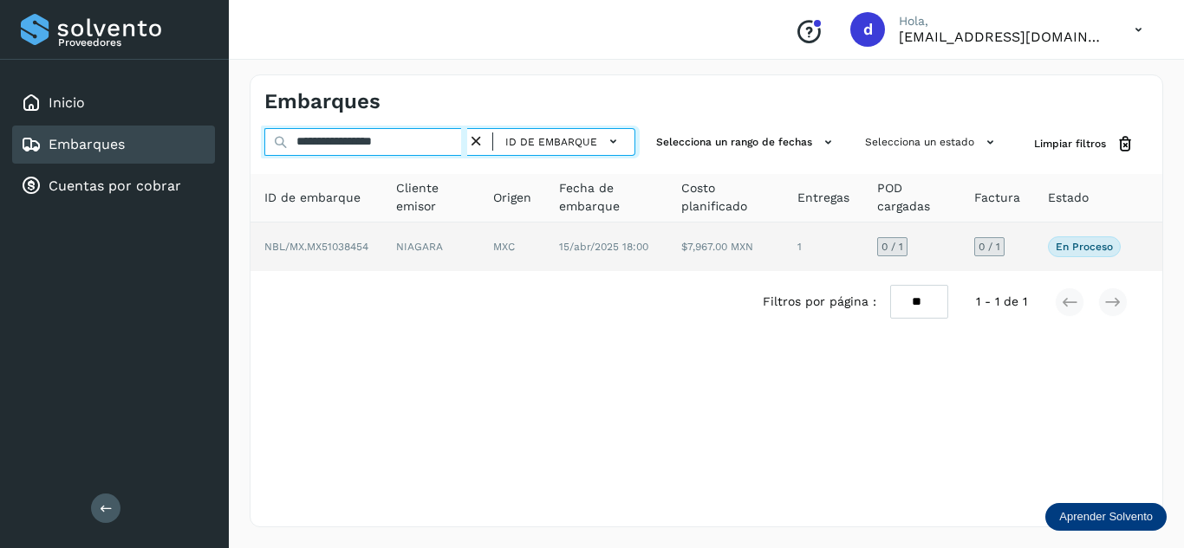
type input "**********"
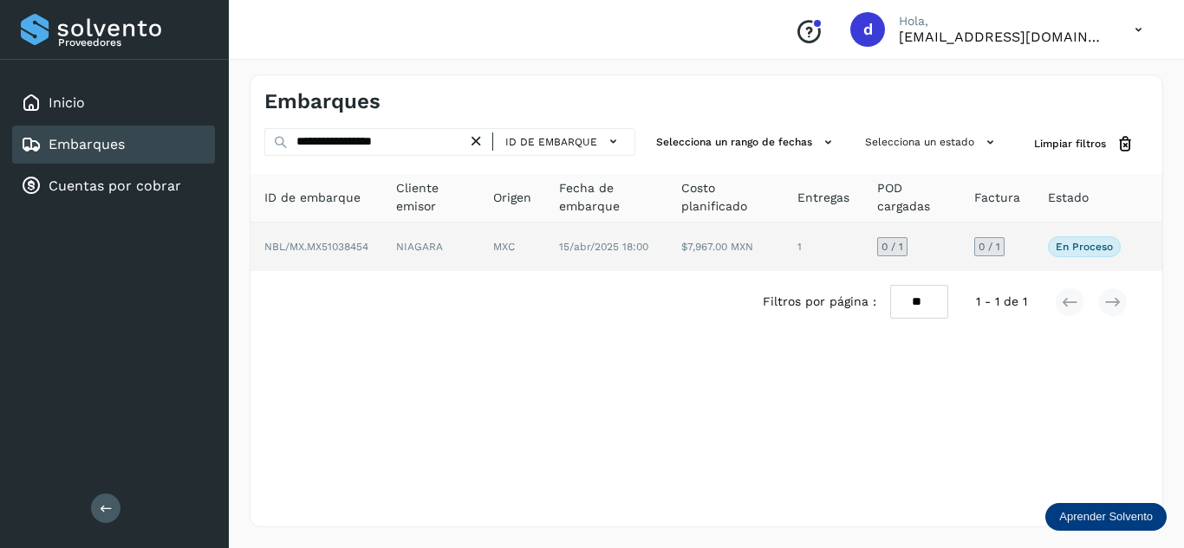
click at [1061, 246] on p "En proceso" at bounding box center [1083, 247] width 57 height 12
click at [308, 249] on span "NBL/MX.MX51038454" at bounding box center [316, 247] width 104 height 12
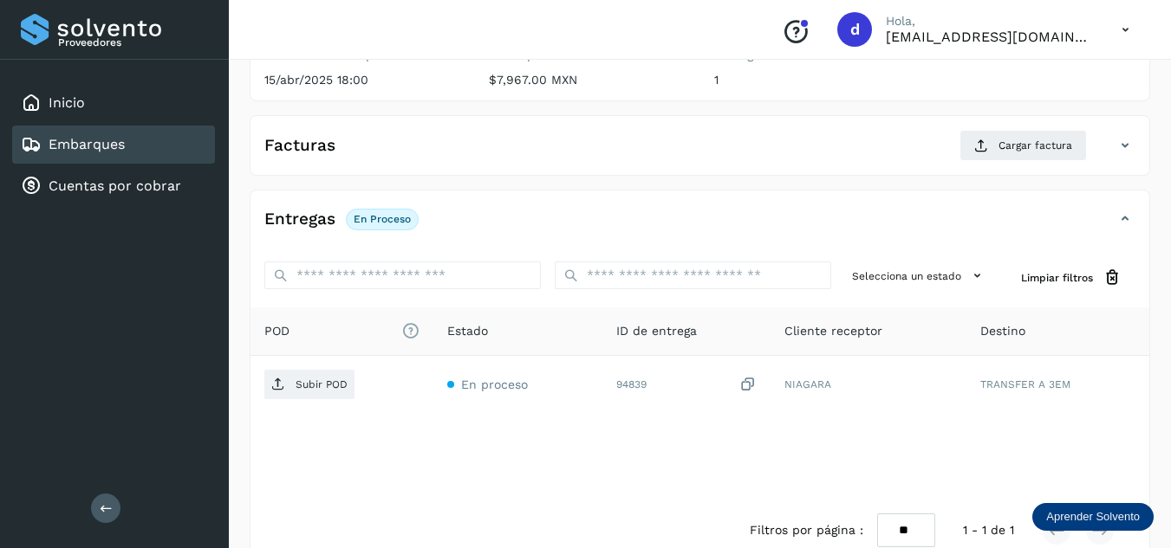
scroll to position [260, 0]
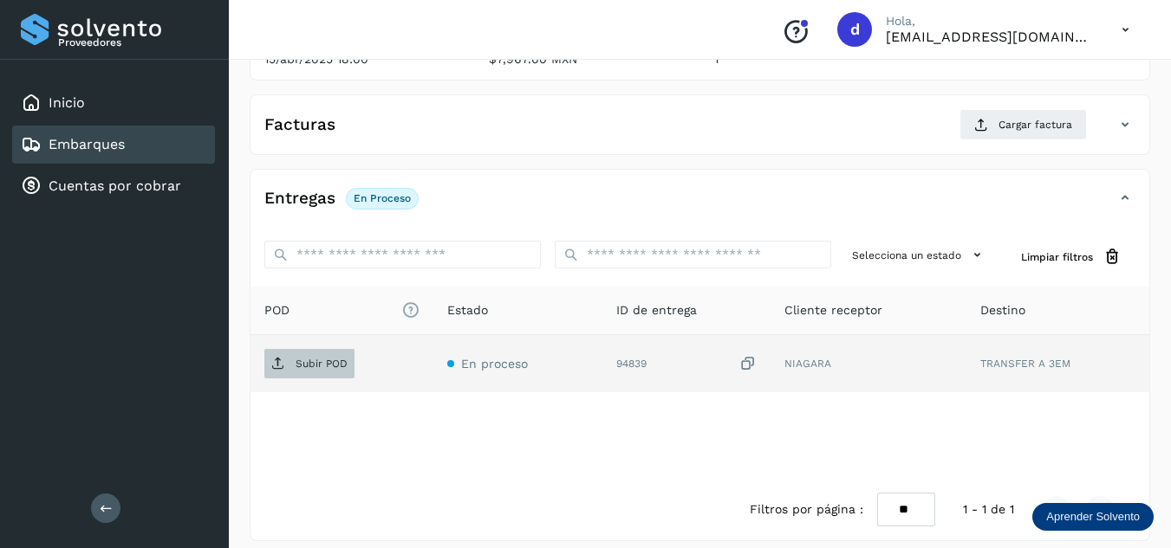
click at [314, 364] on p "Subir POD" at bounding box center [321, 364] width 52 height 12
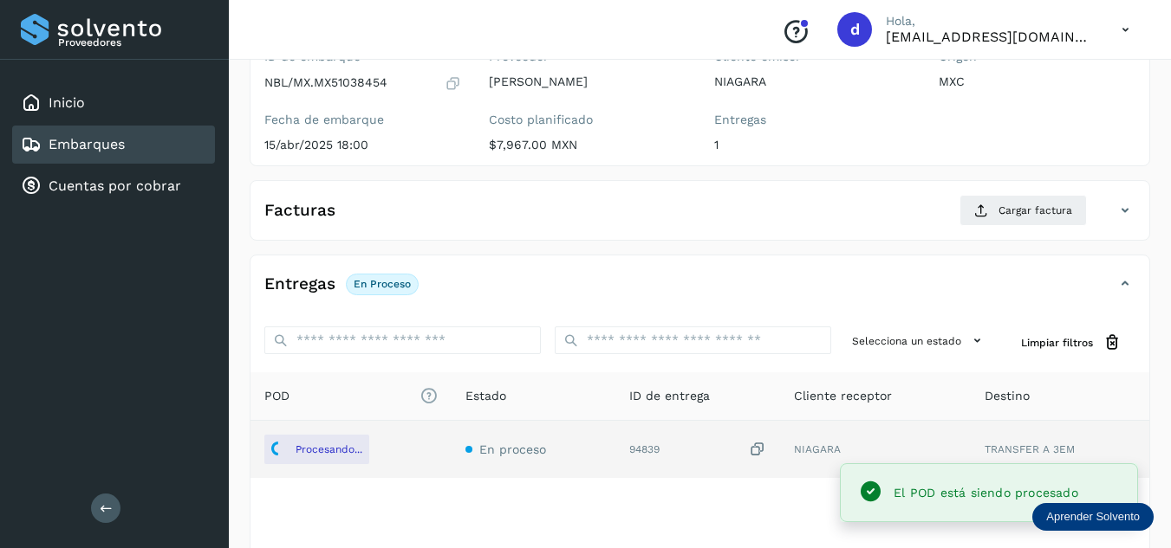
scroll to position [173, 0]
click at [1010, 198] on button "Cargar factura" at bounding box center [1022, 211] width 127 height 31
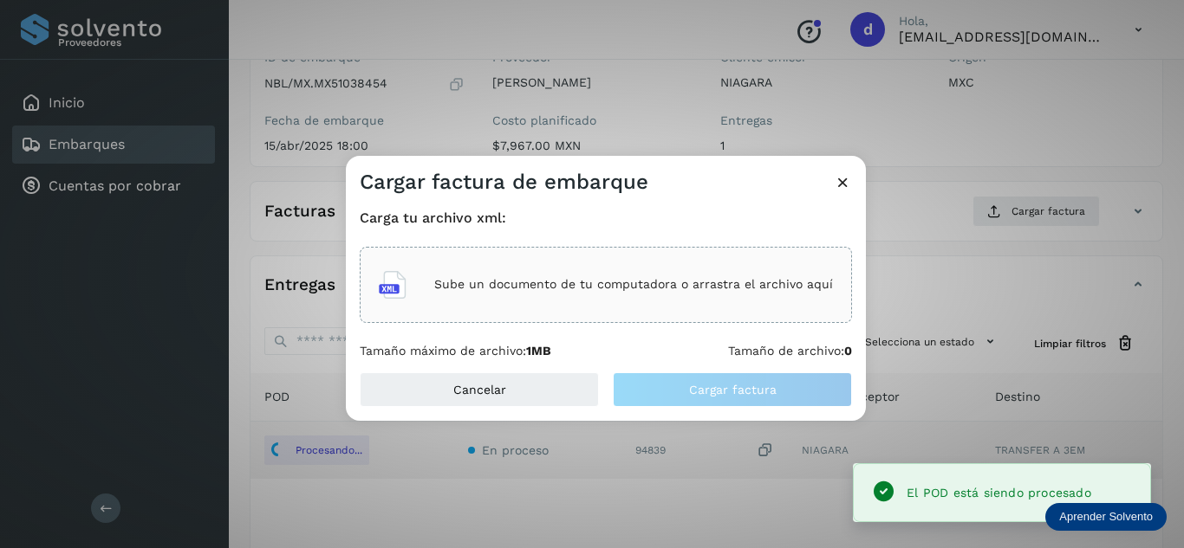
click at [612, 259] on div "Sube un documento de tu computadora o arrastra el archivo aquí" at bounding box center [606, 285] width 492 height 76
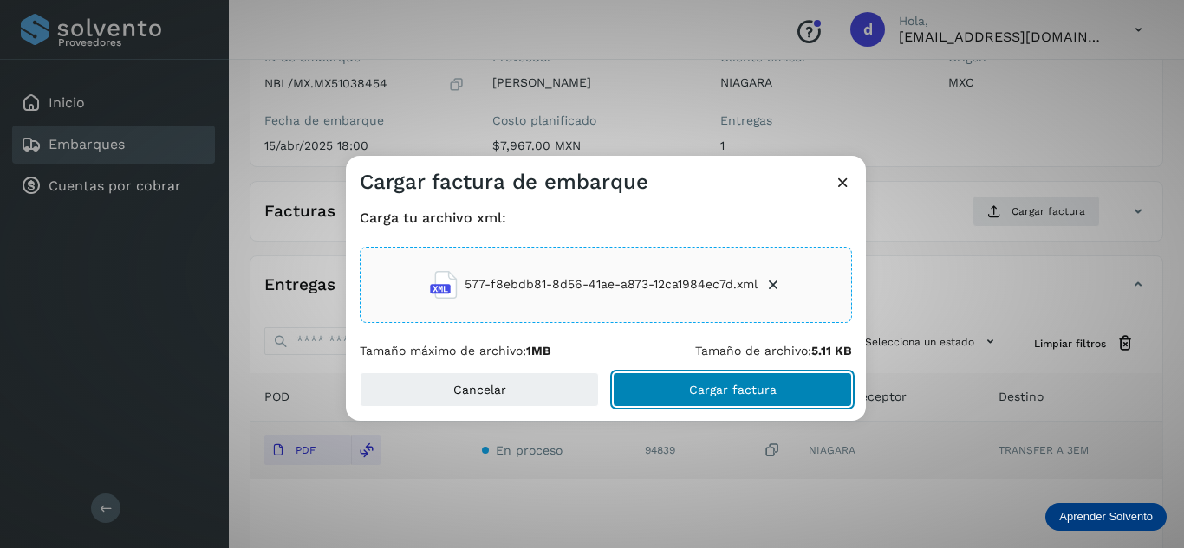
click at [787, 386] on button "Cargar factura" at bounding box center [732, 390] width 239 height 35
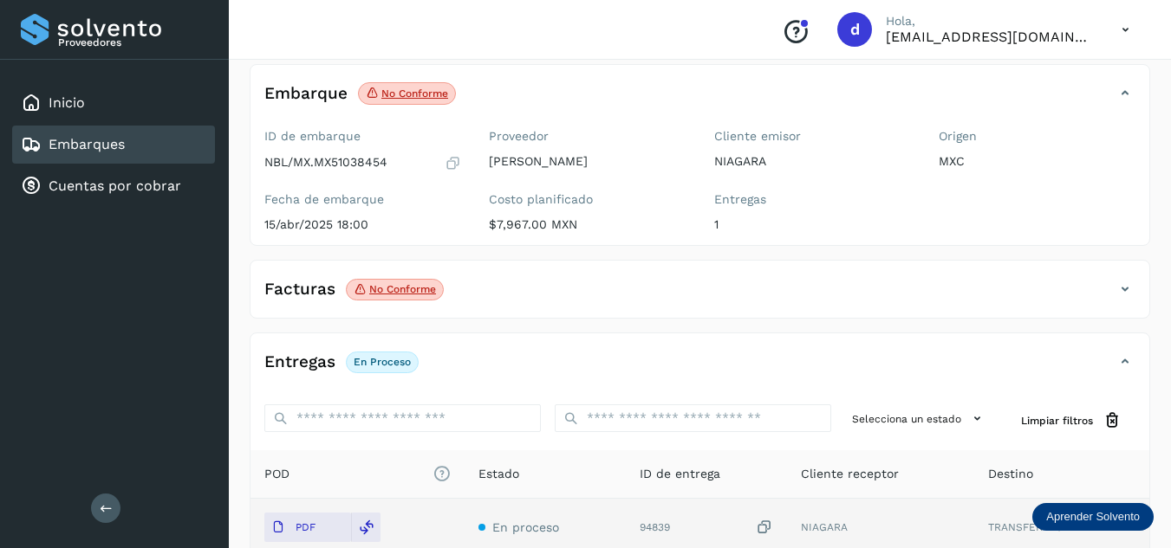
scroll to position [0, 0]
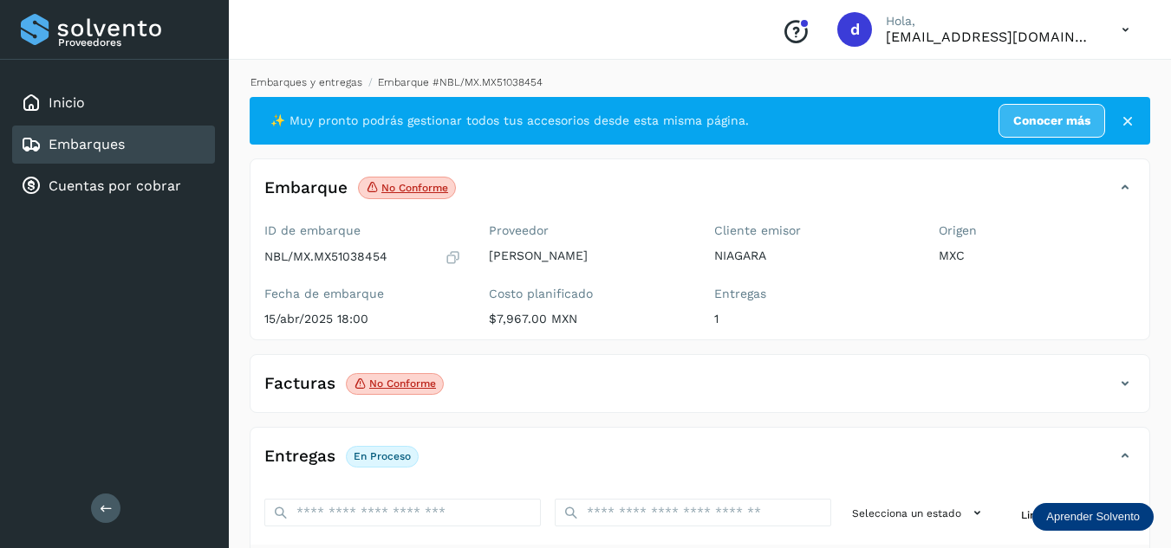
click at [324, 81] on link "Embarques y entregas" at bounding box center [306, 82] width 112 height 12
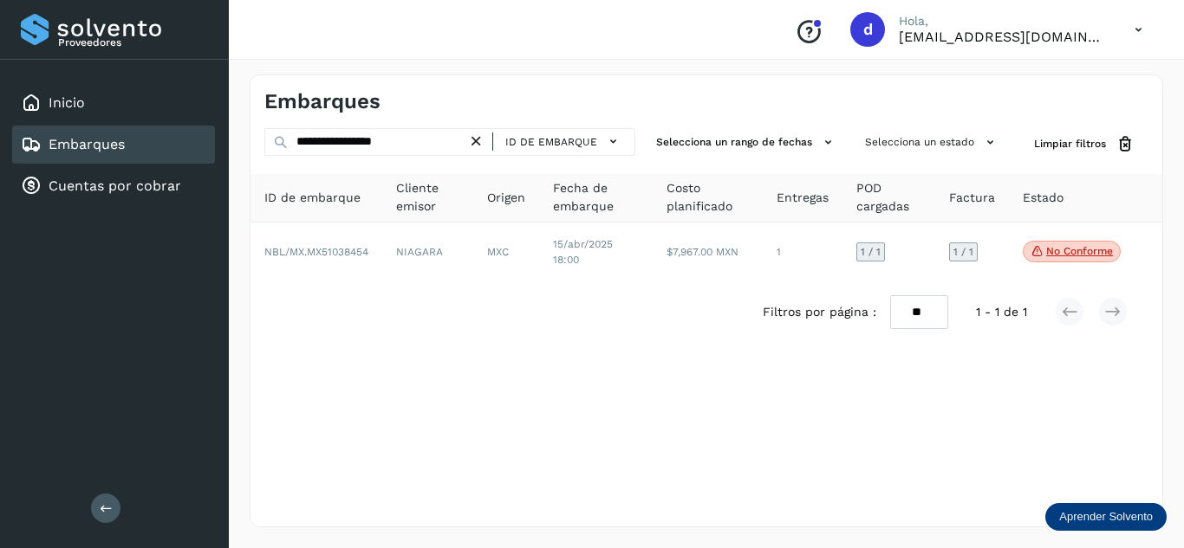
click at [475, 142] on icon at bounding box center [476, 142] width 18 height 18
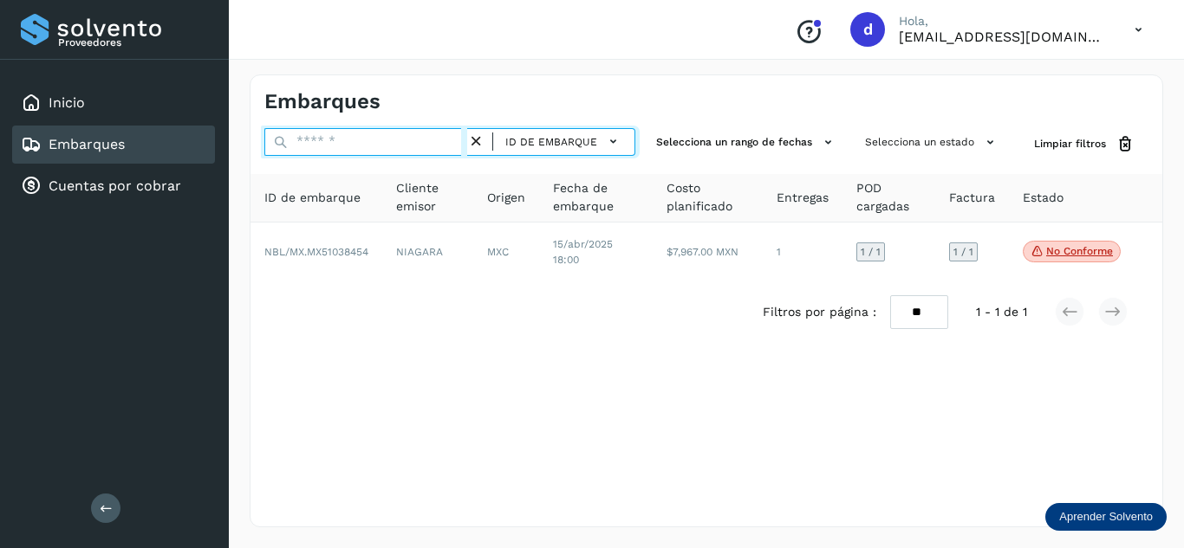
click at [407, 148] on input "text" at bounding box center [365, 142] width 203 height 28
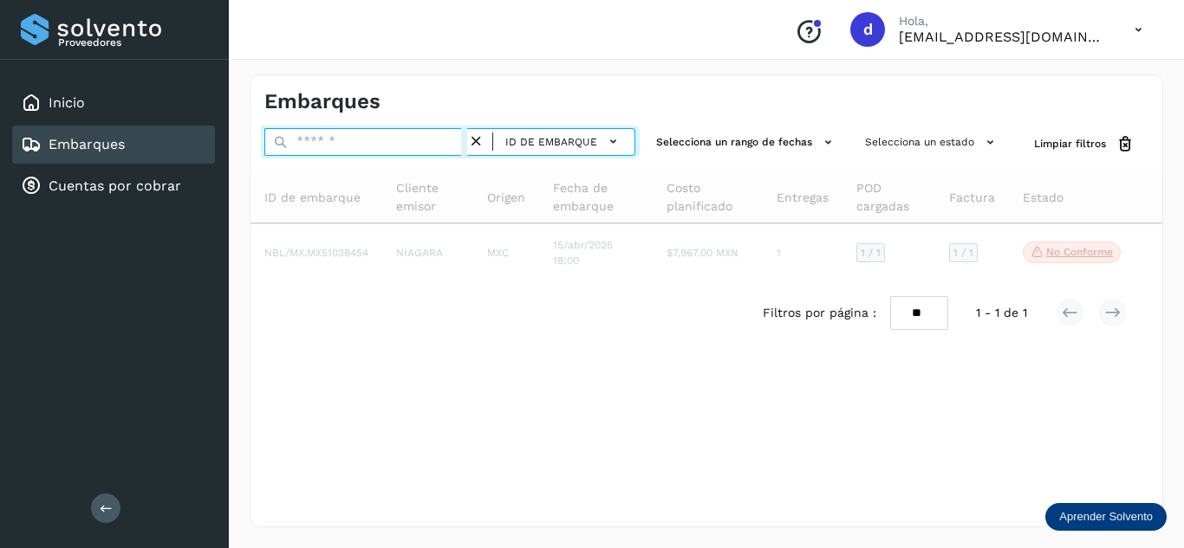
paste input "**********"
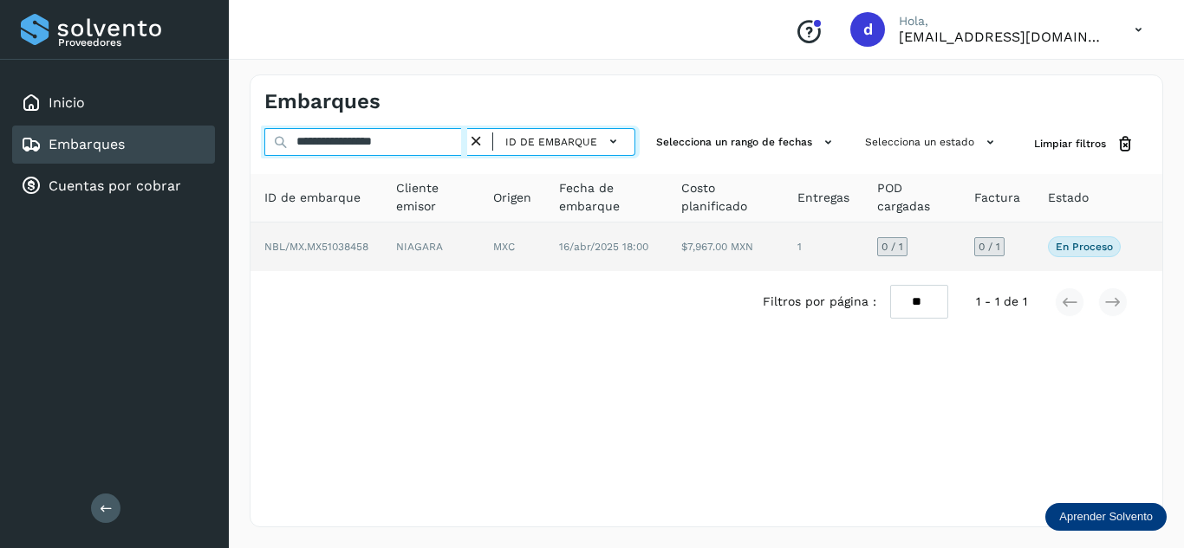
type input "**********"
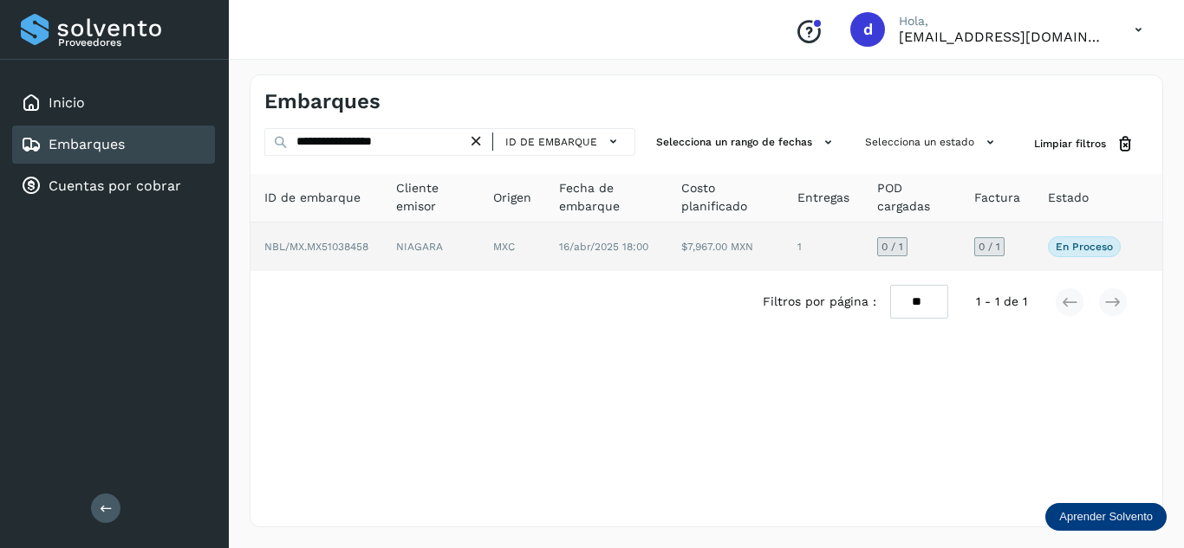
click at [349, 248] on span "NBL/MX.MX51038458" at bounding box center [316, 247] width 104 height 12
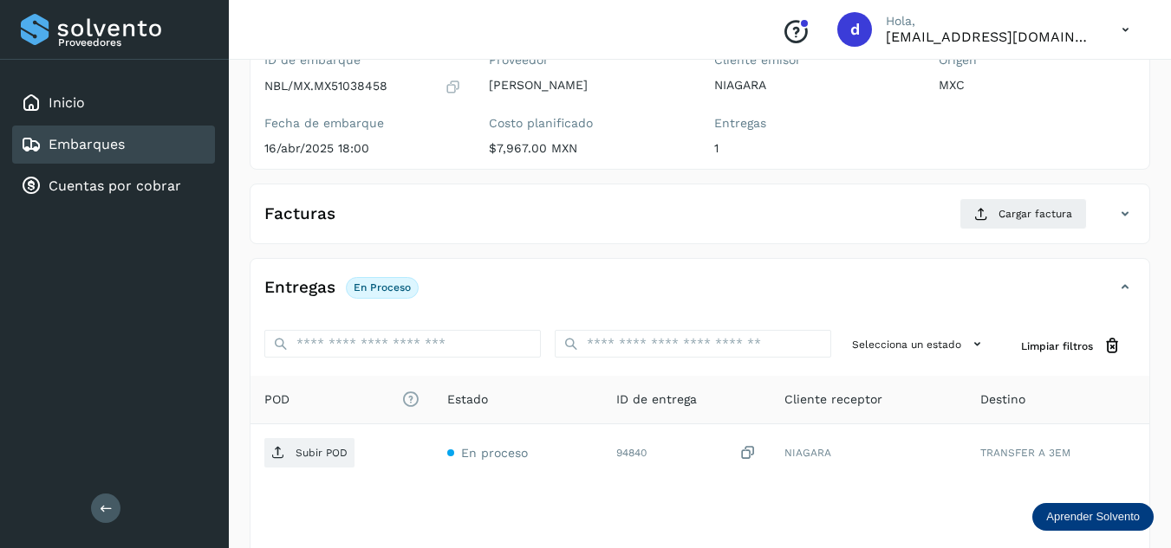
scroll to position [173, 0]
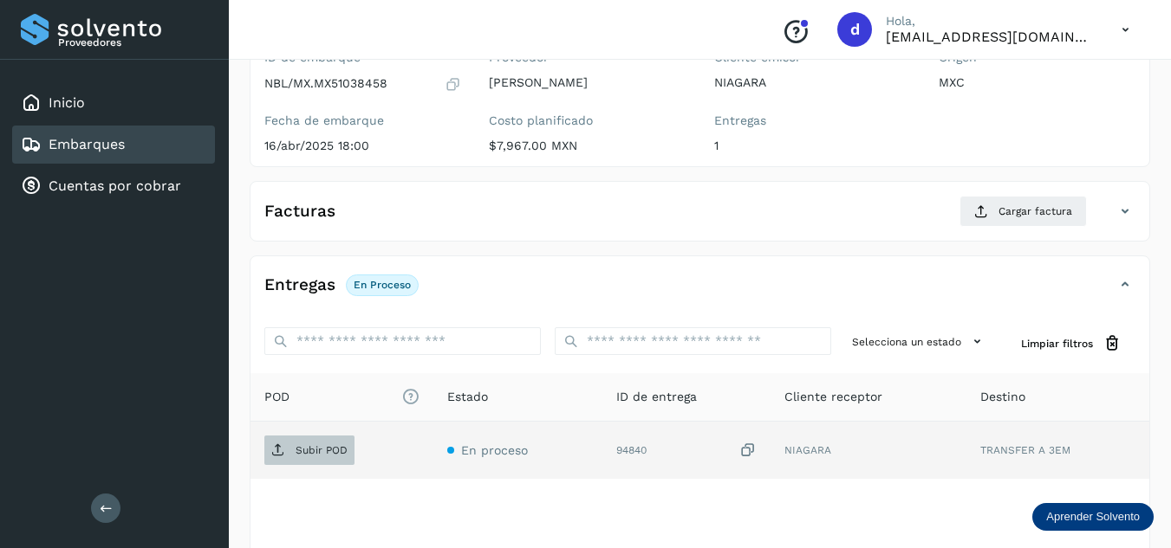
click at [325, 455] on p "Subir POD" at bounding box center [321, 450] width 52 height 12
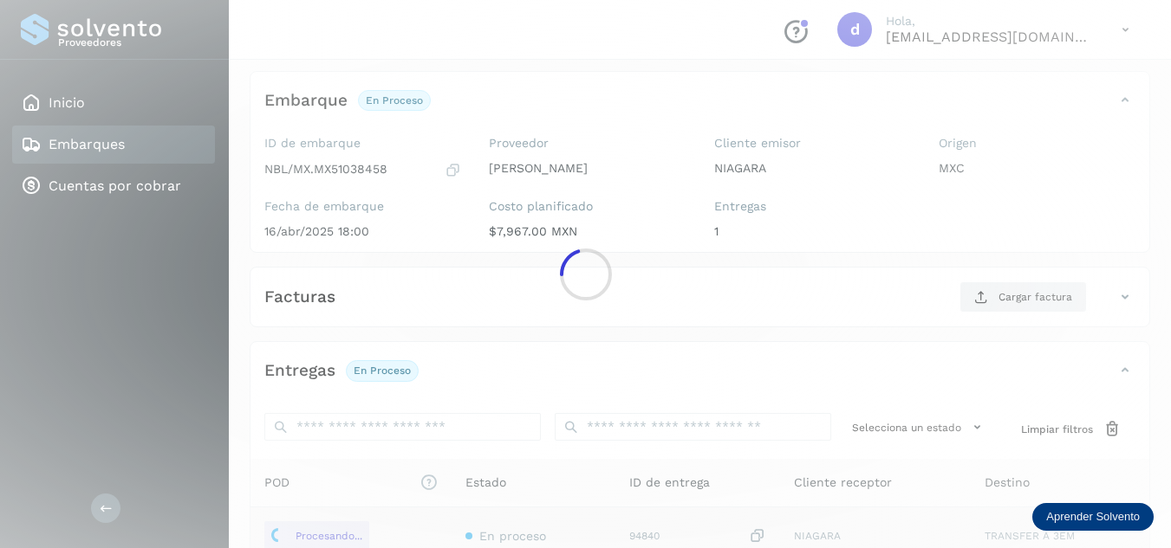
scroll to position [87, 0]
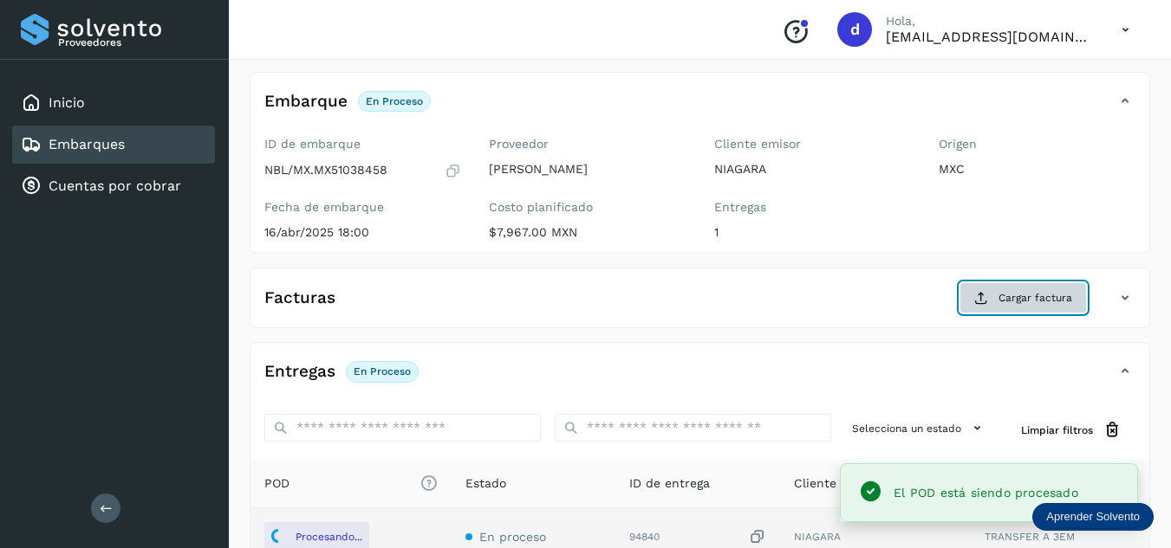
click at [992, 297] on button "Cargar factura" at bounding box center [1022, 297] width 127 height 31
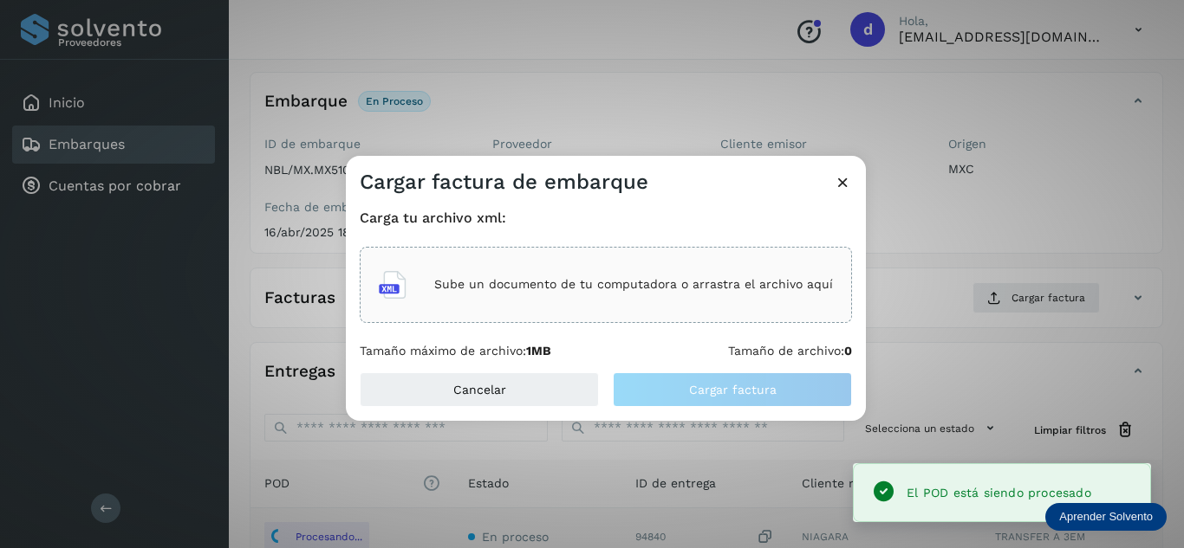
click at [708, 305] on div "Sube un documento de tu computadora o arrastra el archivo aquí" at bounding box center [606, 285] width 454 height 47
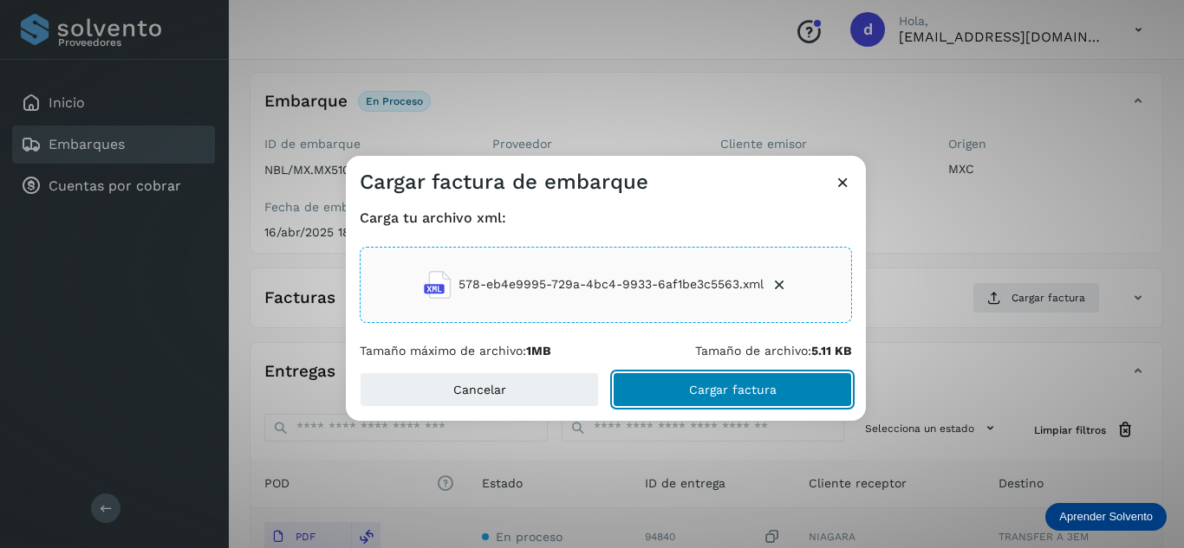
click at [730, 386] on span "Cargar factura" at bounding box center [733, 390] width 88 height 12
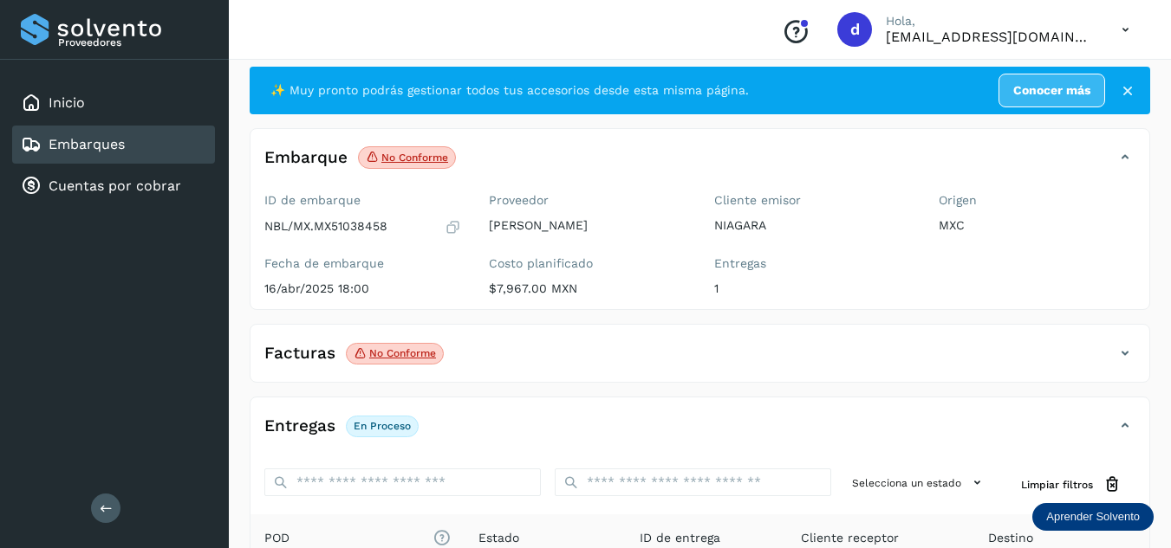
scroll to position [0, 0]
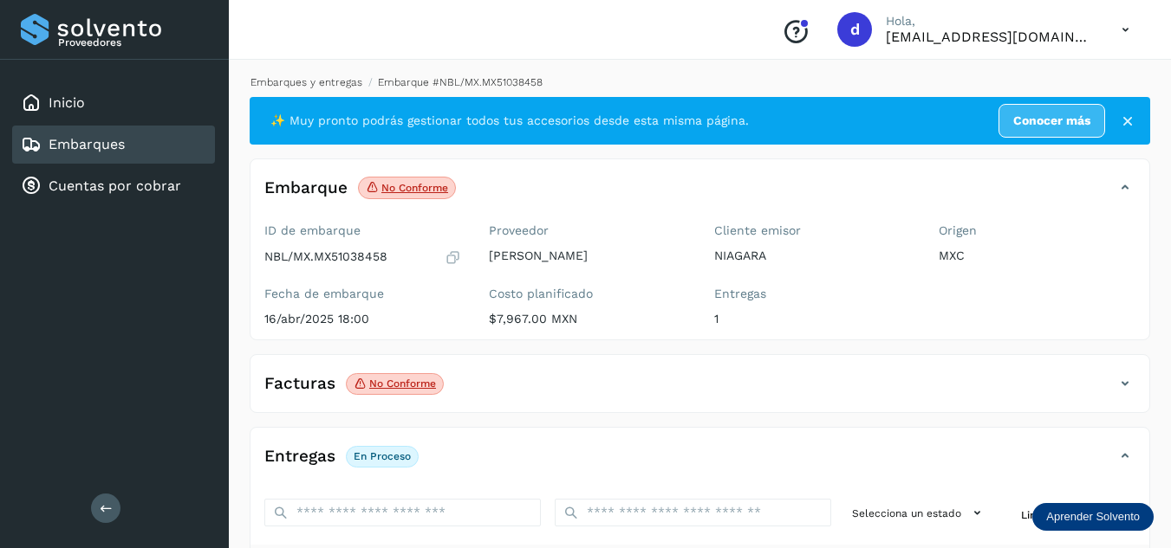
click at [308, 84] on link "Embarques y entregas" at bounding box center [306, 82] width 112 height 12
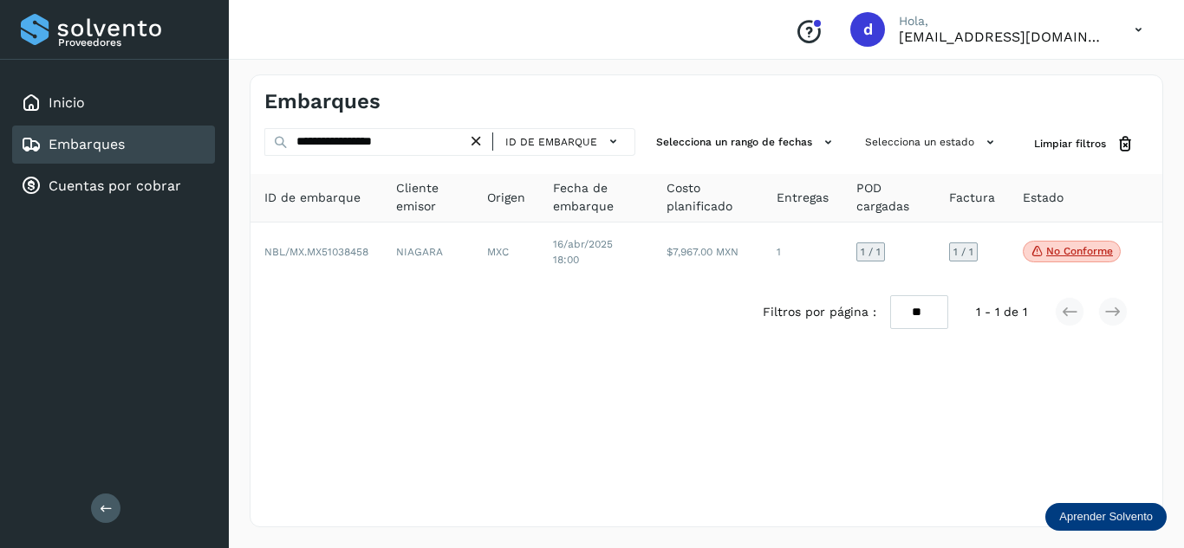
click at [483, 147] on icon at bounding box center [476, 142] width 18 height 18
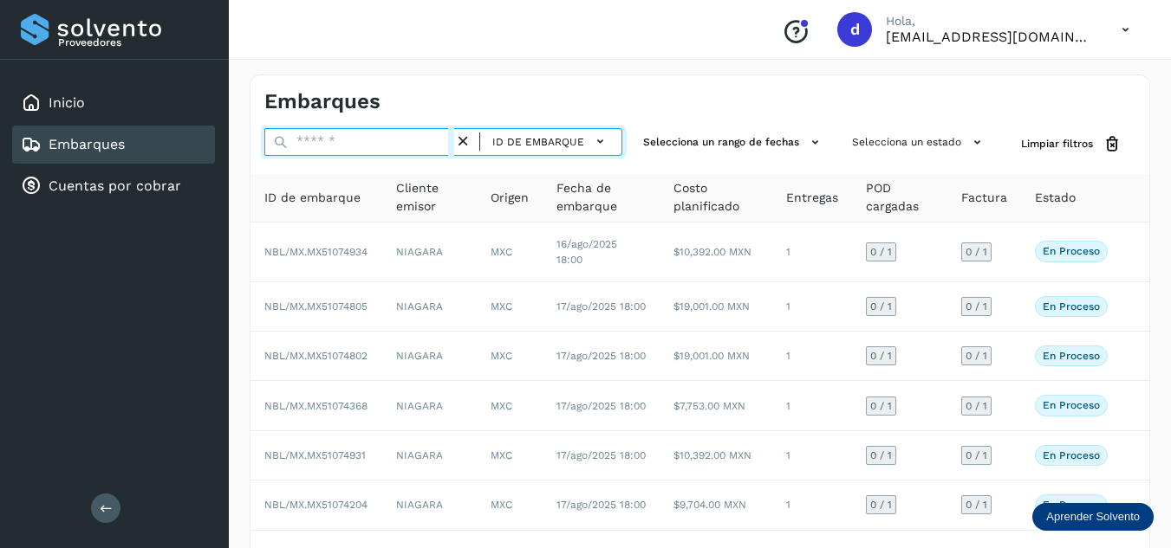
click at [363, 150] on input "text" at bounding box center [359, 142] width 190 height 28
paste input "**********"
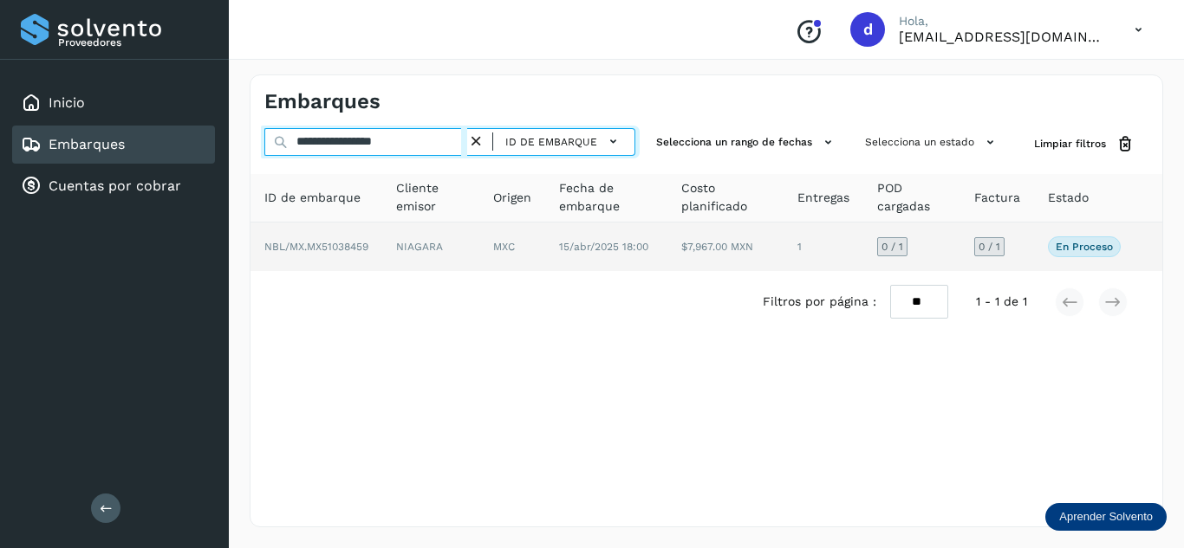
type input "**********"
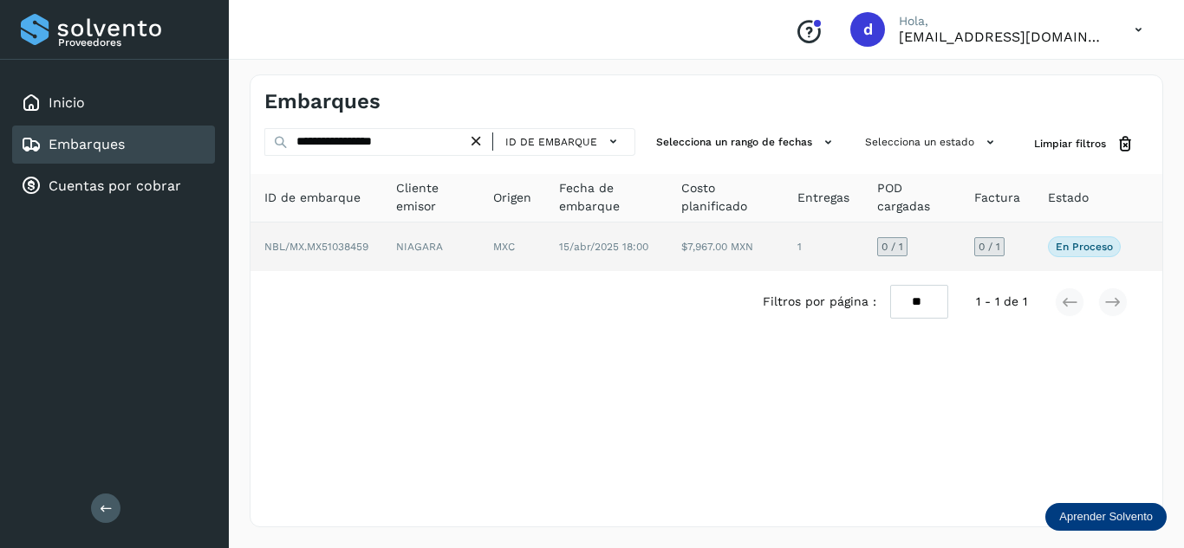
click at [368, 241] on span "NBL/MX.MX51038459" at bounding box center [316, 247] width 104 height 12
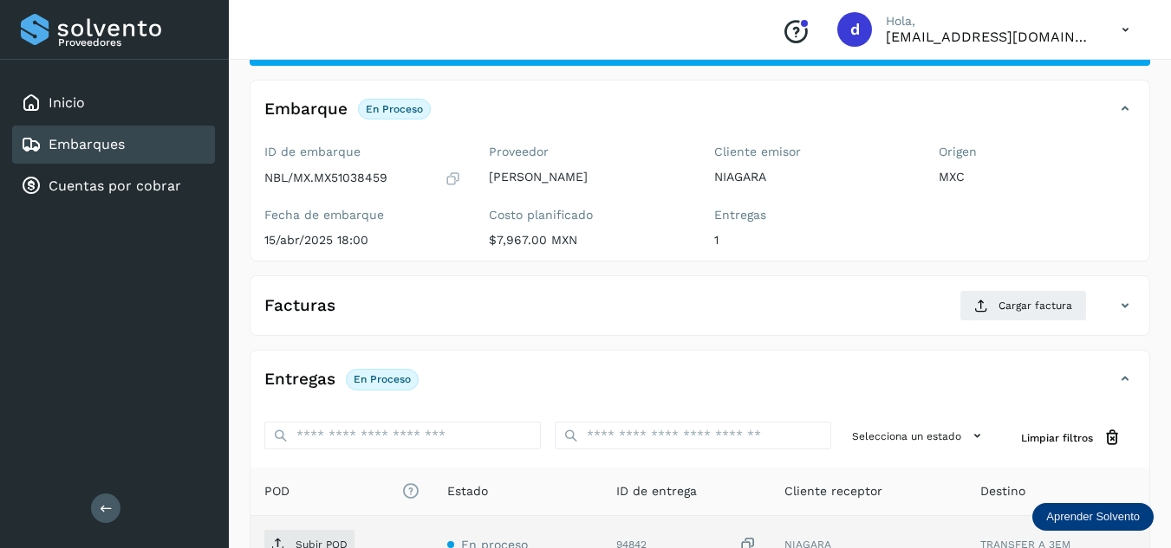
scroll to position [260, 0]
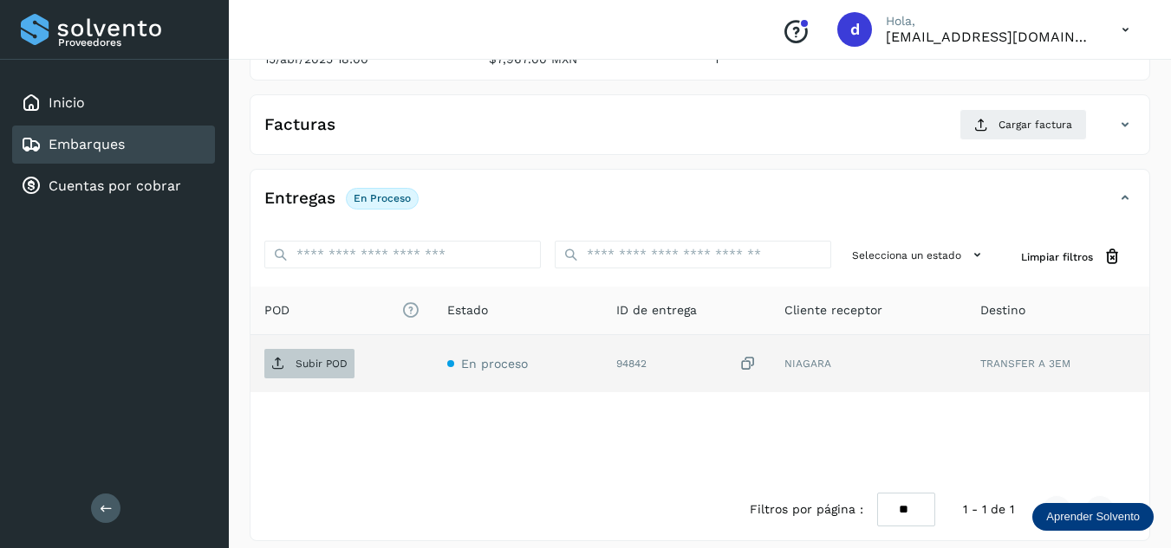
click at [347, 361] on p "Subir POD" at bounding box center [321, 364] width 52 height 12
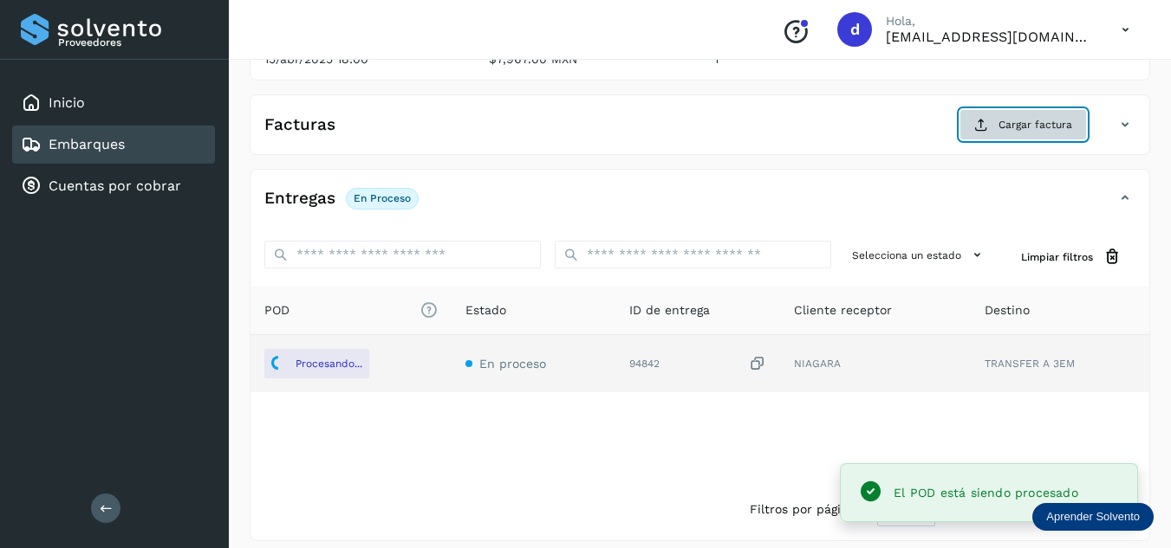
click at [1047, 131] on span "Cargar factura" at bounding box center [1035, 125] width 74 height 16
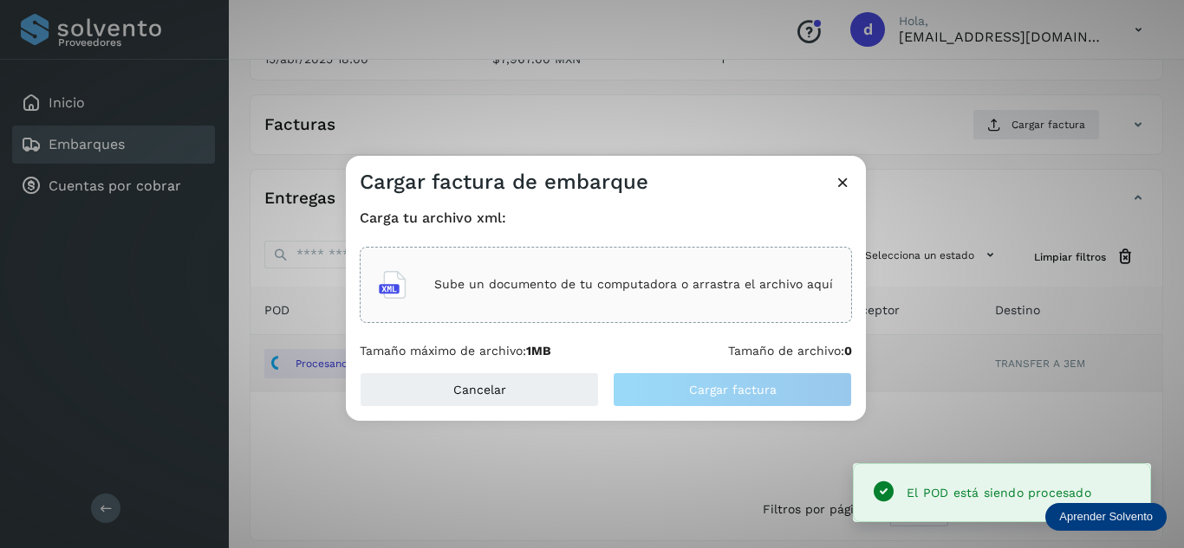
click at [612, 298] on div "Sube un documento de tu computadora o arrastra el archivo aquí" at bounding box center [606, 285] width 454 height 47
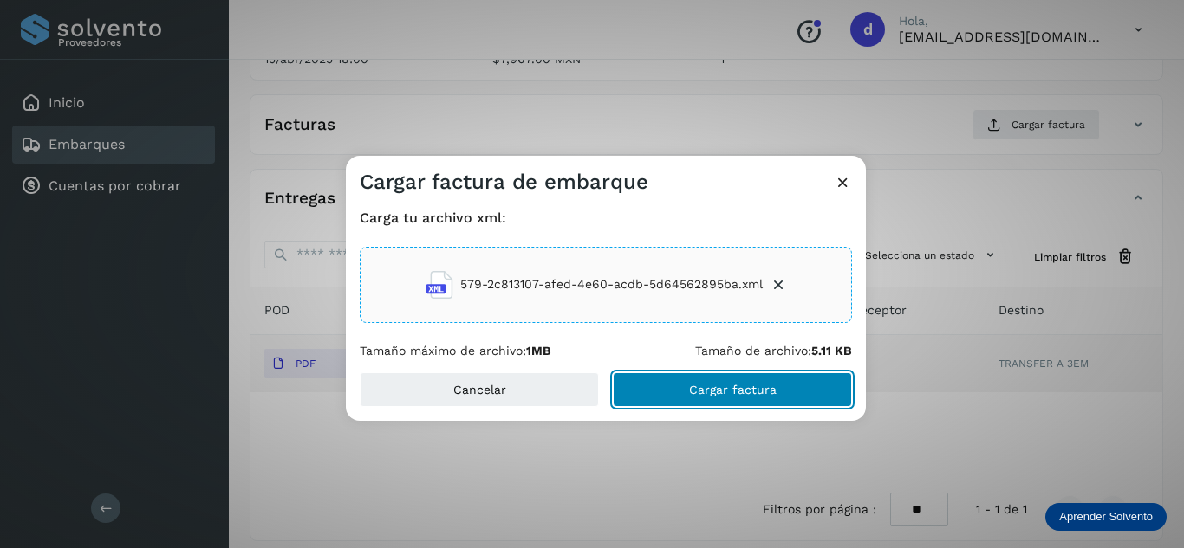
click at [646, 386] on button "Cargar factura" at bounding box center [732, 390] width 239 height 35
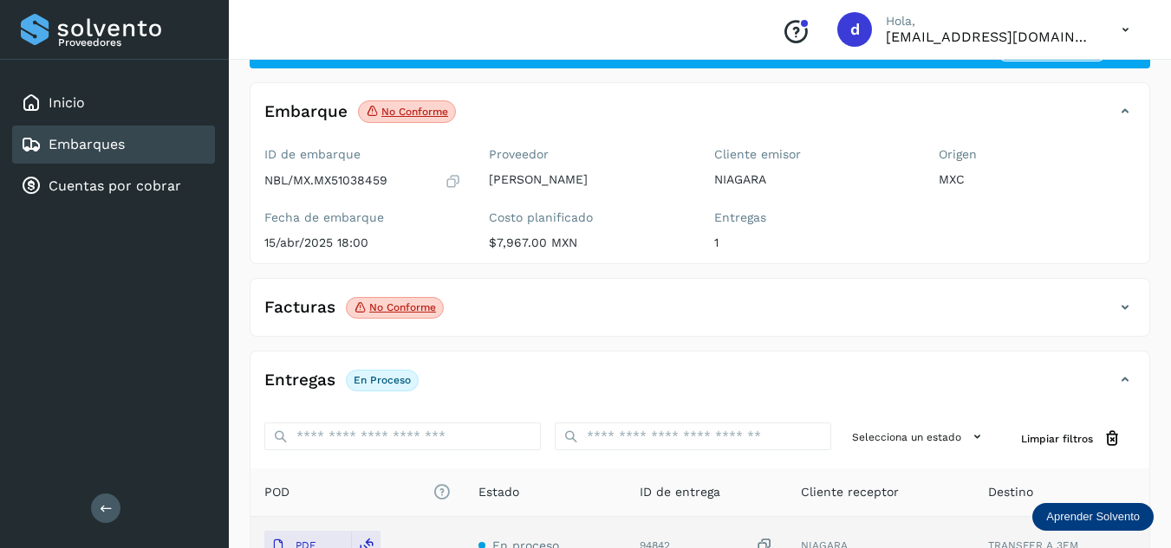
scroll to position [0, 0]
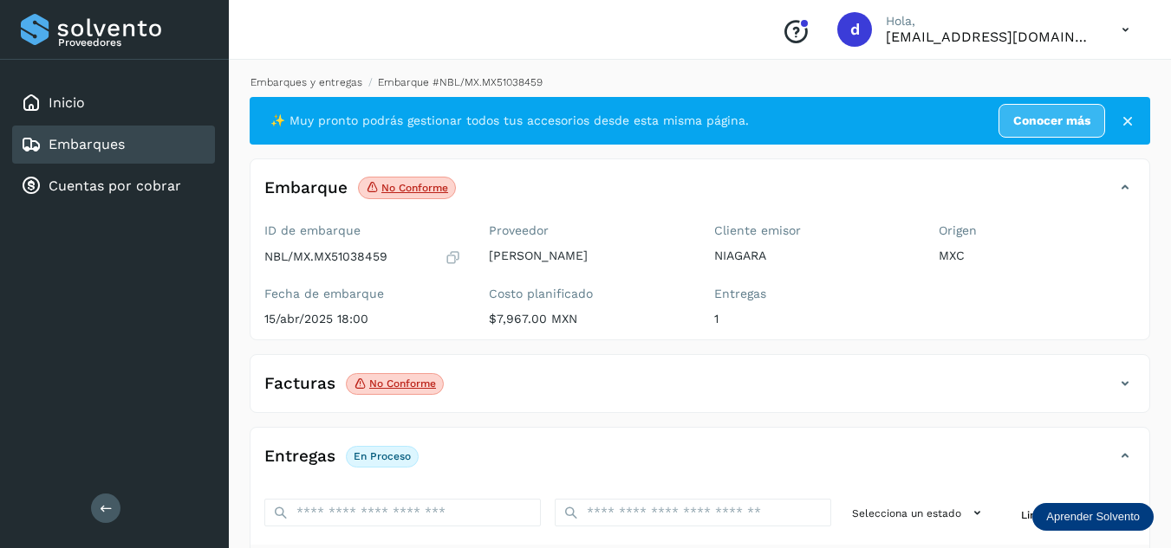
click at [362, 88] on li "Embarques y entregas" at bounding box center [452, 83] width 180 height 16
click at [322, 86] on link "Embarques y entregas" at bounding box center [306, 82] width 112 height 12
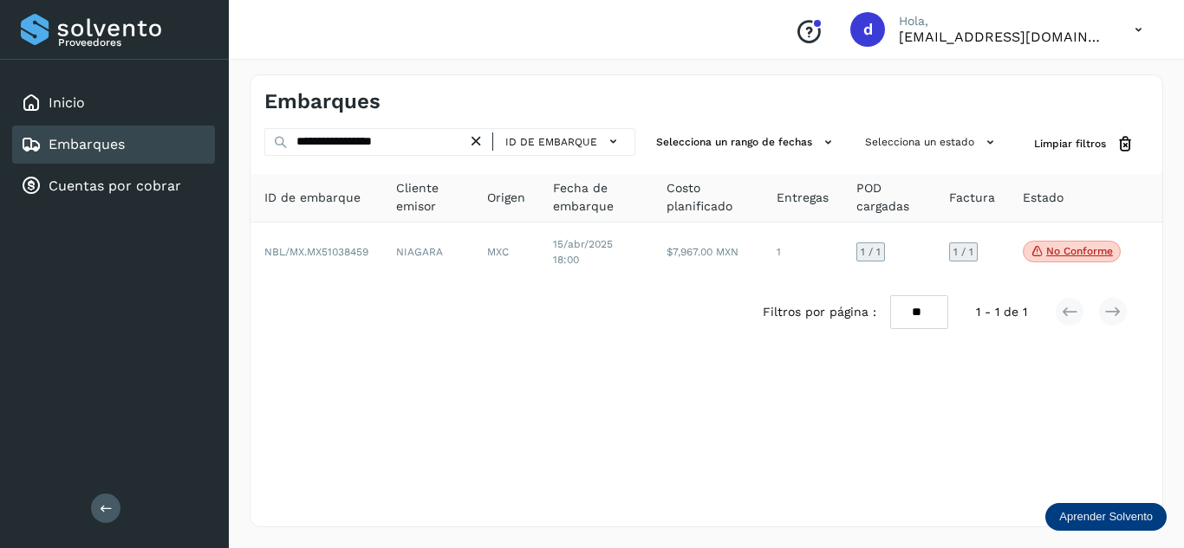
click at [488, 136] on div "ID de embarque" at bounding box center [556, 141] width 142 height 25
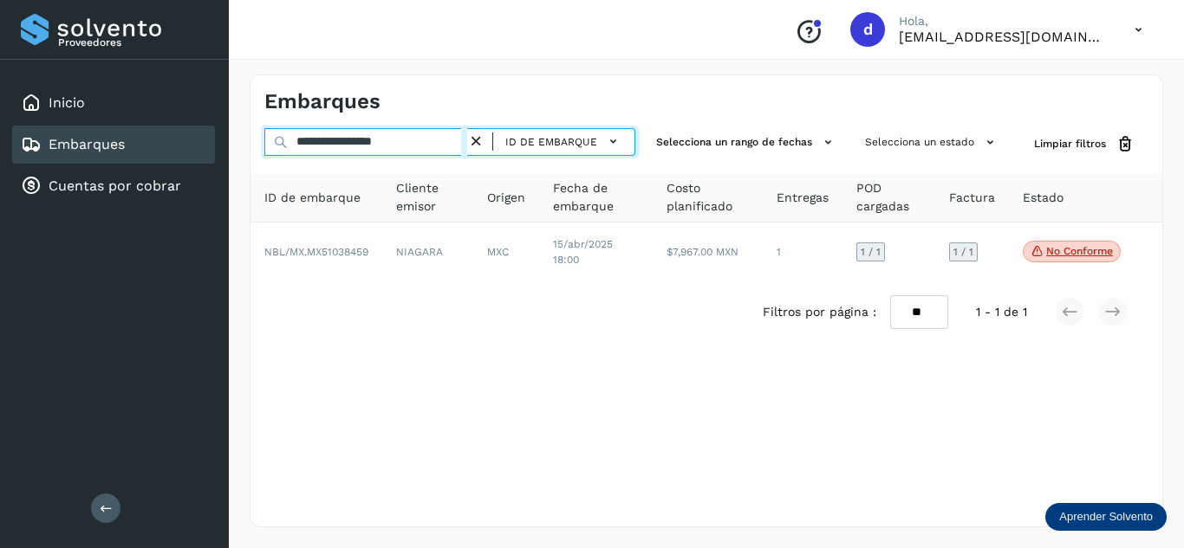
click at [451, 146] on input "**********" at bounding box center [365, 142] width 203 height 28
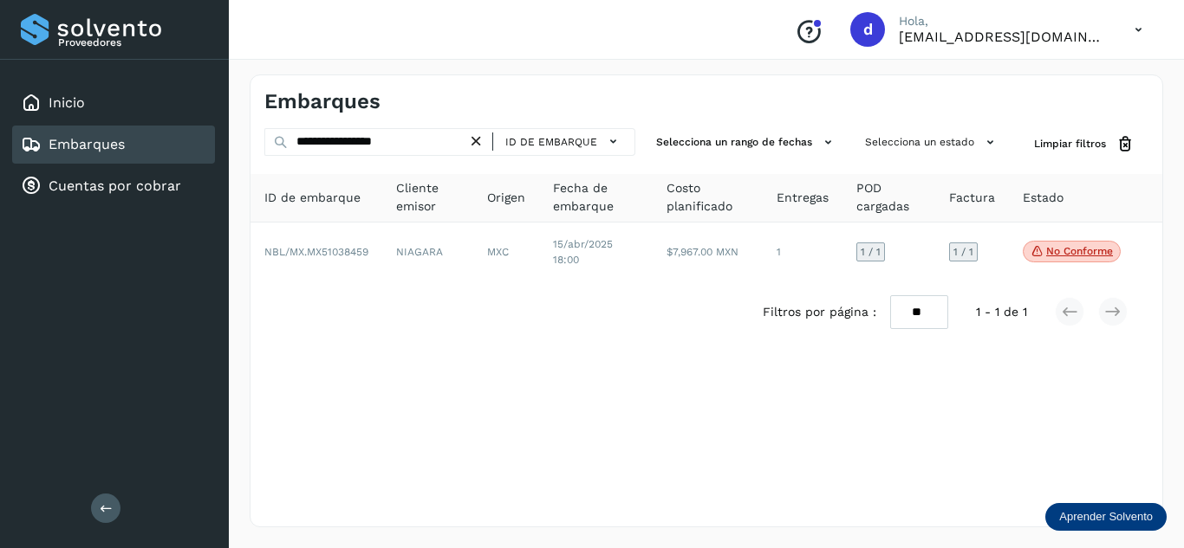
click at [477, 143] on icon at bounding box center [476, 142] width 18 height 18
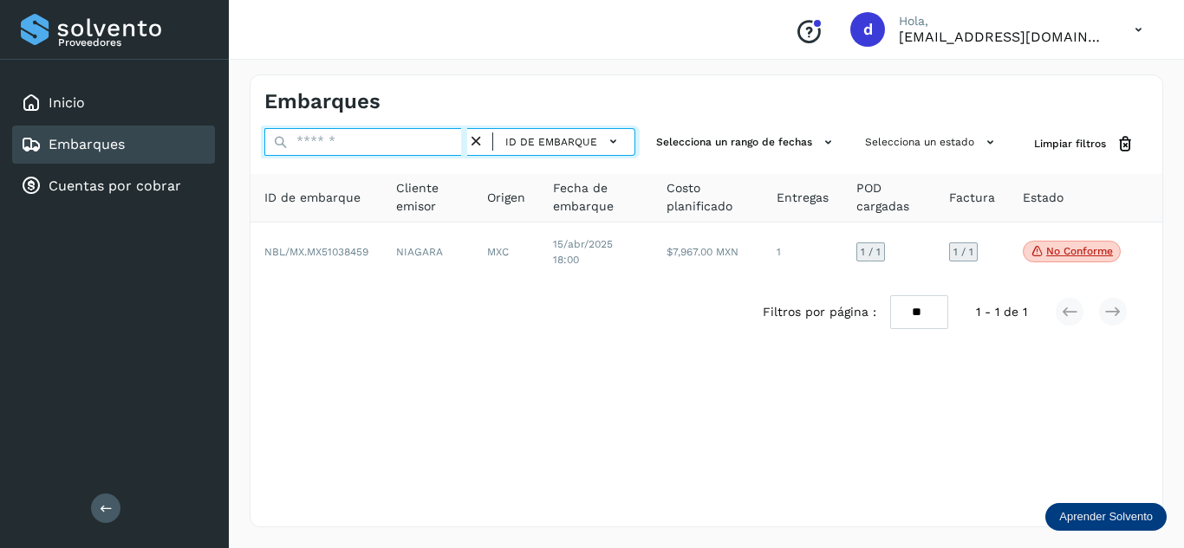
click at [454, 143] on input "text" at bounding box center [365, 142] width 203 height 28
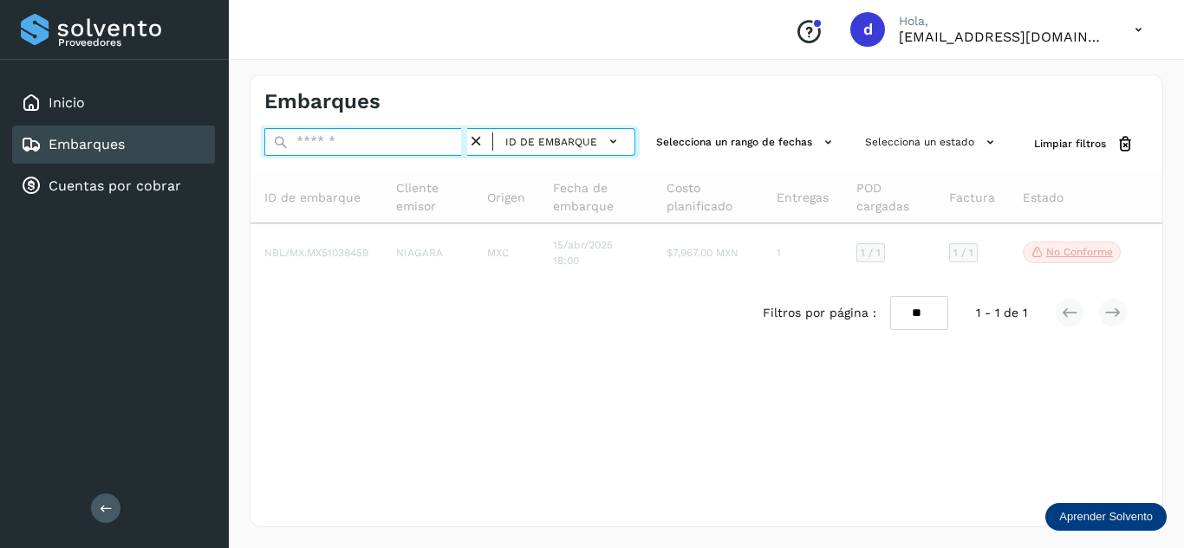
paste input "**********"
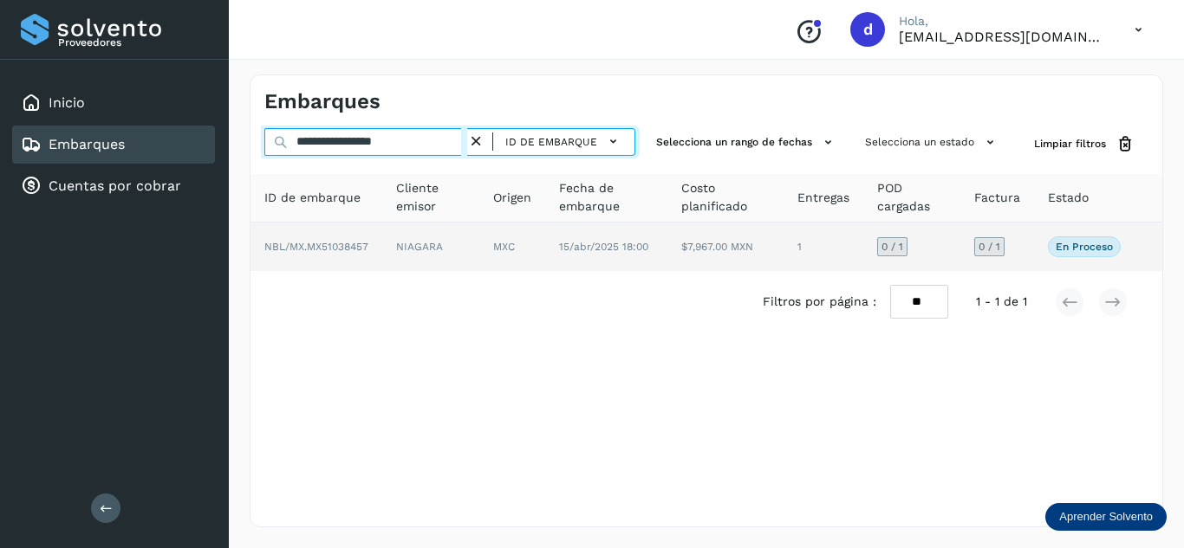
type input "**********"
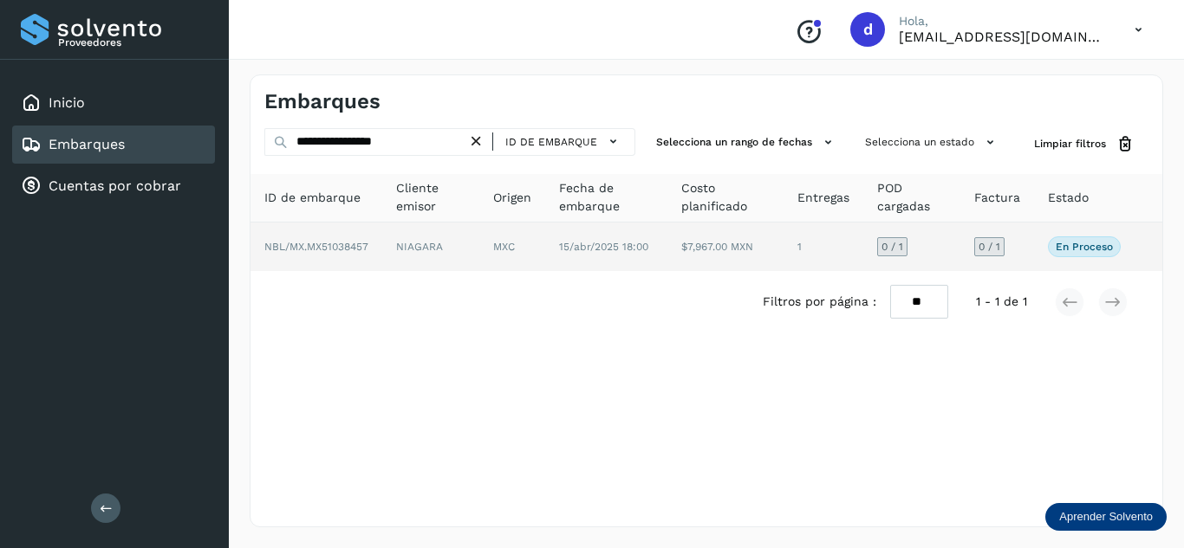
click at [352, 249] on span "NBL/MX.MX51038457" at bounding box center [316, 247] width 104 height 12
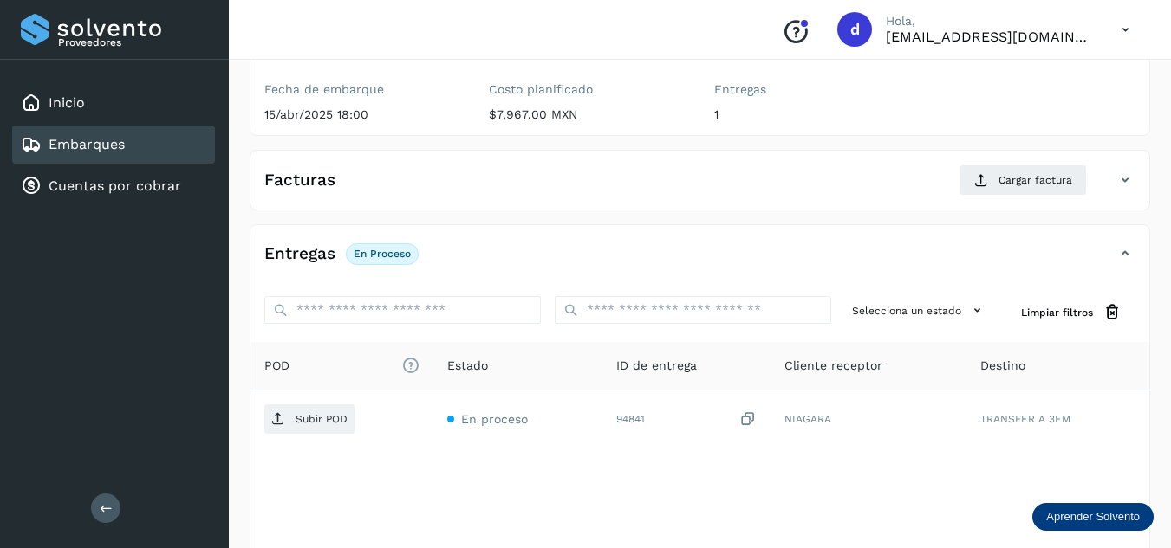
scroll to position [260, 0]
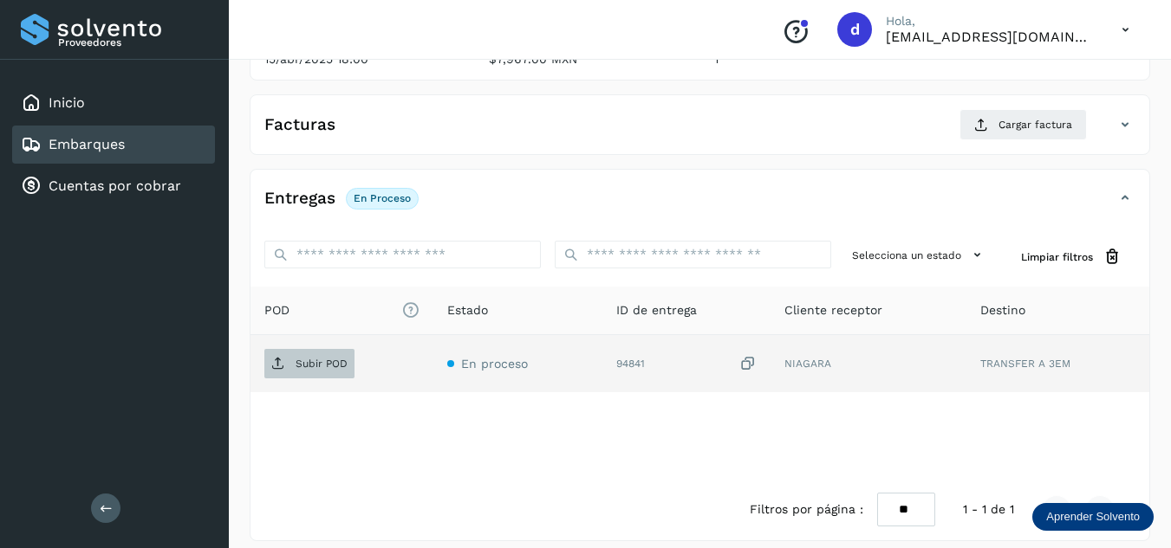
click at [306, 358] on p "Subir POD" at bounding box center [321, 364] width 52 height 12
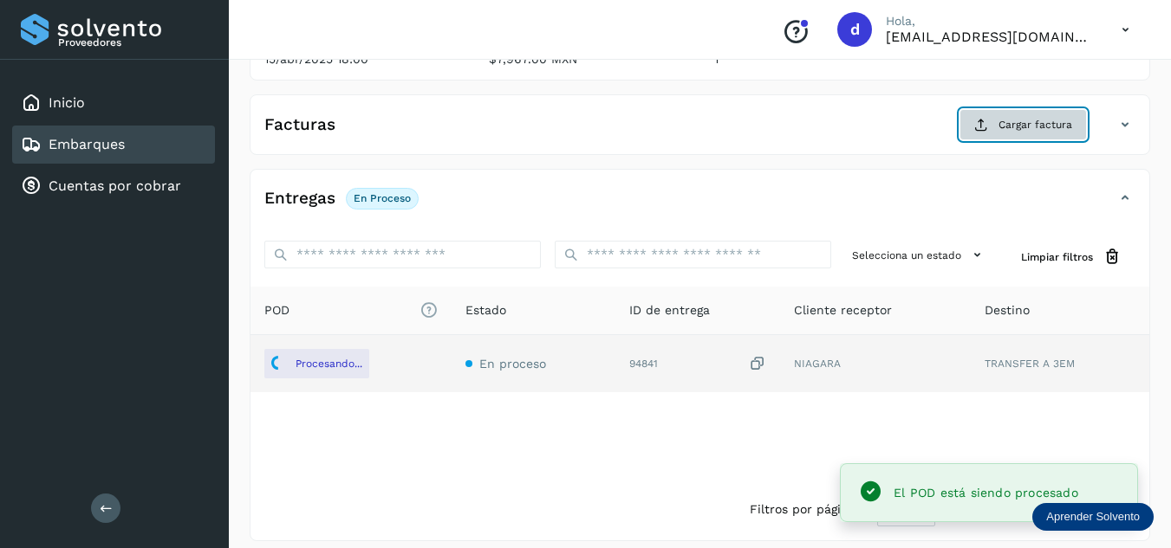
click at [997, 120] on button "Cargar factura" at bounding box center [1022, 124] width 127 height 31
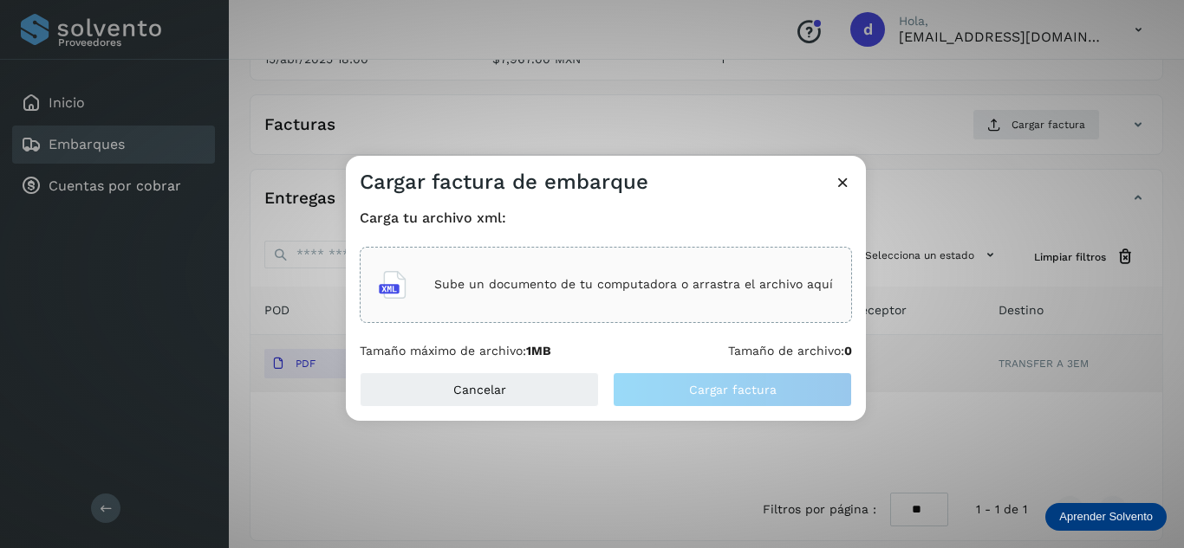
click at [626, 302] on div "Sube un documento de tu computadora o arrastra el archivo aquí" at bounding box center [606, 285] width 454 height 47
click at [619, 292] on p "Sube un documento de tu computadora o arrastra el archivo aquí" at bounding box center [633, 284] width 399 height 15
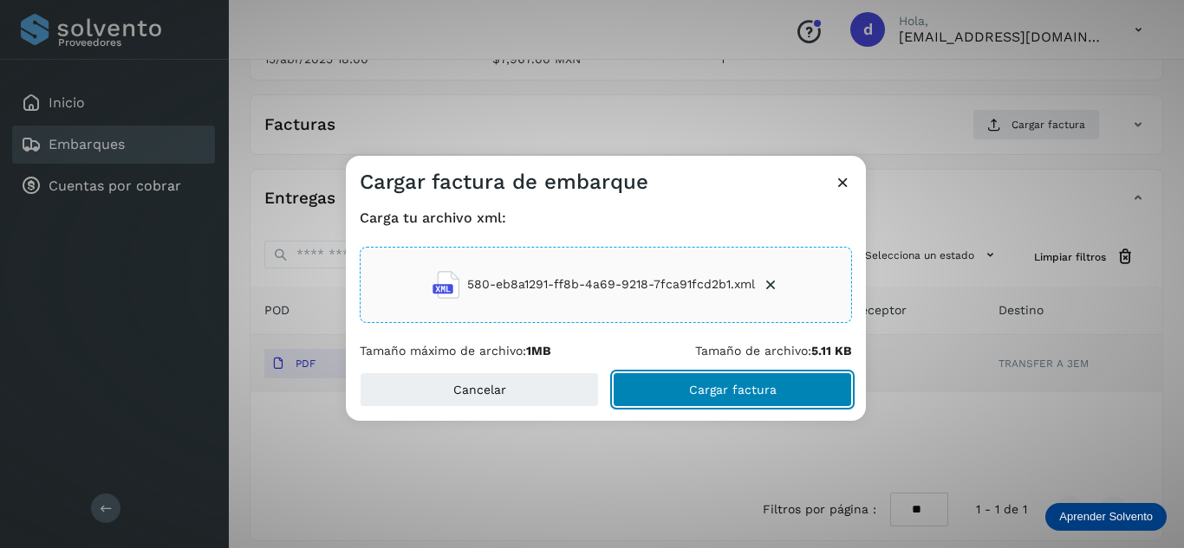
click at [752, 391] on span "Cargar factura" at bounding box center [733, 390] width 88 height 12
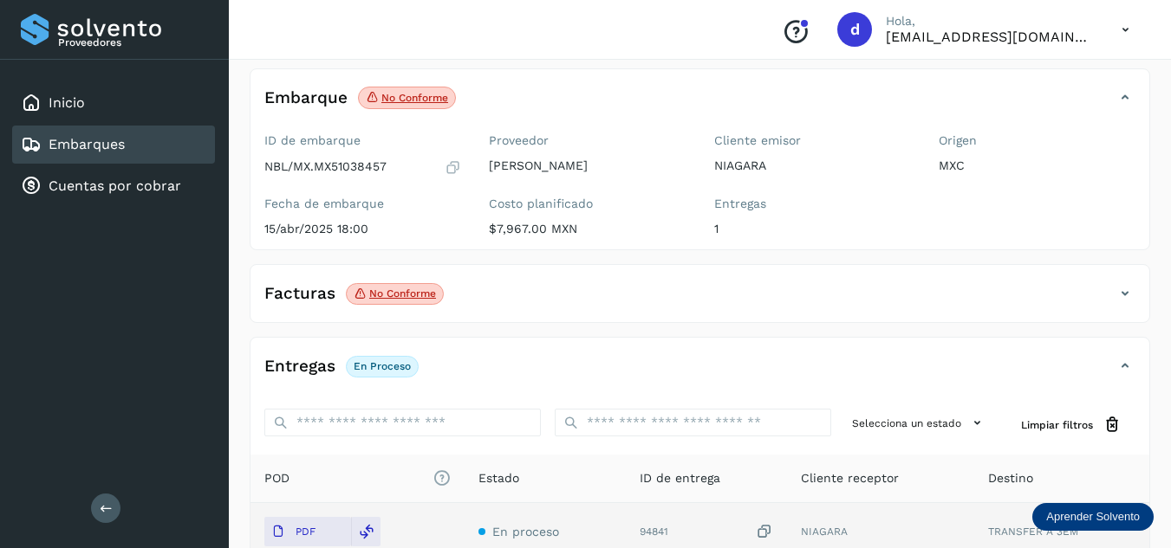
scroll to position [0, 0]
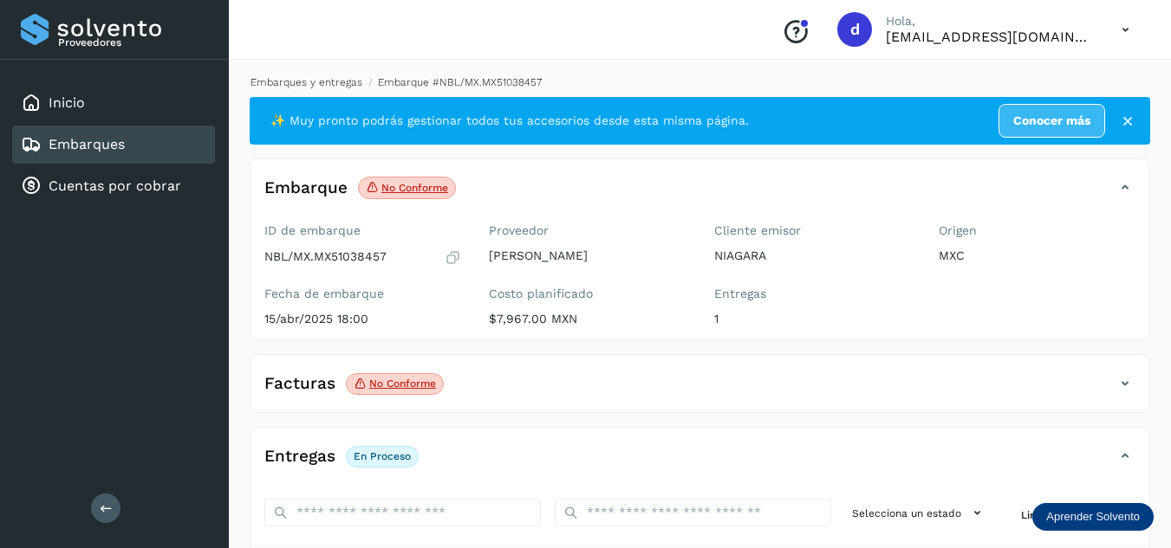
click at [304, 81] on link "Embarques y entregas" at bounding box center [306, 82] width 112 height 12
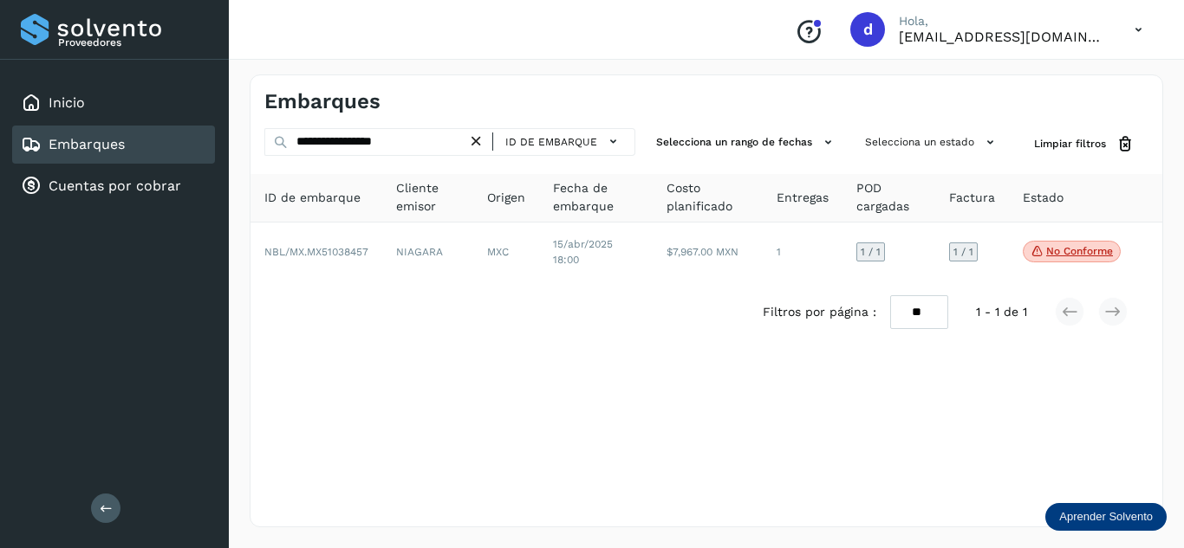
click at [476, 137] on icon at bounding box center [476, 142] width 18 height 18
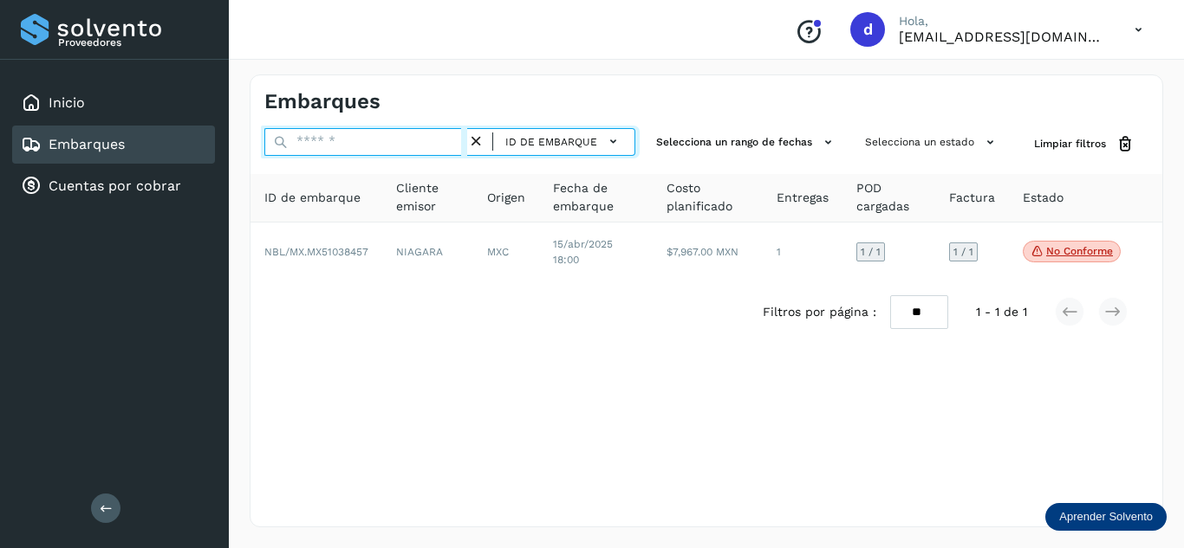
click at [420, 143] on input "text" at bounding box center [365, 142] width 203 height 28
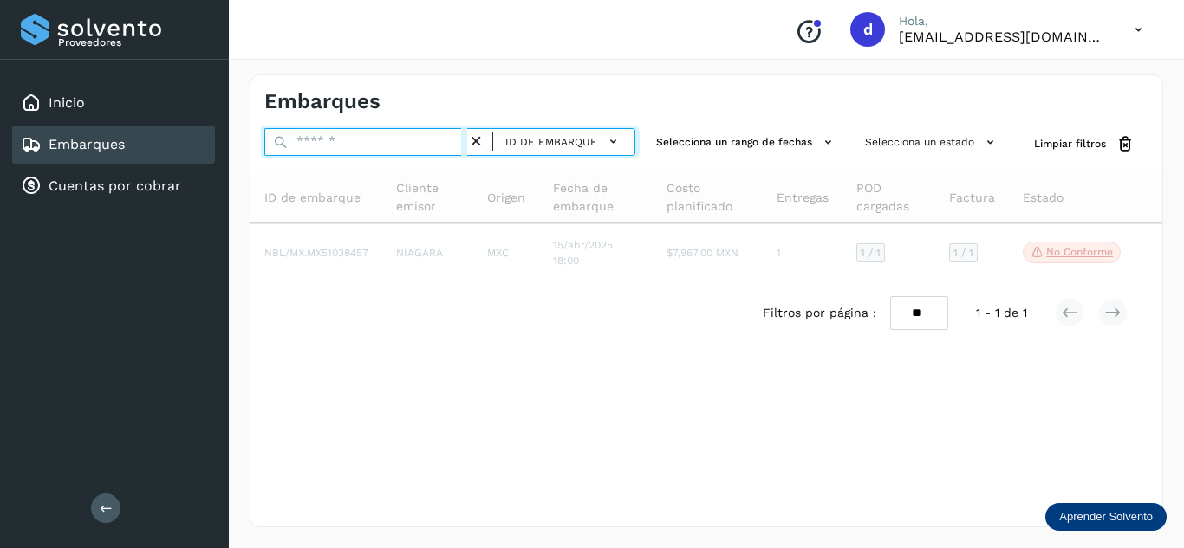
paste input "**********"
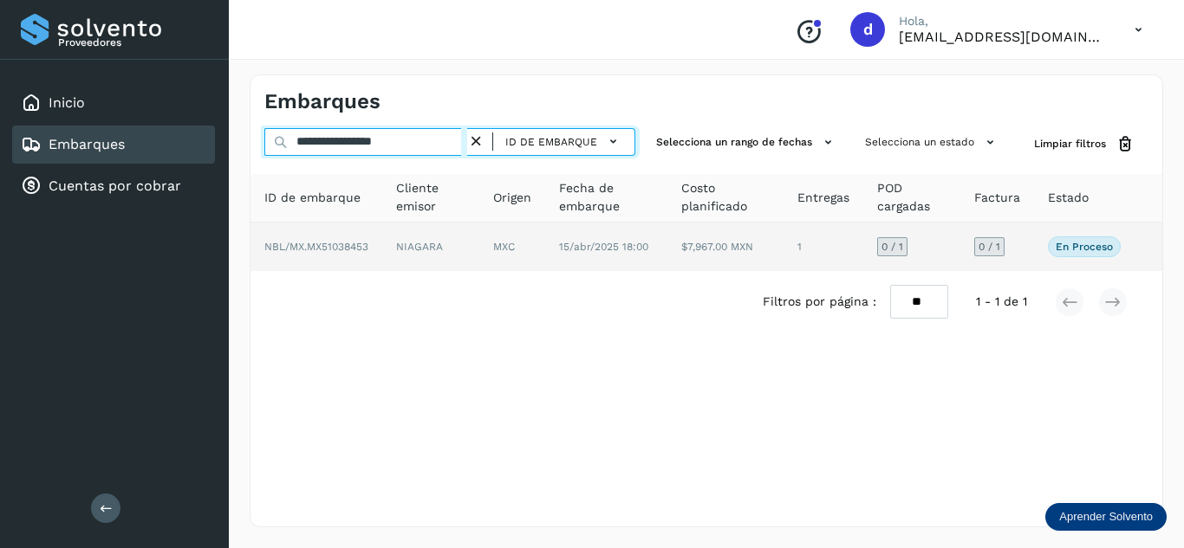
type input "**********"
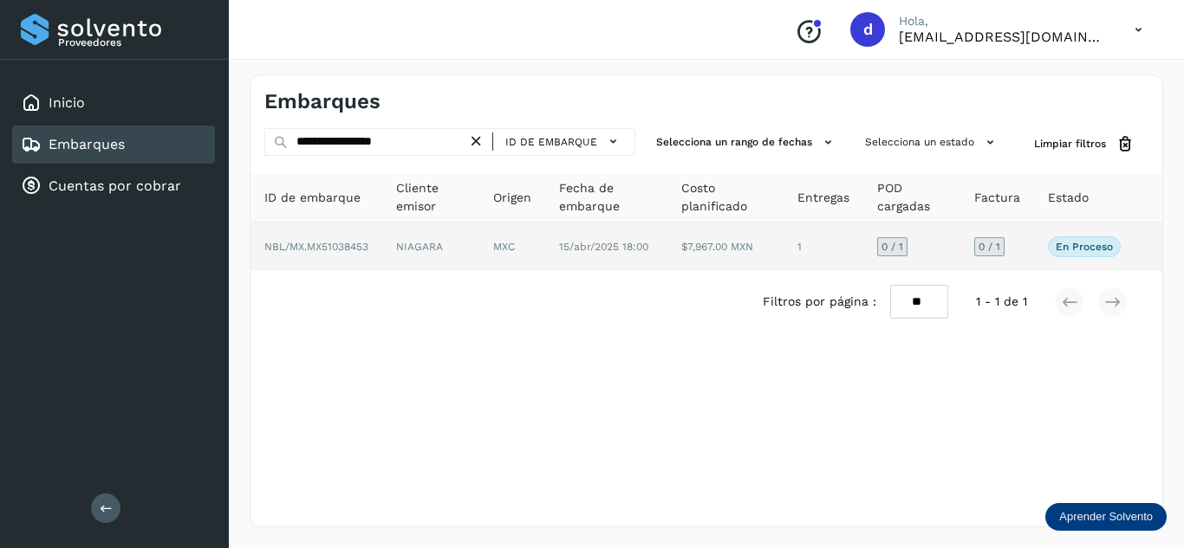
click at [336, 249] on span "NBL/MX.MX51038453" at bounding box center [316, 247] width 104 height 12
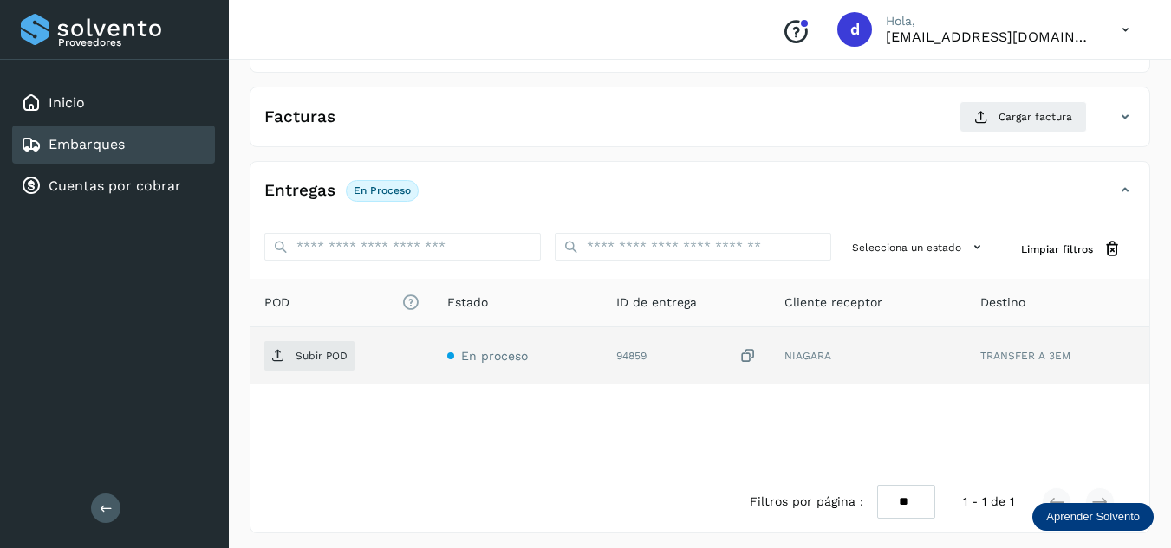
scroll to position [274, 0]
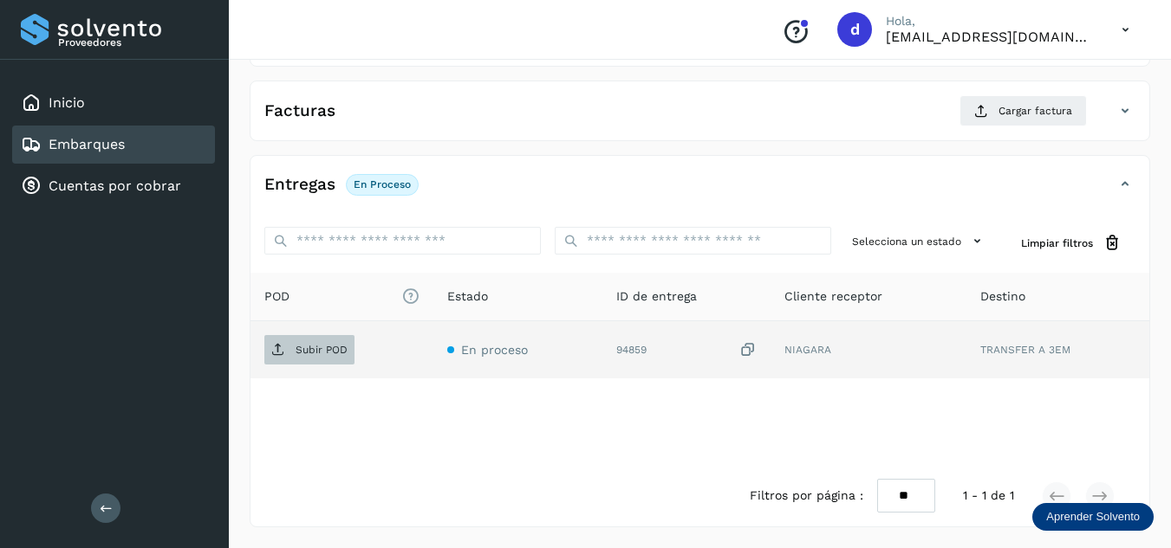
click at [329, 352] on p "Subir POD" at bounding box center [321, 350] width 52 height 12
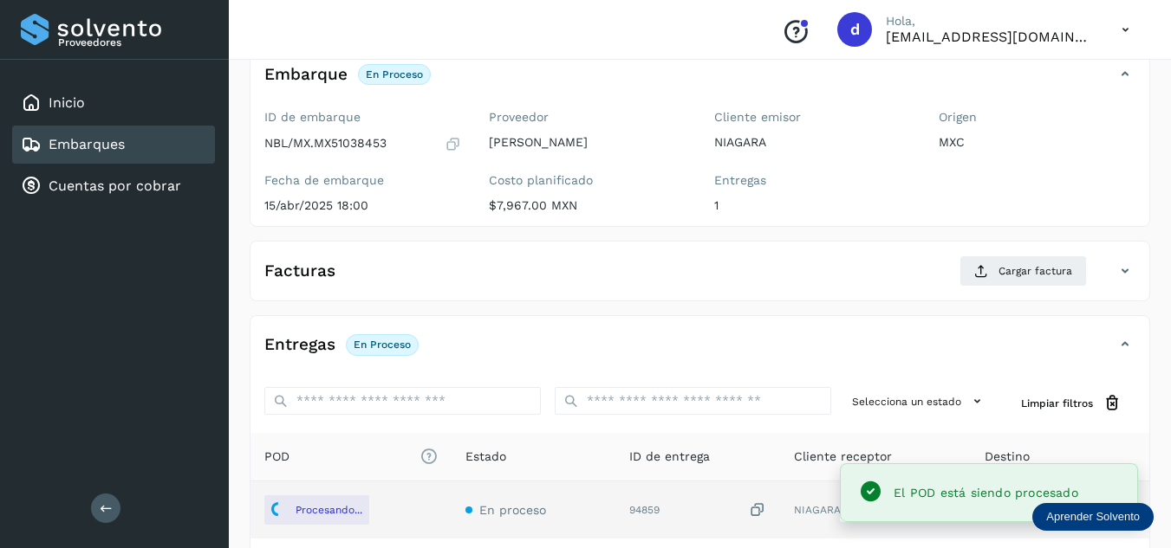
scroll to position [101, 0]
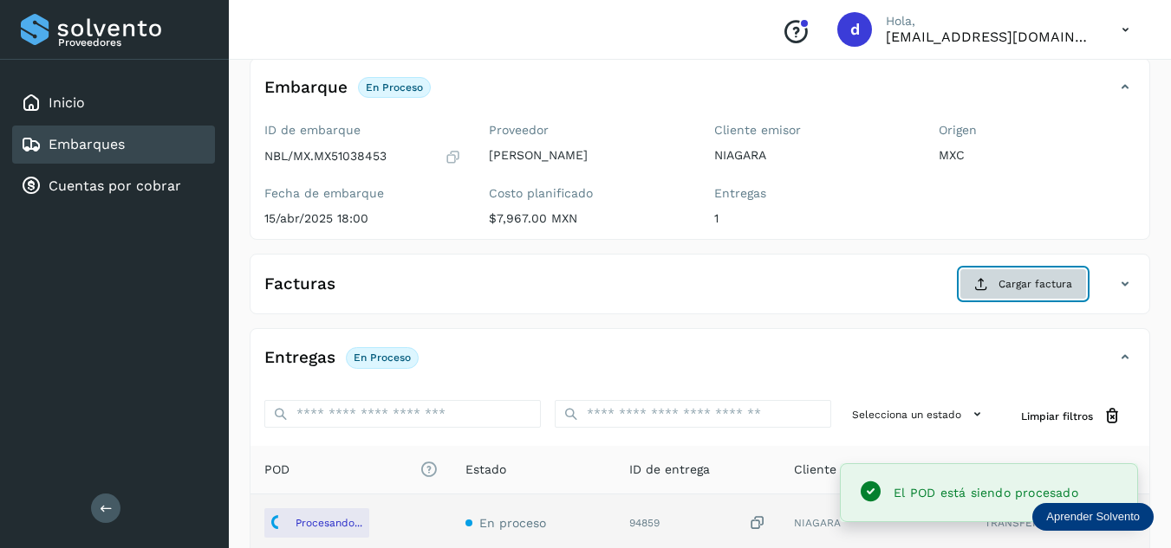
click at [1015, 282] on span "Cargar factura" at bounding box center [1035, 284] width 74 height 16
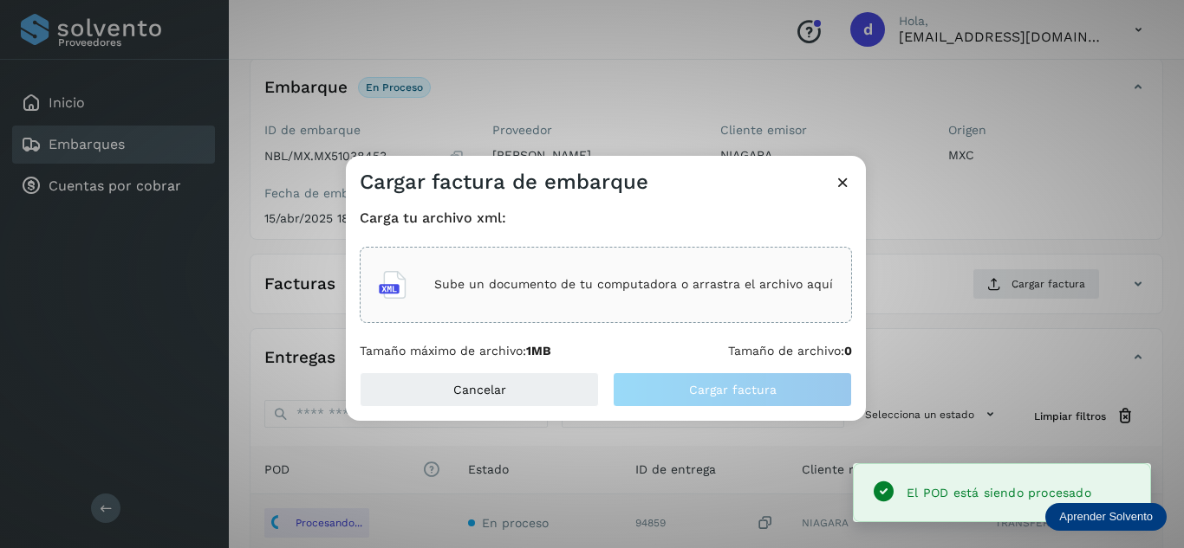
click at [698, 263] on div "Sube un documento de tu computadora o arrastra el archivo aquí" at bounding box center [606, 285] width 454 height 47
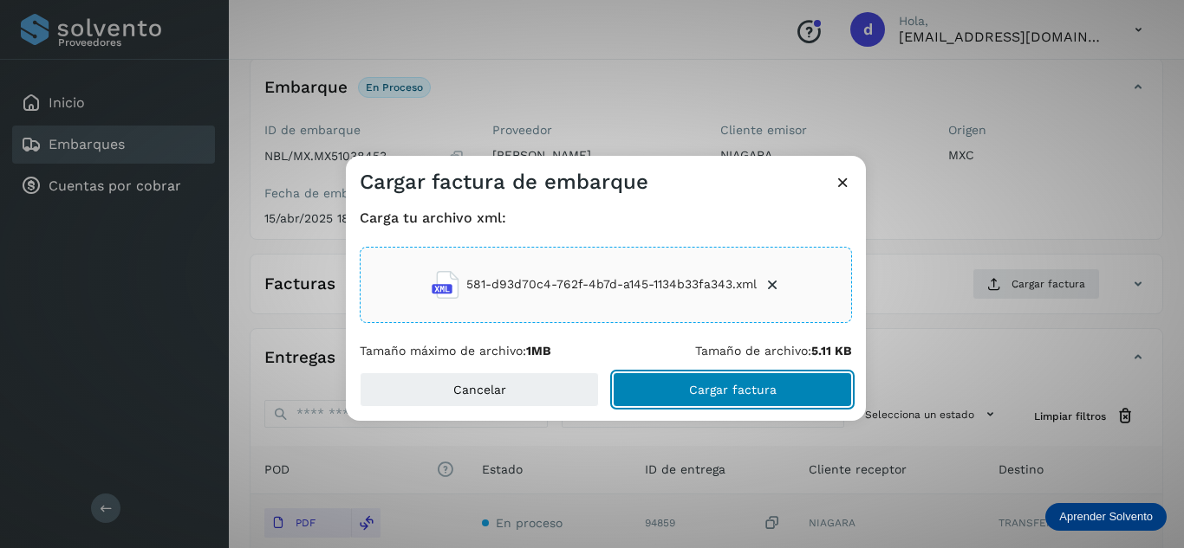
click at [679, 391] on button "Cargar factura" at bounding box center [732, 390] width 239 height 35
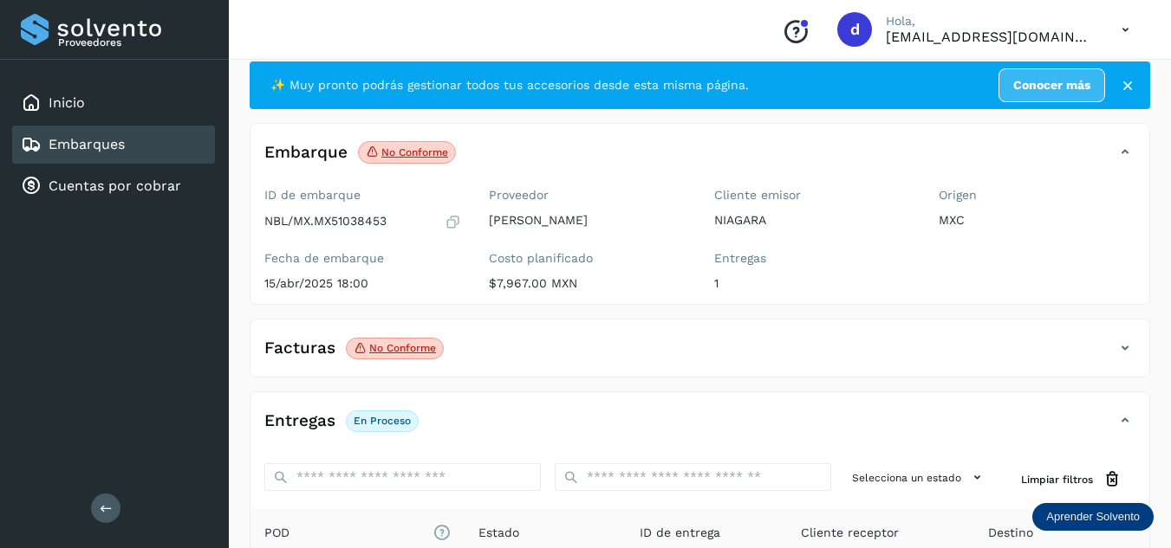
scroll to position [0, 0]
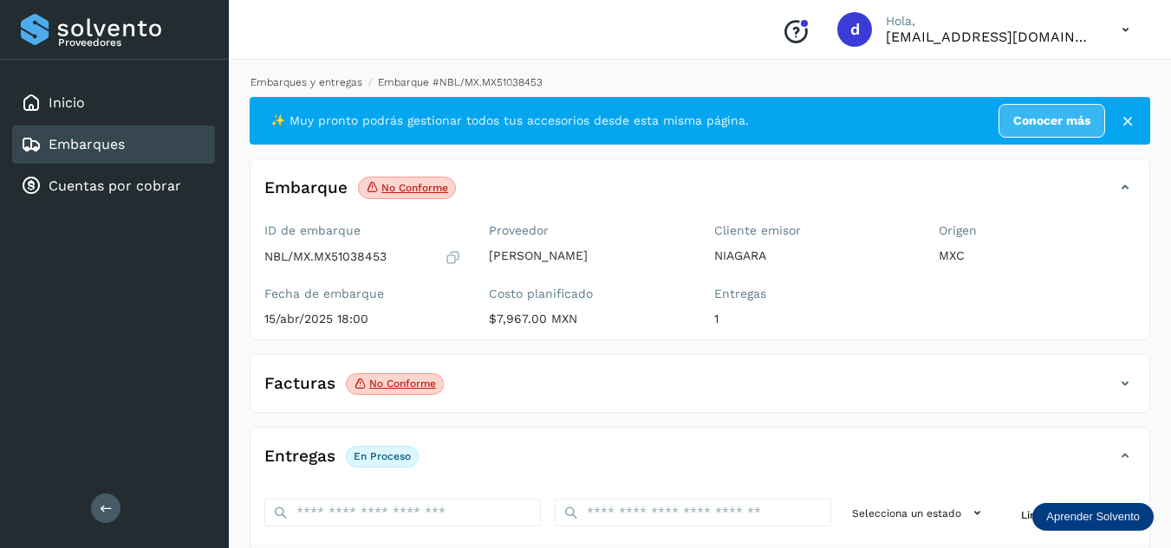
click at [315, 83] on link "Embarques y entregas" at bounding box center [306, 82] width 112 height 12
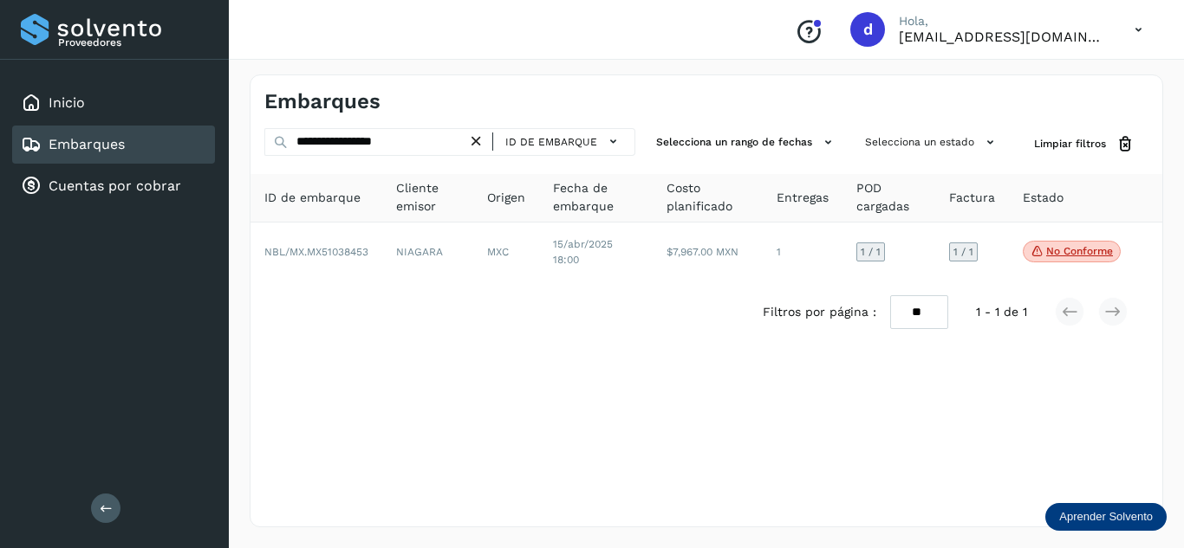
drag, startPoint x: 475, startPoint y: 143, endPoint x: 407, endPoint y: 144, distance: 67.6
click at [464, 142] on div "**********" at bounding box center [449, 142] width 371 height 28
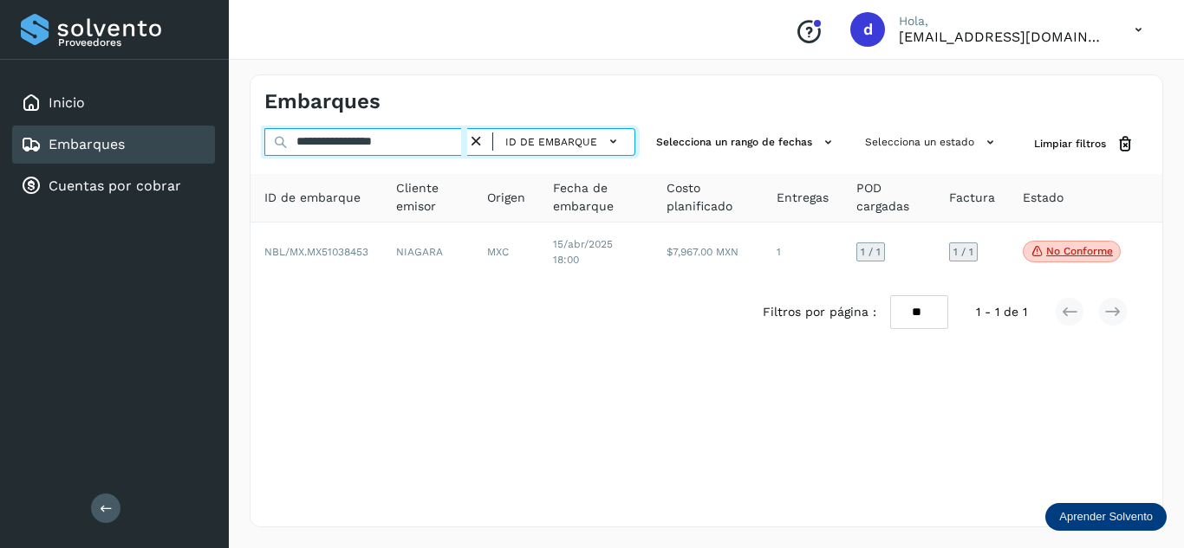
click at [406, 144] on input "**********" at bounding box center [365, 142] width 203 height 28
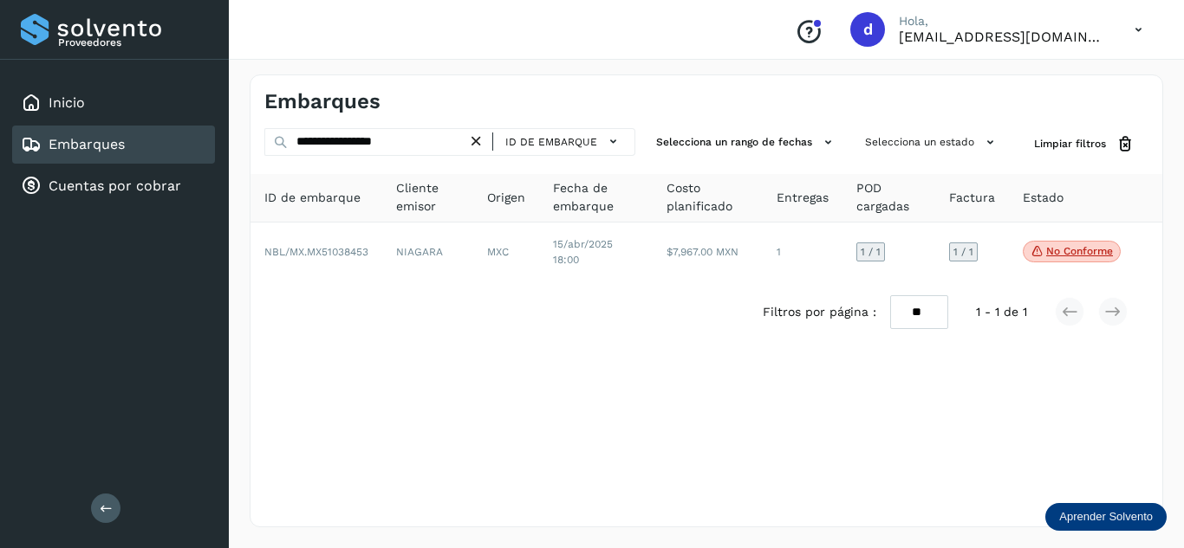
click at [477, 145] on icon at bounding box center [476, 142] width 18 height 18
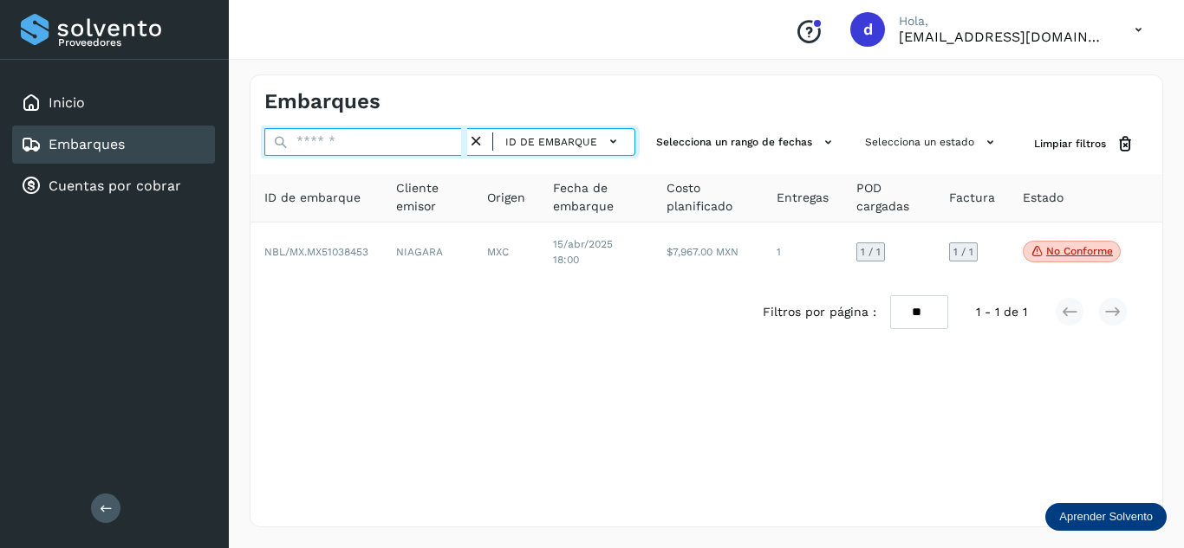
click at [444, 139] on input "text" at bounding box center [365, 142] width 203 height 28
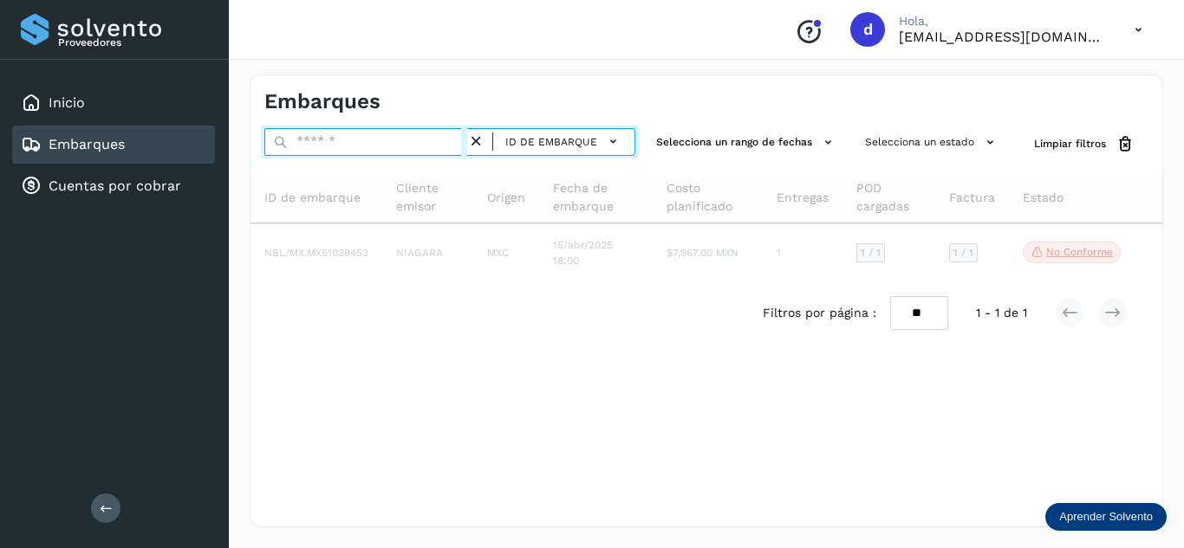
paste input "**********"
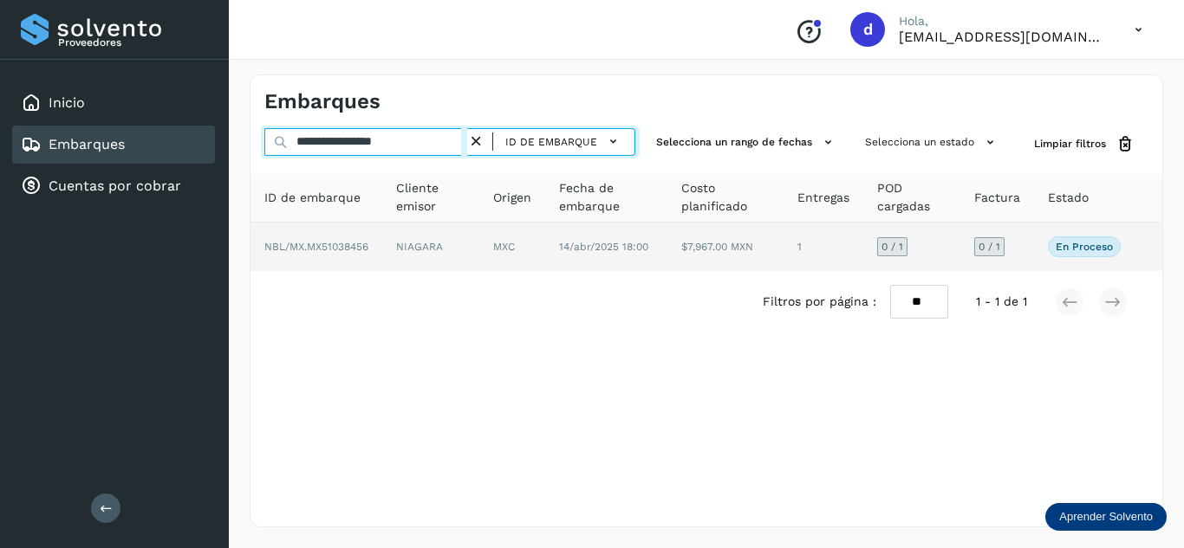
type input "**********"
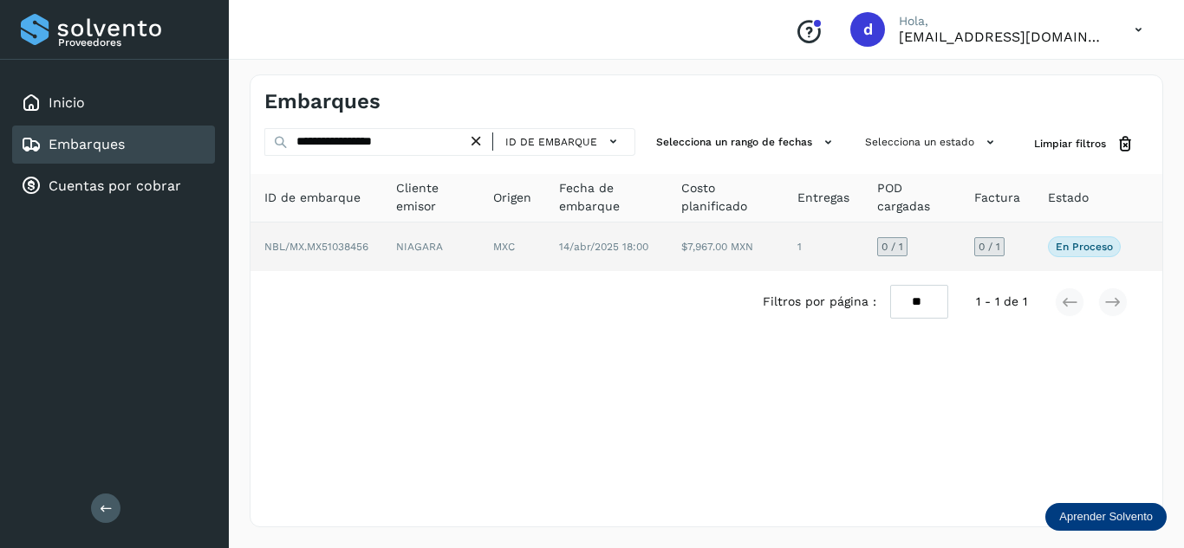
click at [334, 245] on span "NBL/MX.MX51038456" at bounding box center [316, 247] width 104 height 12
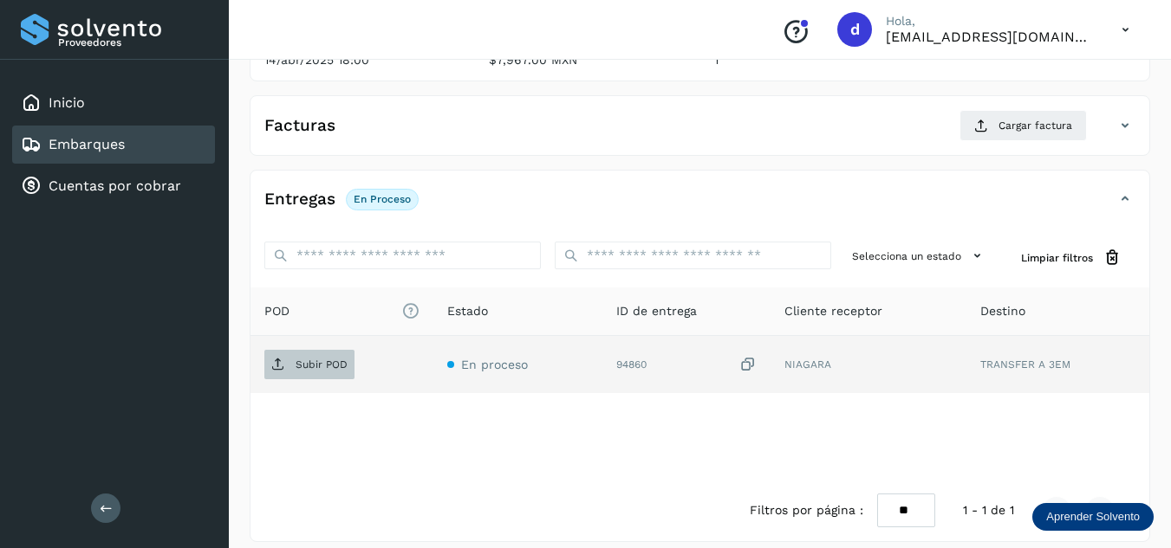
scroll to position [260, 0]
click at [334, 362] on p "Subir POD" at bounding box center [321, 364] width 52 height 12
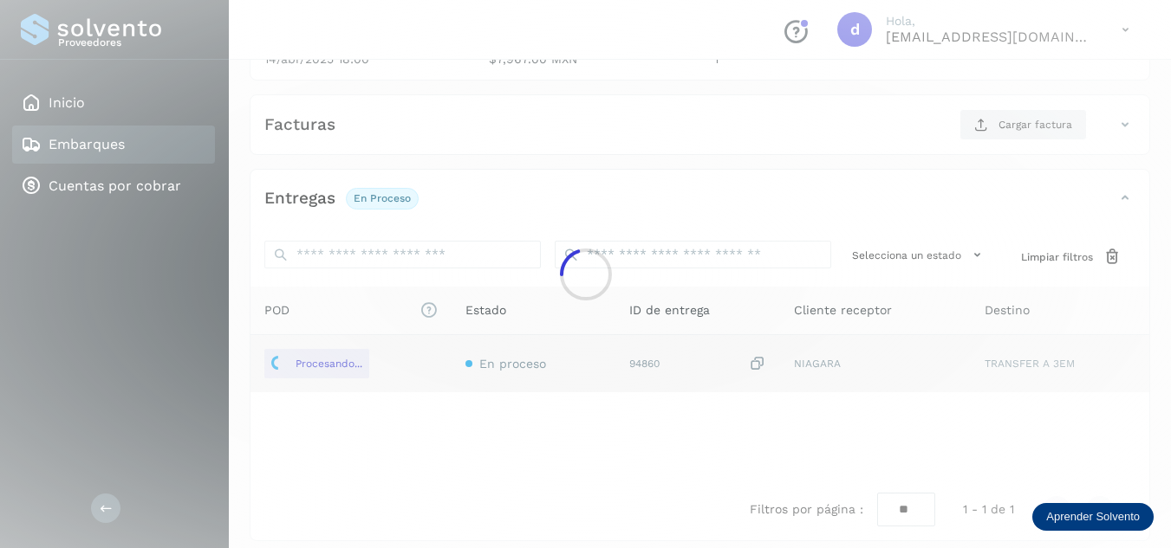
scroll to position [173, 0]
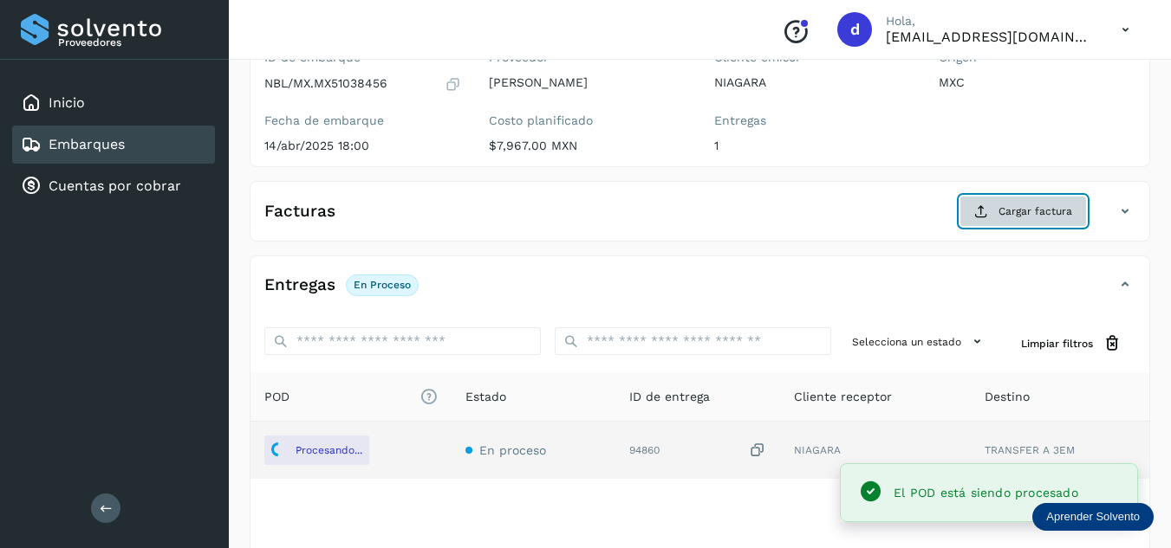
click at [1004, 213] on span "Cargar factura" at bounding box center [1035, 212] width 74 height 16
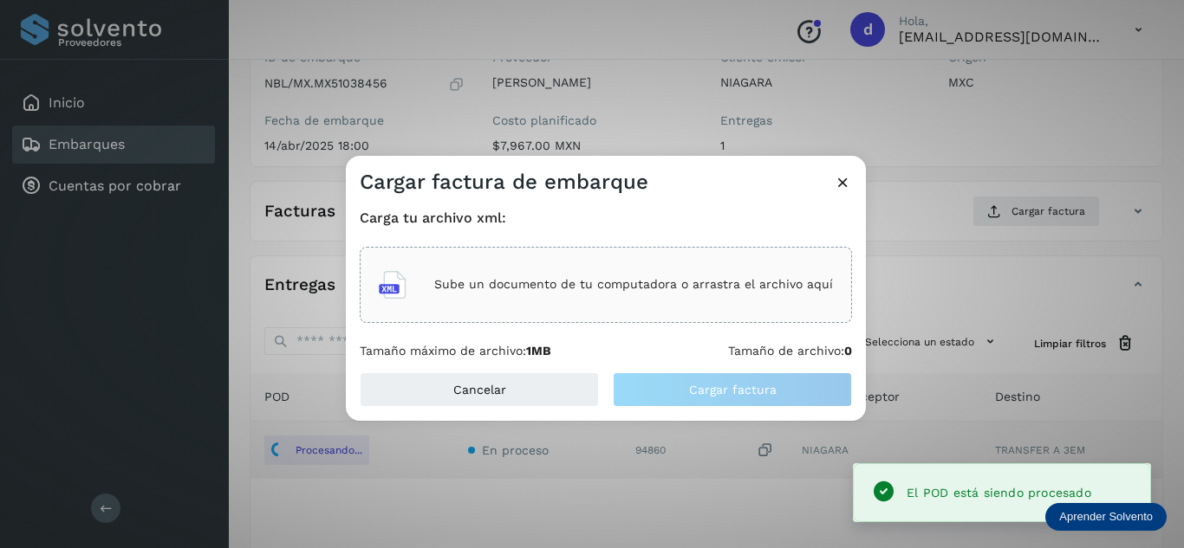
click at [657, 275] on div "Sube un documento de tu computadora o arrastra el archivo aquí" at bounding box center [606, 285] width 454 height 47
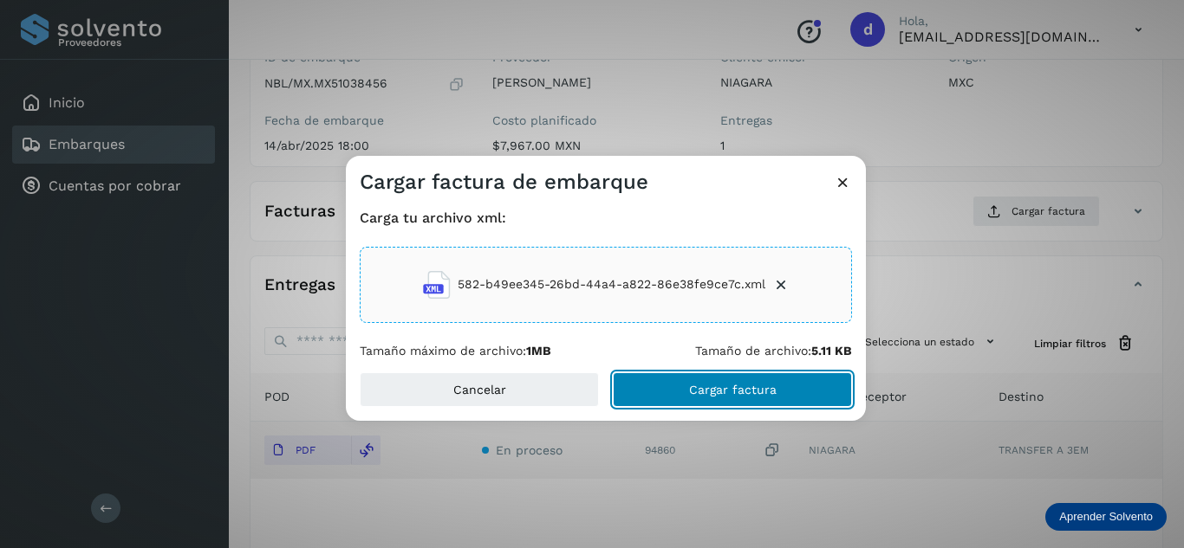
click at [756, 387] on span "Cargar factura" at bounding box center [733, 390] width 88 height 12
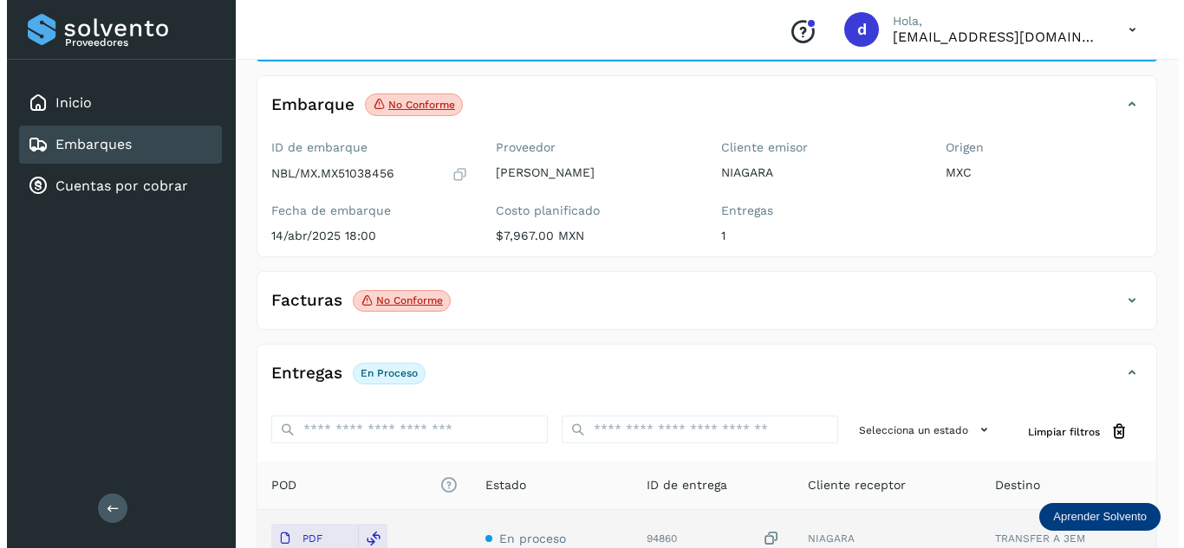
scroll to position [0, 0]
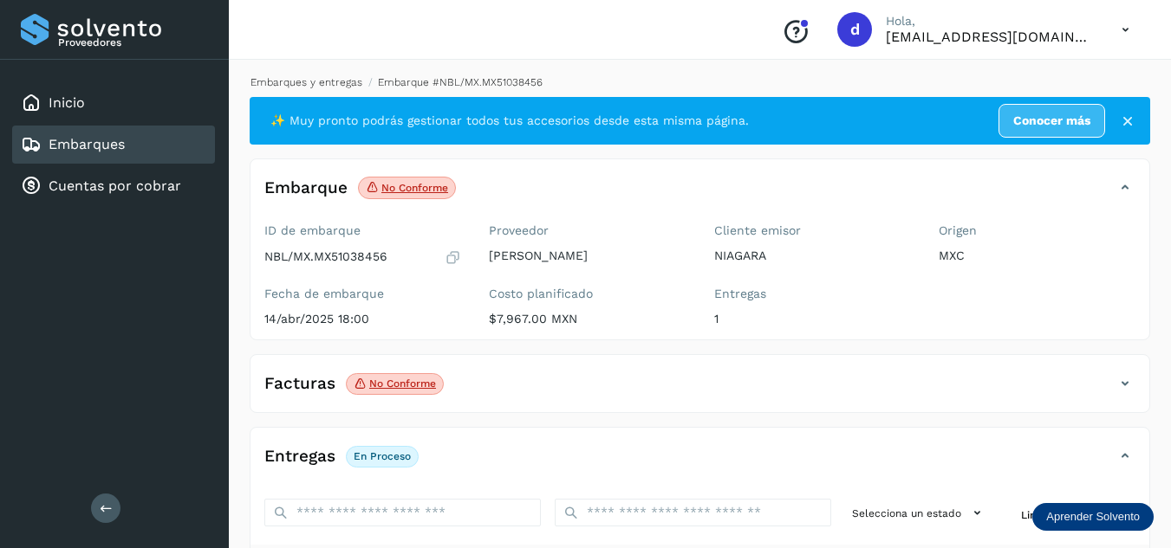
click at [330, 81] on link "Embarques y entregas" at bounding box center [306, 82] width 112 height 12
